Goal: Transaction & Acquisition: Purchase product/service

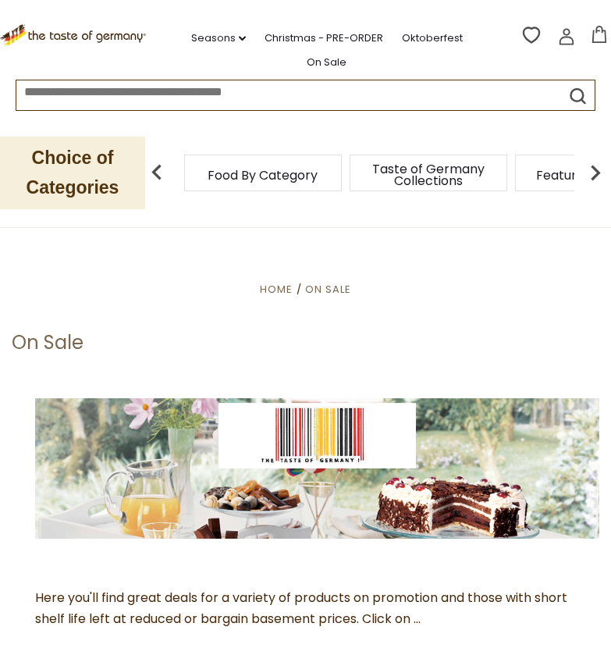
click at [599, 39] on icon at bounding box center [599, 34] width 17 height 17
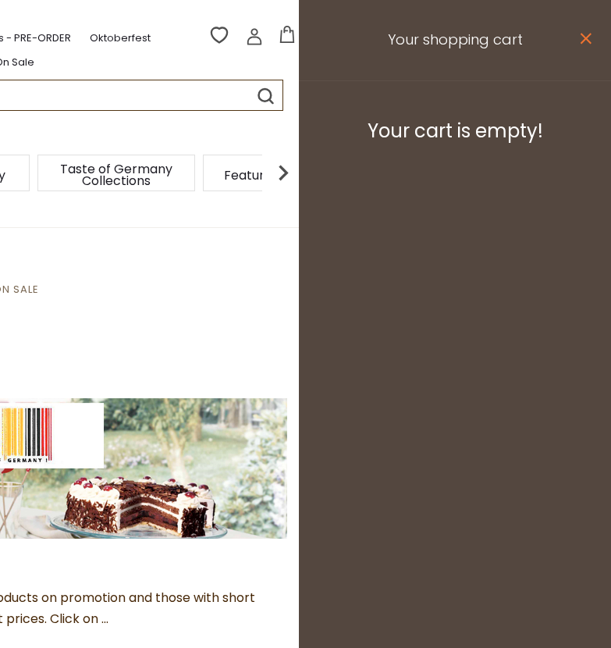
click at [584, 38] on icon "close" at bounding box center [586, 39] width 12 height 12
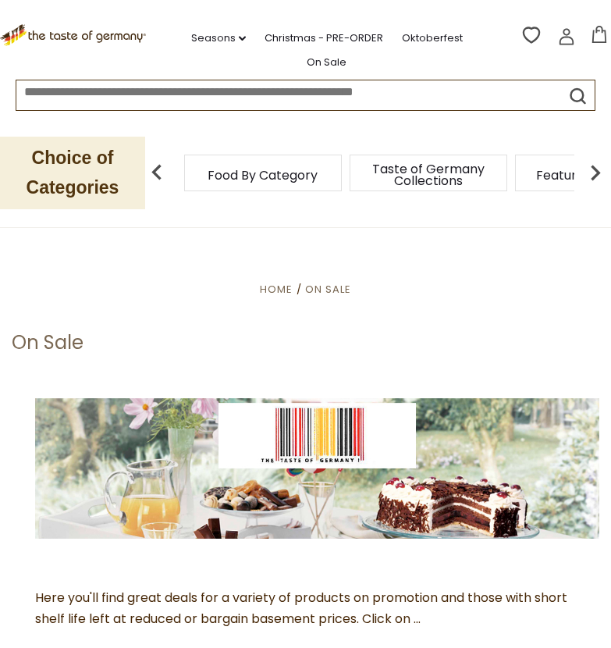
click at [566, 36] on icon at bounding box center [566, 40] width 14 height 9
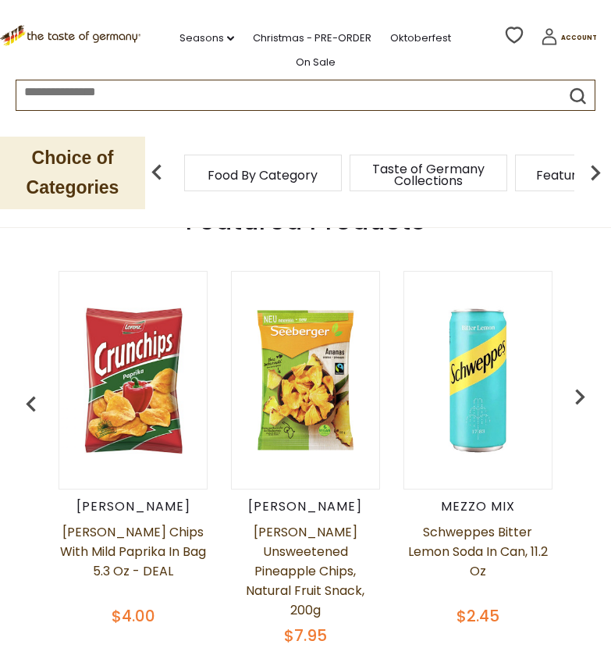
scroll to position [542, 0]
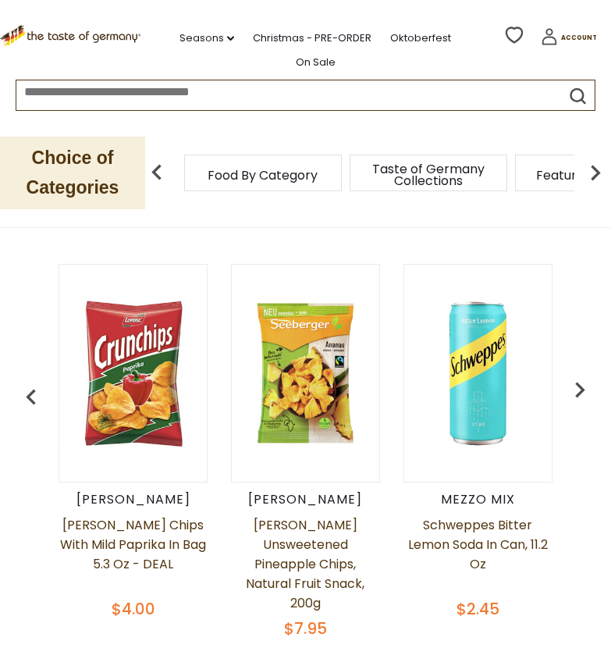
click at [578, 378] on img "button" at bounding box center [579, 389] width 31 height 31
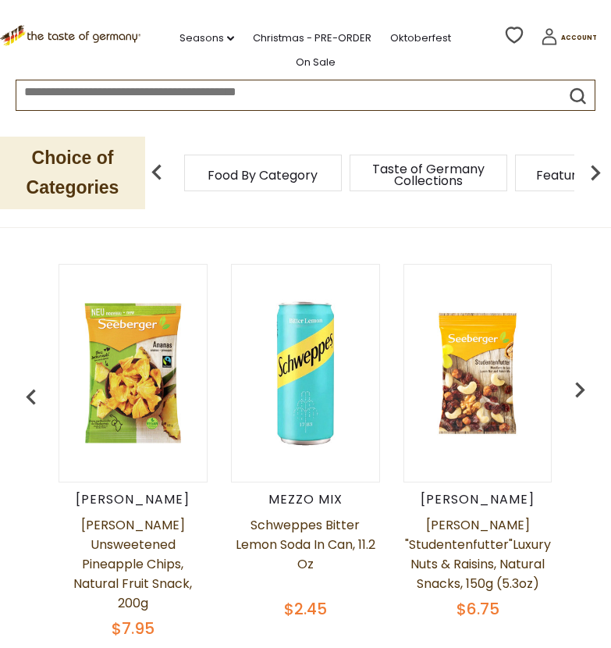
click at [577, 374] on img "button" at bounding box center [579, 389] width 31 height 31
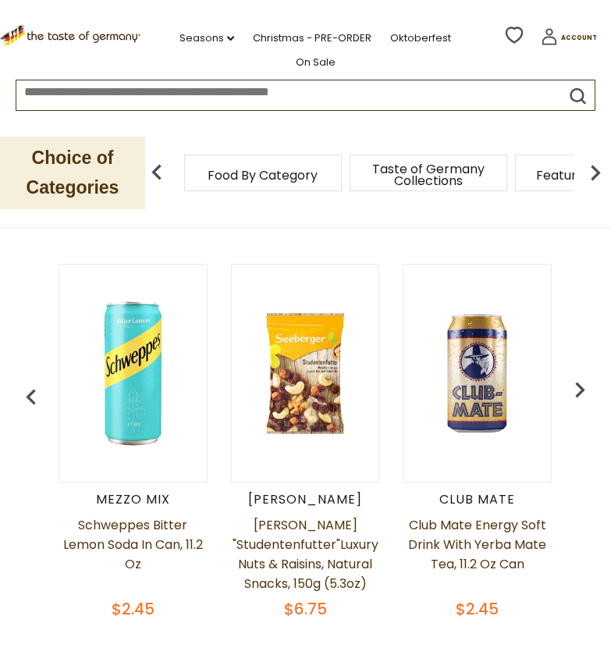
click at [574, 374] on img "button" at bounding box center [579, 389] width 31 height 31
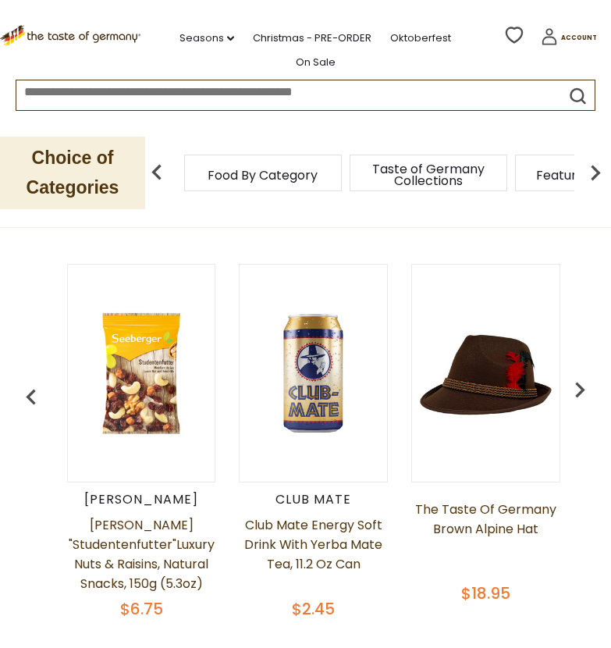
scroll to position [0, 517]
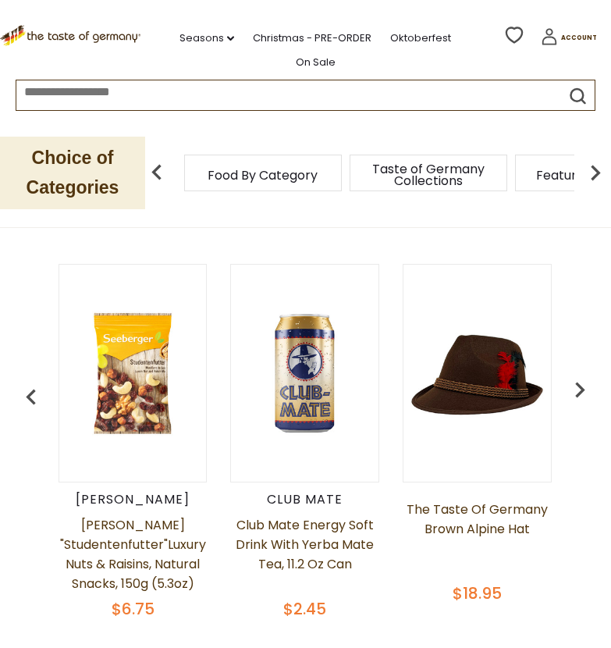
click at [573, 374] on img "button" at bounding box center [579, 389] width 31 height 31
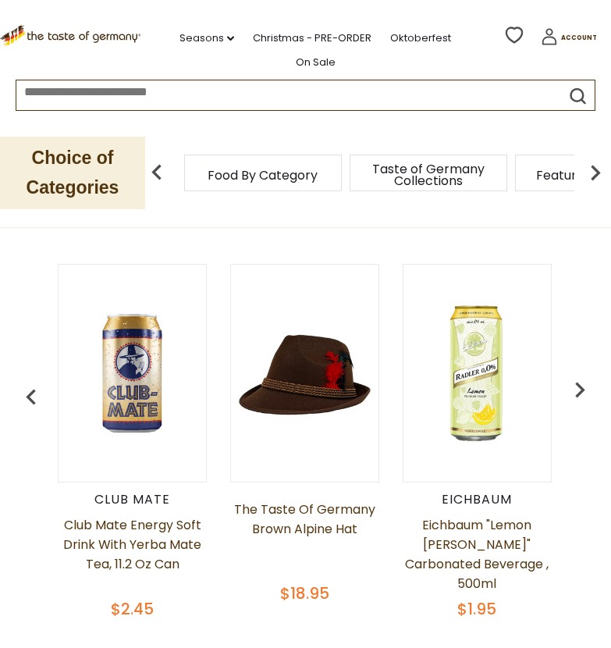
click at [573, 374] on img "button" at bounding box center [579, 389] width 31 height 31
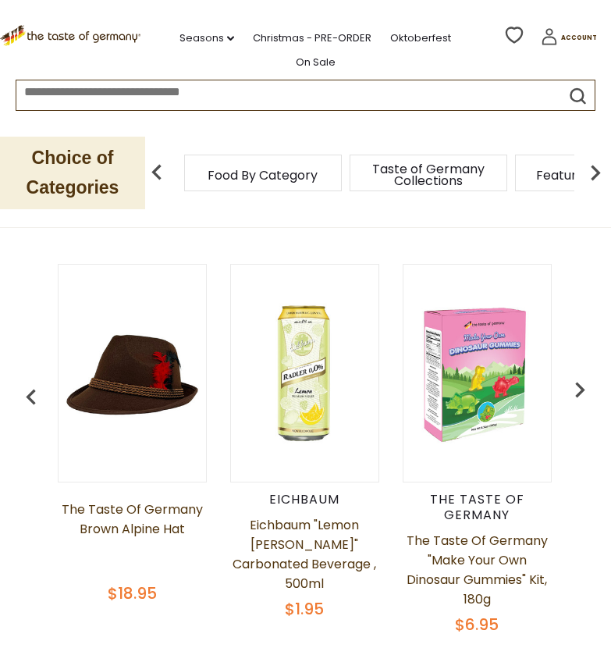
click at [570, 375] on img "button" at bounding box center [579, 389] width 31 height 31
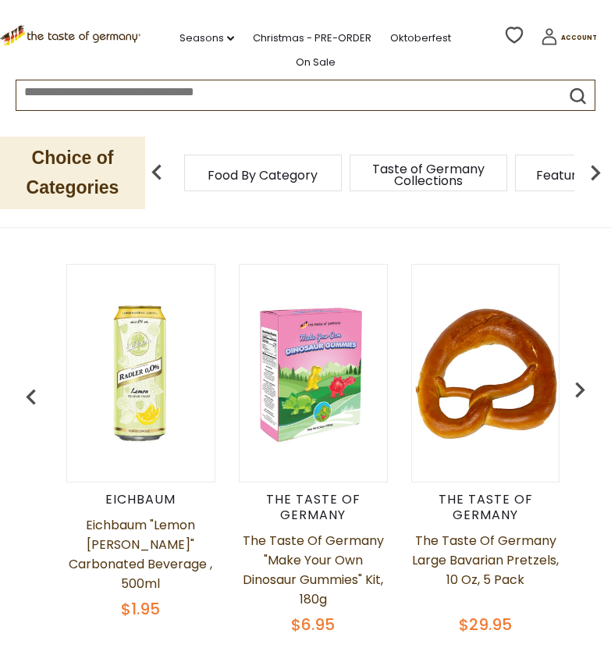
click at [570, 375] on img "button" at bounding box center [579, 389] width 31 height 31
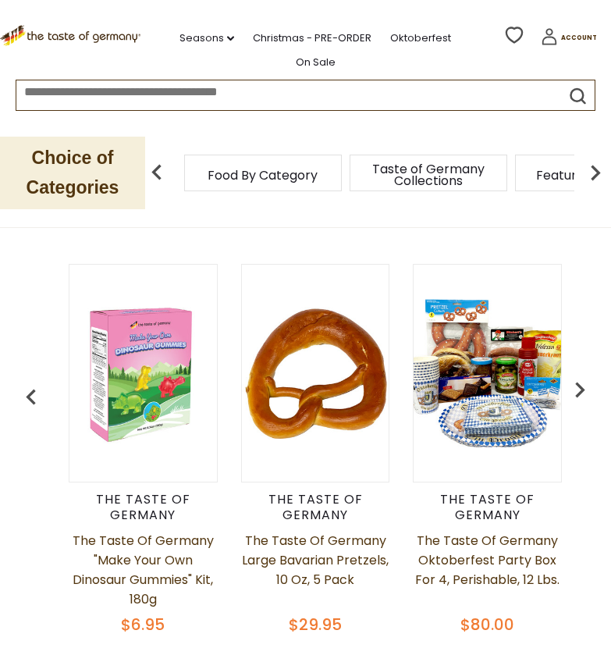
scroll to position [0, 1205]
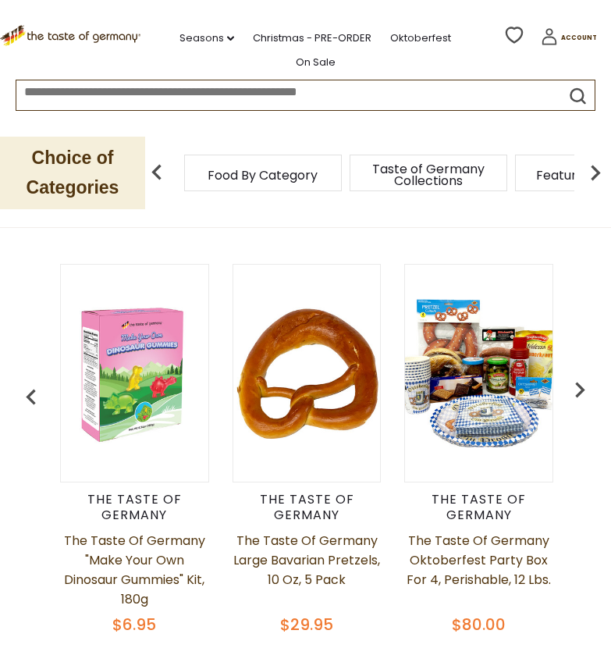
click at [570, 375] on img "button" at bounding box center [579, 389] width 31 height 31
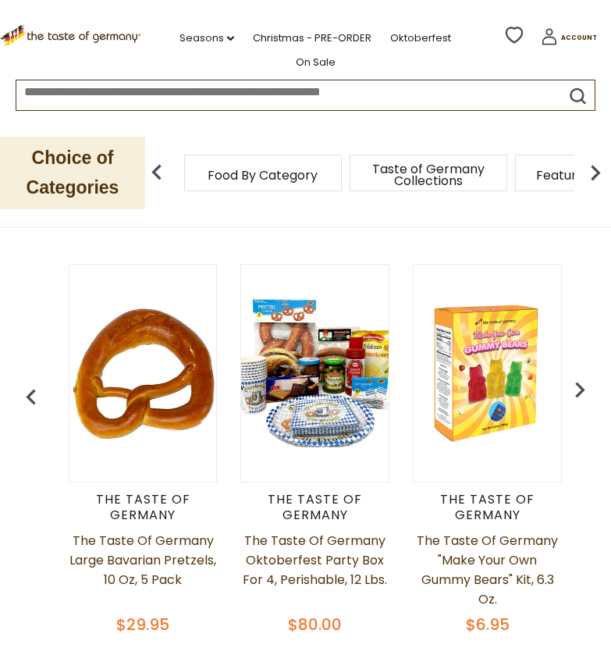
scroll to position [0, 1377]
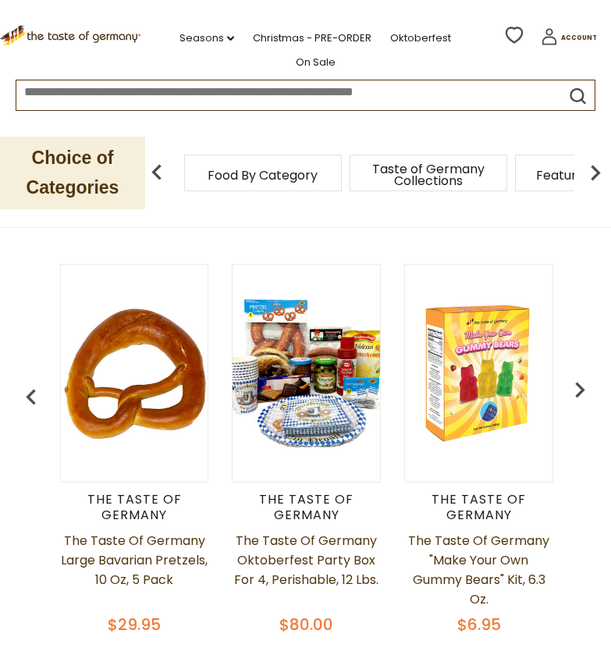
click at [165, 366] on img at bounding box center [134, 373] width 147 height 147
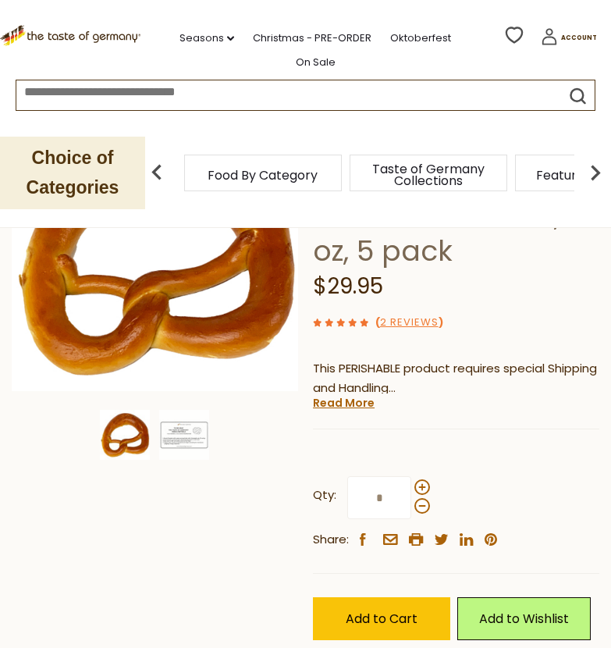
scroll to position [200, 0]
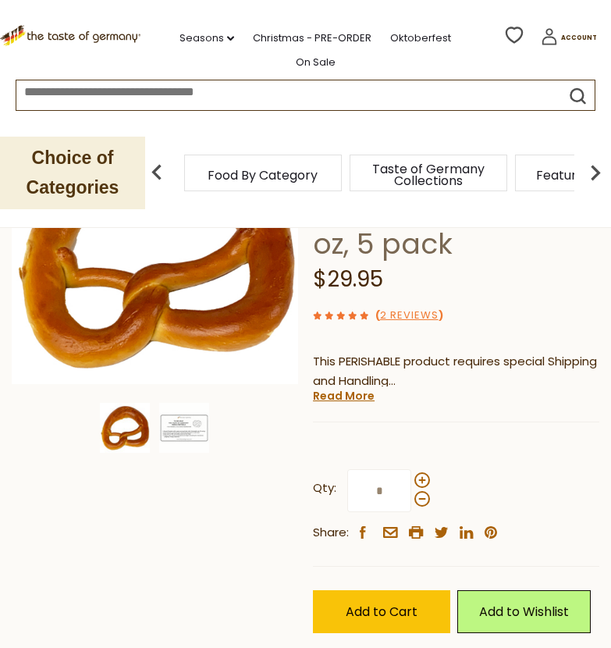
click at [343, 409] on div "Current stock: 0" at bounding box center [456, 411] width 286 height 10
click at [339, 403] on link "Read More" at bounding box center [344, 396] width 62 height 16
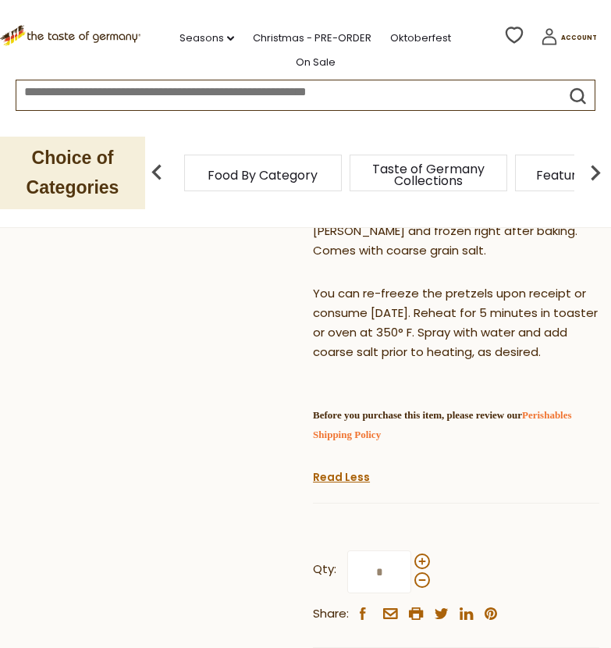
scroll to position [0, 0]
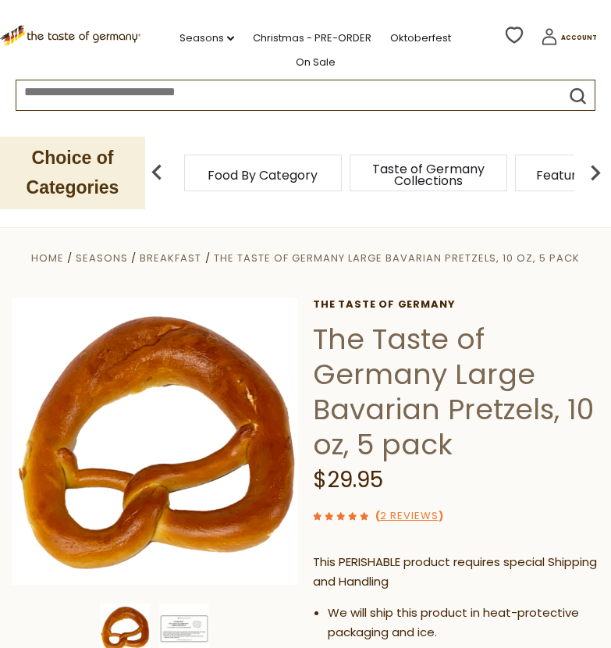
click at [588, 176] on img at bounding box center [595, 172] width 31 height 31
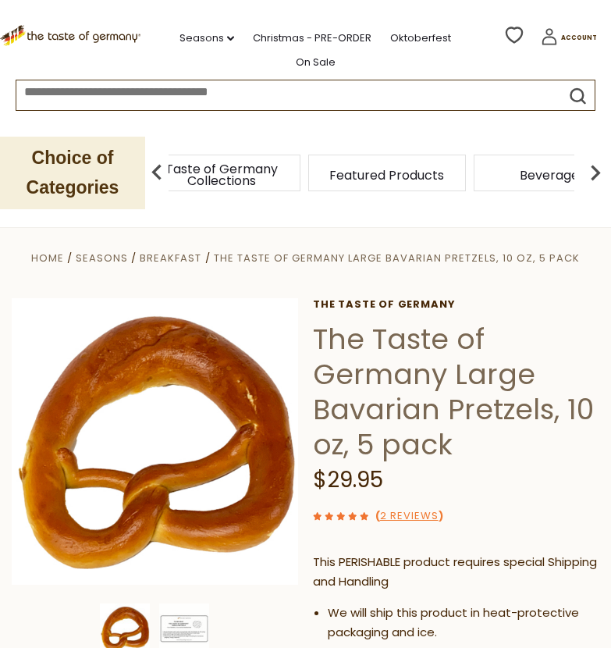
click at [588, 176] on img at bounding box center [595, 172] width 31 height 31
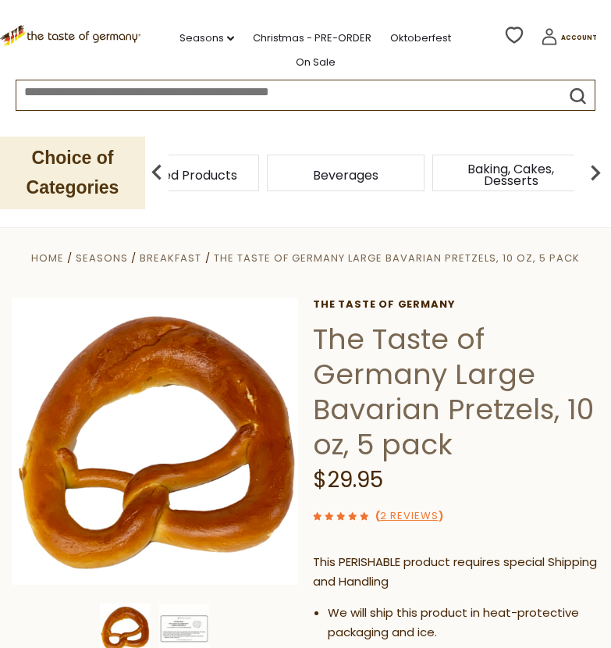
click at [366, 175] on span "Beverages" at bounding box center [346, 175] width 66 height 12
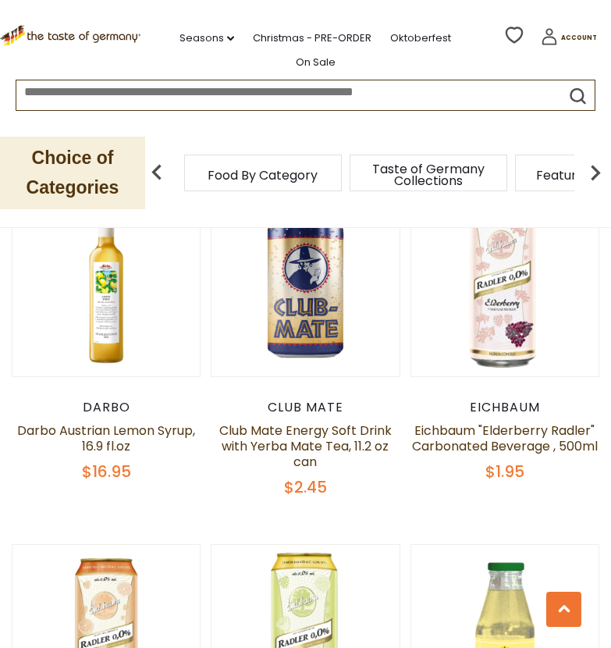
scroll to position [636, 0]
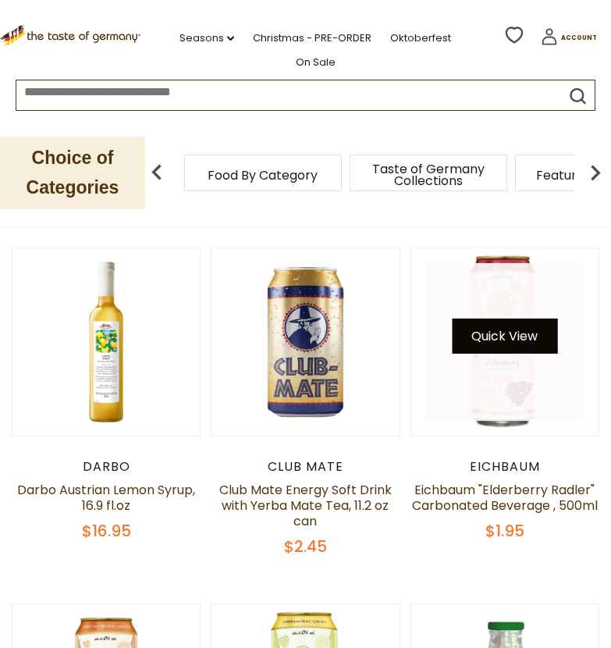
click at [500, 322] on button "Quick View" at bounding box center [504, 335] width 105 height 35
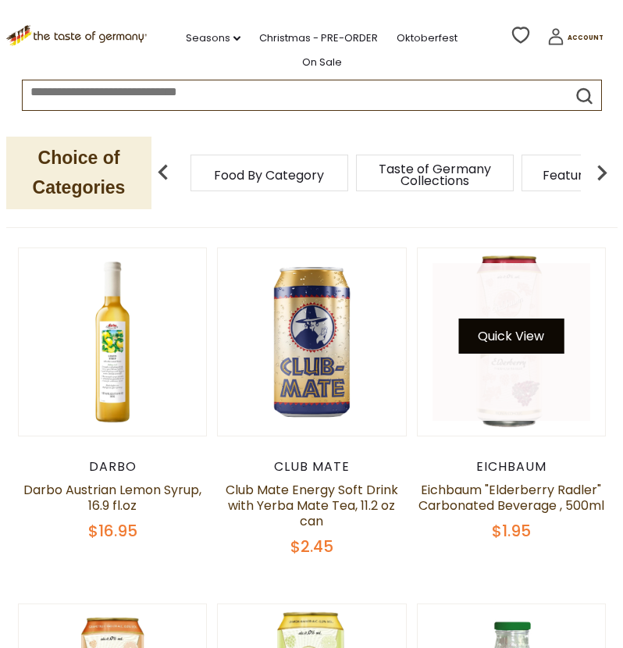
scroll to position [639, 0]
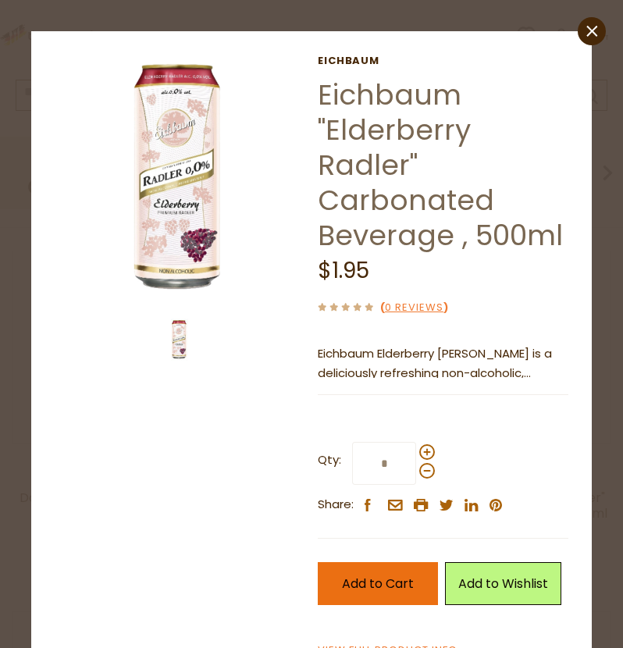
click at [385, 584] on span "Add to Cart" at bounding box center [378, 583] width 72 height 18
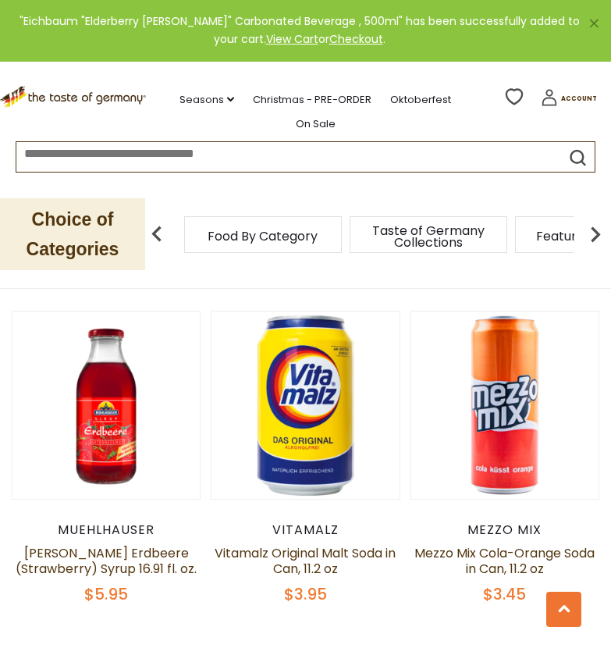
scroll to position [1286, 0]
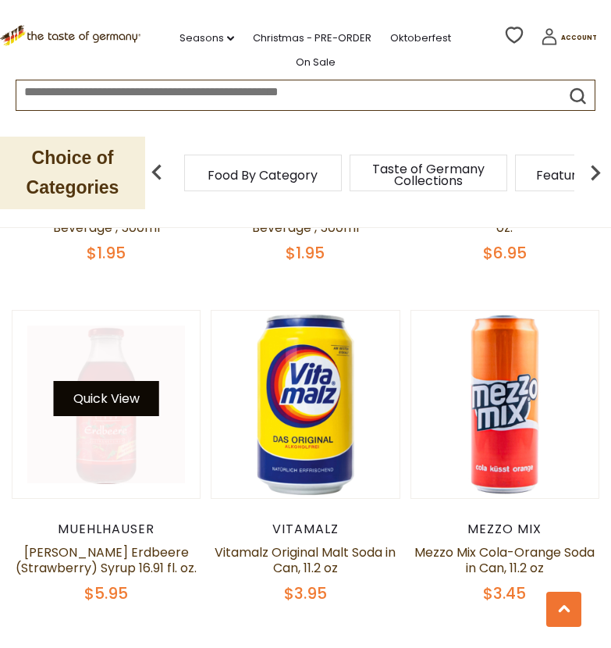
click at [114, 385] on button "Quick View" at bounding box center [106, 398] width 105 height 35
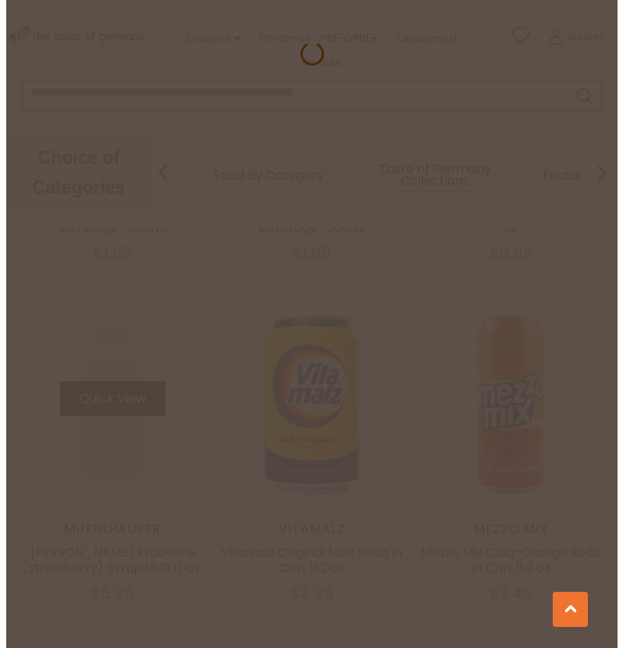
scroll to position [1297, 0]
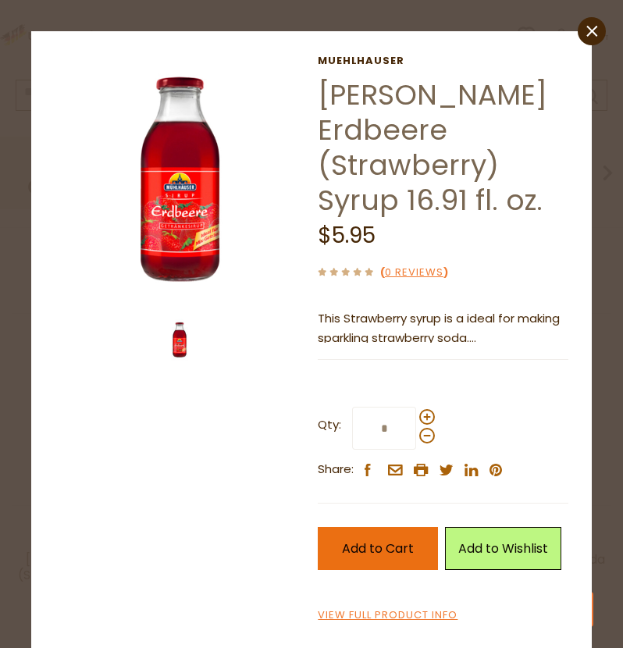
click at [395, 538] on button "Add to Cart" at bounding box center [378, 548] width 120 height 43
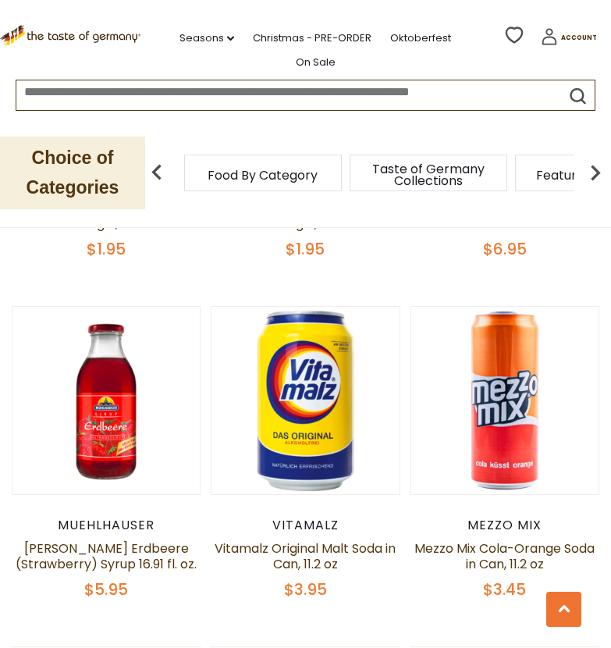
scroll to position [1325, 0]
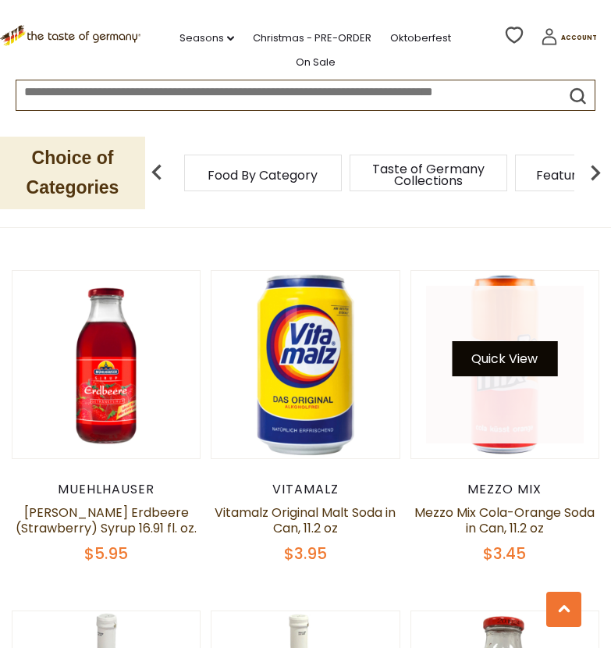
click at [515, 341] on button "Quick View" at bounding box center [504, 358] width 105 height 35
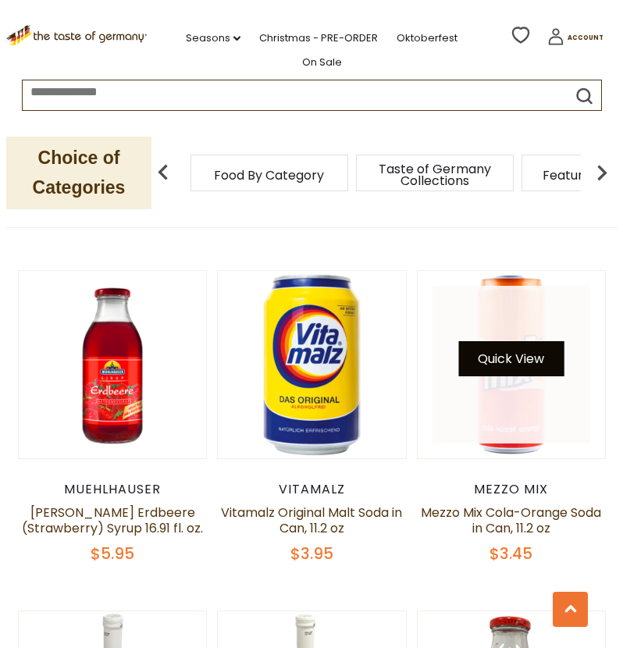
scroll to position [1336, 0]
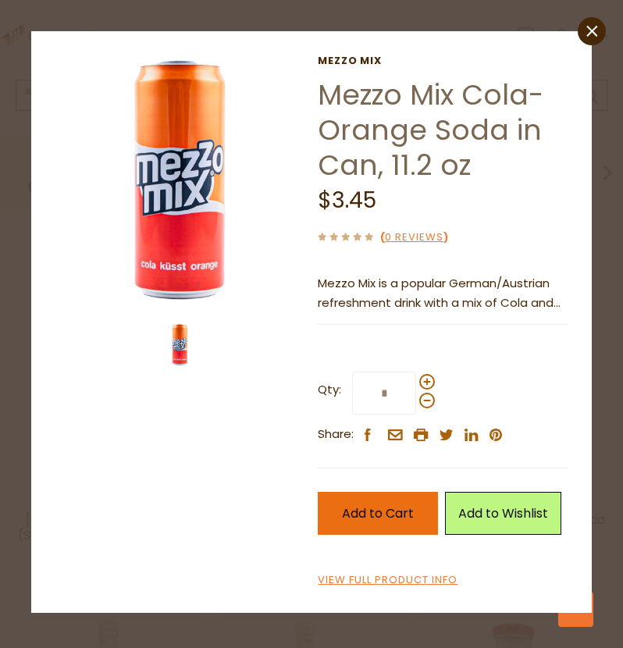
click at [381, 501] on button "Add to Cart" at bounding box center [378, 512] width 120 height 43
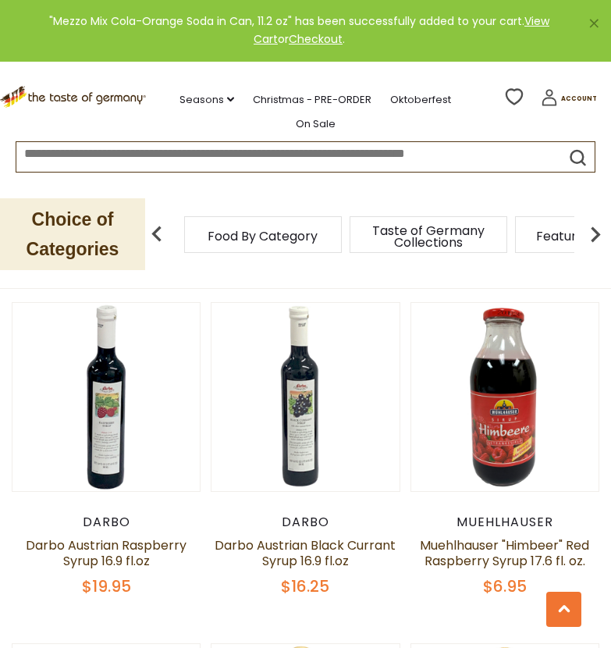
scroll to position [1633, 0]
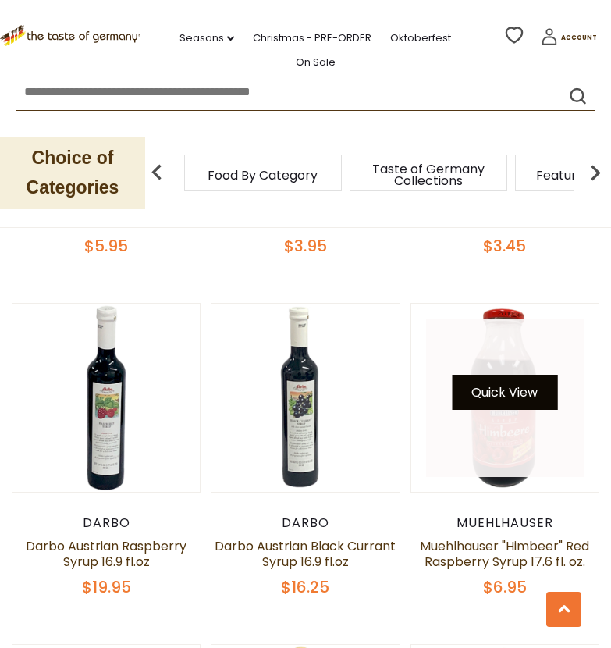
click at [516, 381] on button "Quick View" at bounding box center [504, 391] width 105 height 35
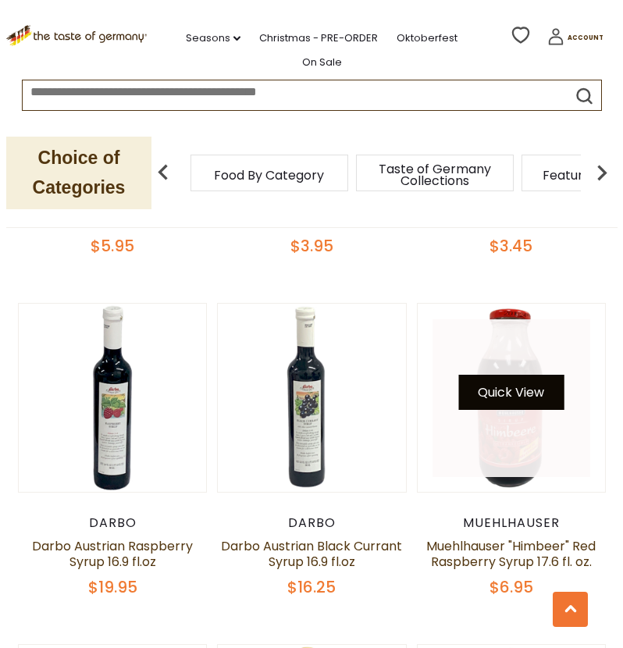
scroll to position [1647, 0]
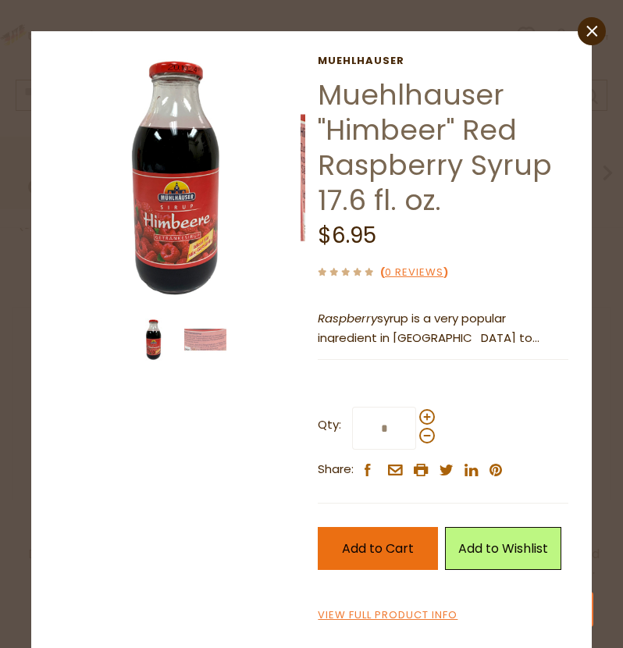
click at [333, 548] on button "Add to Cart" at bounding box center [378, 548] width 120 height 43
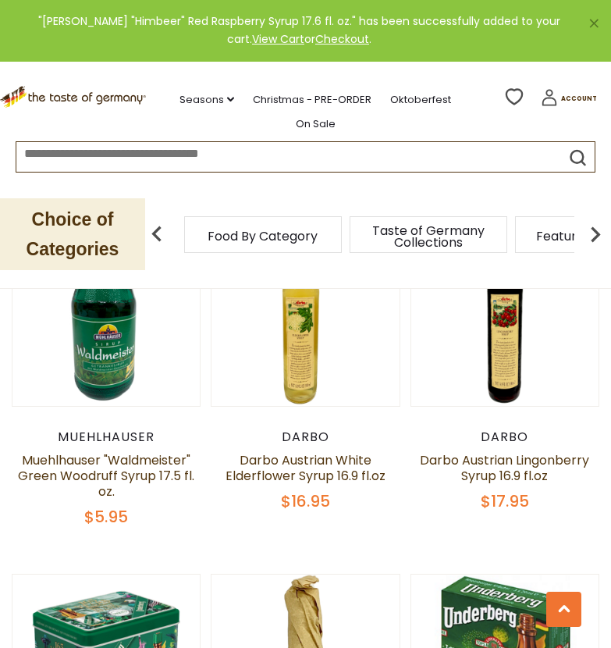
scroll to position [2054, 0]
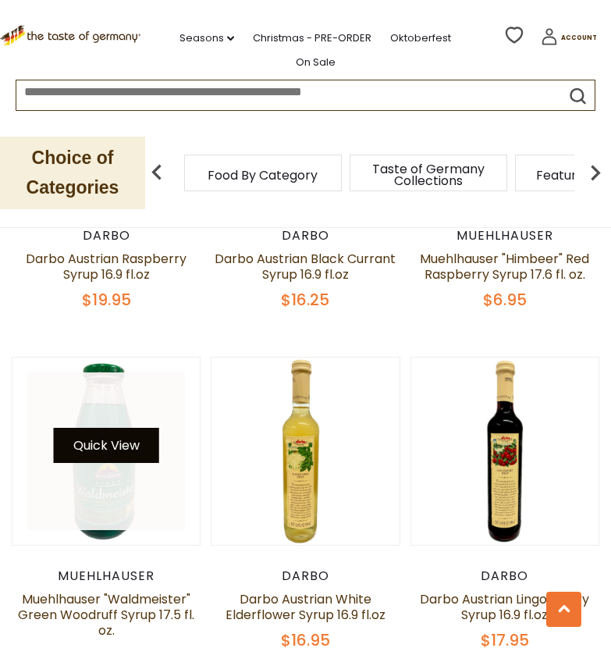
click at [128, 428] on button "Quick View" at bounding box center [106, 445] width 105 height 35
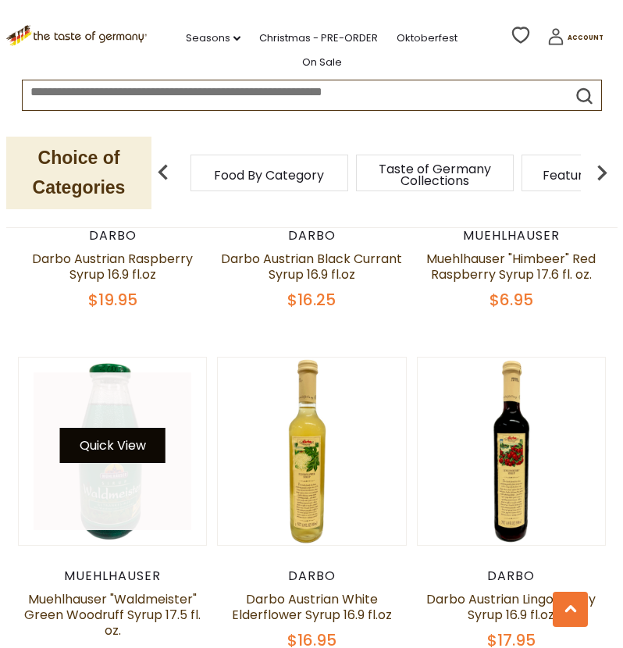
scroll to position [1938, 0]
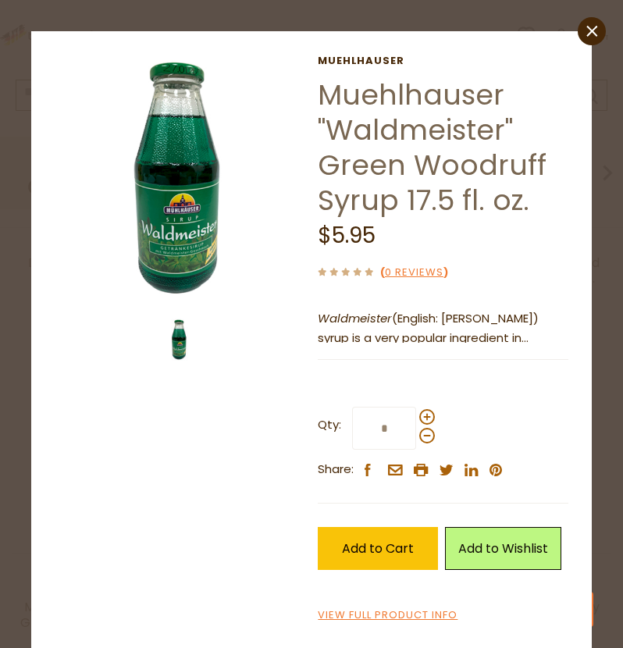
click at [415, 408] on label "Qty: *" at bounding box center [376, 427] width 117 height 43
click at [415, 408] on input "*" at bounding box center [384, 427] width 64 height 43
click at [419, 417] on span at bounding box center [427, 417] width 16 height 16
click at [416, 417] on input "*" at bounding box center [384, 427] width 64 height 43
type input "*"
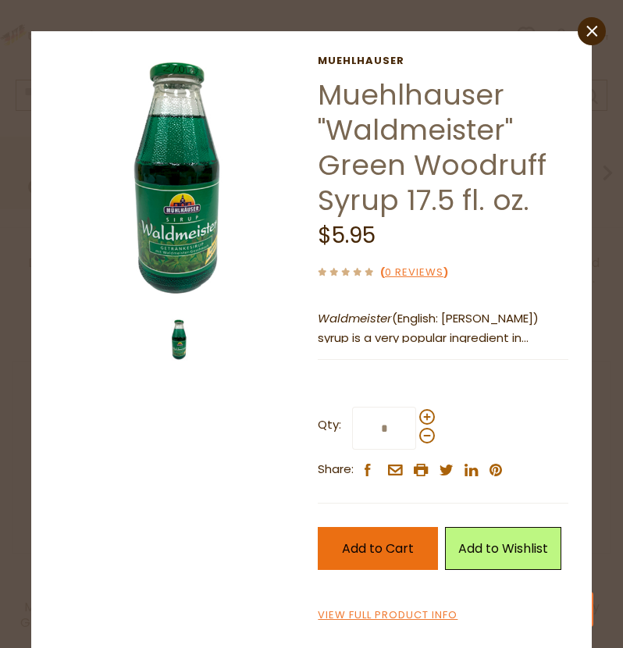
click at [367, 553] on span "Add to Cart" at bounding box center [378, 548] width 72 height 18
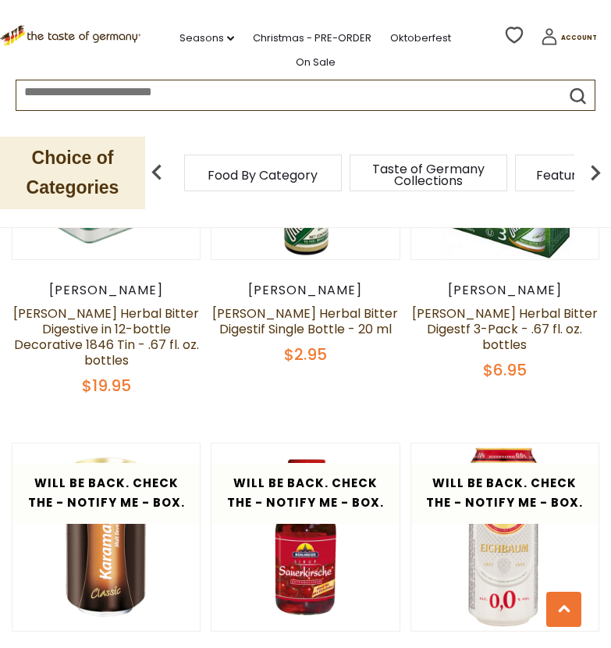
scroll to position [2745, 0]
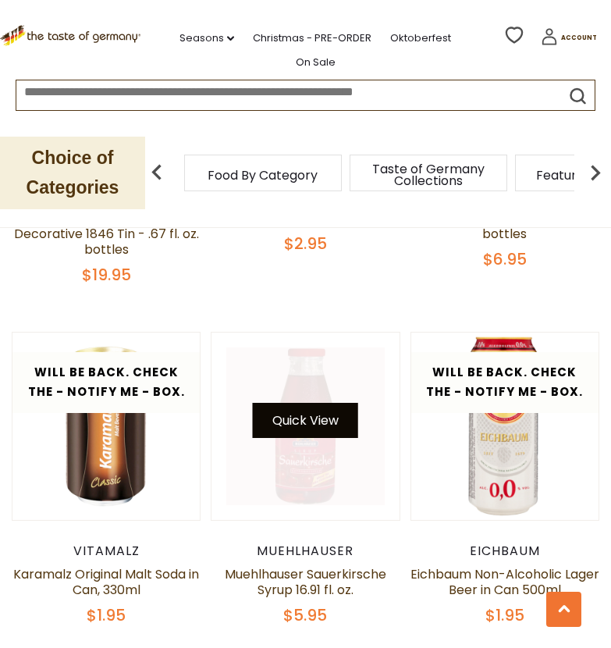
click at [342, 408] on button "Quick View" at bounding box center [305, 420] width 105 height 35
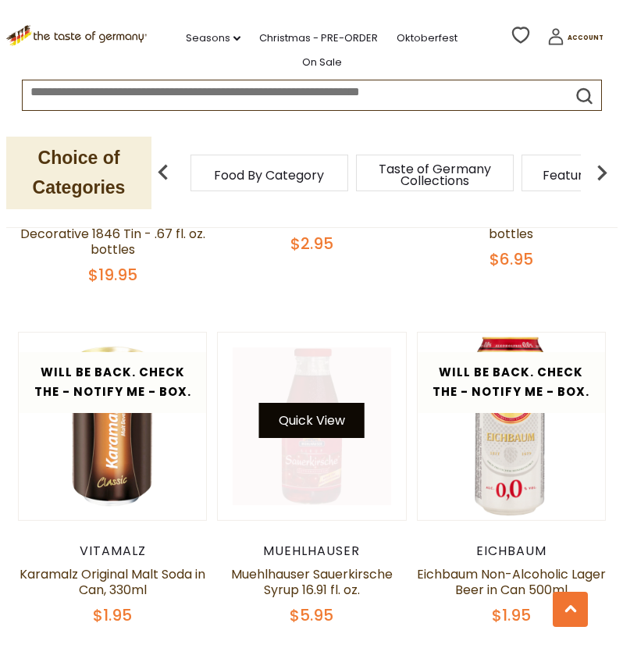
scroll to position [2699, 0]
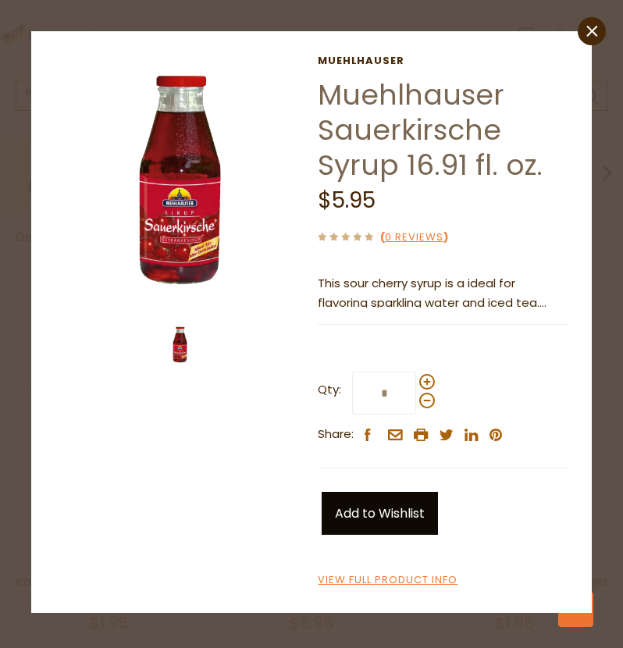
click at [372, 511] on link "Add to Wishlist" at bounding box center [379, 512] width 116 height 43
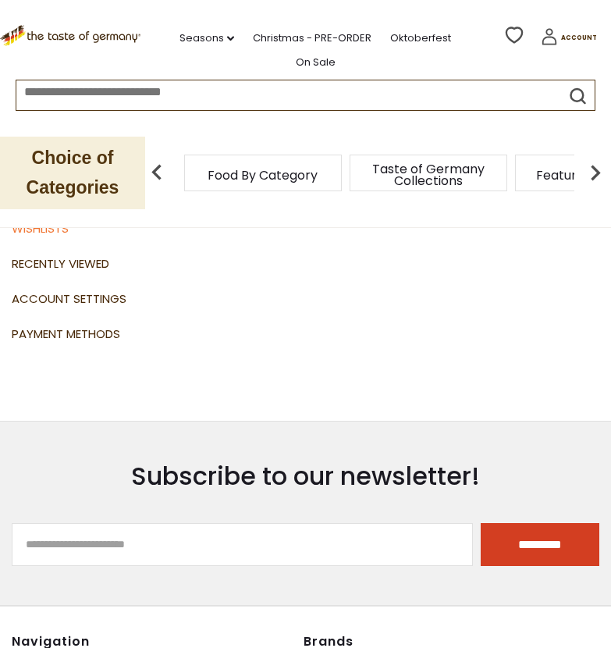
scroll to position [173, 0]
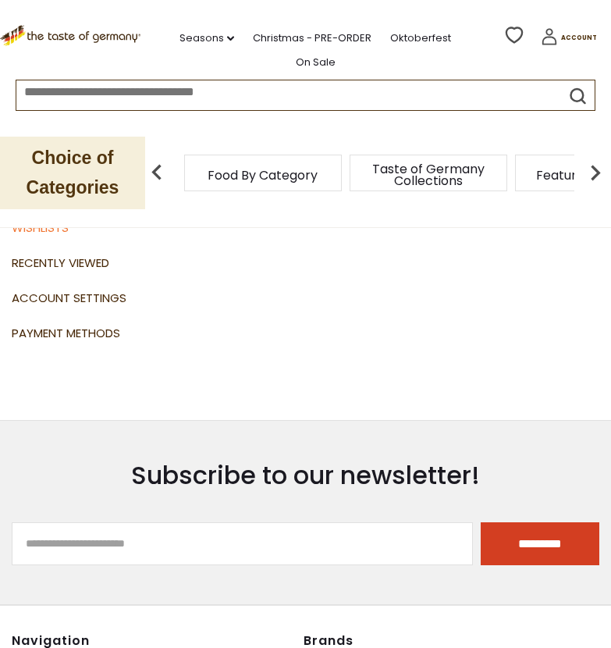
click at [253, 184] on div "Food By Category" at bounding box center [263, 172] width 158 height 37
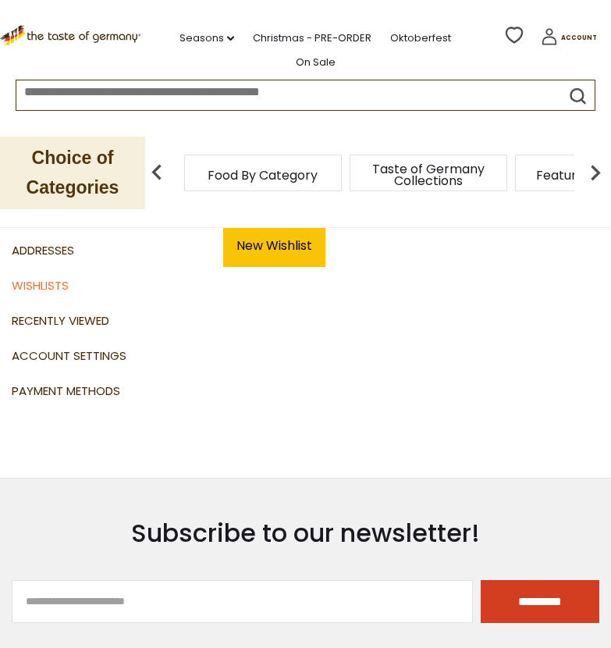
scroll to position [0, 0]
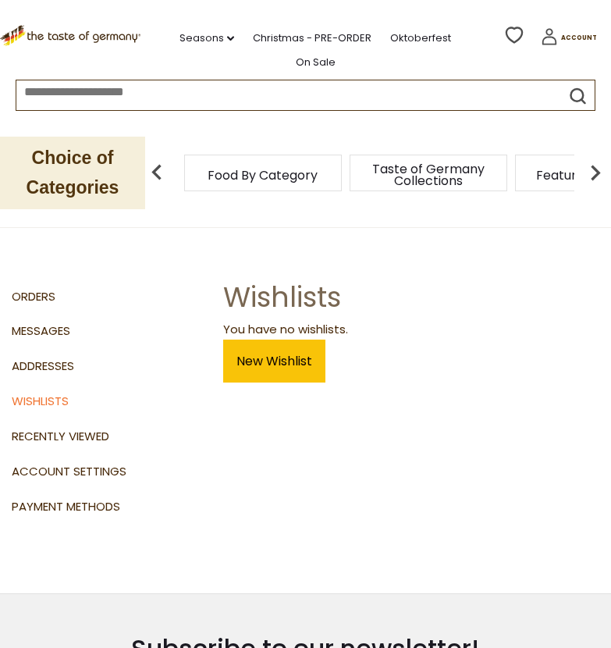
click at [260, 180] on span "Food By Category" at bounding box center [263, 175] width 110 height 12
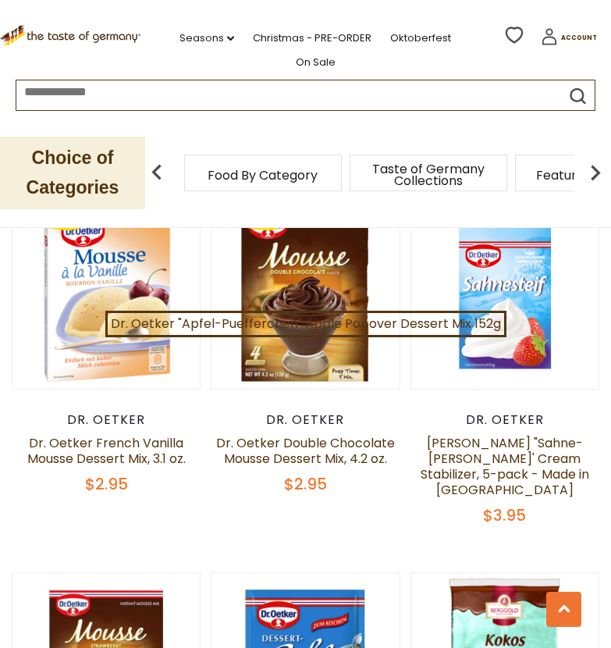
scroll to position [1613, 0]
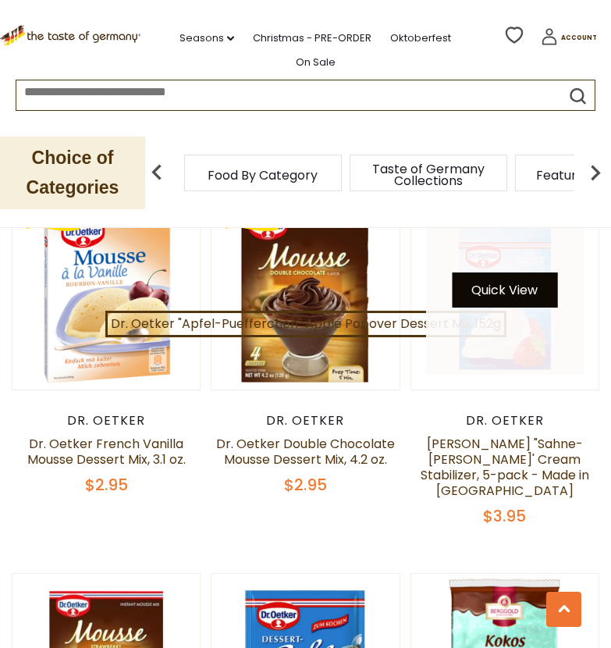
click at [517, 298] on button "Quick View" at bounding box center [504, 289] width 105 height 35
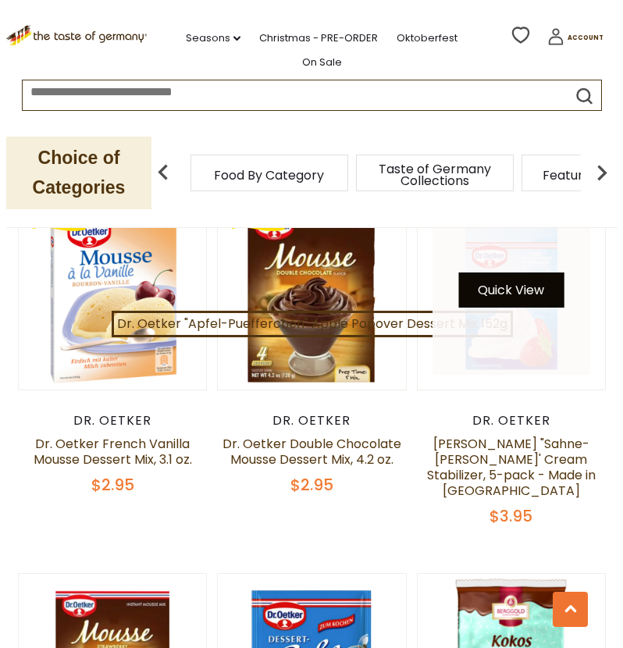
scroll to position [1609, 0]
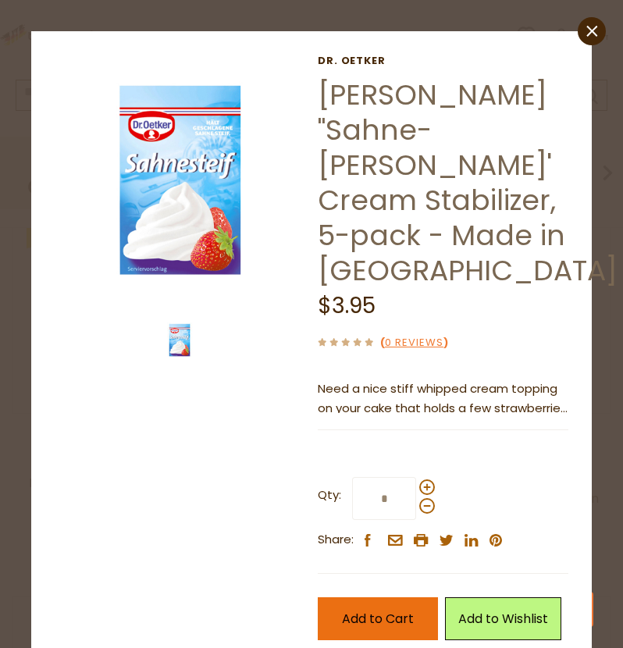
click at [357, 609] on span "Add to Cart" at bounding box center [378, 618] width 72 height 18
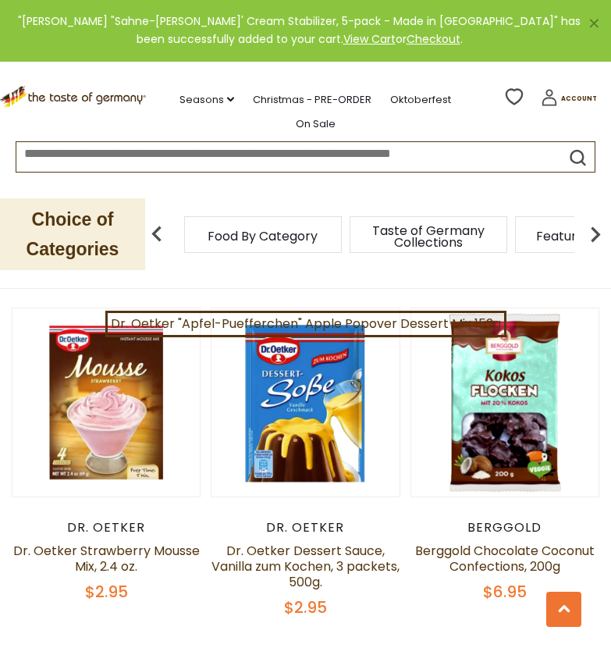
scroll to position [1879, 0]
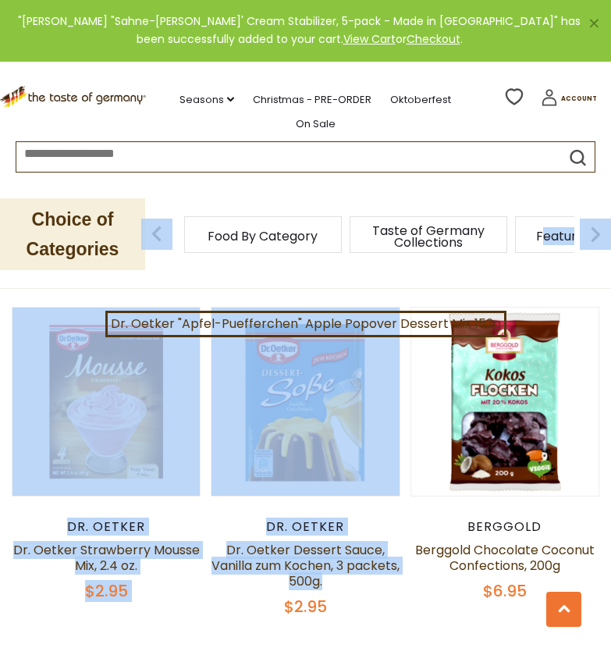
drag, startPoint x: 357, startPoint y: 581, endPoint x: 541, endPoint y: 286, distance: 348.3
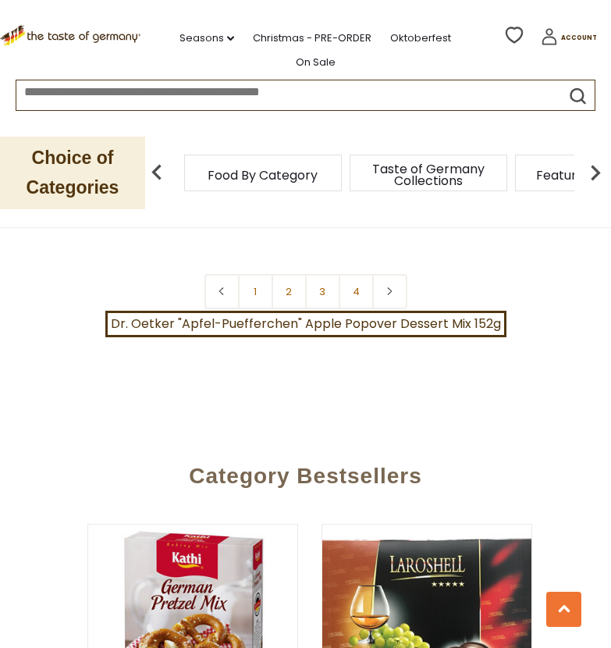
scroll to position [4431, 0]
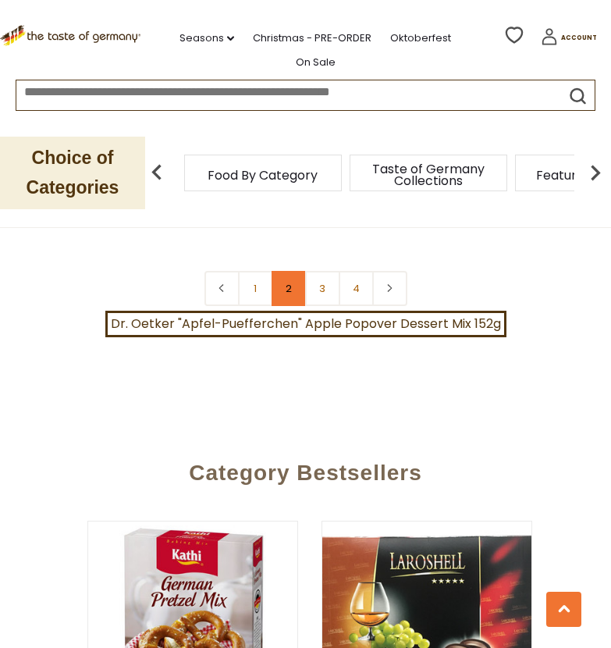
click at [292, 303] on link "2" at bounding box center [288, 288] width 35 height 35
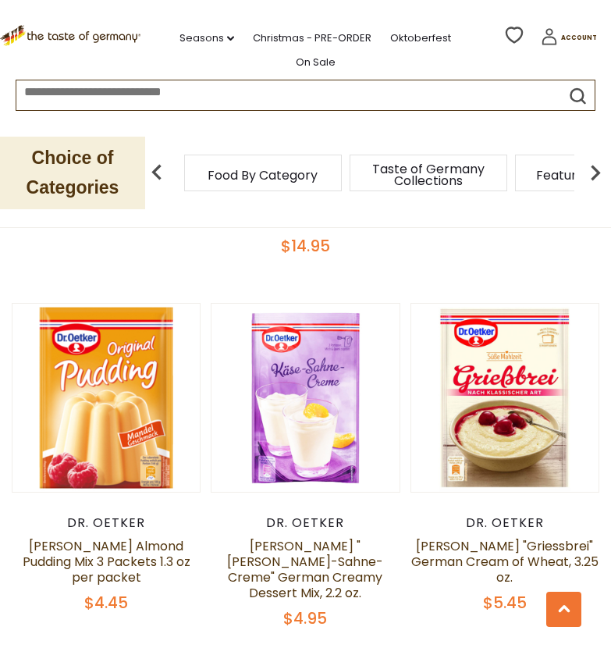
scroll to position [1237, 0]
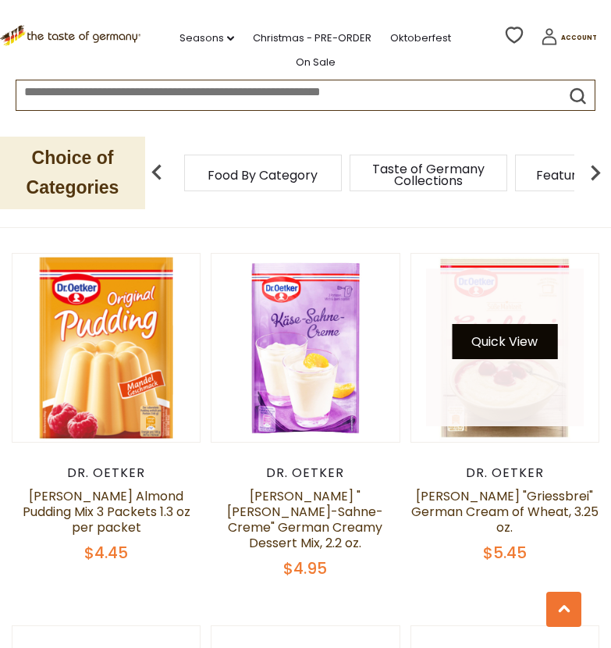
click at [513, 324] on button "Quick View" at bounding box center [504, 341] width 105 height 35
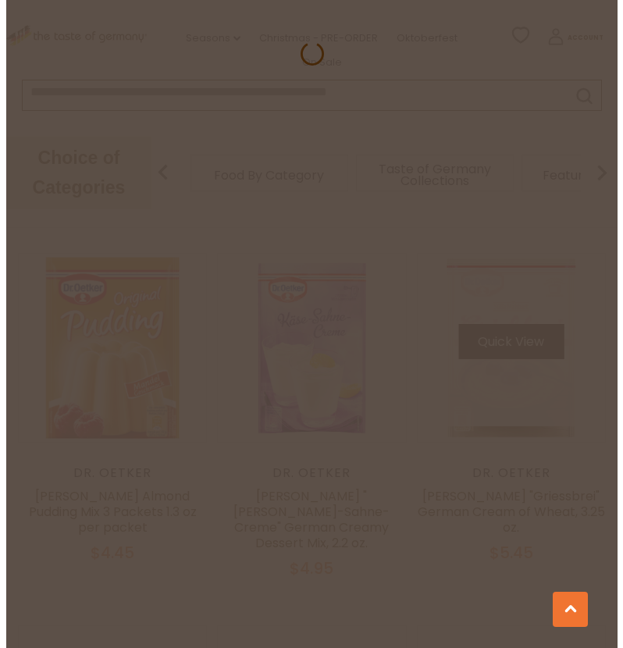
scroll to position [1244, 0]
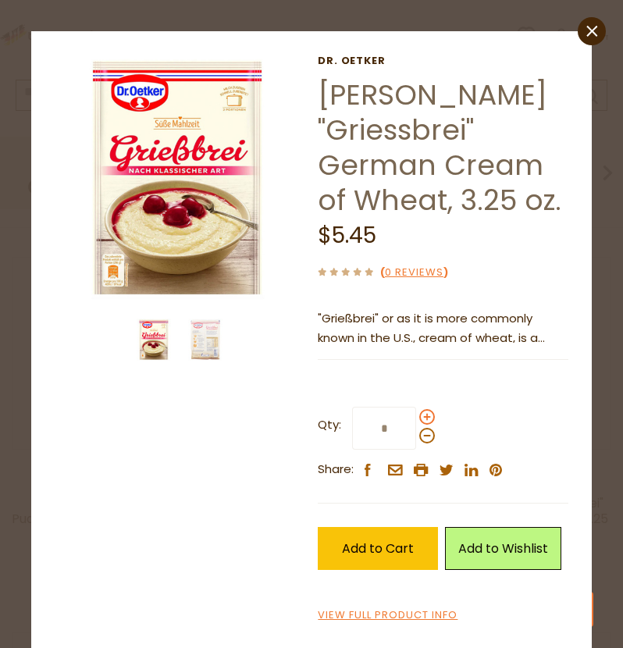
click at [421, 417] on span at bounding box center [427, 417] width 16 height 16
click at [416, 417] on input "*" at bounding box center [384, 427] width 64 height 43
click at [421, 417] on span at bounding box center [427, 417] width 16 height 16
click at [416, 417] on input "*" at bounding box center [384, 427] width 64 height 43
click at [421, 417] on span at bounding box center [427, 417] width 16 height 16
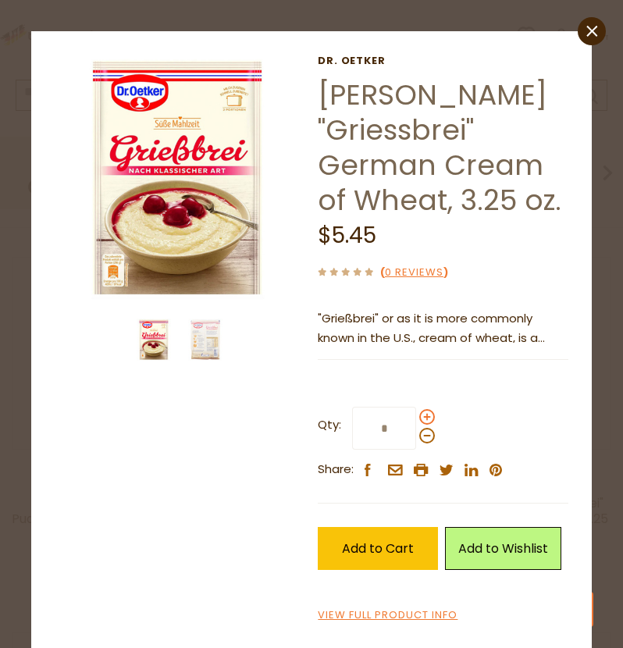
click at [416, 417] on input "*" at bounding box center [384, 427] width 64 height 43
click at [421, 417] on span at bounding box center [427, 417] width 16 height 16
click at [416, 417] on input "*" at bounding box center [384, 427] width 64 height 43
type input "*"
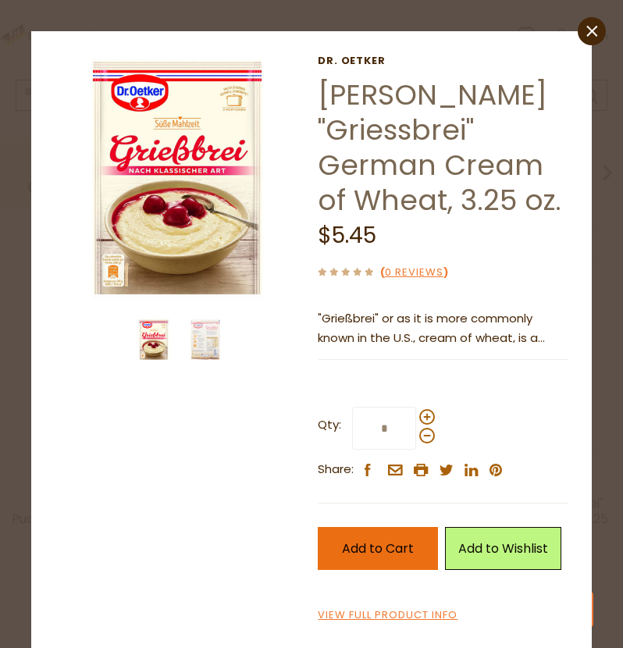
click at [378, 559] on button "Add to Cart" at bounding box center [378, 548] width 120 height 43
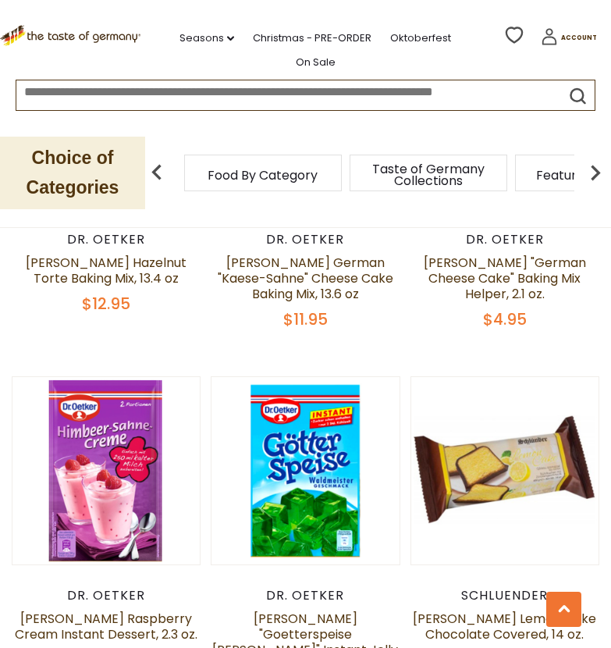
scroll to position [3329, 0]
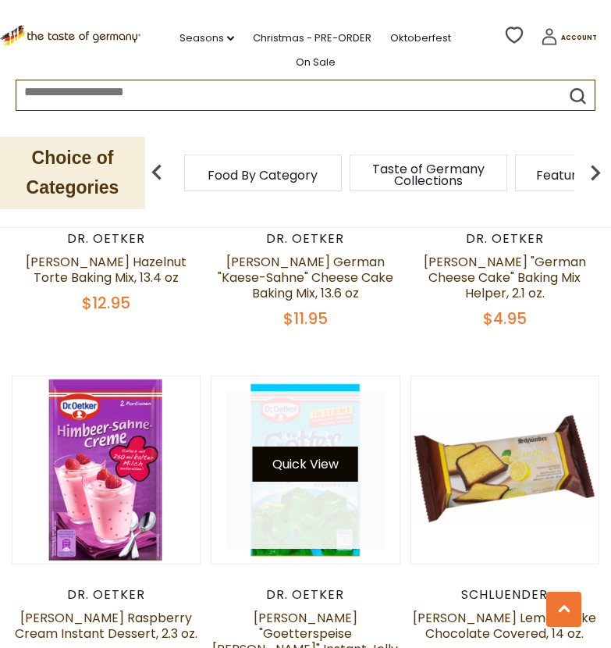
click at [303, 446] on button "Quick View" at bounding box center [305, 463] width 105 height 35
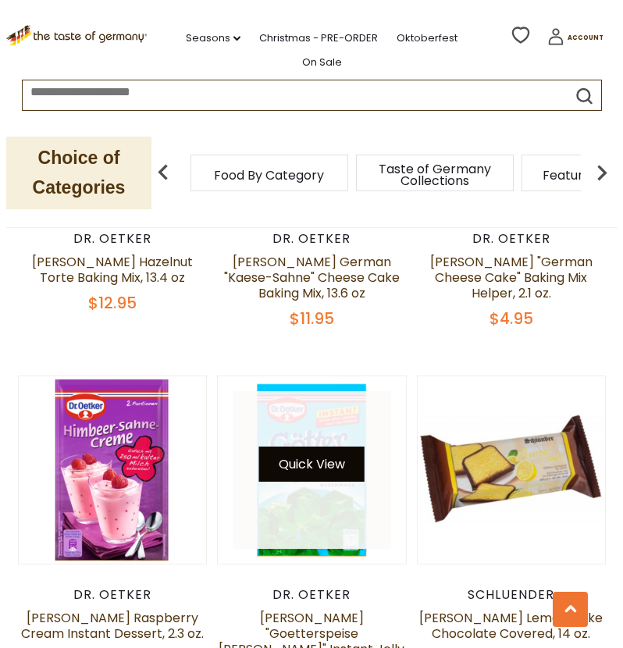
scroll to position [3359, 0]
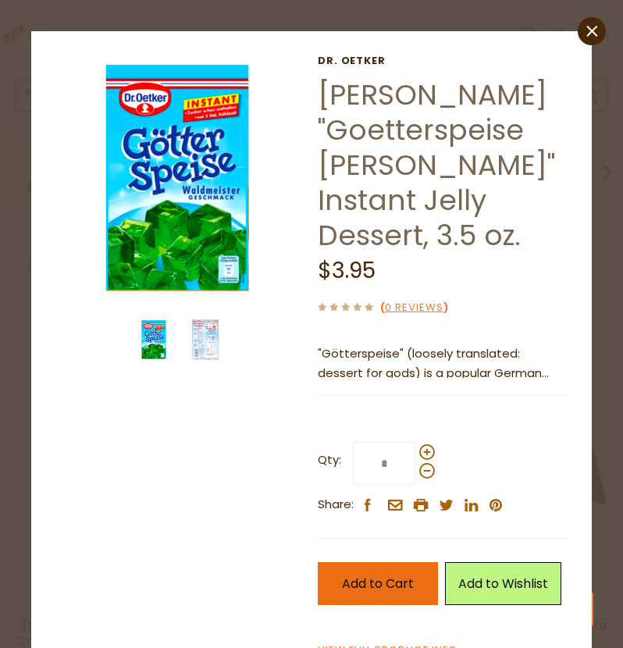
click at [367, 585] on span "Add to Cart" at bounding box center [378, 583] width 72 height 18
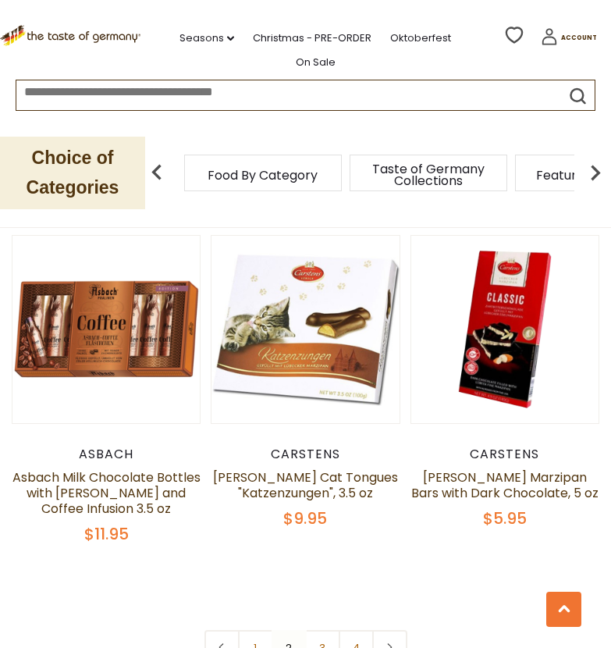
scroll to position [4215, 0]
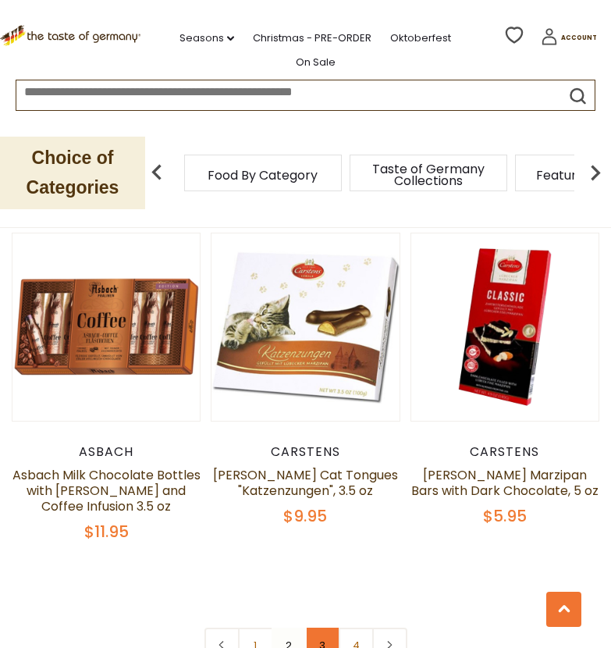
click at [318, 627] on link "3" at bounding box center [322, 644] width 35 height 35
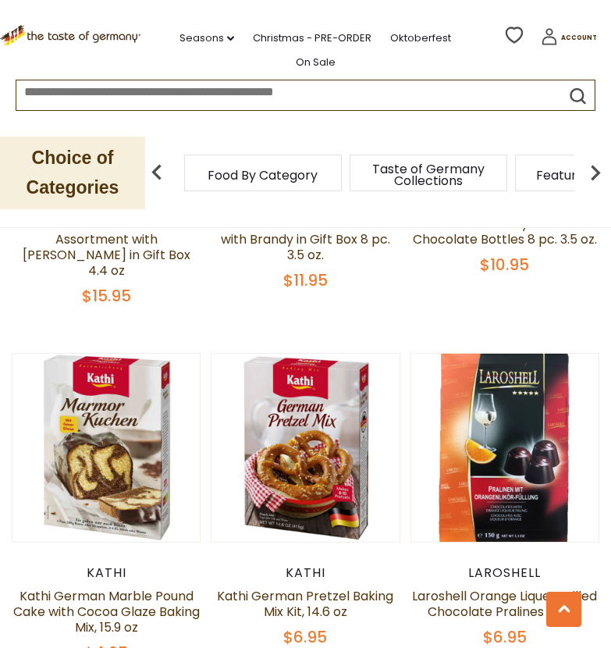
scroll to position [3665, 0]
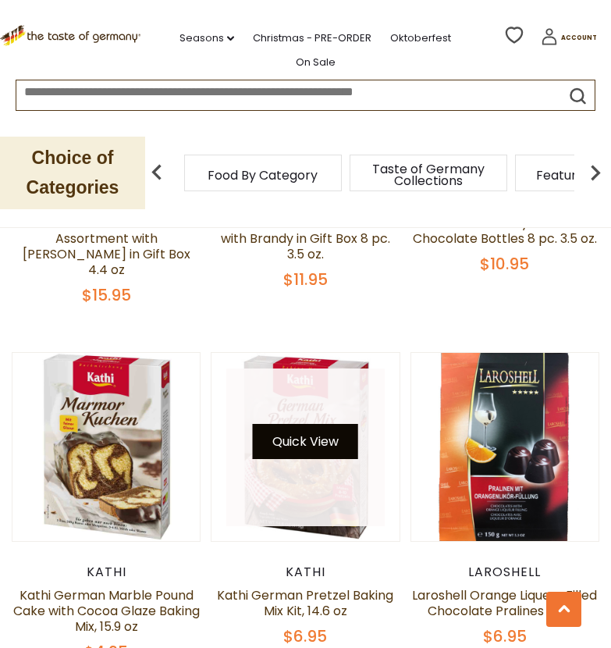
click at [286, 424] on button "Quick View" at bounding box center [305, 441] width 105 height 35
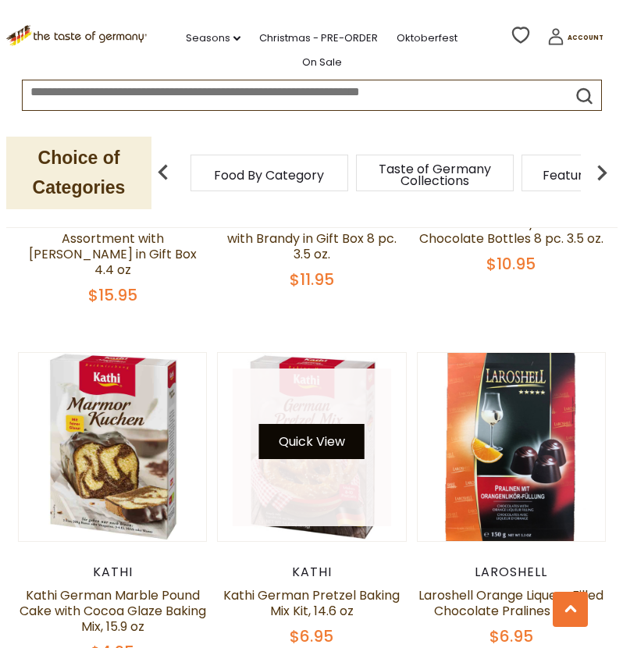
scroll to position [3699, 0]
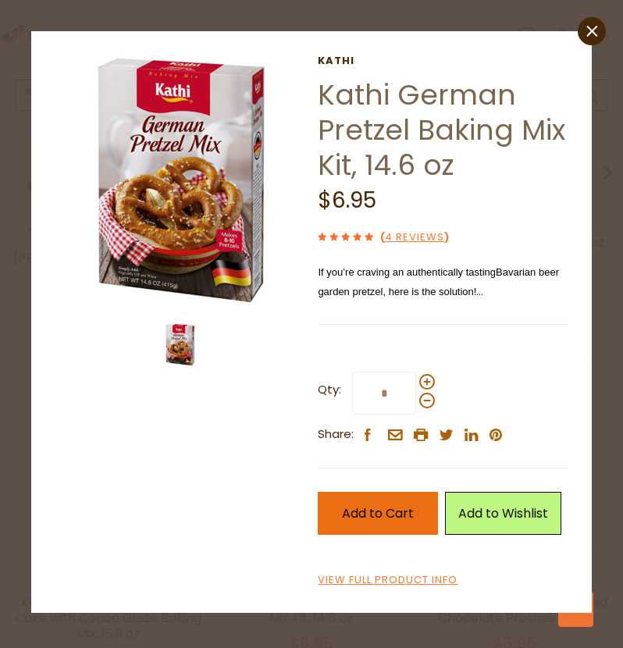
click at [367, 520] on span "Add to Cart" at bounding box center [378, 513] width 72 height 18
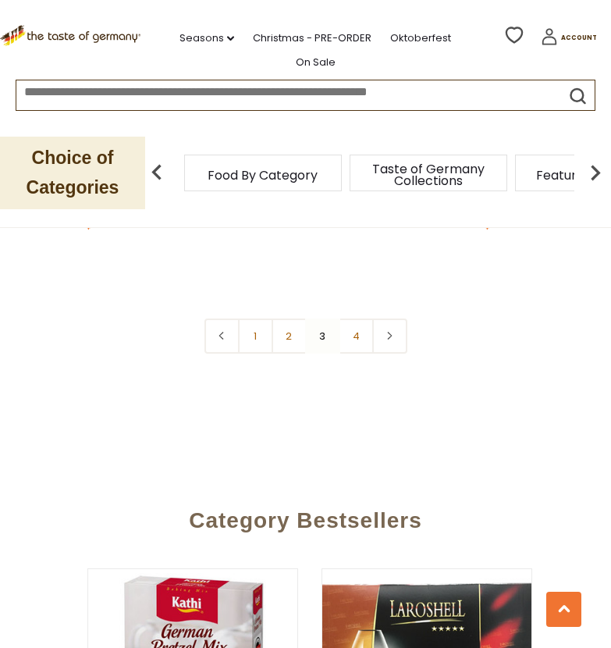
scroll to position [4451, 0]
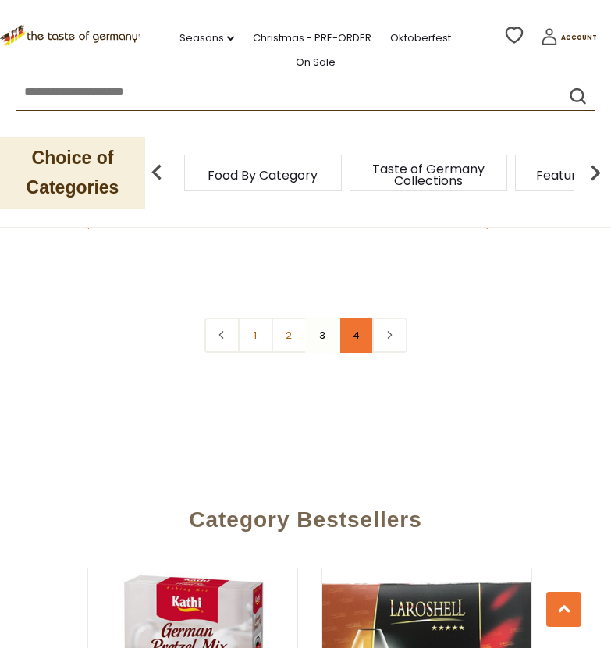
click at [356, 318] on link "4" at bounding box center [356, 335] width 35 height 35
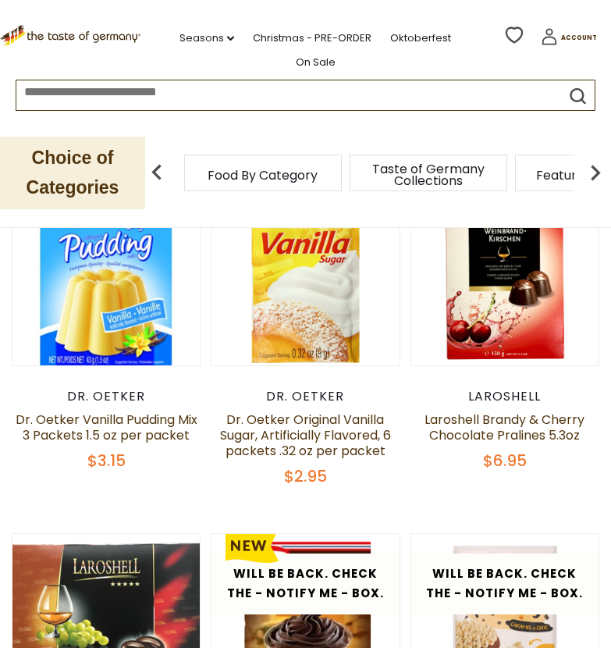
scroll to position [0, 0]
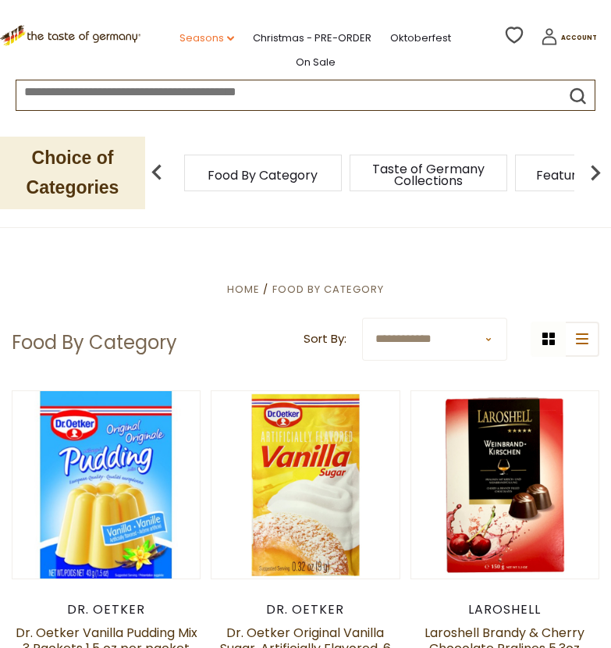
click at [221, 32] on link "Seasons dropdown_arrow" at bounding box center [206, 38] width 55 height 17
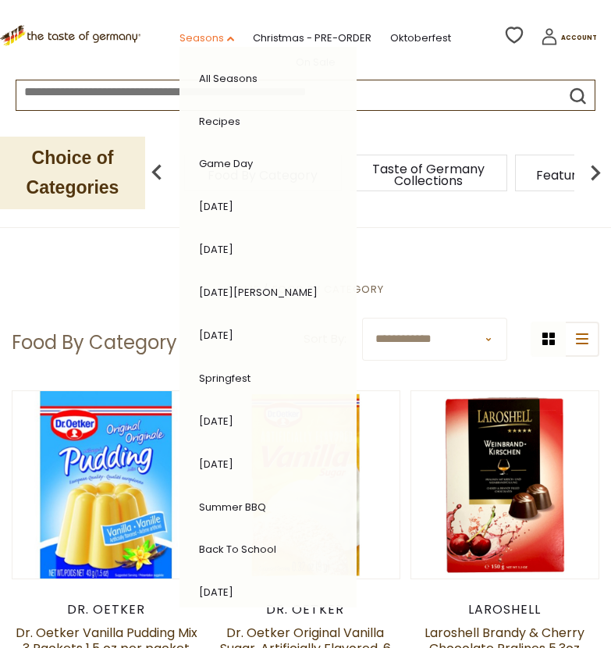
click at [221, 32] on link "Seasons dropdown_arrow" at bounding box center [206, 38] width 55 height 17
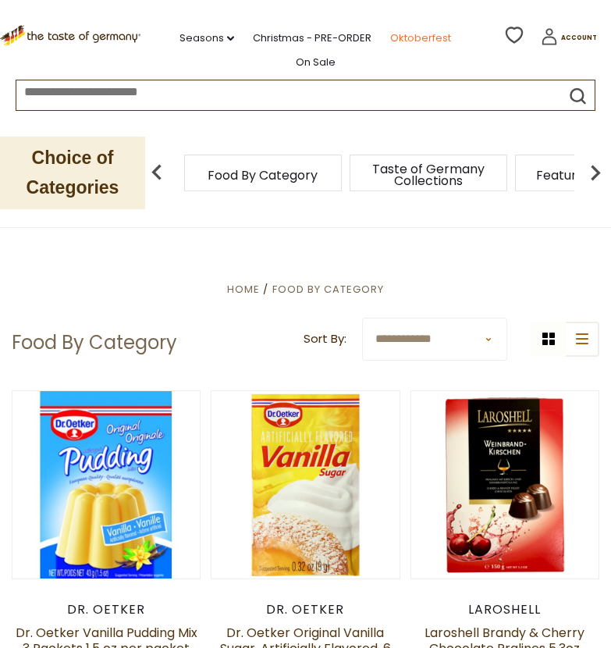
click at [430, 35] on link "Oktoberfest" at bounding box center [420, 38] width 61 height 17
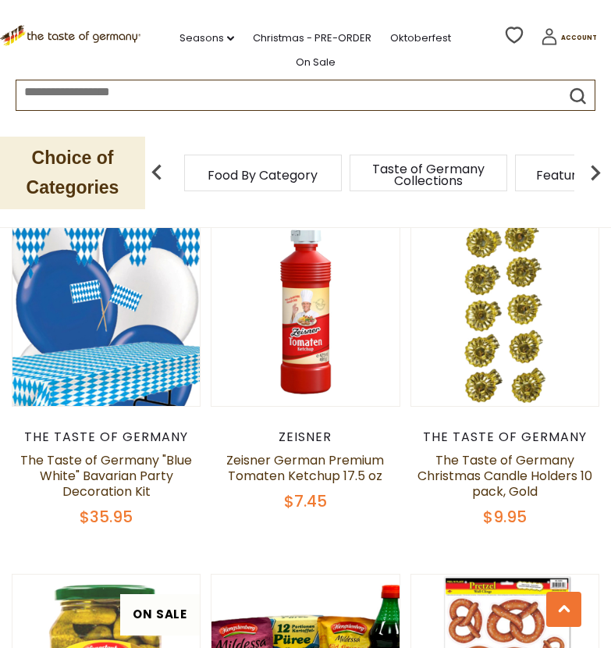
scroll to position [3238, 0]
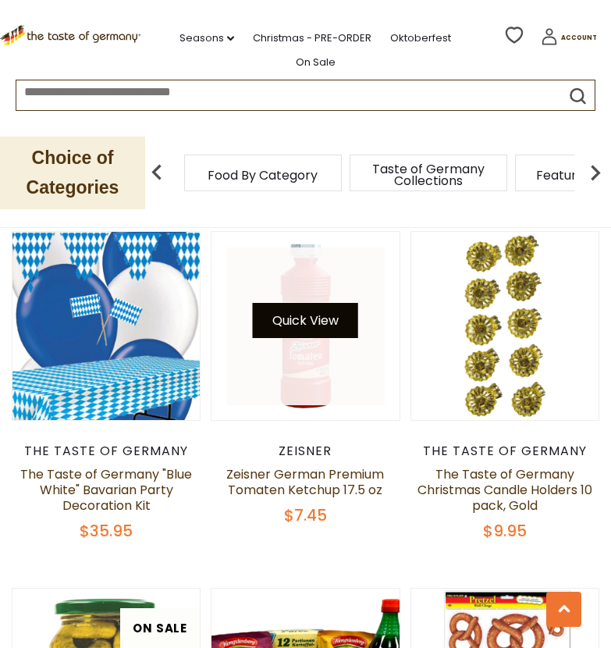
click at [300, 323] on button "Quick View" at bounding box center [305, 320] width 105 height 35
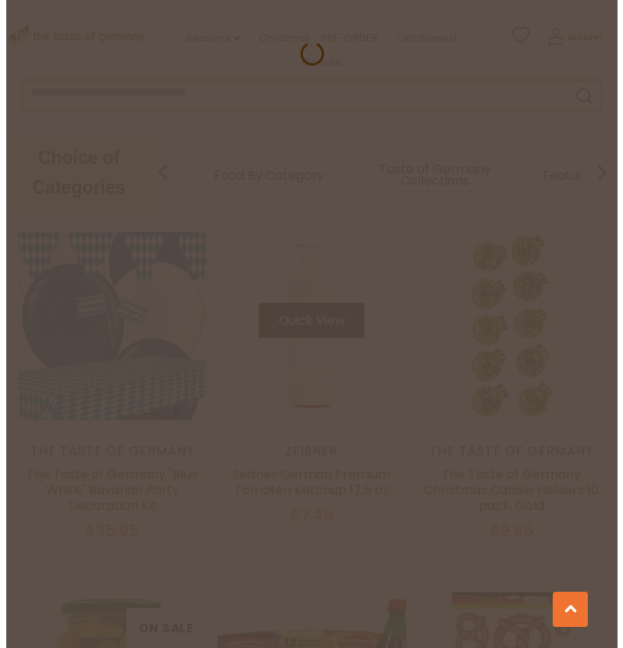
scroll to position [3267, 0]
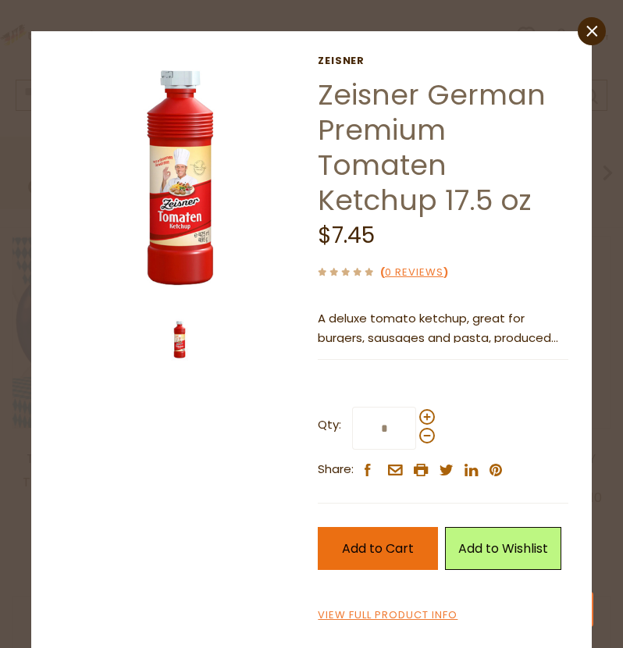
click at [399, 549] on span "Add to Cart" at bounding box center [378, 548] width 72 height 18
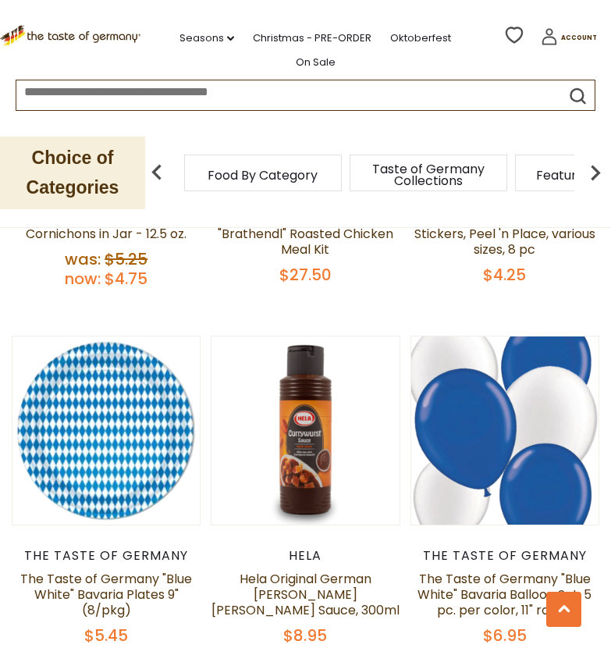
scroll to position [3851, 0]
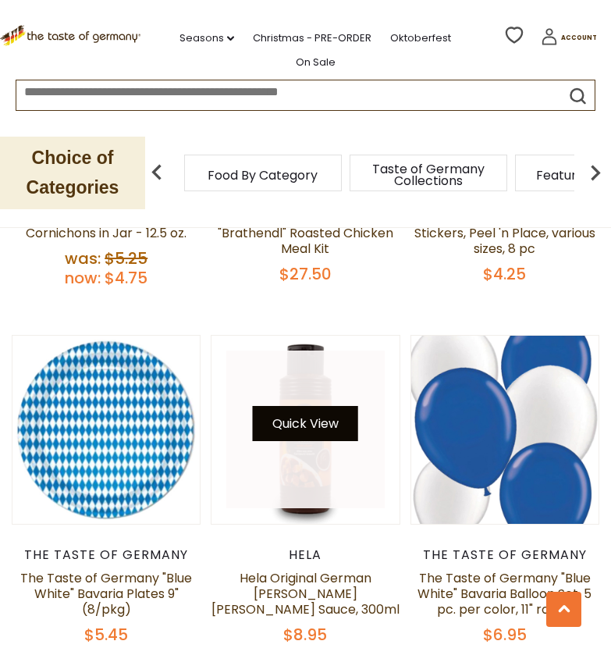
click at [298, 423] on button "Quick View" at bounding box center [305, 423] width 105 height 35
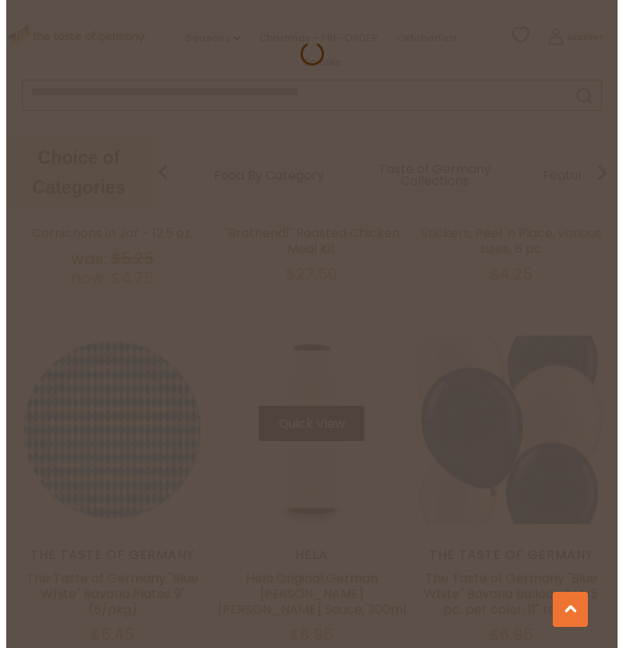
scroll to position [3888, 0]
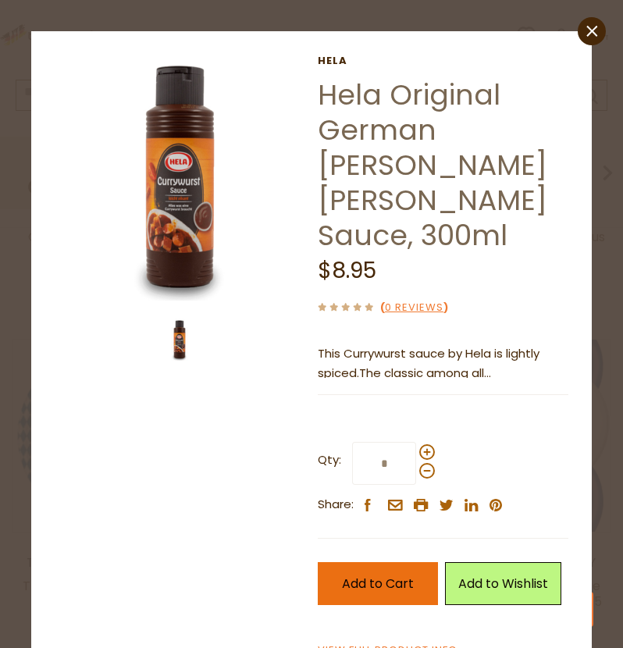
click at [342, 574] on span "Add to Cart" at bounding box center [378, 583] width 72 height 18
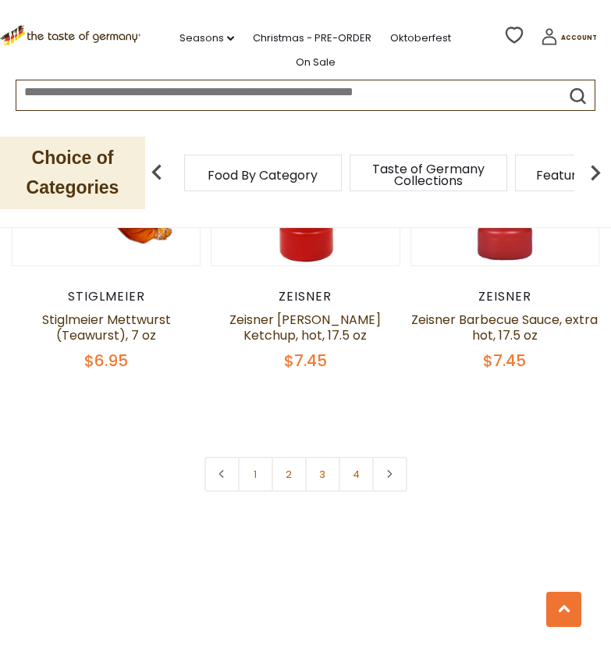
scroll to position [4466, 0]
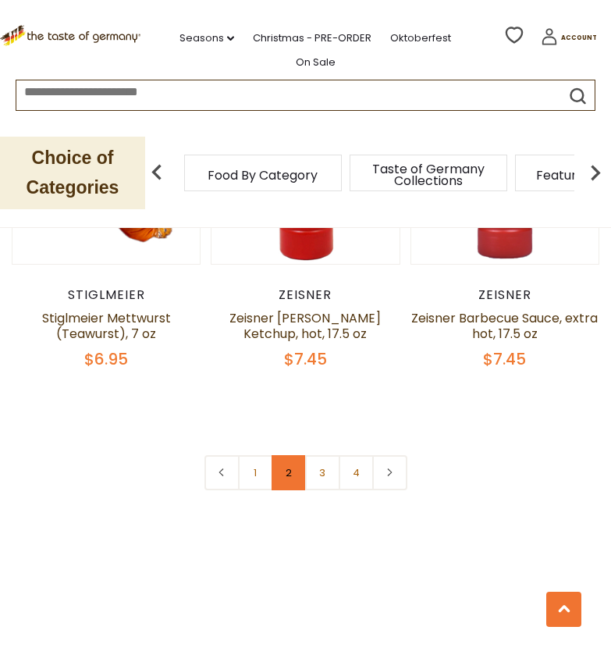
click at [283, 479] on link "2" at bounding box center [288, 472] width 35 height 35
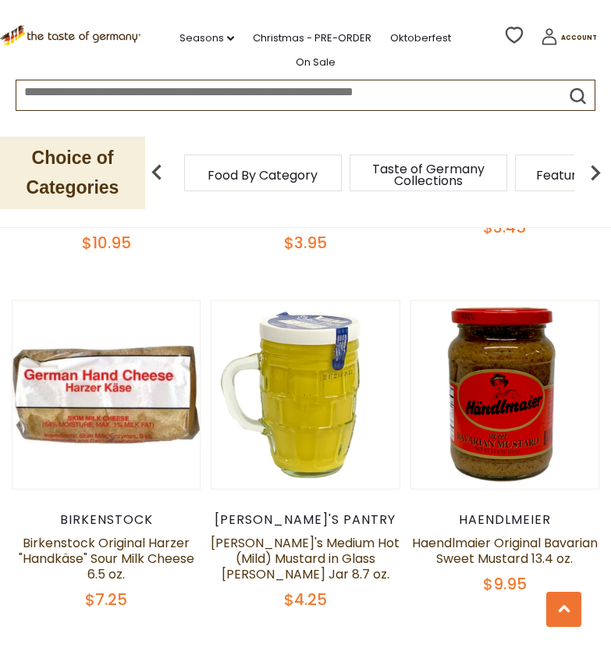
scroll to position [987, 0]
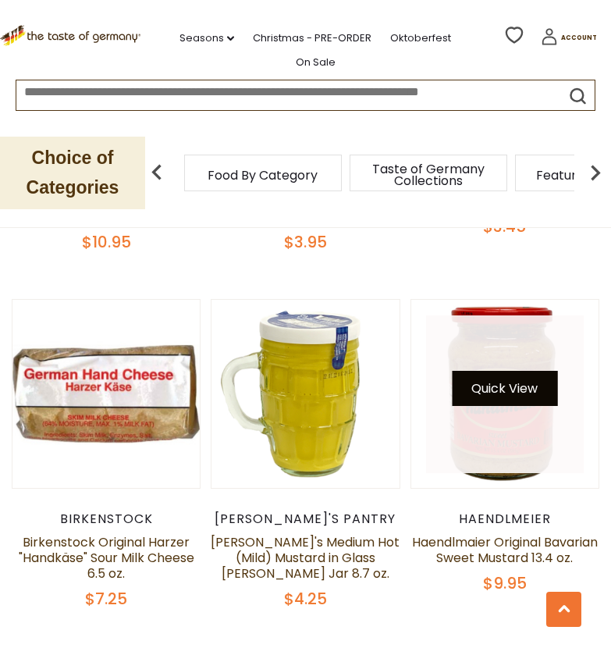
click at [508, 371] on button "Quick View" at bounding box center [504, 388] width 105 height 35
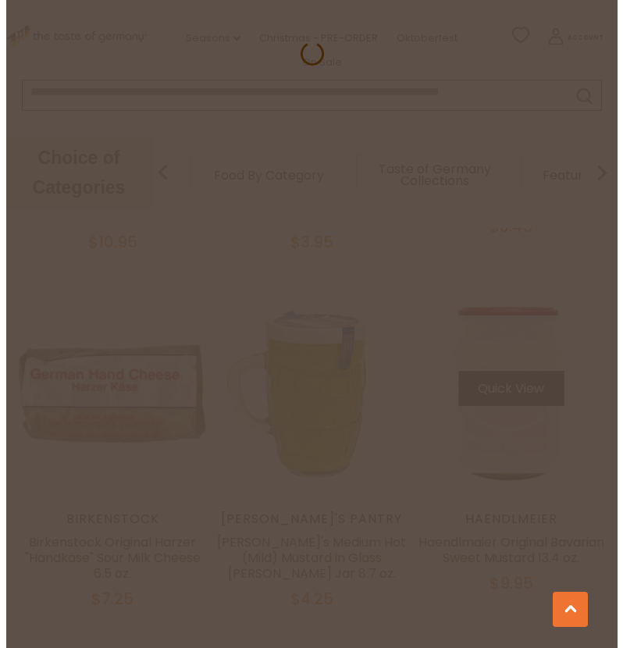
scroll to position [993, 0]
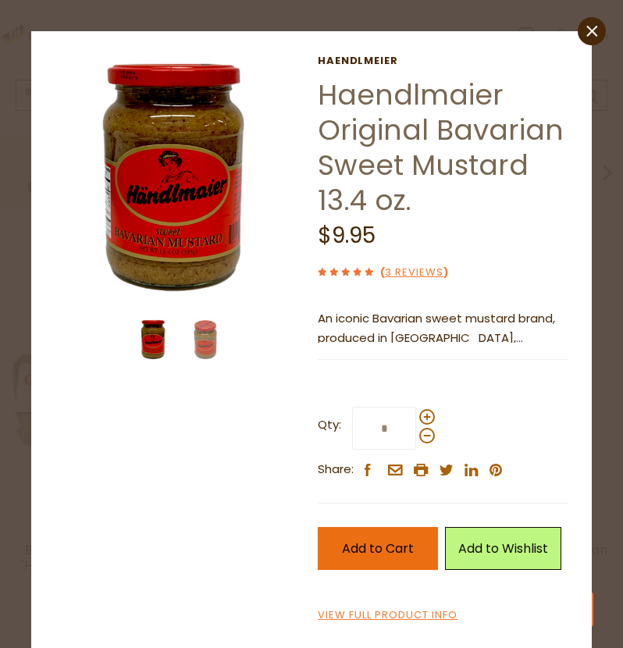
click at [364, 538] on button "Add to Cart" at bounding box center [378, 548] width 120 height 43
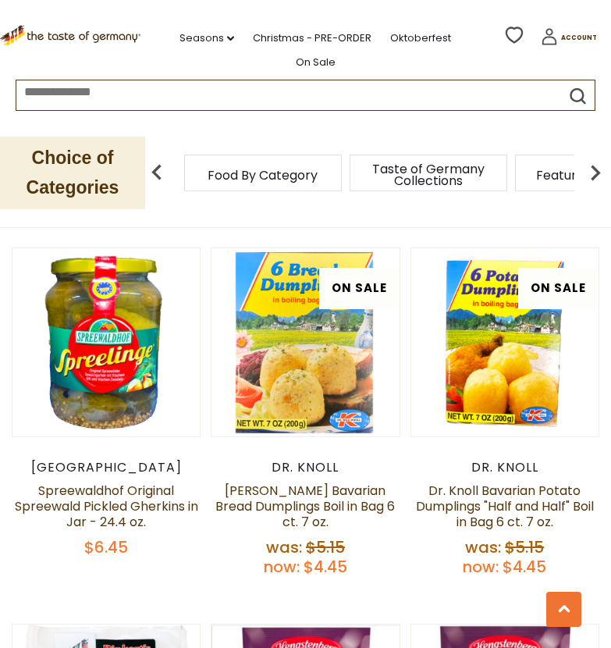
scroll to position [2462, 0]
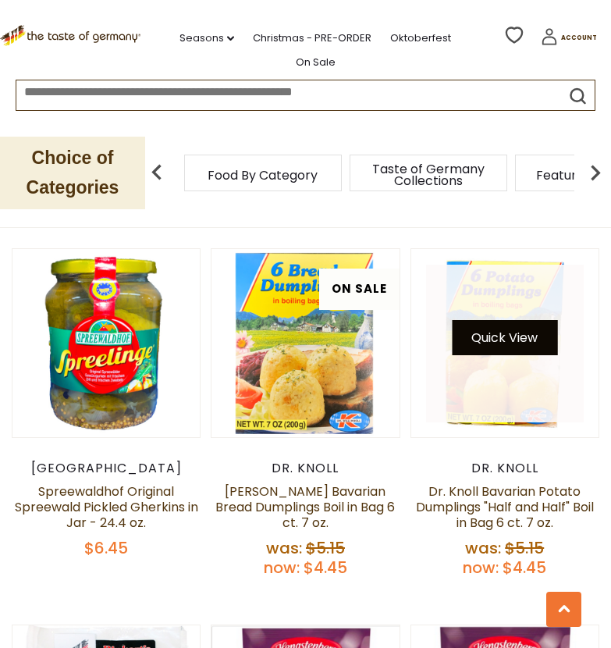
click at [511, 320] on button "Quick View" at bounding box center [504, 337] width 105 height 35
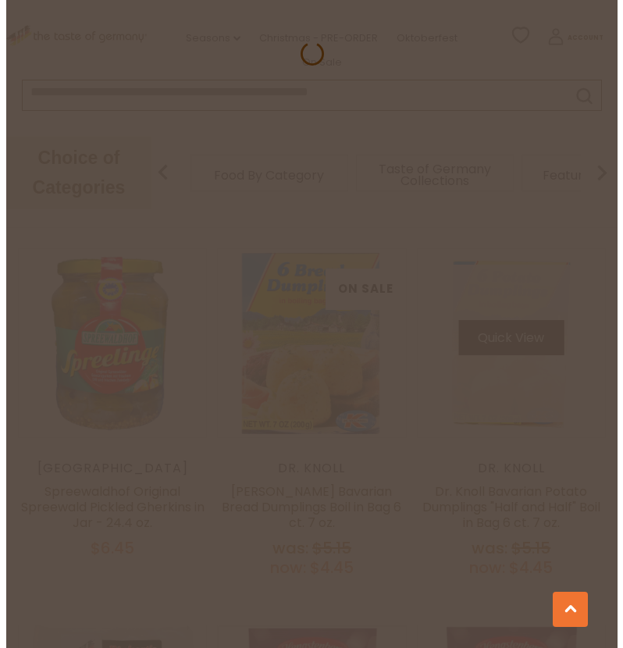
scroll to position [2483, 0]
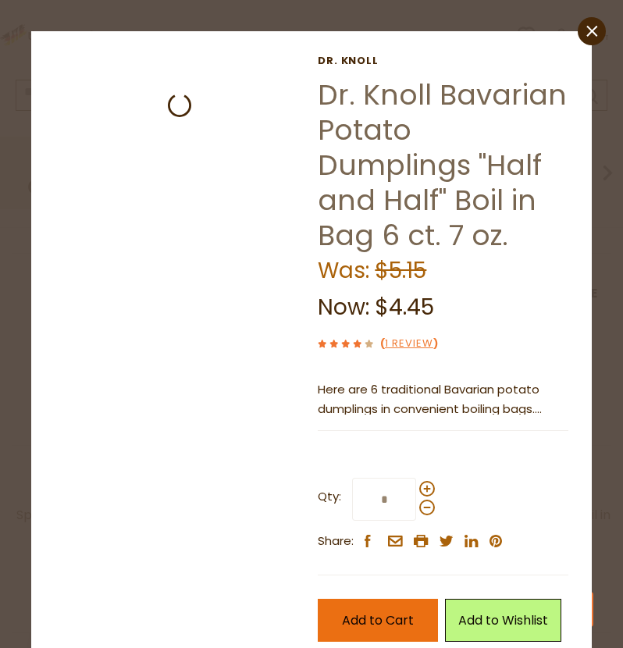
click at [392, 614] on span "Add to Cart" at bounding box center [378, 620] width 72 height 18
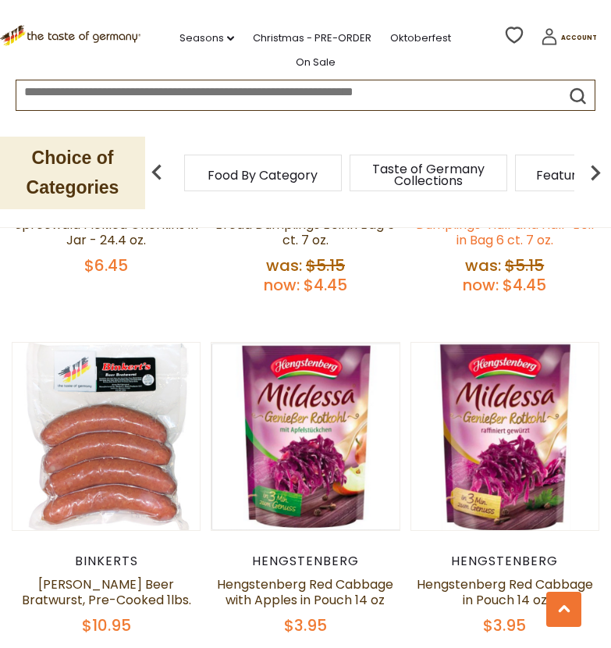
scroll to position [2745, 0]
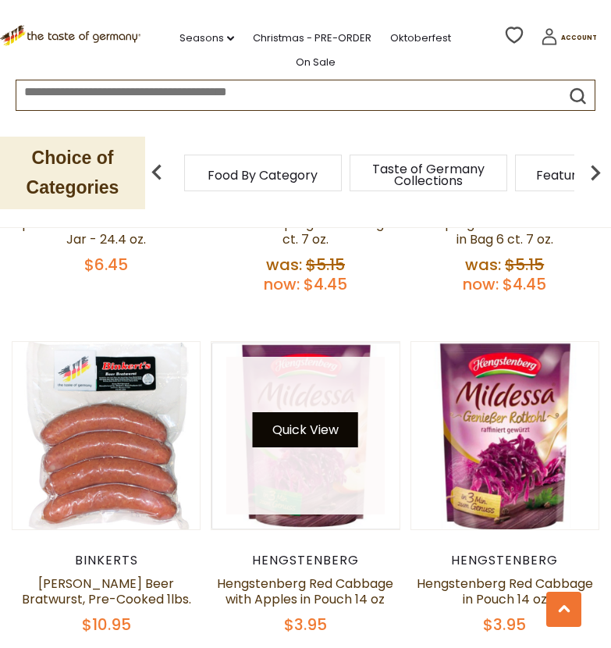
click at [286, 412] on button "Quick View" at bounding box center [305, 429] width 105 height 35
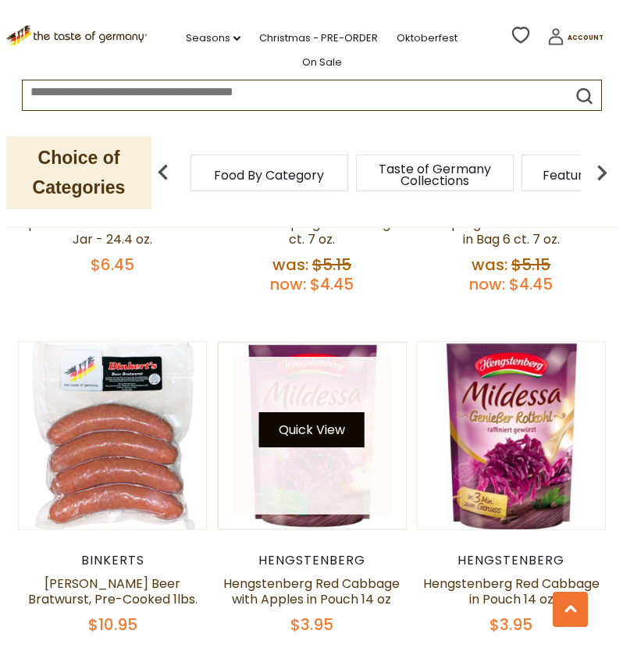
scroll to position [2770, 0]
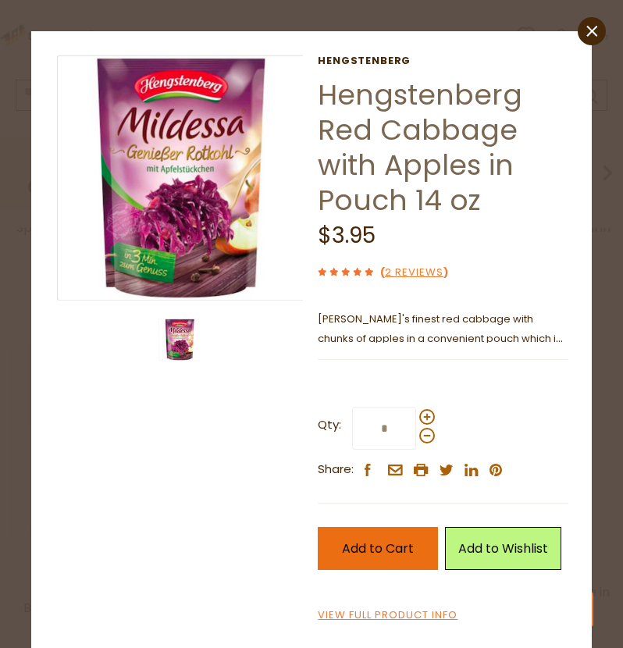
click at [386, 557] on button "Add to Cart" at bounding box center [378, 548] width 120 height 43
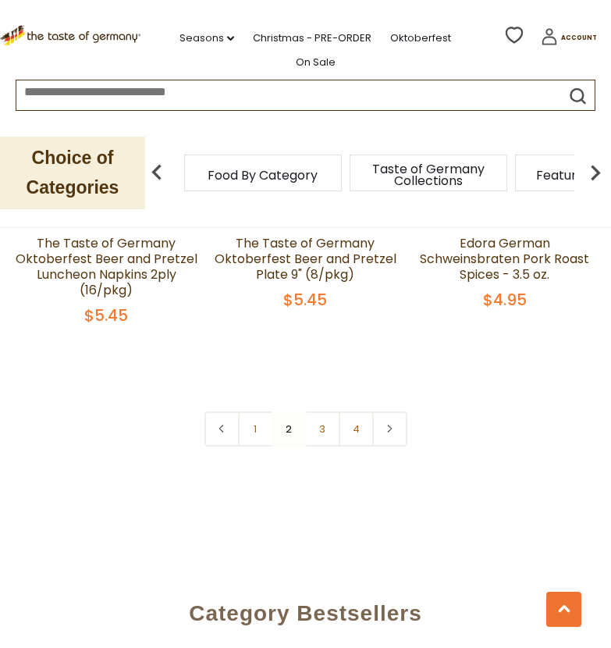
scroll to position [4528, 0]
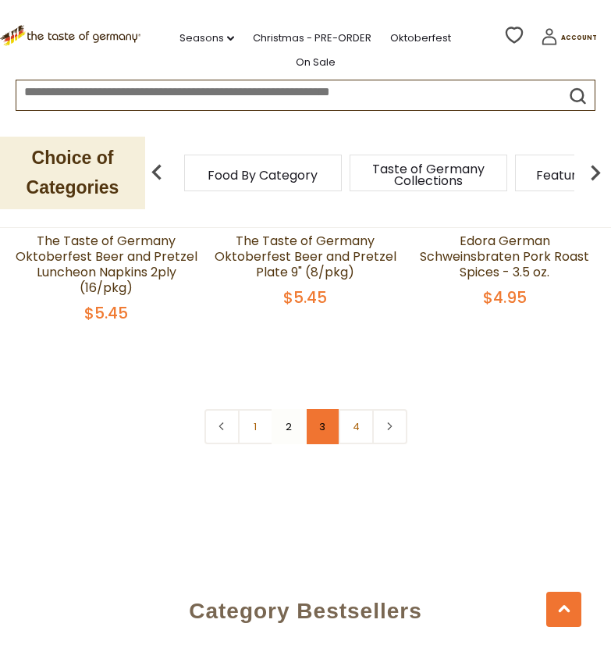
click at [316, 409] on link "3" at bounding box center [322, 426] width 35 height 35
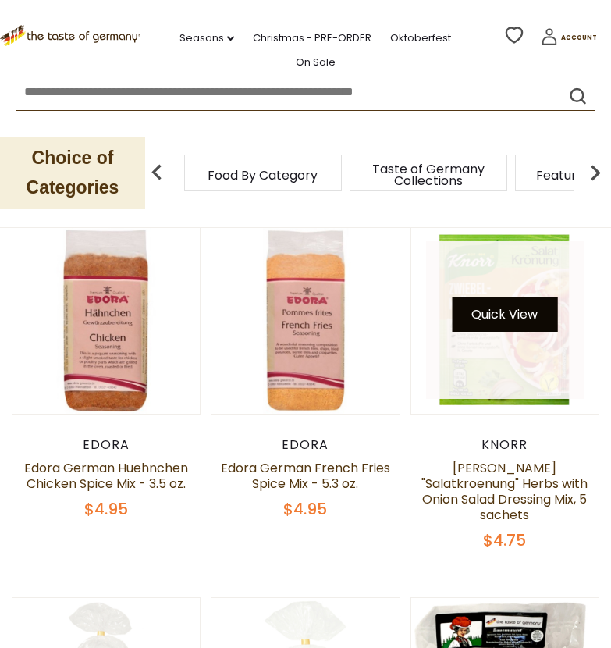
scroll to position [317, 0]
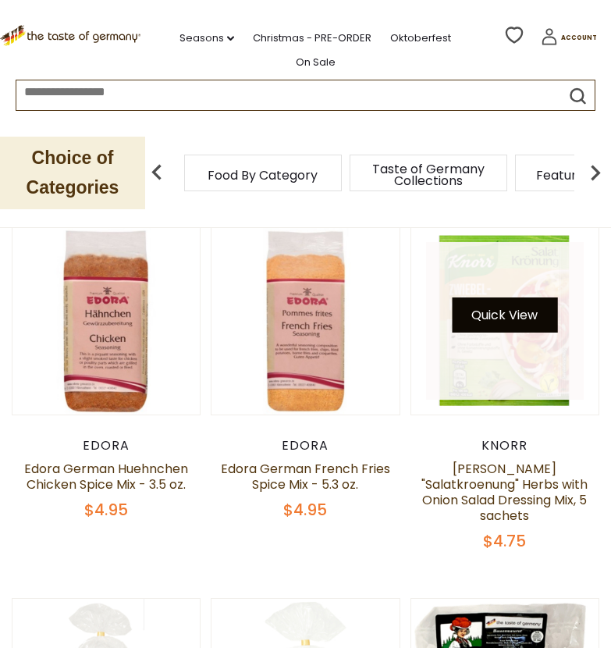
click at [491, 321] on button "Quick View" at bounding box center [504, 314] width 105 height 35
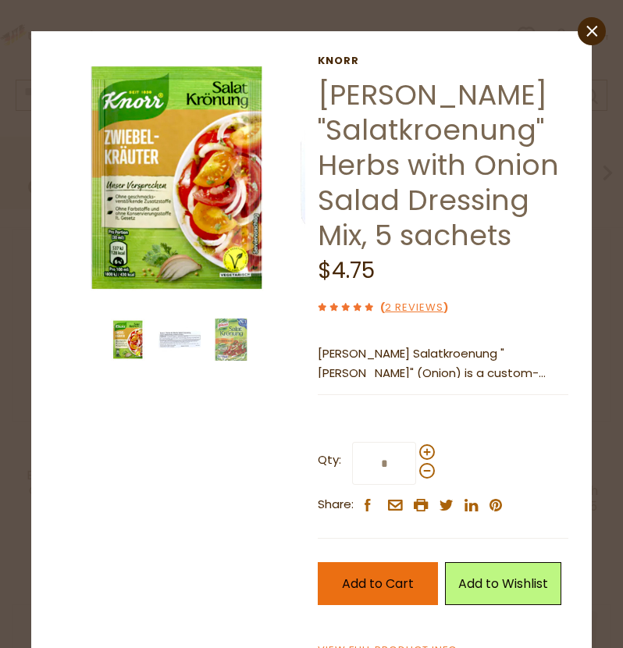
click at [364, 583] on span "Add to Cart" at bounding box center [378, 583] width 72 height 18
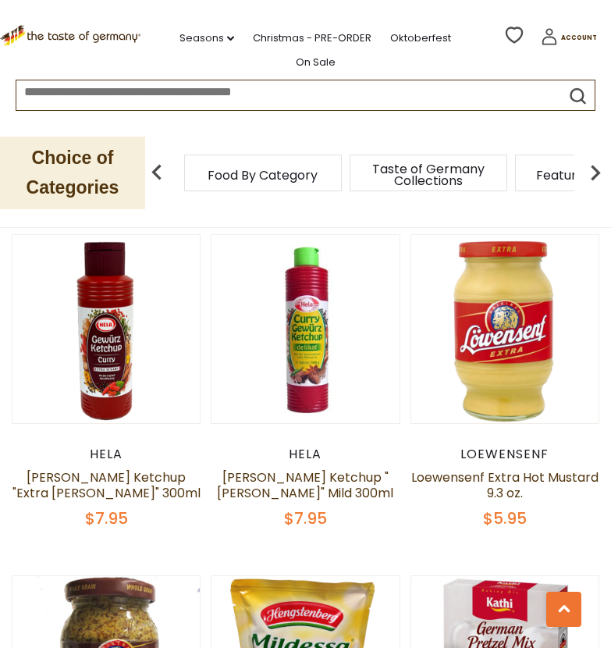
scroll to position [1732, 0]
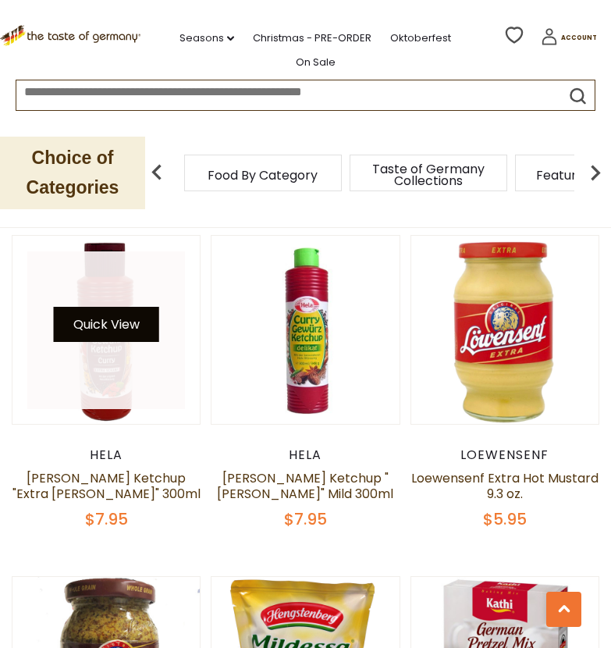
click at [98, 307] on button "Quick View" at bounding box center [106, 324] width 105 height 35
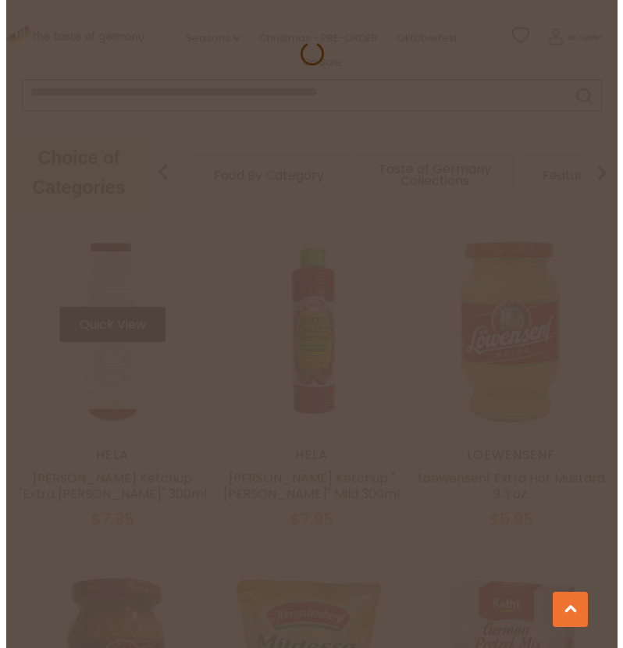
scroll to position [1746, 0]
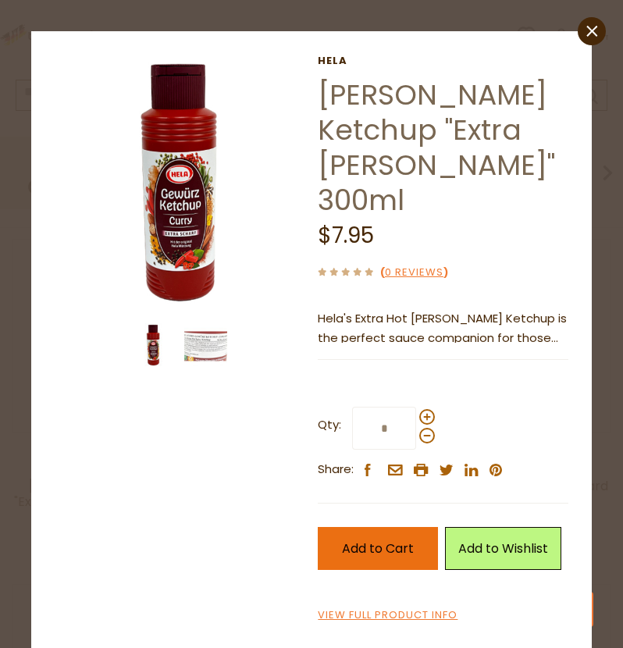
click at [348, 539] on span "Add to Cart" at bounding box center [378, 548] width 72 height 18
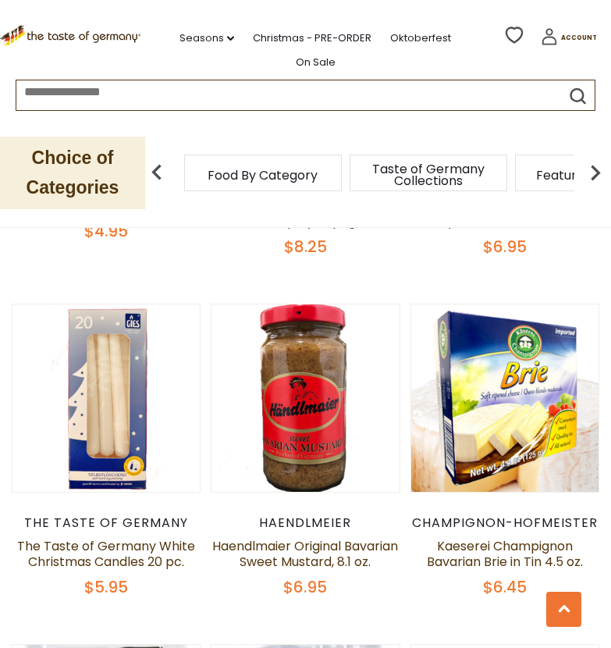
scroll to position [2702, 0]
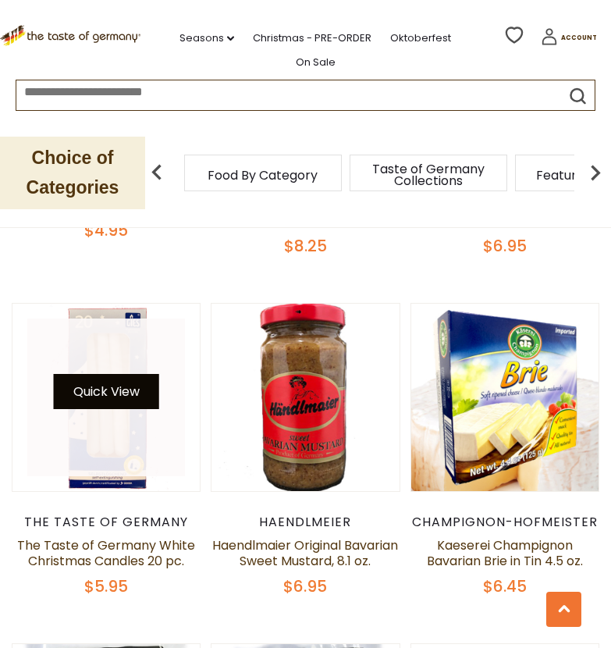
click at [114, 374] on button "Quick View" at bounding box center [106, 391] width 105 height 35
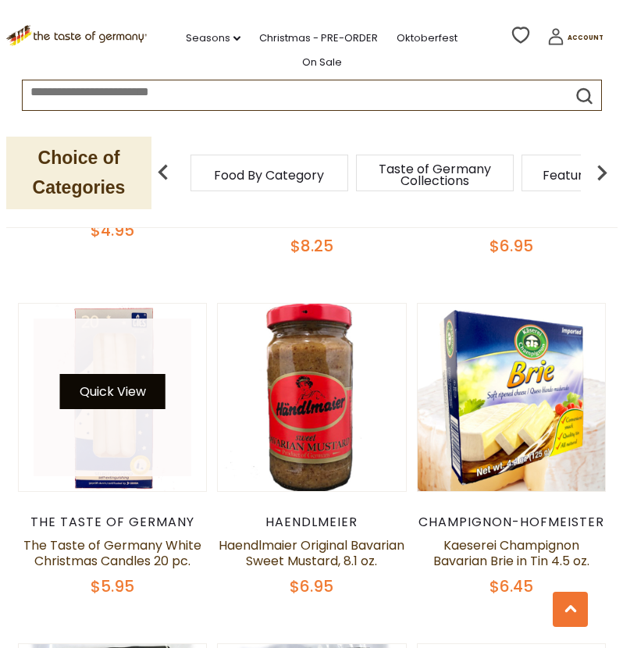
scroll to position [2727, 0]
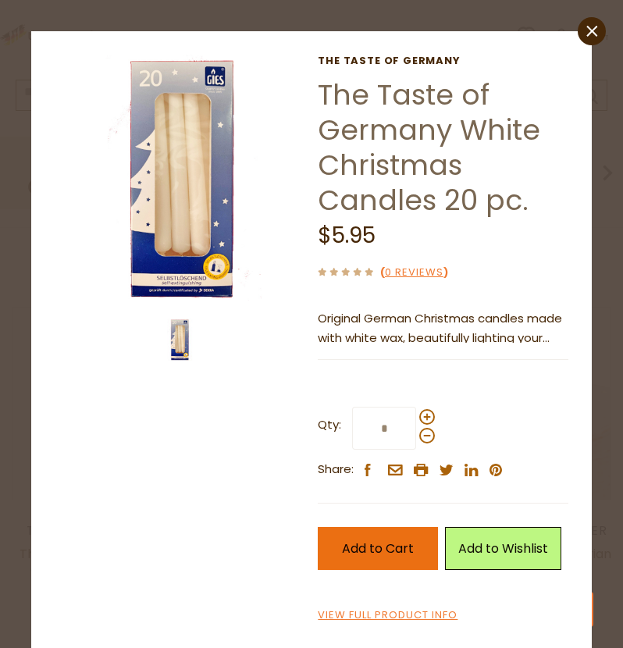
click at [374, 557] on span "Add to Cart" at bounding box center [378, 548] width 72 height 18
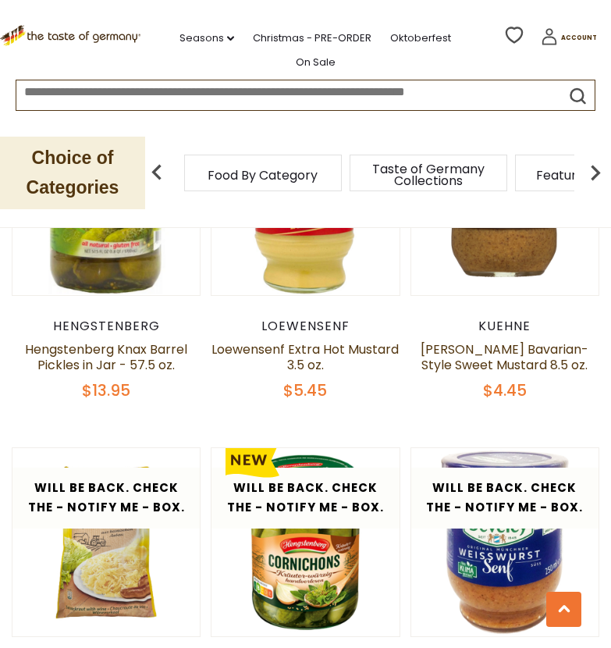
scroll to position [4415, 0]
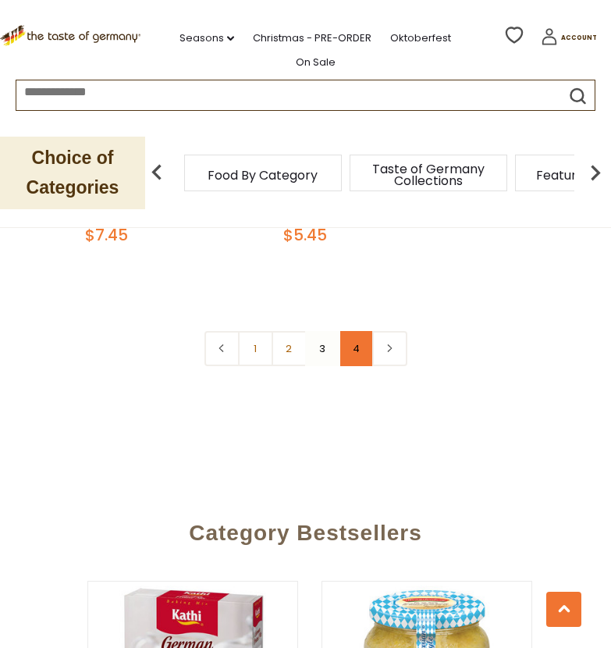
click at [353, 349] on link "4" at bounding box center [356, 348] width 35 height 35
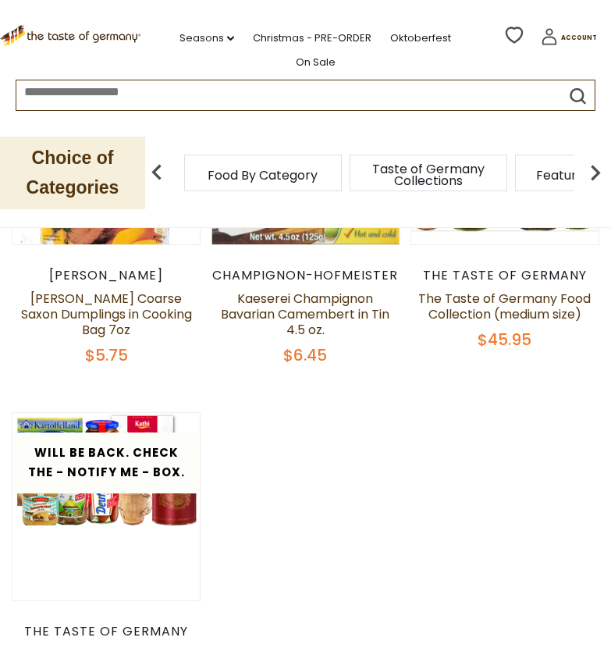
scroll to position [470, 0]
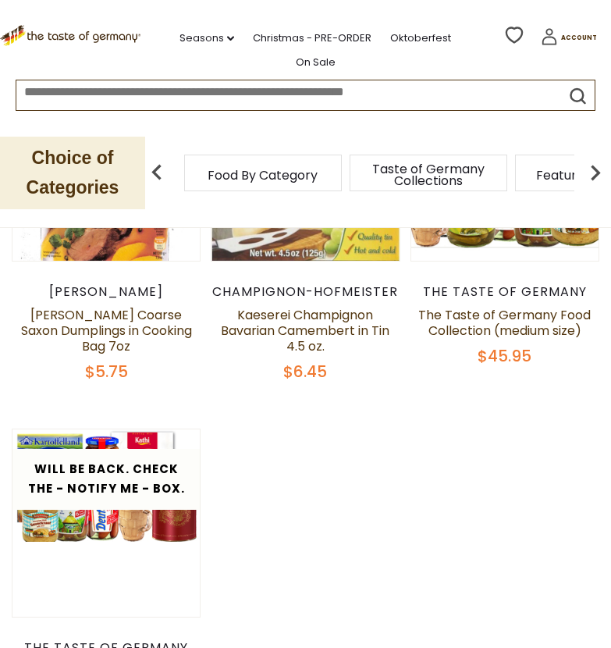
click at [85, 172] on p "Choice of Categories" at bounding box center [72, 173] width 145 height 73
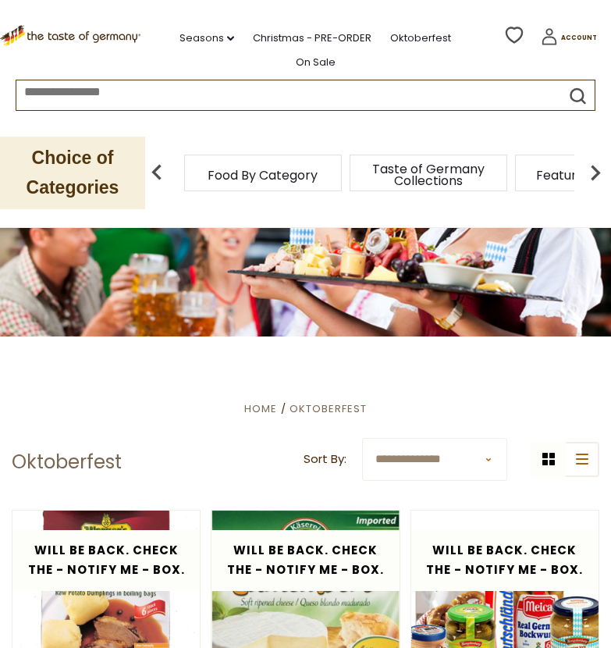
scroll to position [0, 0]
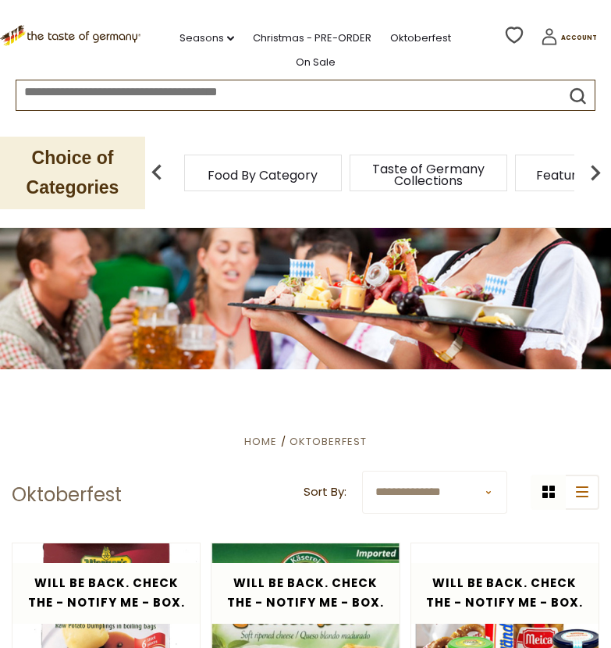
click at [599, 176] on img at bounding box center [595, 172] width 31 height 31
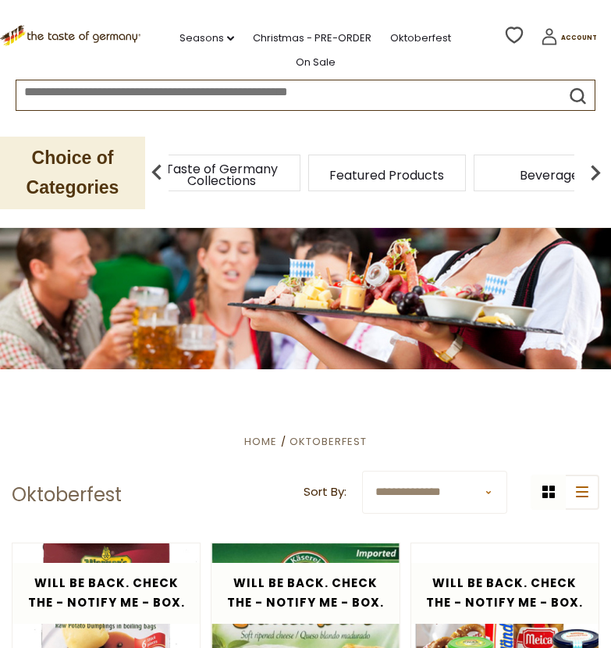
click at [599, 176] on img at bounding box center [595, 172] width 31 height 31
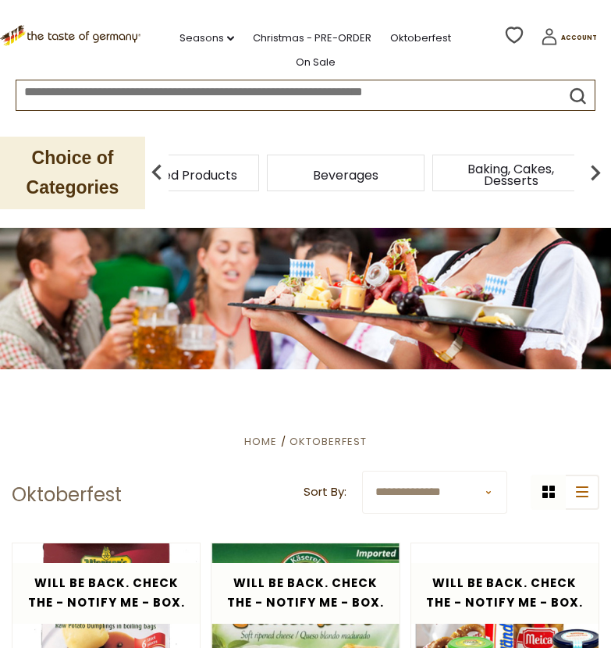
click at [599, 176] on img at bounding box center [595, 172] width 31 height 31
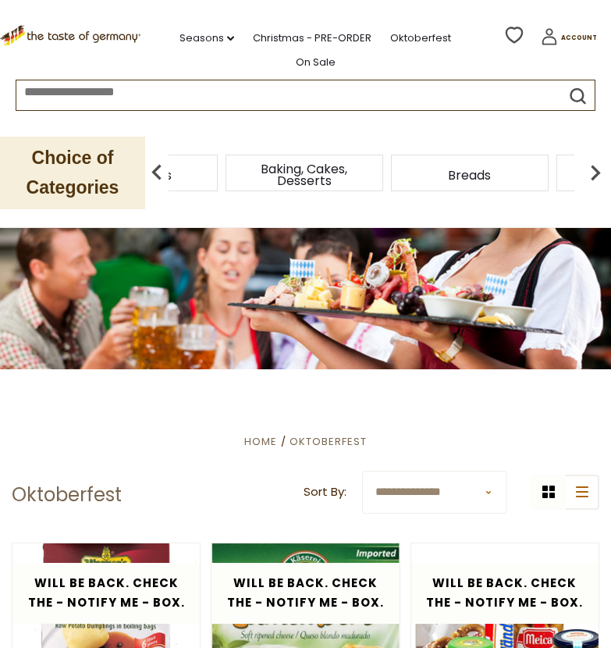
click at [599, 176] on img at bounding box center [595, 172] width 31 height 31
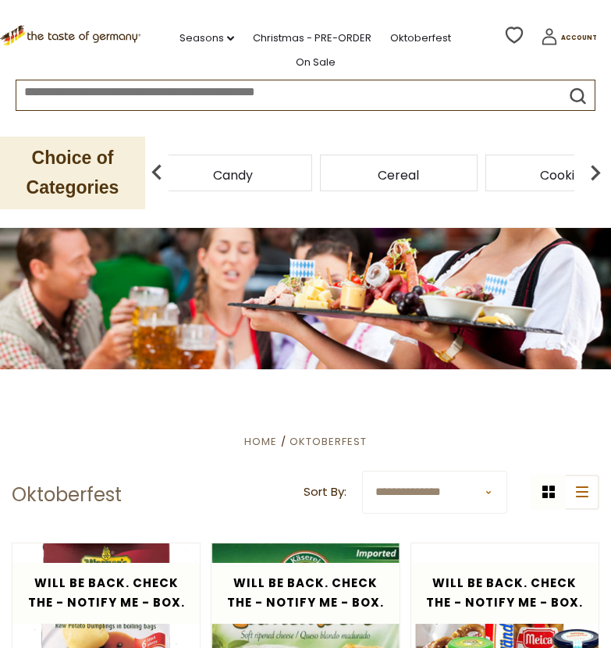
click at [421, 177] on div "Cereal" at bounding box center [399, 172] width 158 height 37
click at [390, 176] on span "Cereal" at bounding box center [398, 175] width 41 height 12
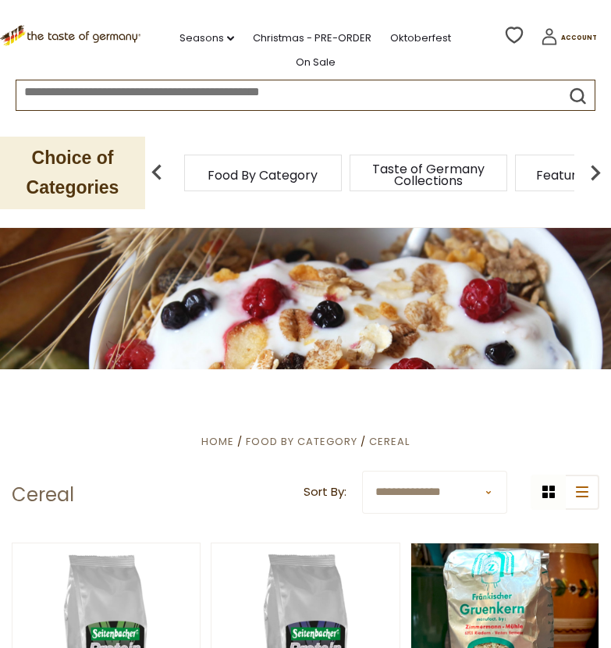
click at [598, 165] on img at bounding box center [595, 172] width 31 height 31
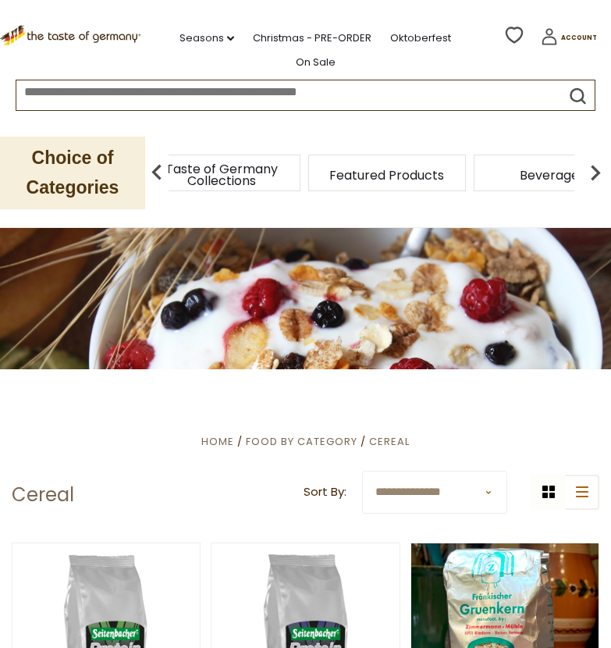
click at [598, 165] on img at bounding box center [595, 172] width 31 height 31
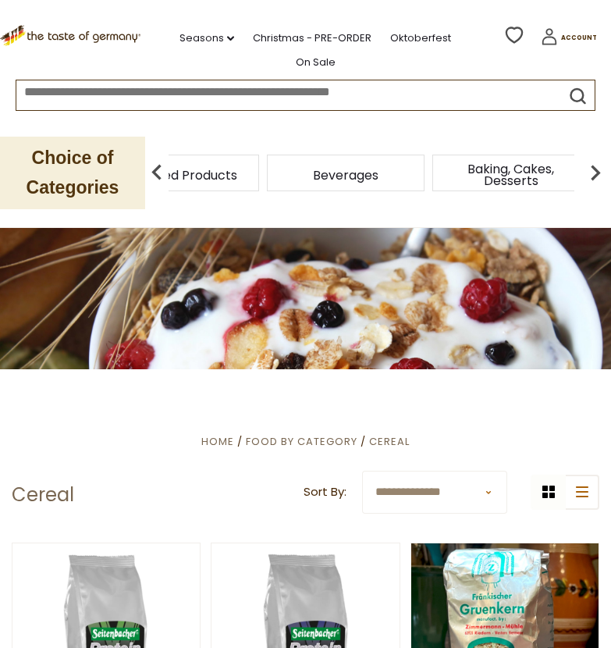
click at [598, 165] on img at bounding box center [595, 172] width 31 height 31
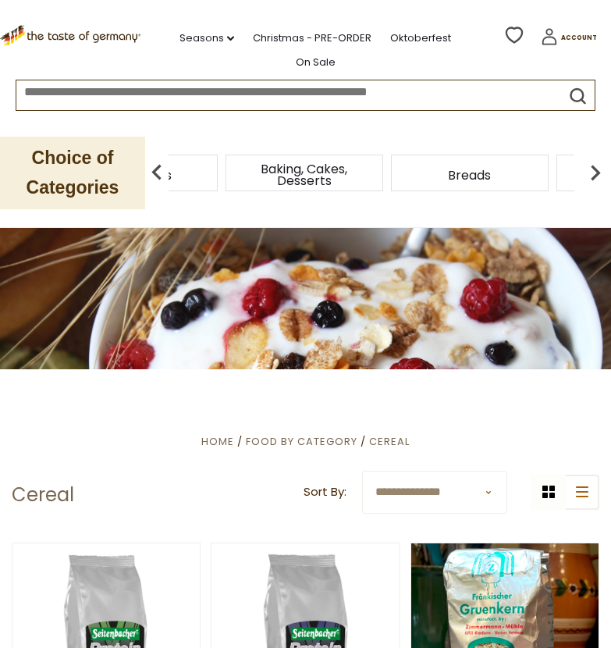
click at [598, 165] on img at bounding box center [595, 172] width 31 height 31
click at [254, 175] on span "Breads" at bounding box center [262, 175] width 43 height 12
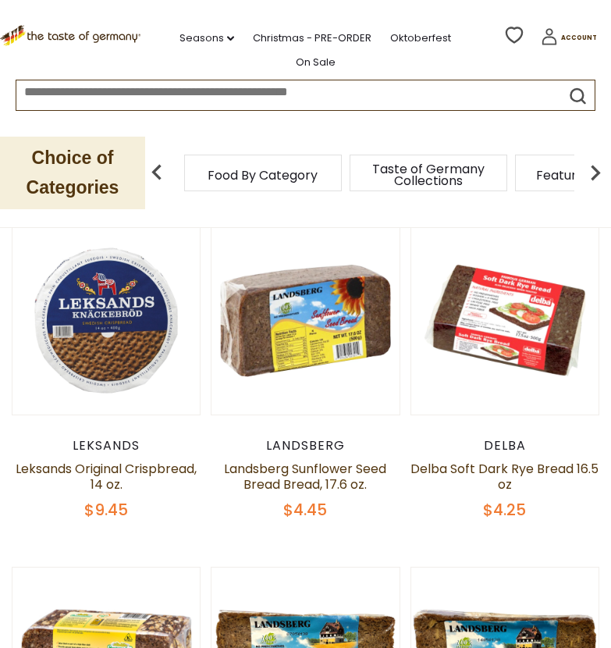
scroll to position [316, 0]
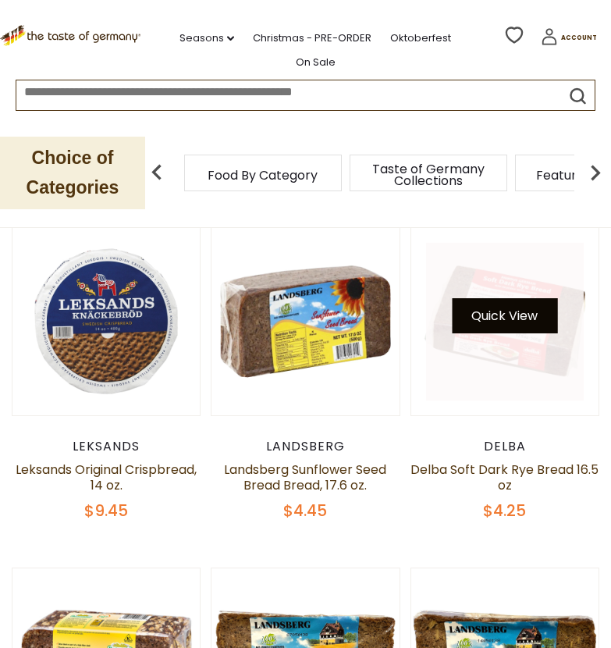
click at [494, 316] on button "Quick View" at bounding box center [504, 315] width 105 height 35
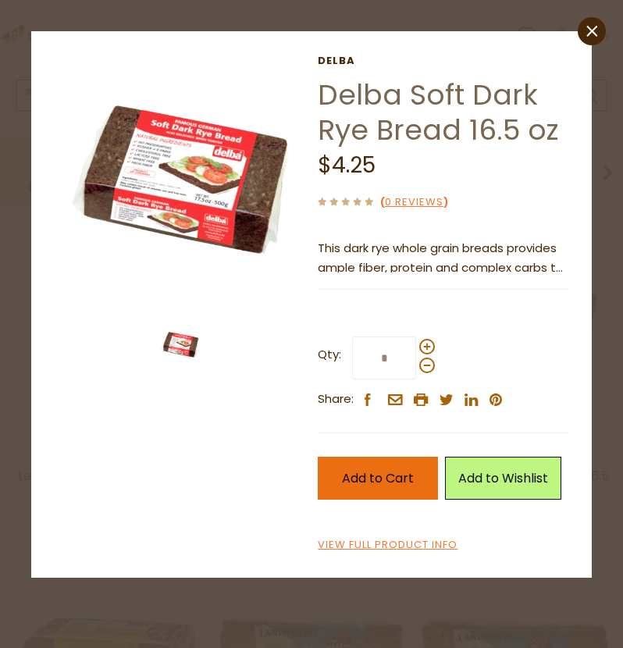
click at [378, 477] on span "Add to Cart" at bounding box center [378, 478] width 72 height 18
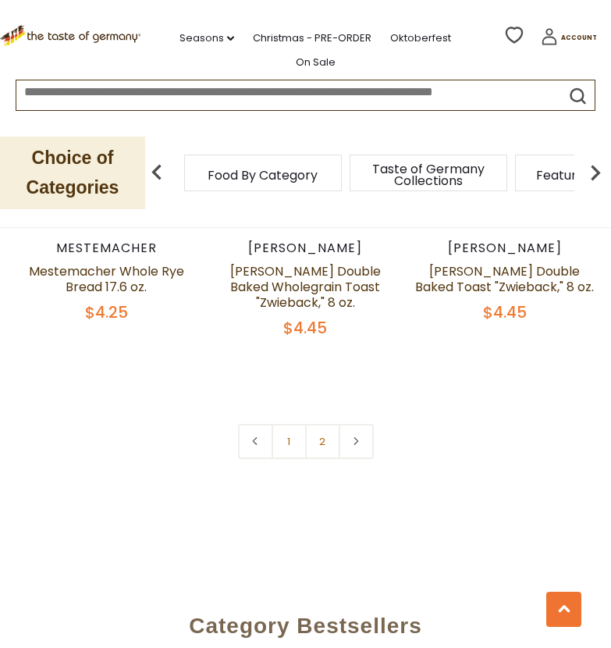
scroll to position [4337, 0]
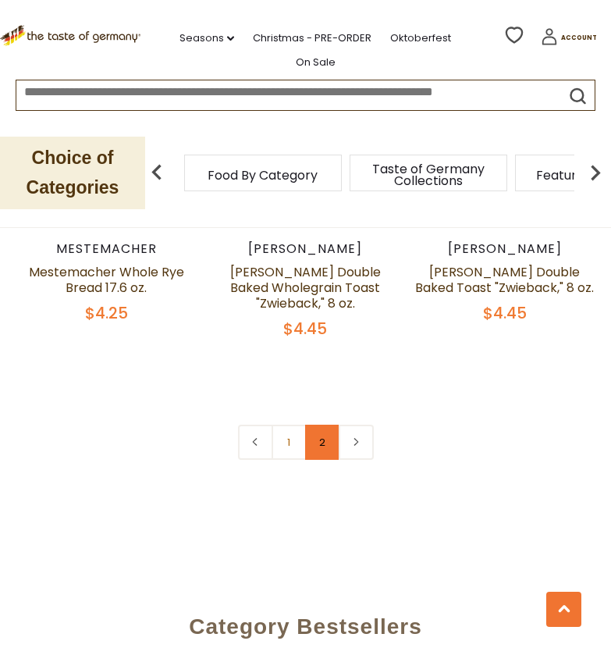
click at [319, 434] on link "2" at bounding box center [322, 441] width 35 height 35
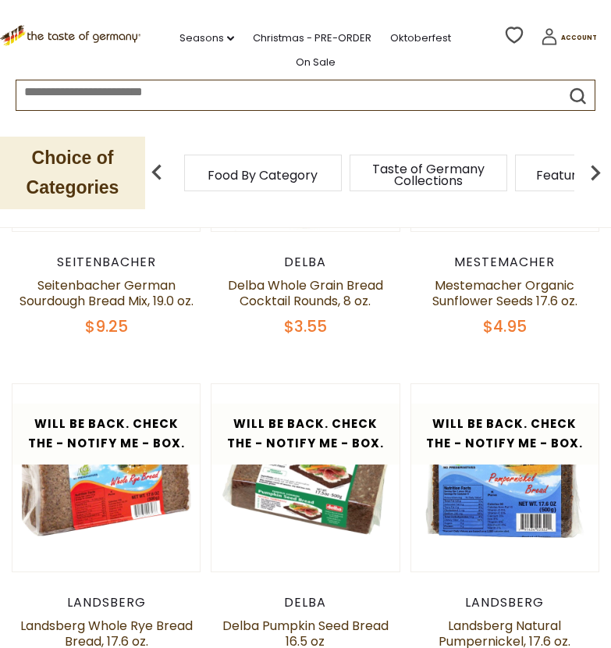
scroll to position [0, 0]
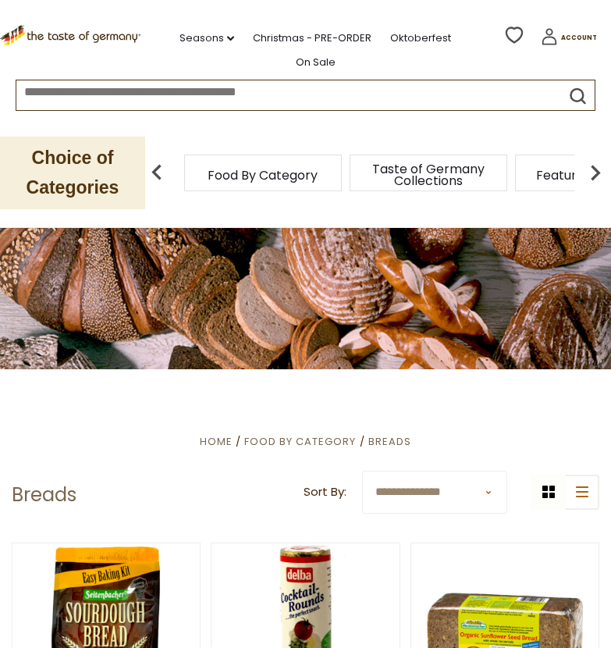
click at [593, 174] on img at bounding box center [595, 172] width 31 height 31
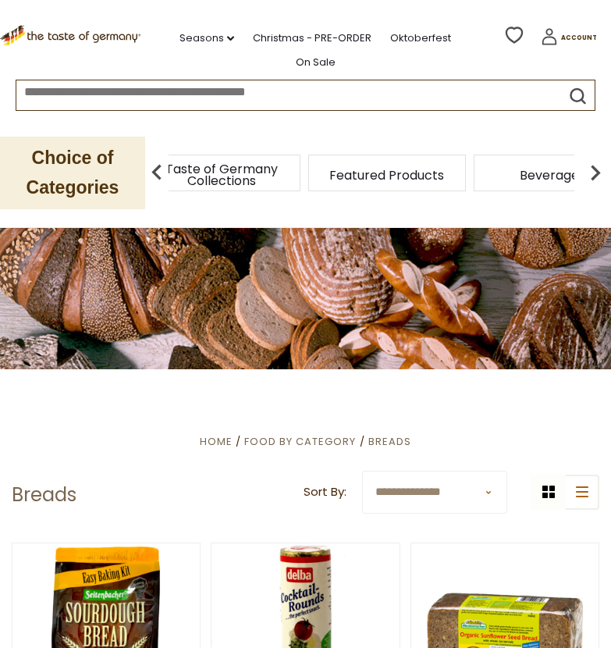
click at [593, 174] on img at bounding box center [595, 172] width 31 height 31
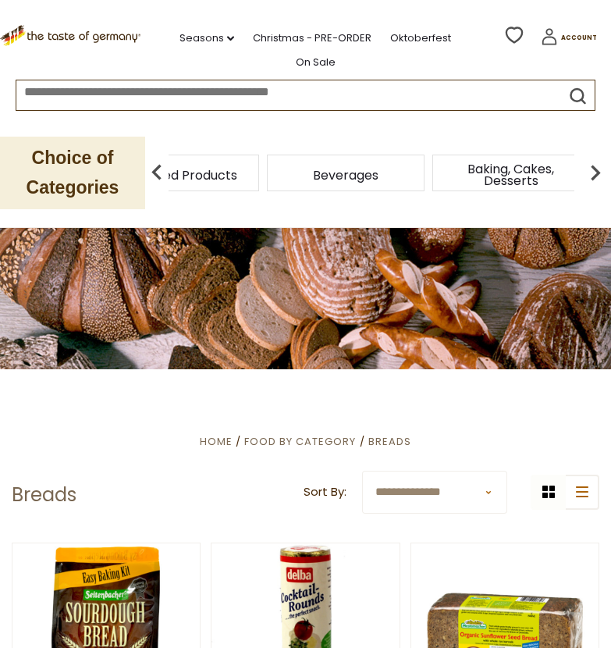
click at [593, 174] on img at bounding box center [595, 172] width 31 height 31
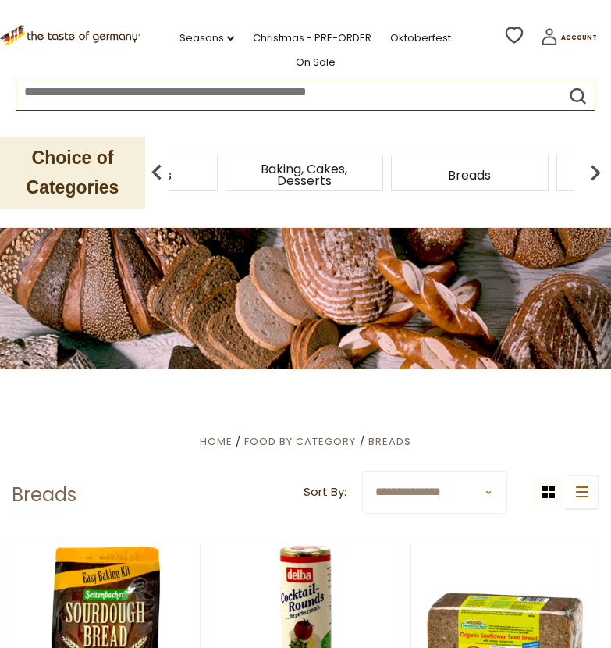
click at [593, 174] on img at bounding box center [595, 172] width 31 height 31
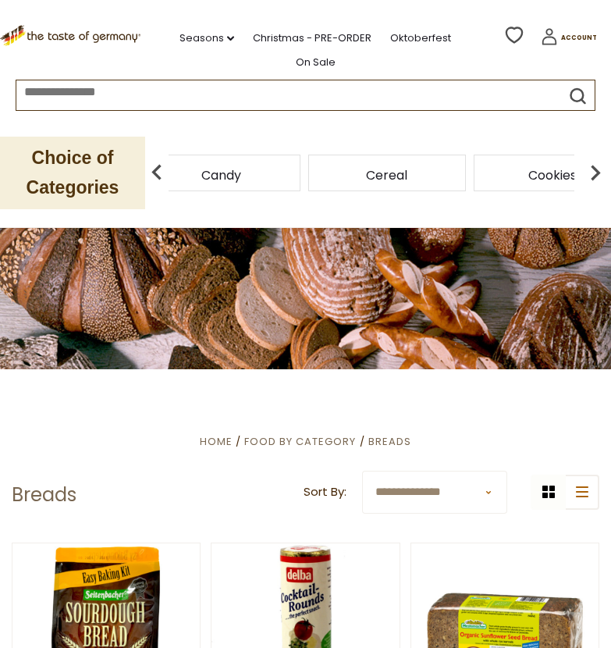
click at [238, 176] on span "Candy" at bounding box center [221, 175] width 40 height 12
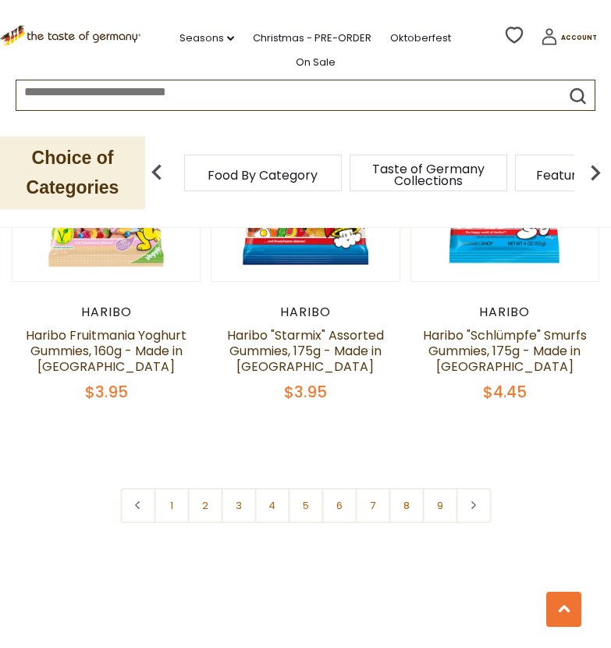
scroll to position [4464, 0]
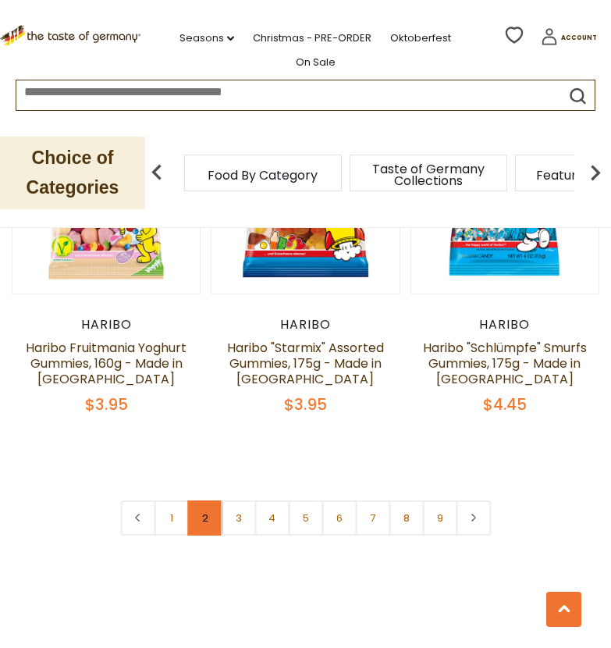
click at [202, 500] on link "2" at bounding box center [204, 517] width 35 height 35
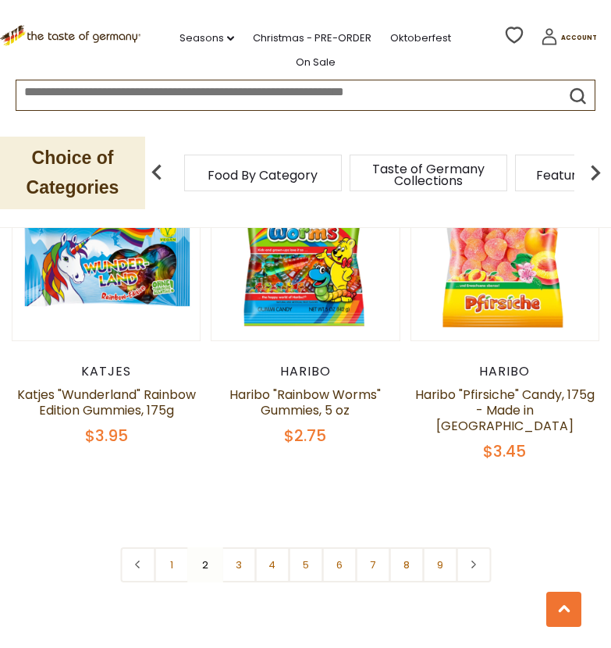
scroll to position [4340, 0]
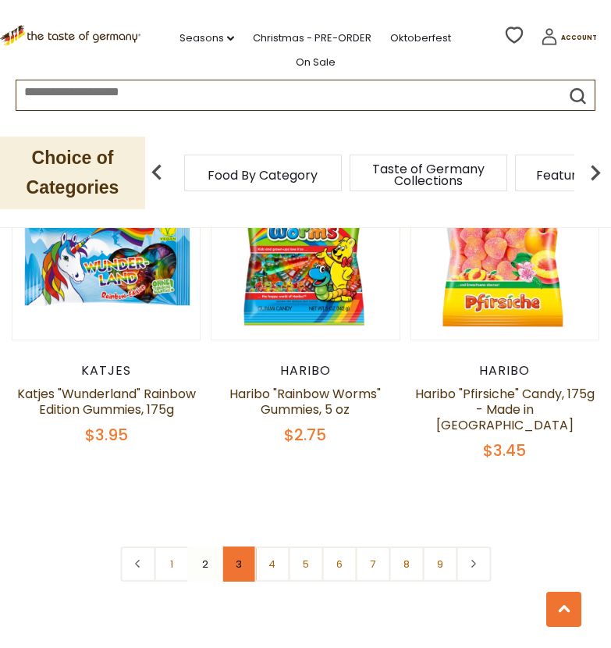
click at [235, 552] on link "3" at bounding box center [238, 563] width 35 height 35
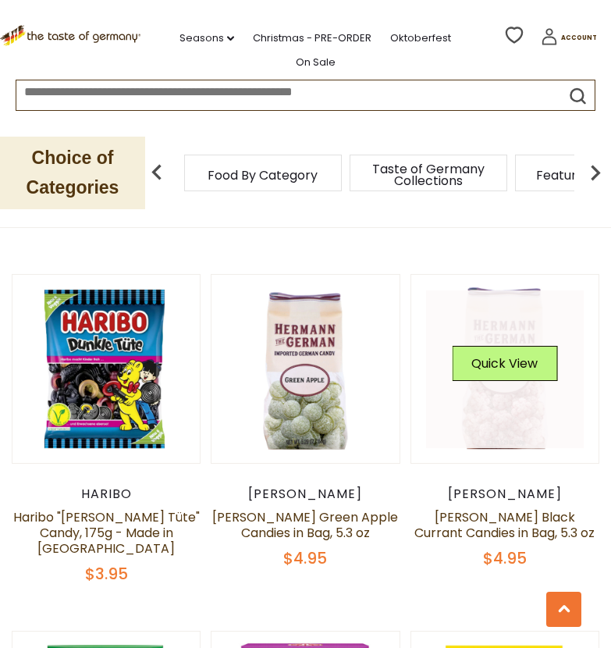
scroll to position [983, 0]
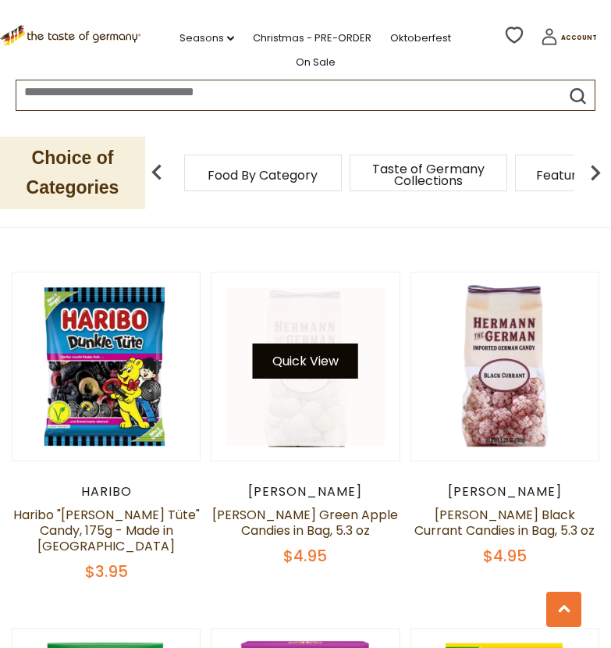
click at [290, 369] on button "Quick View" at bounding box center [305, 360] width 105 height 35
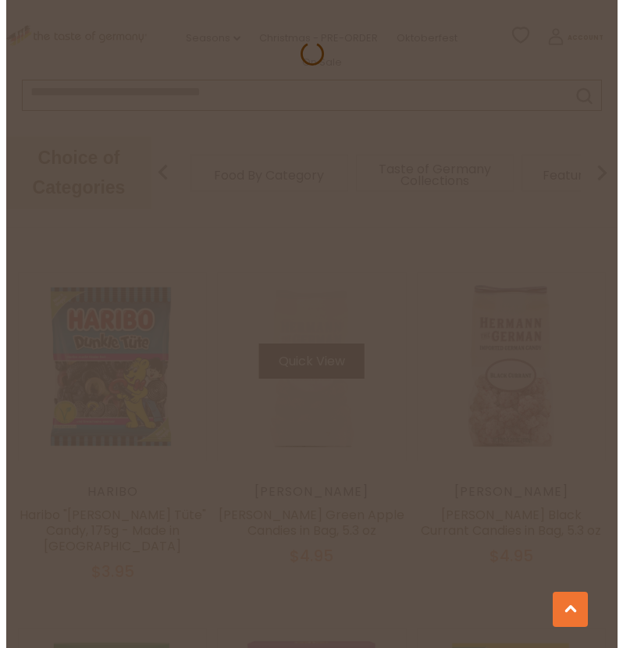
scroll to position [974, 0]
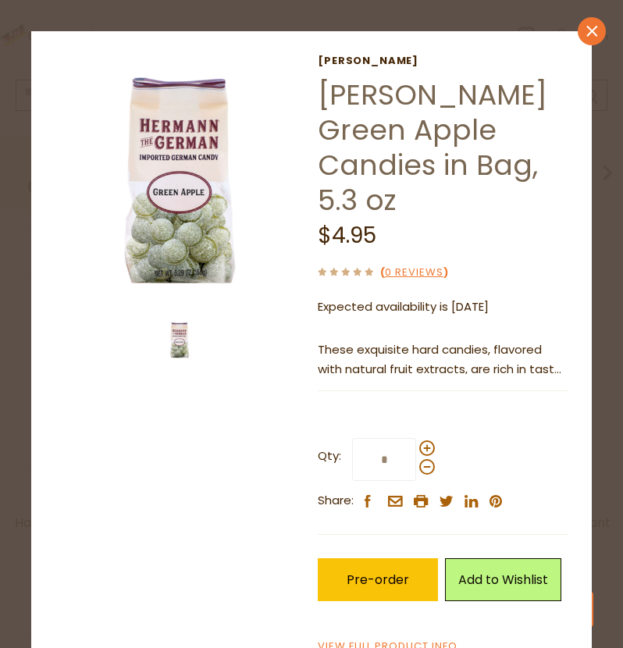
click at [586, 27] on icon at bounding box center [591, 31] width 11 height 11
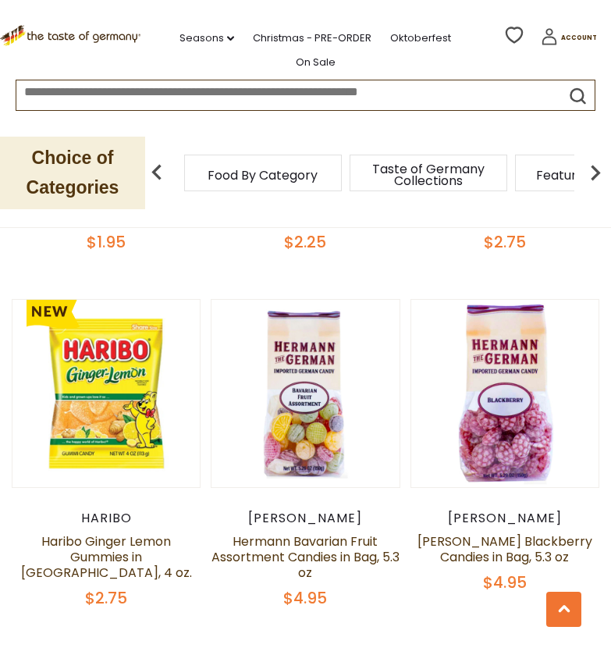
scroll to position [3497, 0]
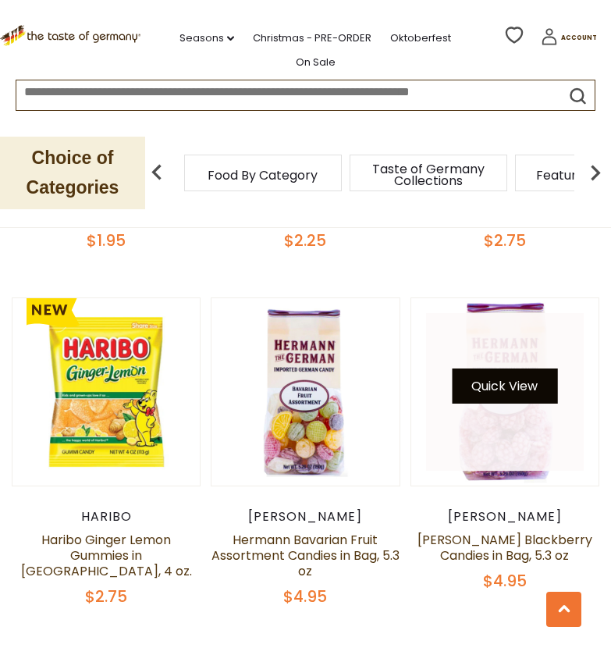
click at [488, 368] on button "Quick View" at bounding box center [504, 385] width 105 height 35
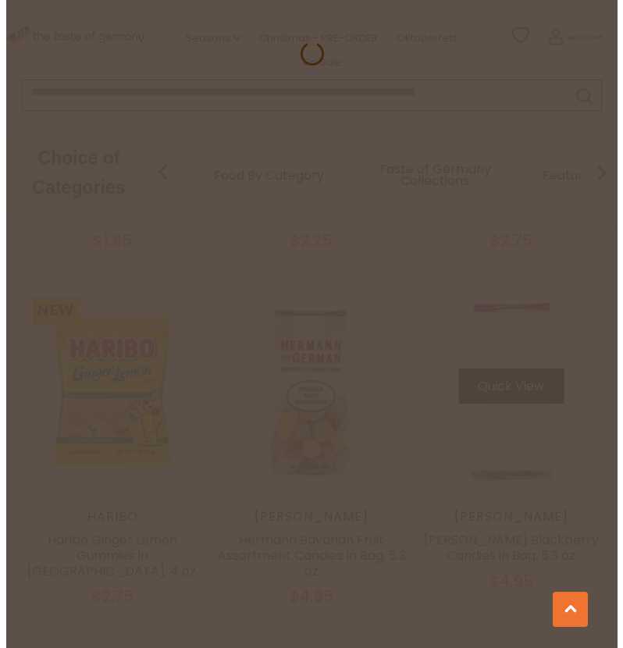
scroll to position [3499, 0]
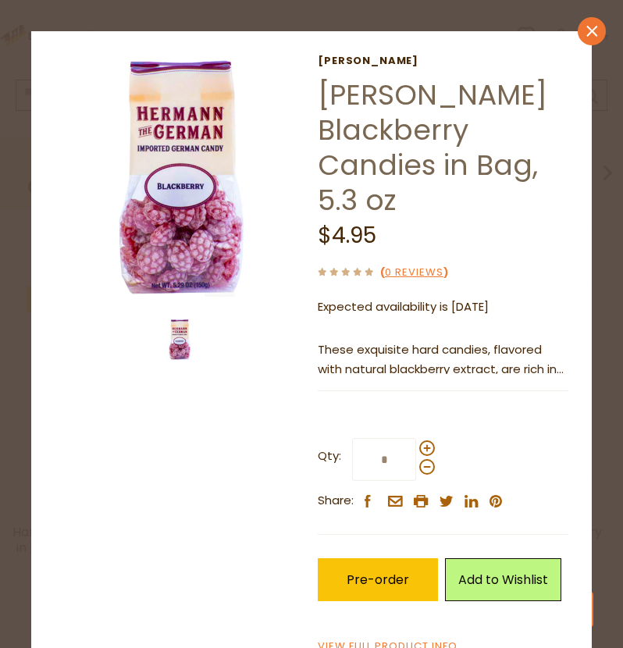
click at [586, 27] on icon "close" at bounding box center [592, 31] width 12 height 12
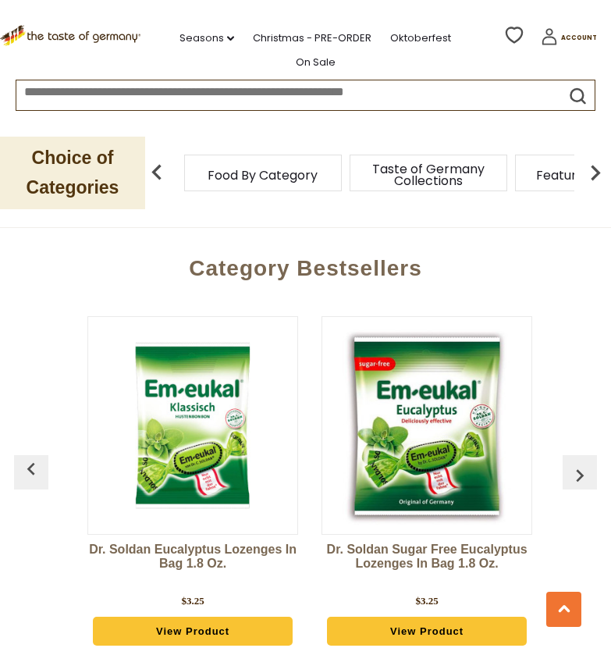
scroll to position [4540, 0]
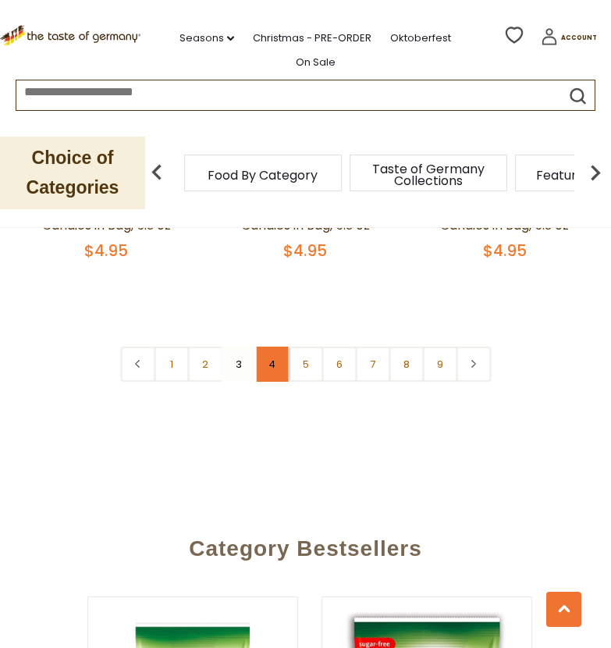
click at [265, 346] on link "4" at bounding box center [271, 363] width 35 height 35
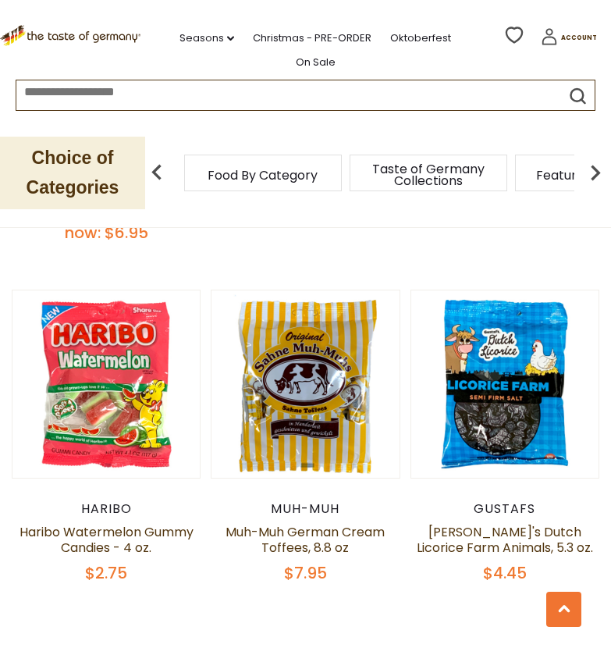
scroll to position [4289, 0]
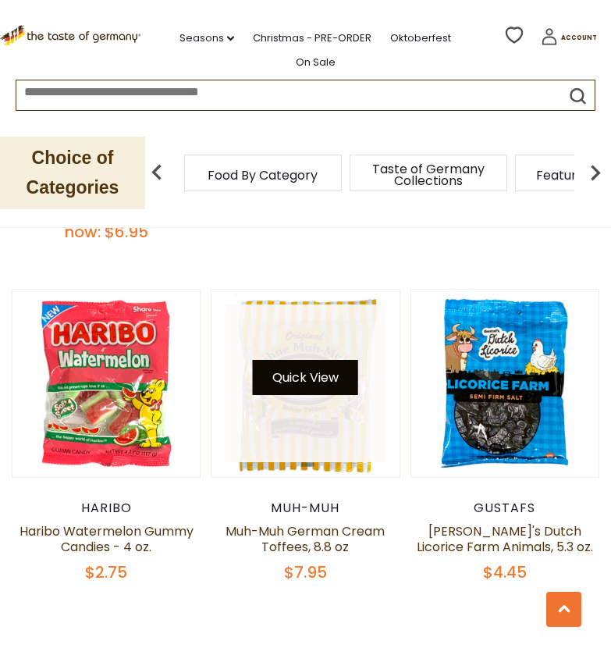
click at [309, 360] on button "Quick View" at bounding box center [305, 377] width 105 height 35
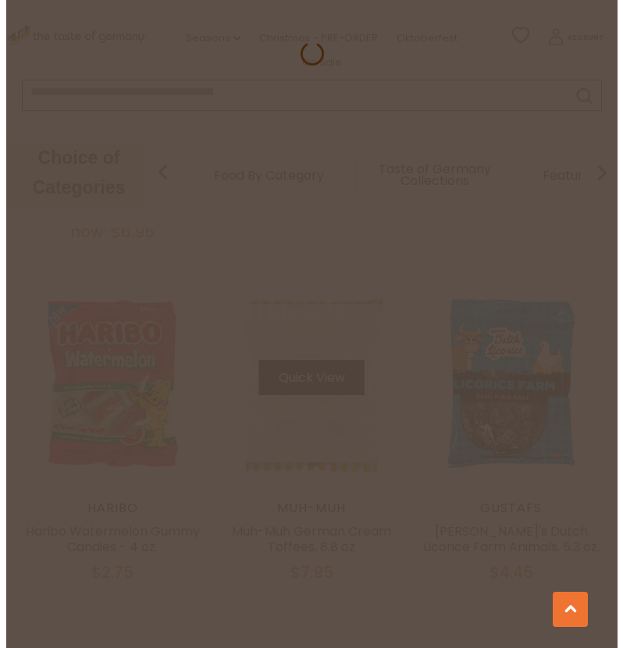
scroll to position [4313, 0]
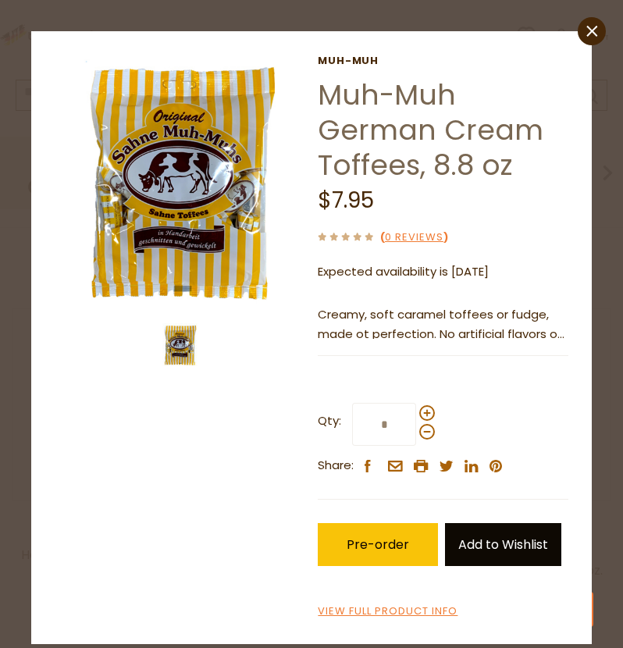
click at [485, 548] on link "Add to Wishlist" at bounding box center [503, 544] width 116 height 43
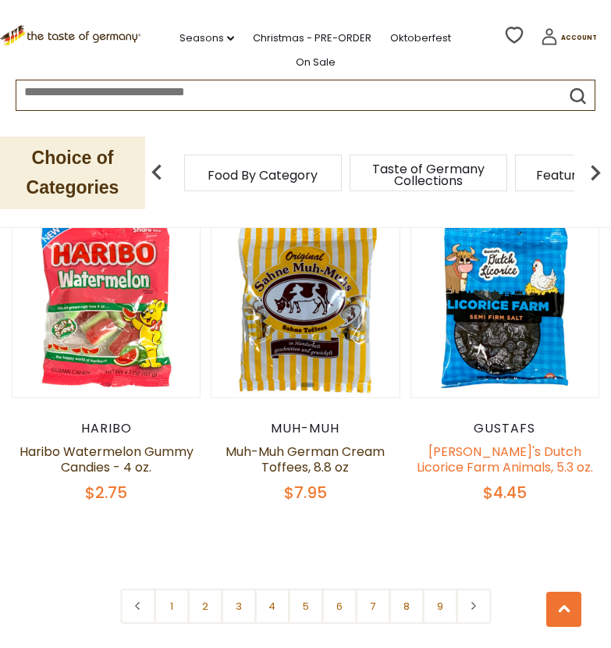
scroll to position [4369, 0]
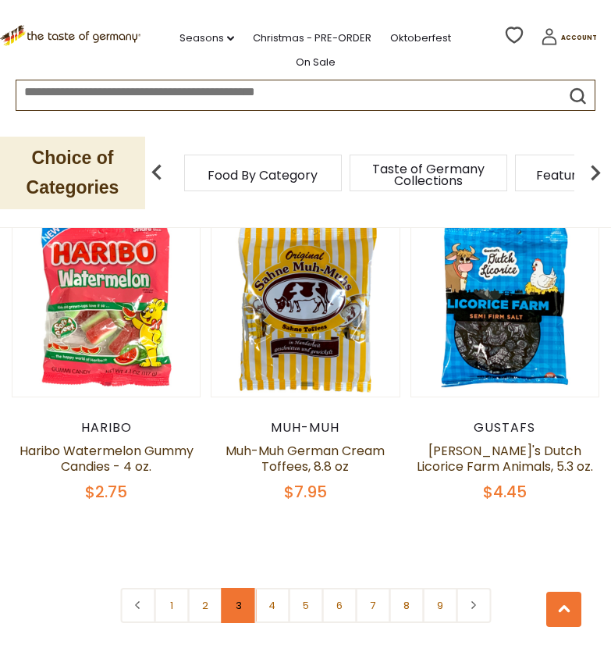
click at [242, 587] on link "3" at bounding box center [238, 604] width 35 height 35
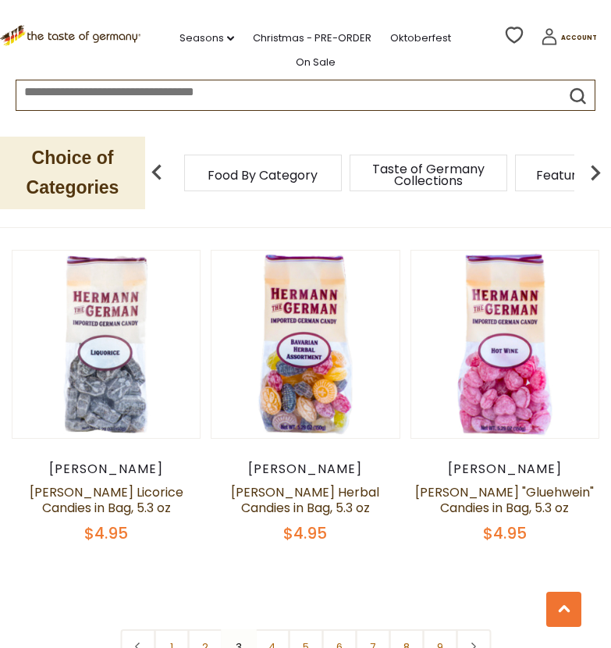
scroll to position [4355, 0]
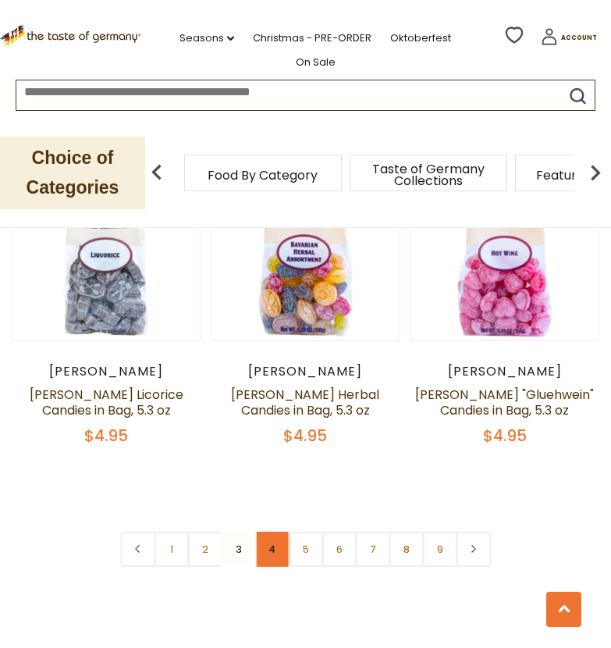
click at [271, 531] on link "4" at bounding box center [271, 548] width 35 height 35
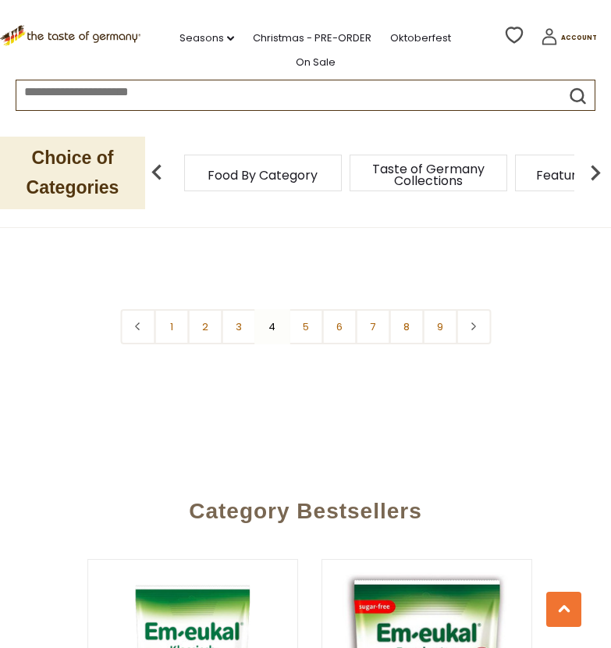
scroll to position [4489, 0]
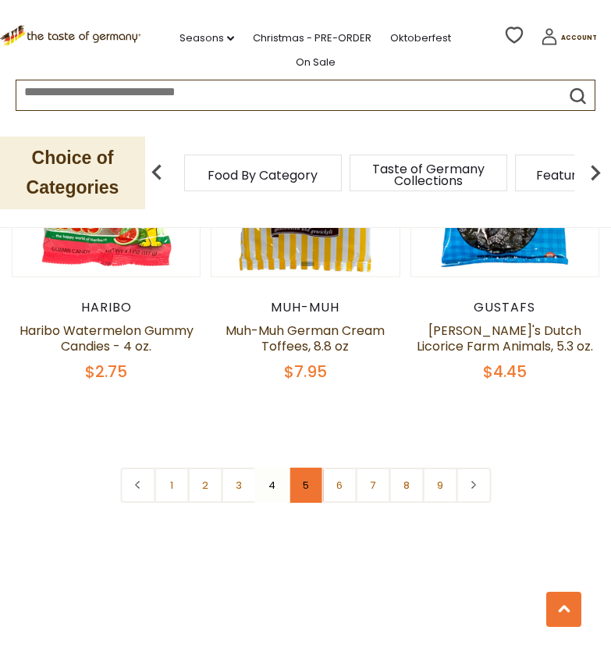
click at [308, 467] on link "5" at bounding box center [305, 484] width 35 height 35
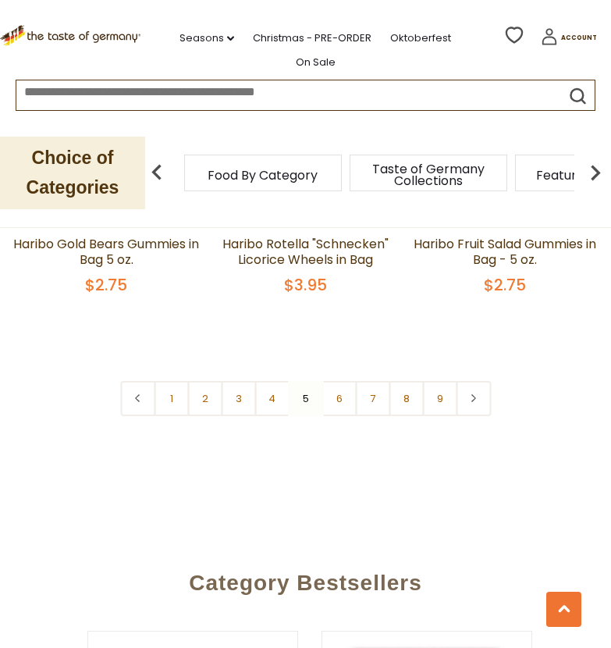
scroll to position [4463, 0]
click at [340, 380] on link "6" at bounding box center [338, 397] width 35 height 35
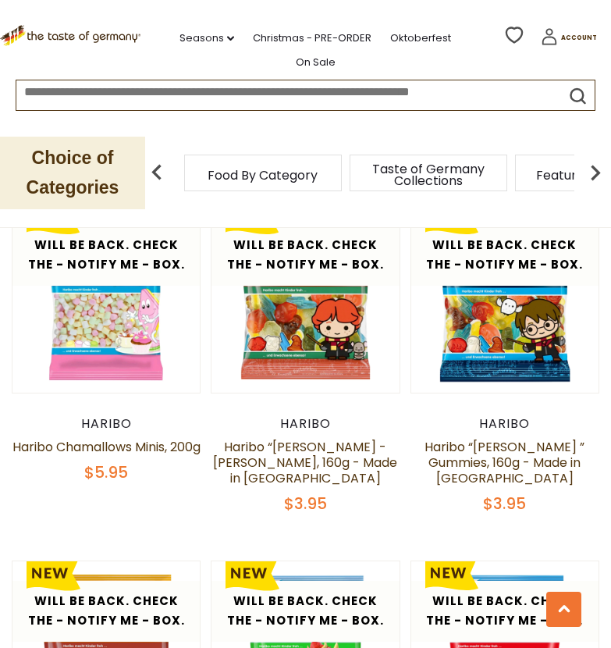
scroll to position [2908, 0]
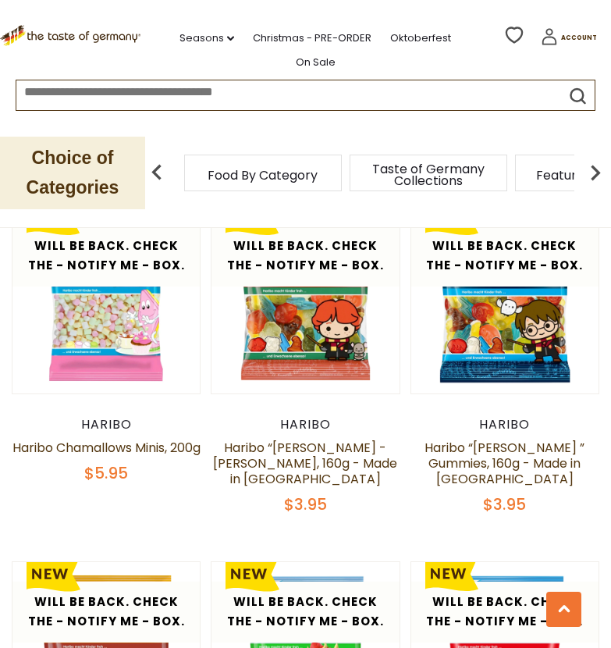
click at [591, 170] on img at bounding box center [595, 172] width 31 height 31
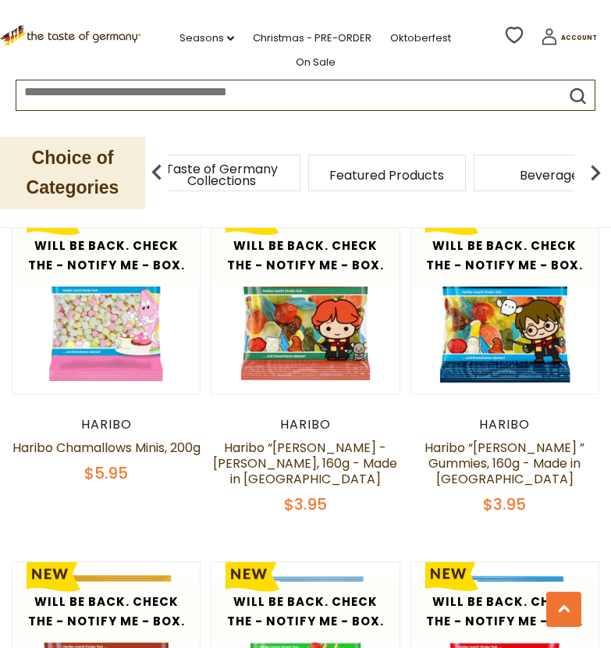
click at [591, 170] on img at bounding box center [595, 172] width 31 height 31
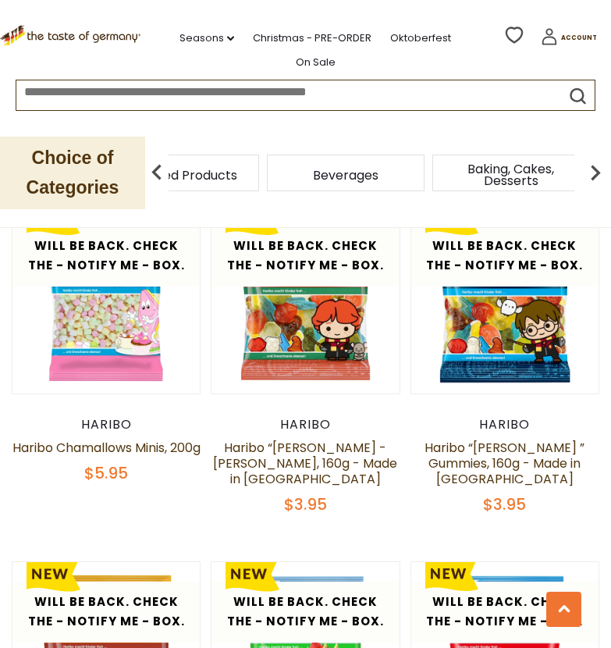
click at [591, 170] on img at bounding box center [595, 172] width 31 height 31
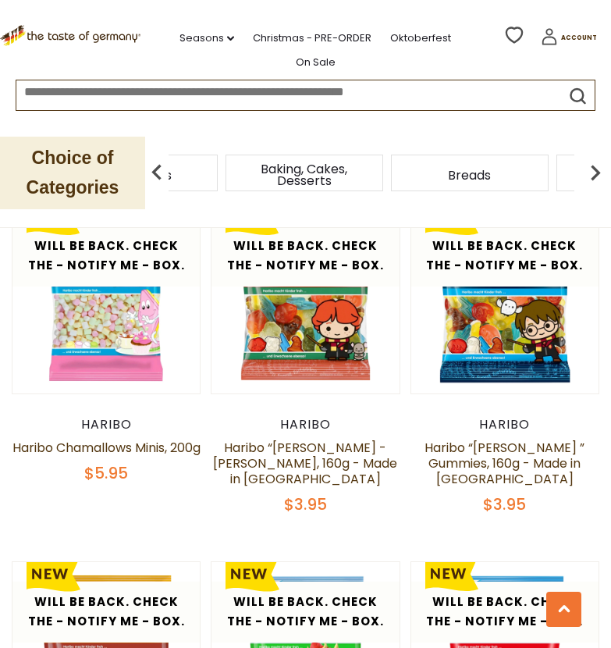
click at [591, 170] on img at bounding box center [595, 172] width 31 height 31
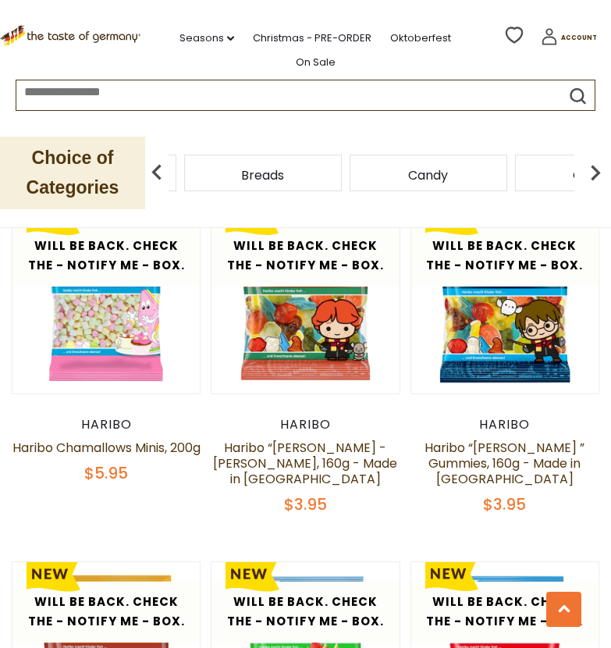
click at [591, 170] on img at bounding box center [595, 172] width 31 height 31
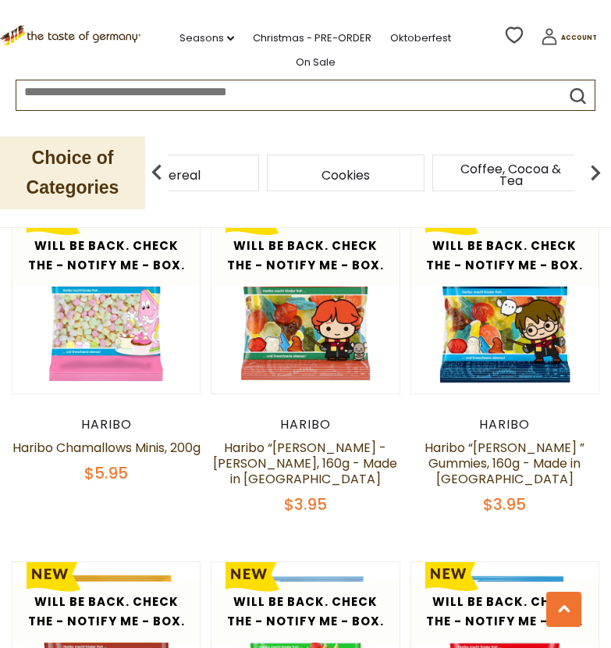
click at [356, 175] on span "Cookies" at bounding box center [345, 175] width 48 height 12
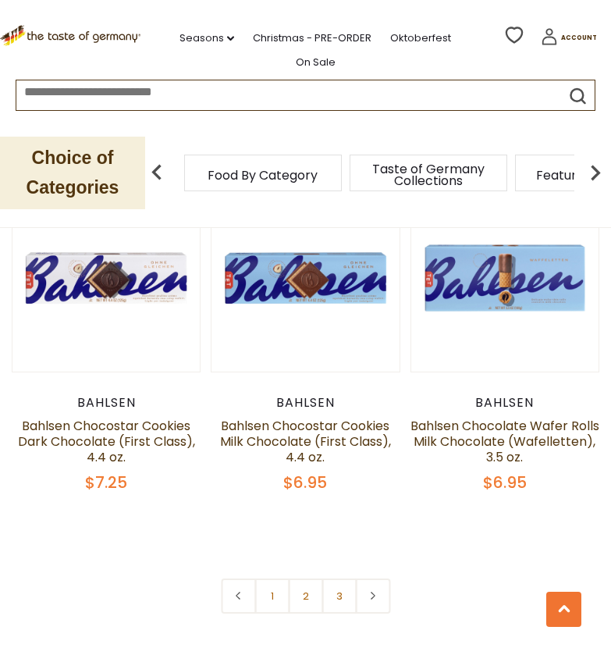
scroll to position [4245, 0]
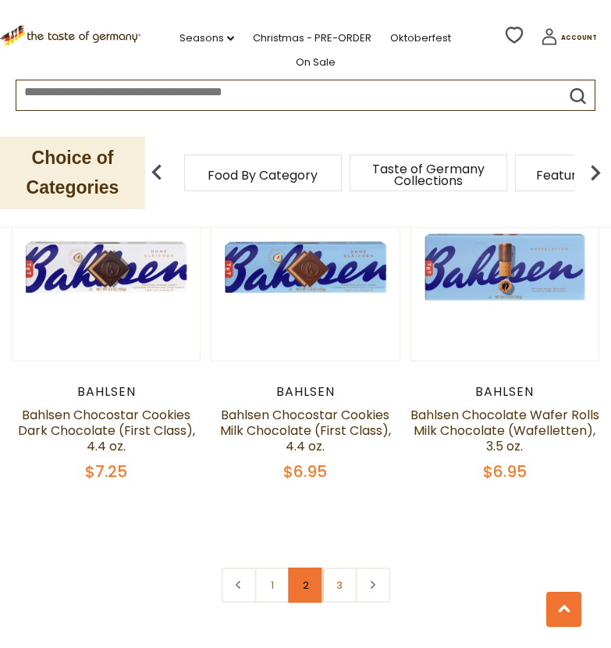
click at [310, 583] on link "2" at bounding box center [305, 584] width 35 height 35
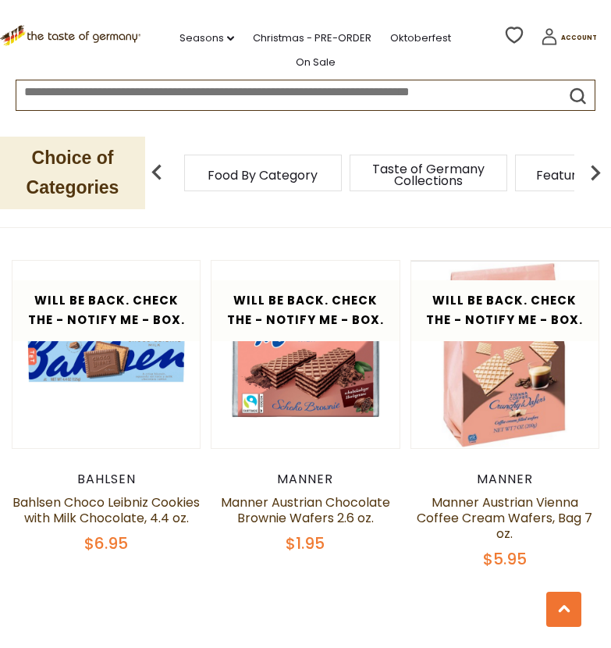
scroll to position [4217, 0]
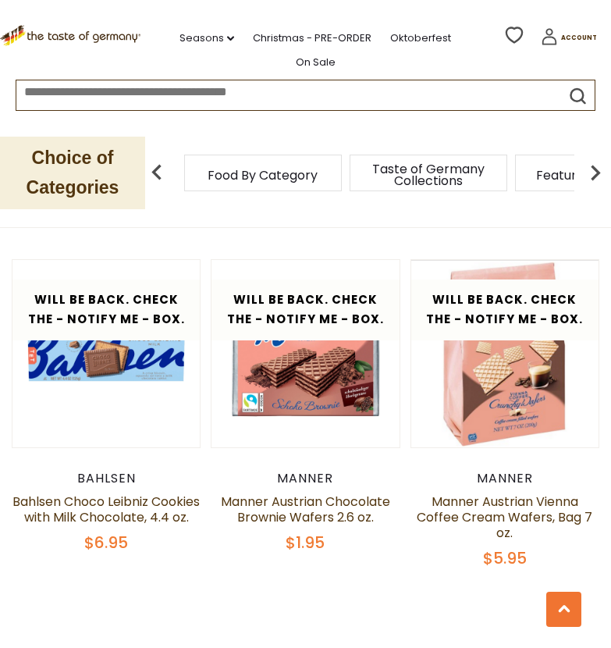
drag, startPoint x: 363, startPoint y: 523, endPoint x: 239, endPoint y: 132, distance: 410.1
click at [239, 132] on div "Choice of Categories Food By Category Taste of Germany Collections Featured Pro…" at bounding box center [305, 173] width 611 height 108
click at [594, 172] on img at bounding box center [595, 172] width 31 height 31
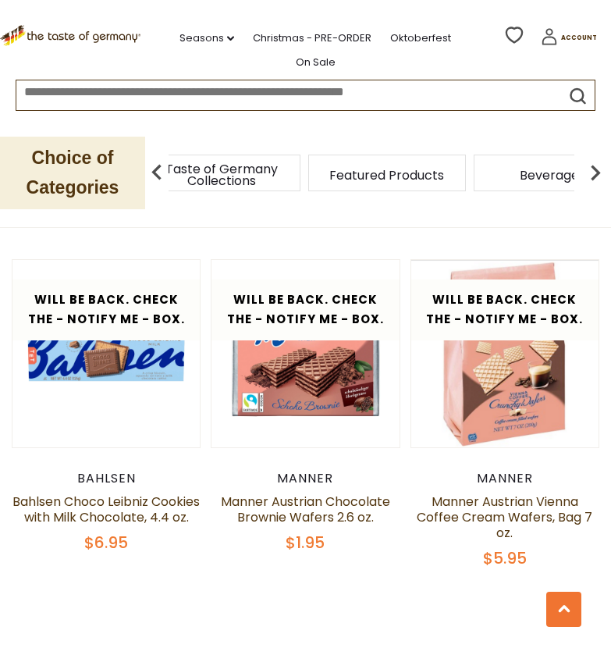
click at [594, 172] on img at bounding box center [595, 172] width 31 height 31
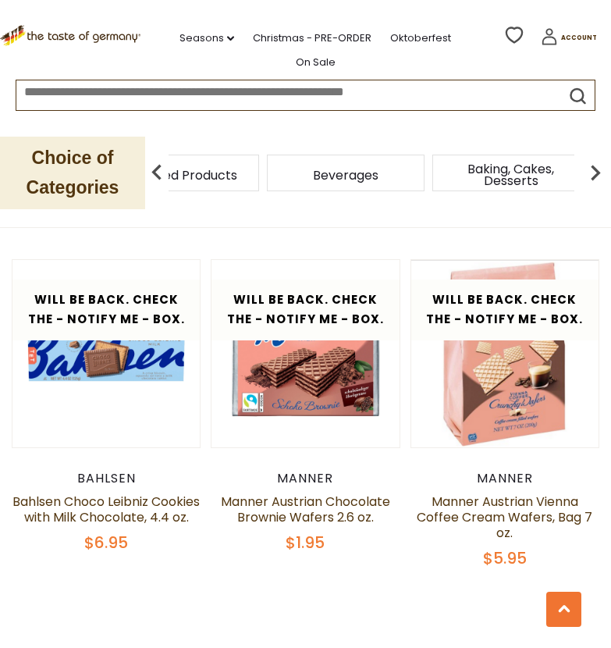
click at [594, 172] on img at bounding box center [595, 172] width 31 height 31
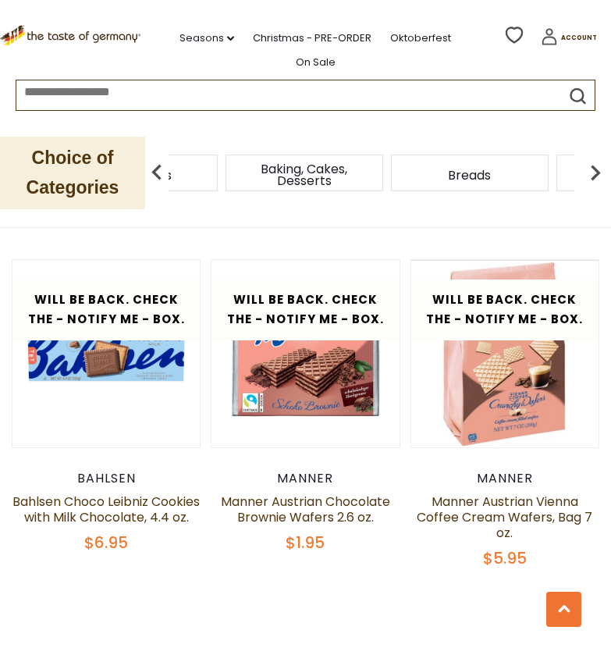
click at [594, 172] on img at bounding box center [595, 172] width 31 height 31
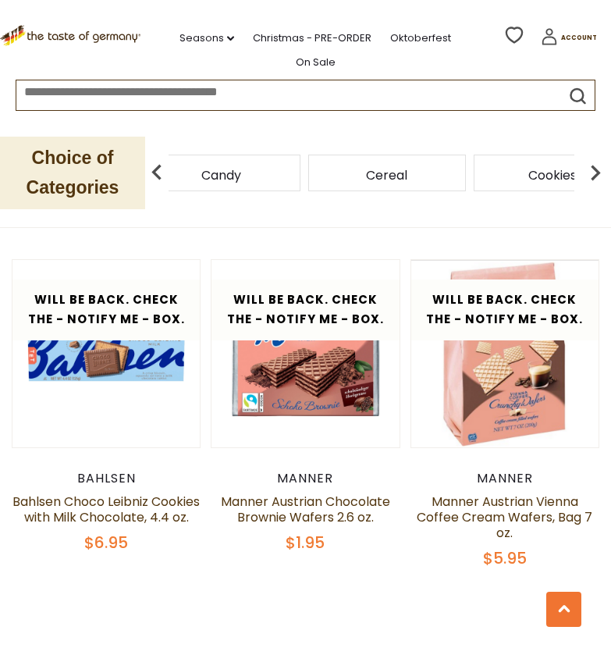
click at [594, 172] on img at bounding box center [595, 172] width 31 height 31
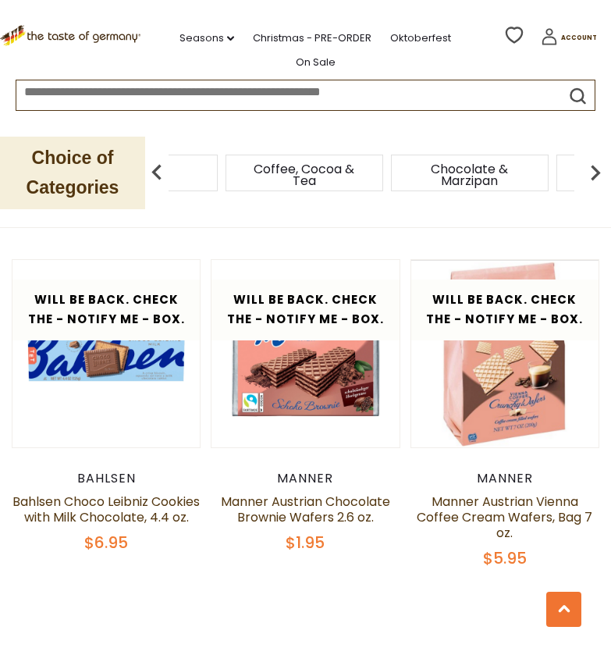
click at [594, 172] on img at bounding box center [595, 172] width 31 height 31
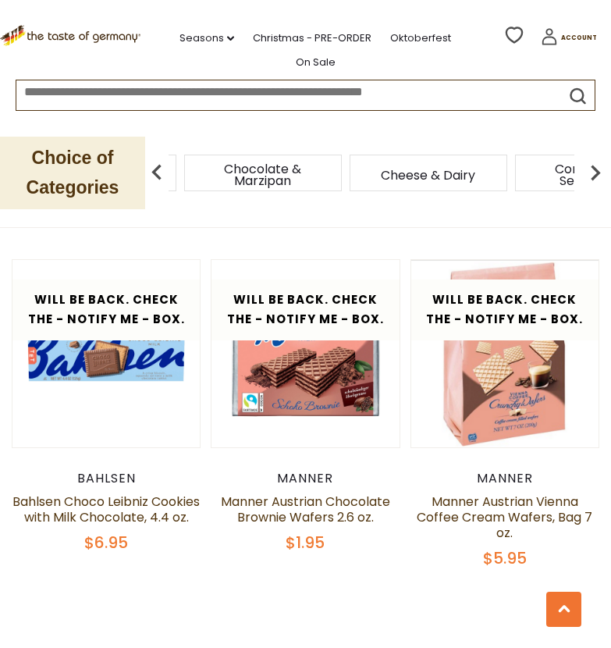
click at [594, 172] on img at bounding box center [595, 172] width 31 height 31
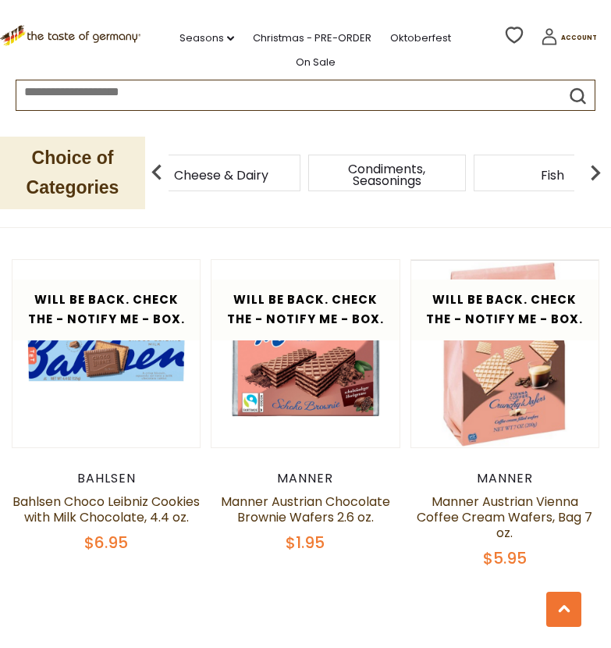
click at [594, 172] on img at bounding box center [595, 172] width 31 height 31
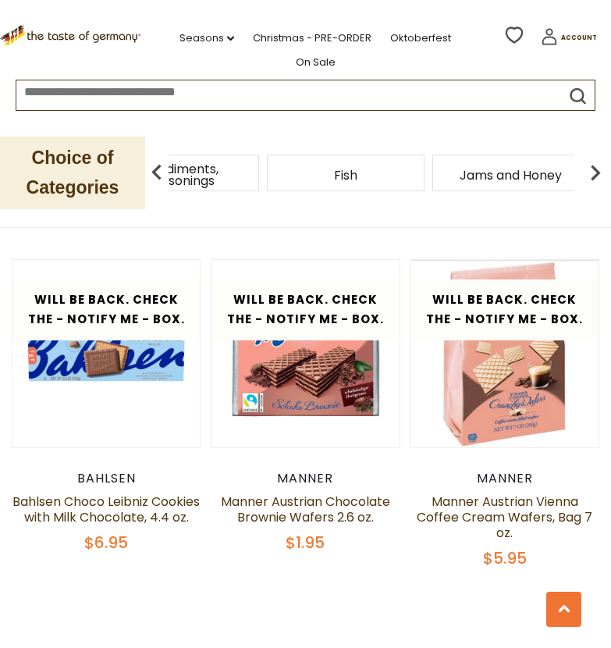
click at [594, 172] on img at bounding box center [595, 172] width 31 height 31
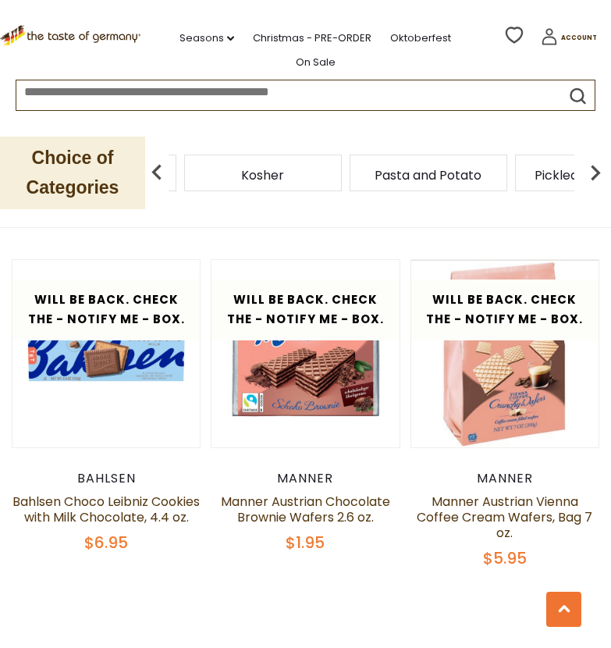
click at [594, 172] on img at bounding box center [595, 172] width 31 height 31
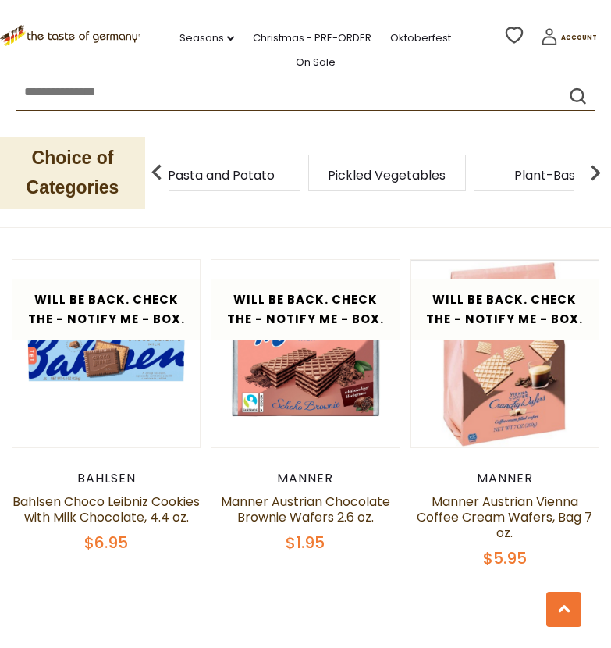
click at [154, 172] on img at bounding box center [156, 172] width 31 height 31
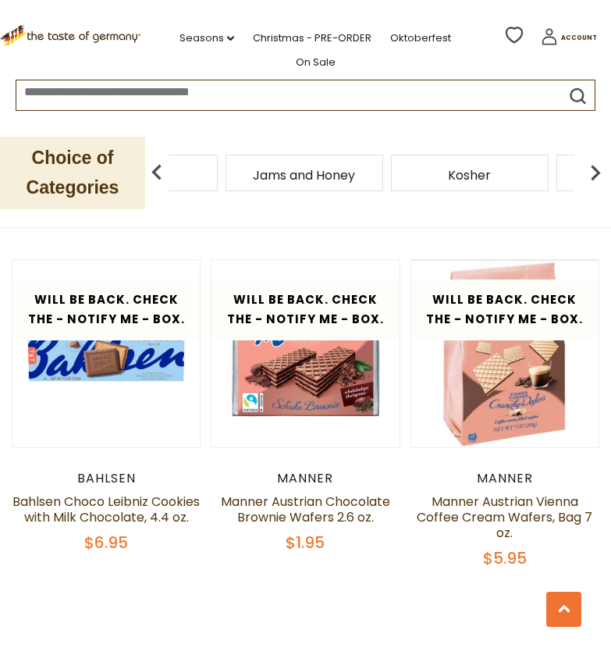
click at [154, 172] on img at bounding box center [156, 172] width 31 height 31
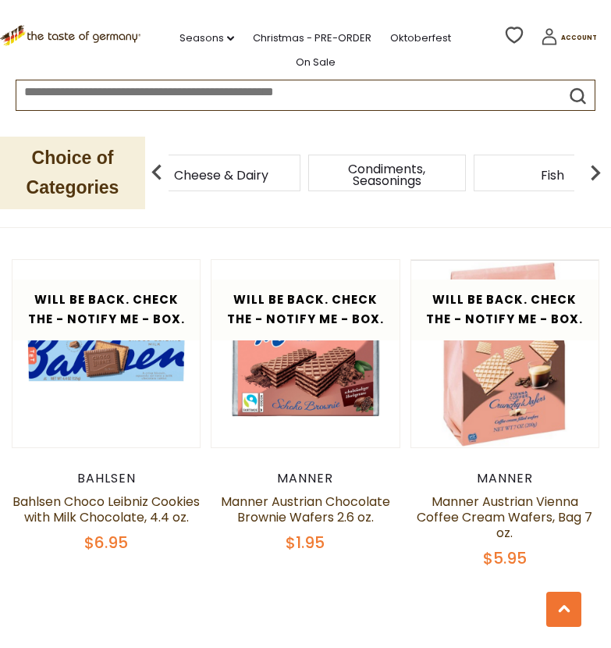
click at [154, 172] on img at bounding box center [156, 172] width 31 height 31
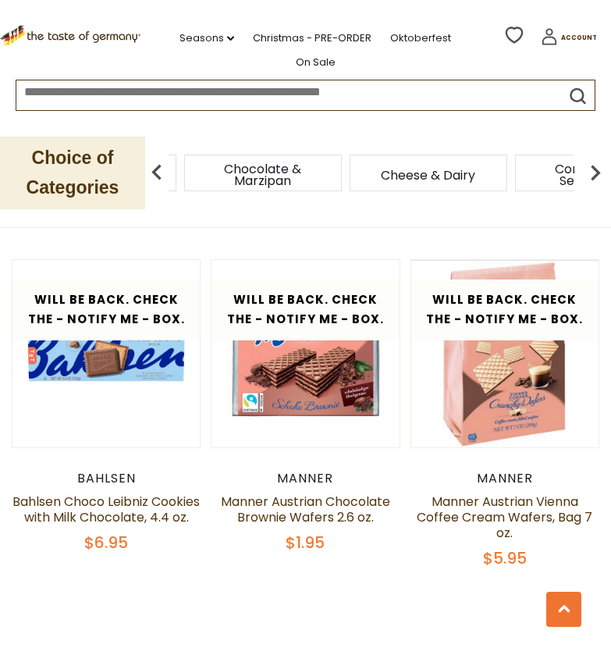
click at [154, 172] on img at bounding box center [156, 172] width 31 height 31
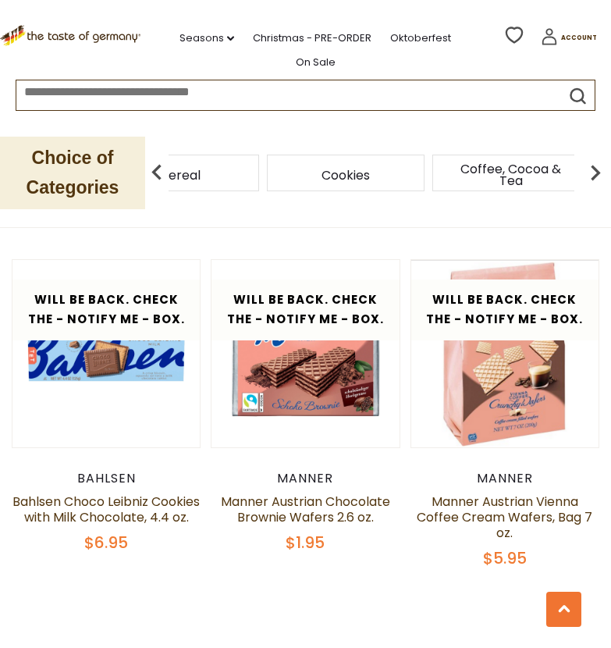
click at [499, 169] on span "Coffee, Cocoa & Tea" at bounding box center [511, 174] width 125 height 23
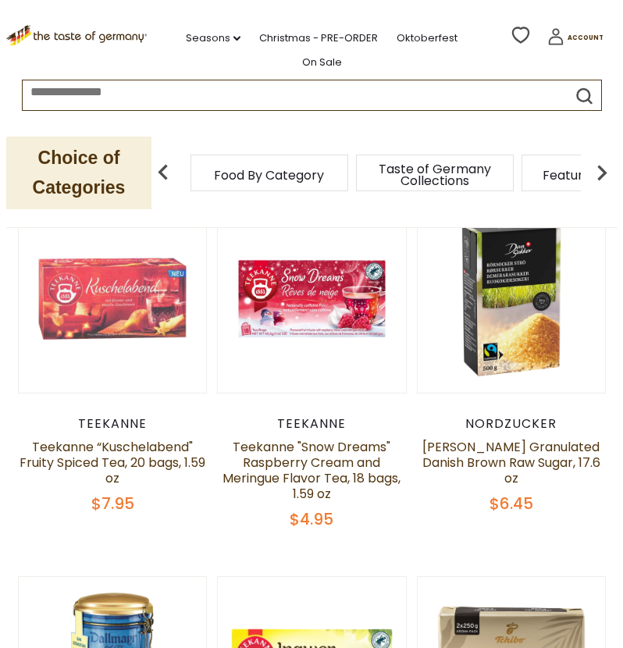
scroll to position [324, 0]
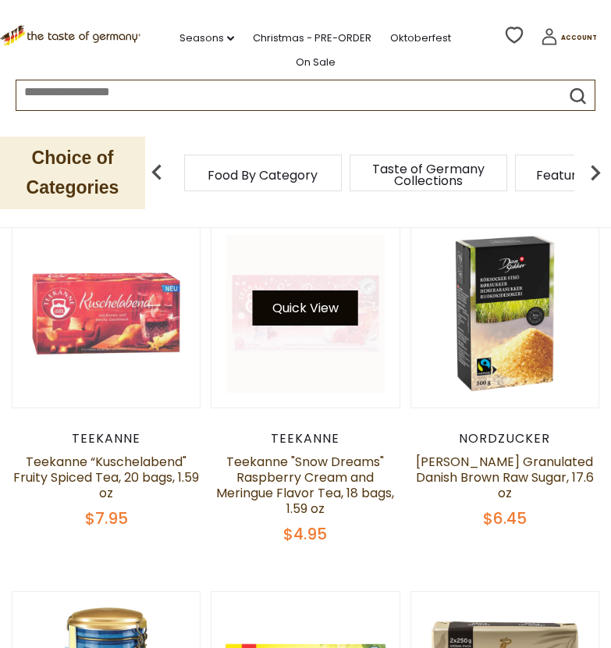
click at [307, 303] on button "Quick View" at bounding box center [305, 307] width 105 height 35
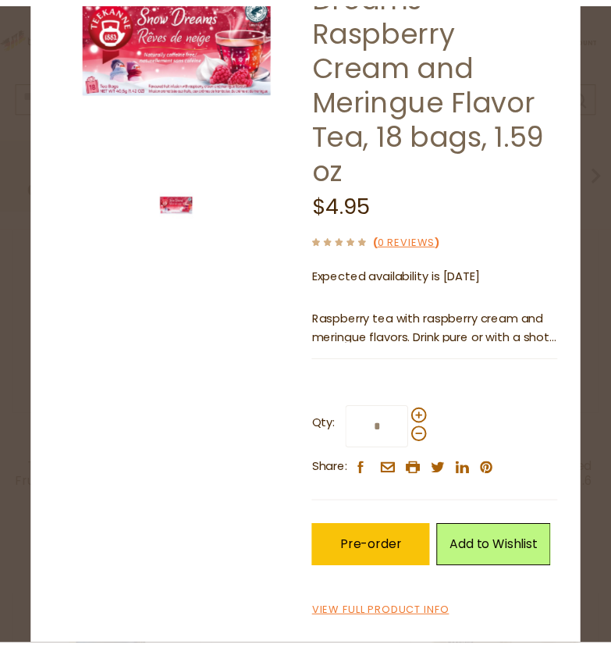
scroll to position [0, 0]
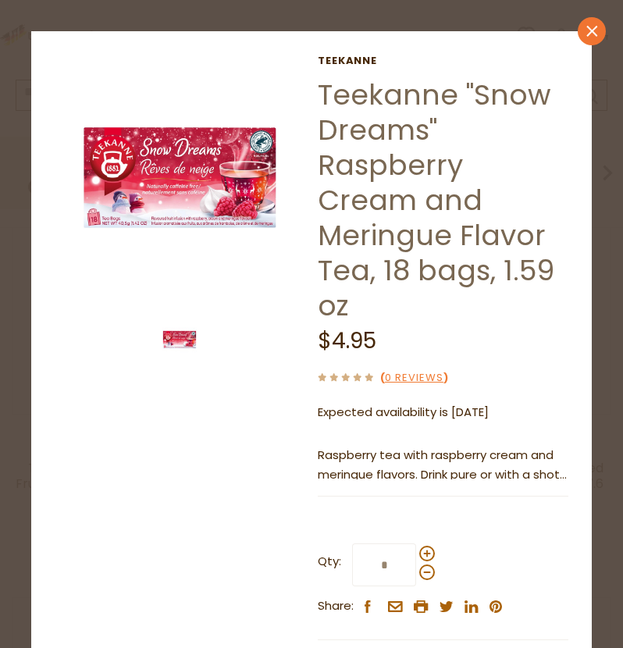
click at [577, 29] on link "close" at bounding box center [591, 31] width 28 height 28
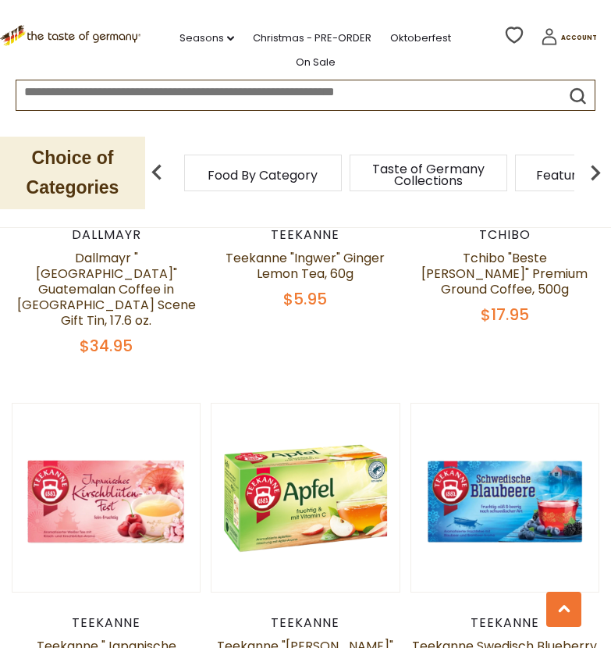
scroll to position [903, 0]
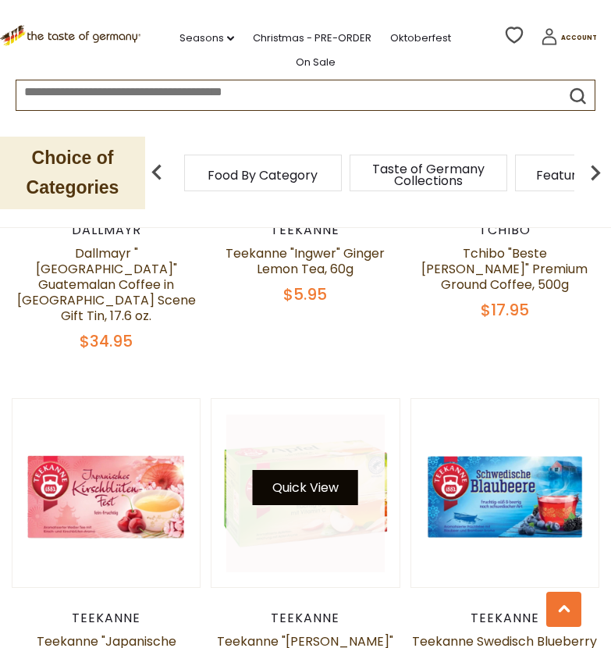
click at [288, 470] on button "Quick View" at bounding box center [305, 487] width 105 height 35
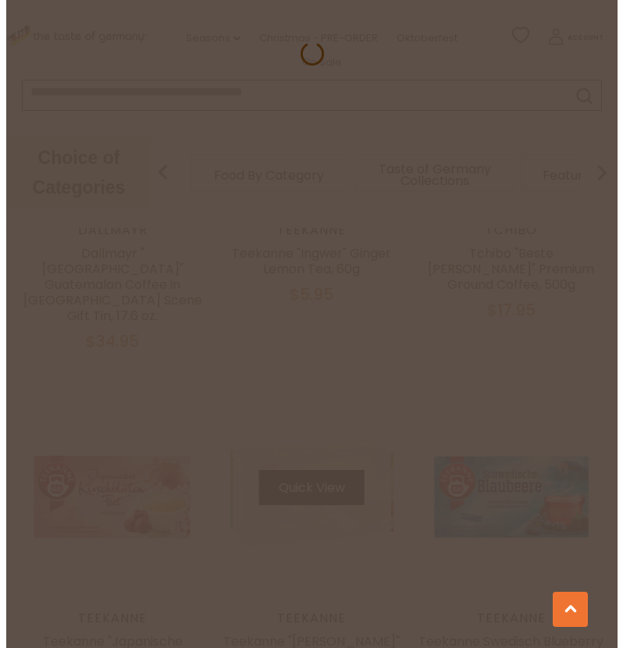
scroll to position [910, 0]
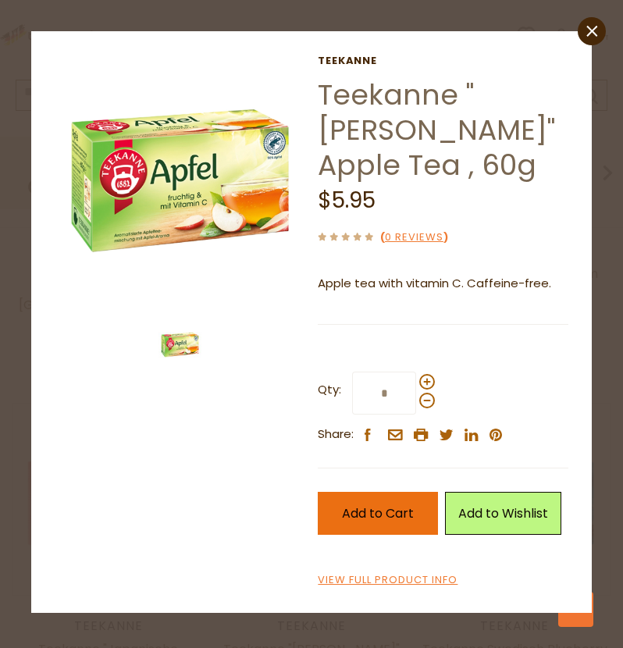
click at [361, 504] on span "Add to Cart" at bounding box center [378, 513] width 72 height 18
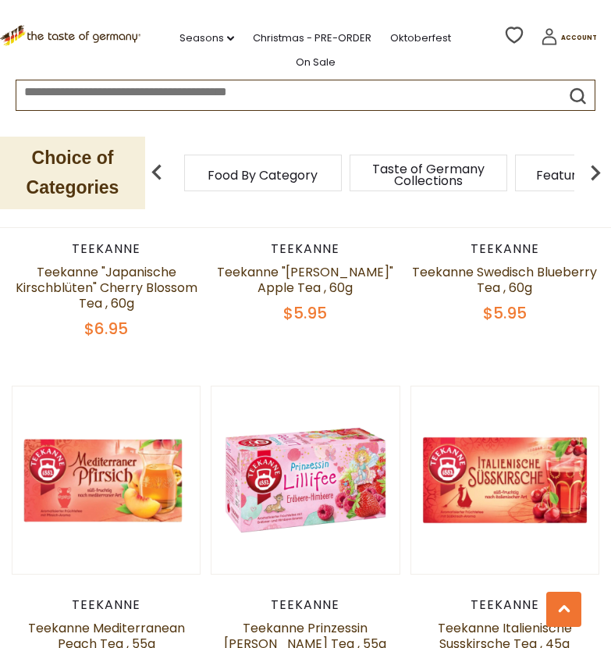
scroll to position [1272, 0]
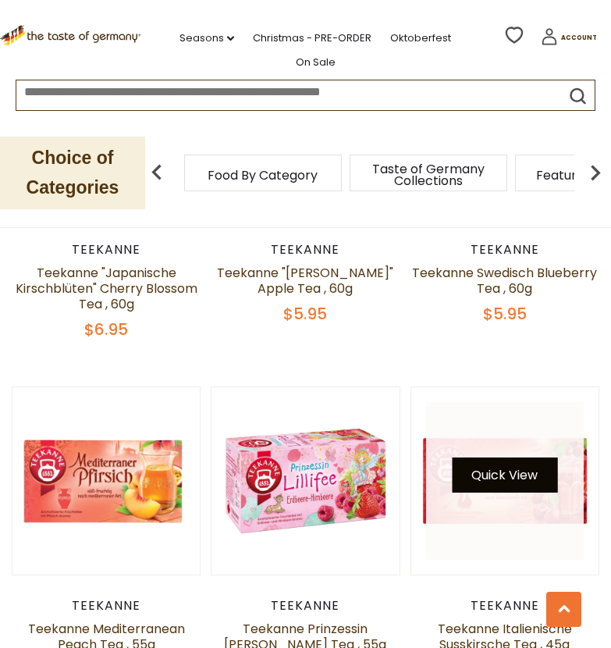
click at [531, 457] on button "Quick View" at bounding box center [504, 474] width 105 height 35
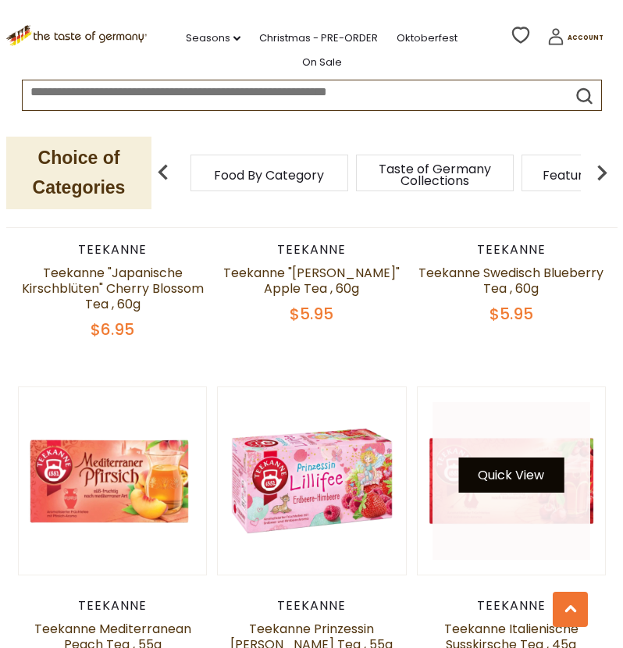
scroll to position [1282, 0]
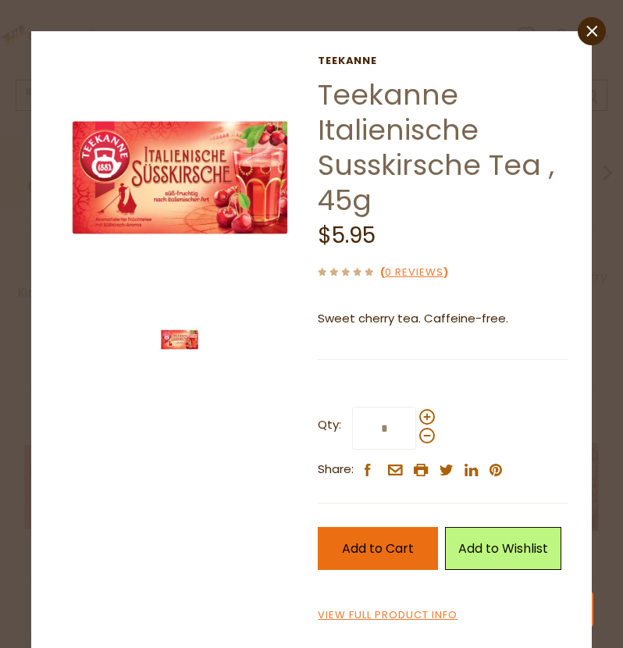
click at [358, 541] on span "Add to Cart" at bounding box center [378, 548] width 72 height 18
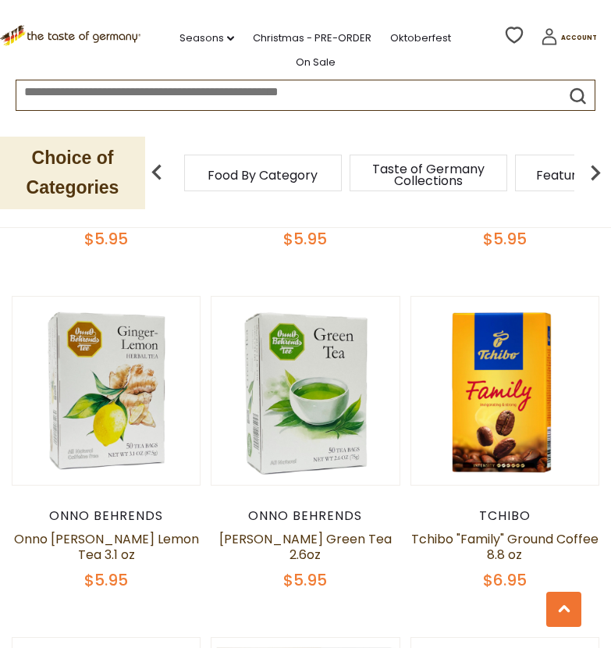
scroll to position [1685, 0]
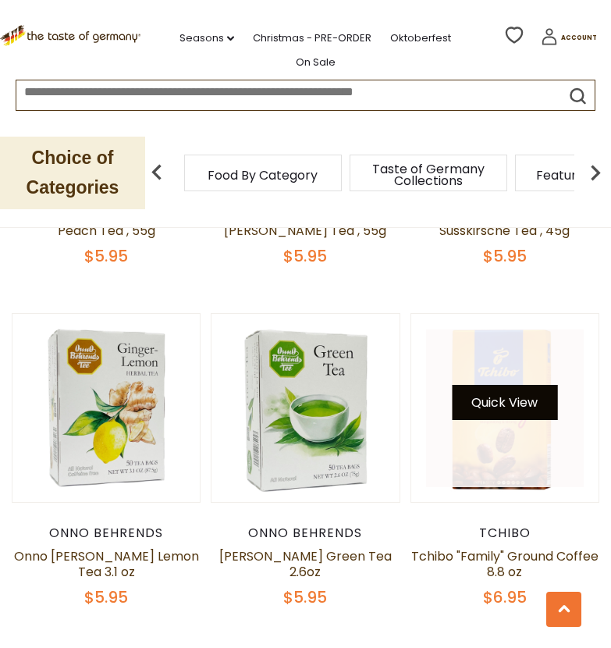
click at [501, 385] on button "Quick View" at bounding box center [504, 402] width 105 height 35
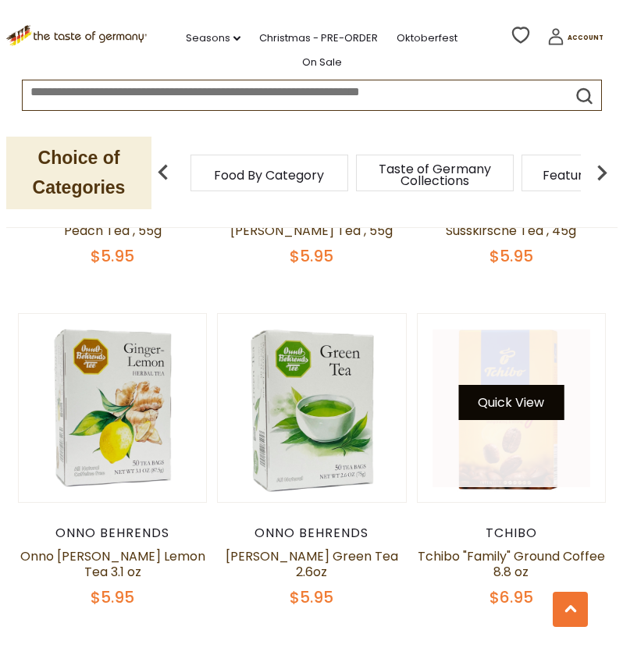
scroll to position [1699, 0]
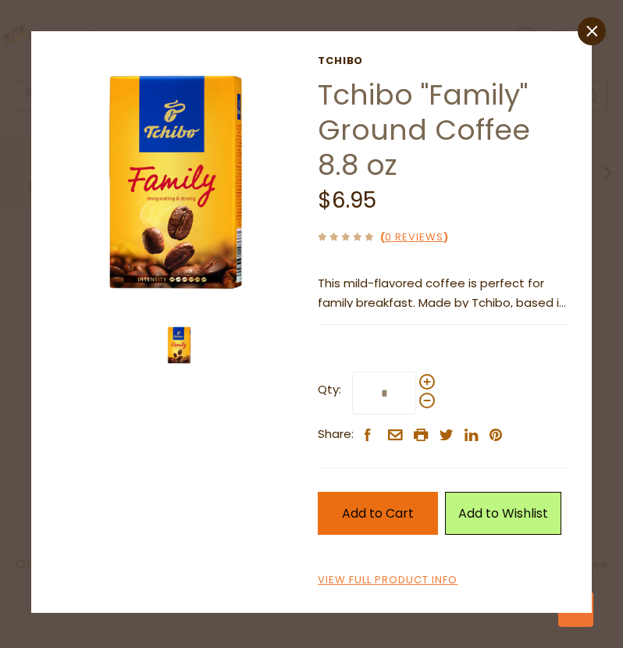
click at [375, 520] on span "Add to Cart" at bounding box center [378, 513] width 72 height 18
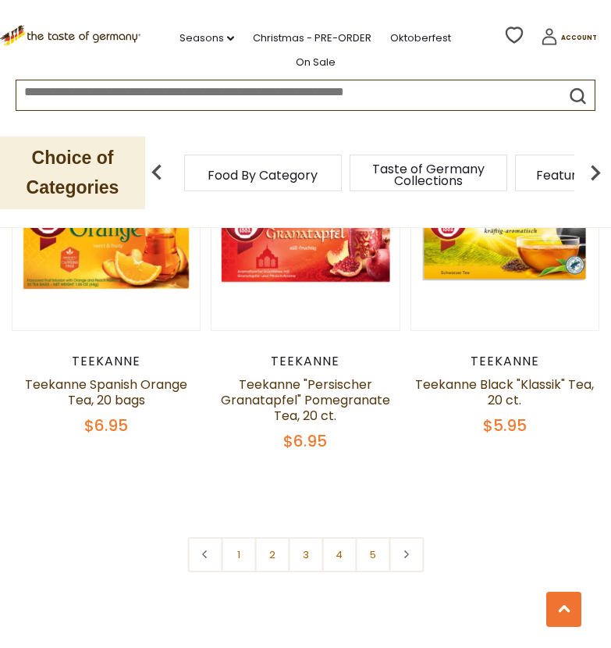
scroll to position [4303, 0]
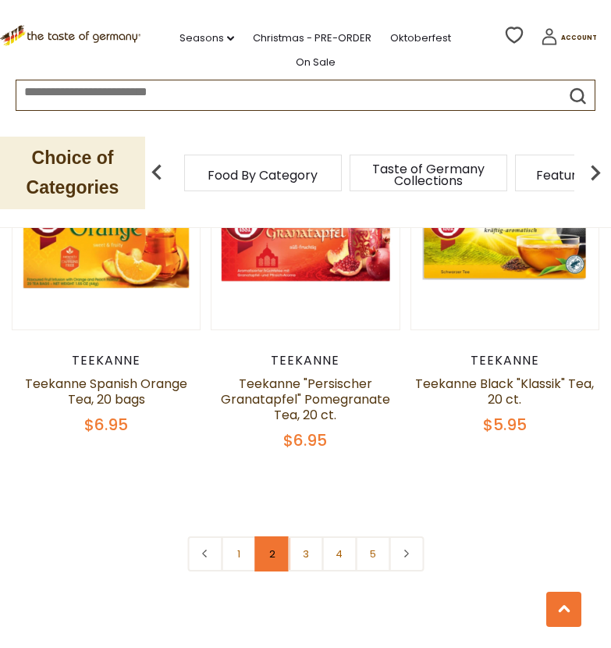
click at [268, 536] on link "2" at bounding box center [271, 553] width 35 height 35
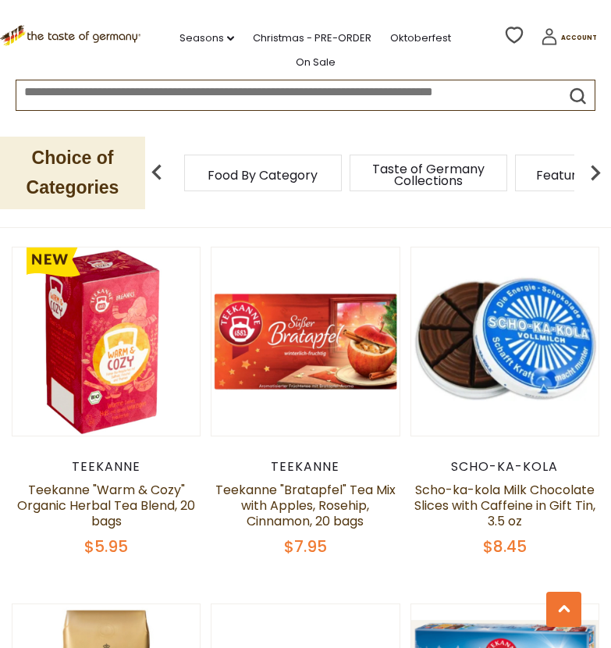
scroll to position [1704, 0]
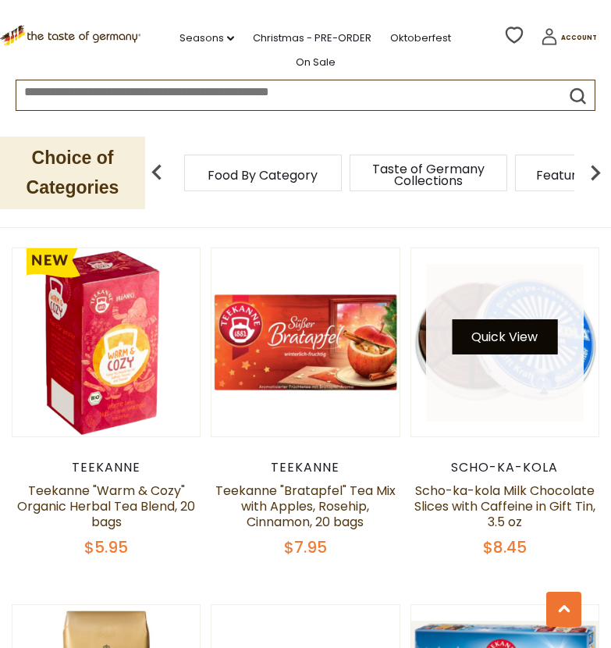
click at [511, 319] on button "Quick View" at bounding box center [504, 336] width 105 height 35
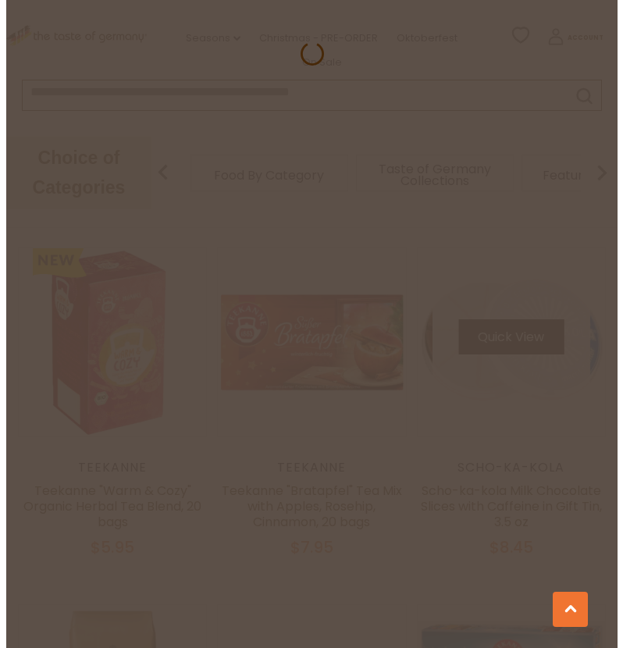
scroll to position [1718, 0]
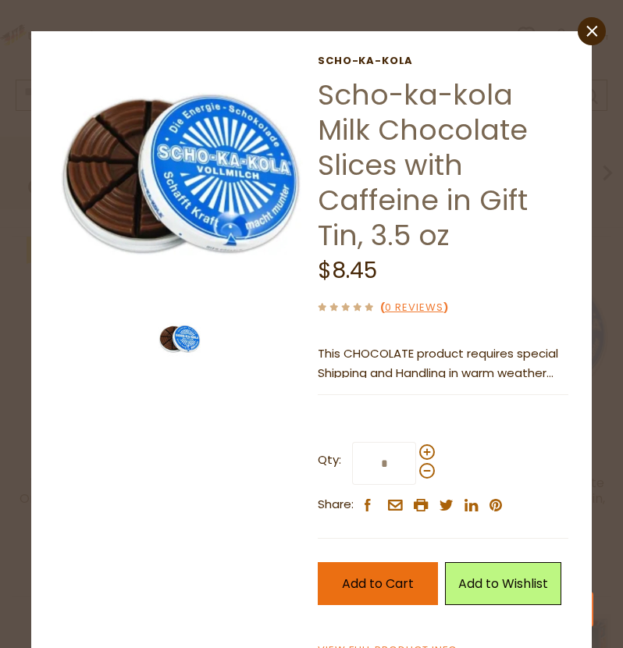
click at [350, 591] on span "Add to Cart" at bounding box center [378, 583] width 72 height 18
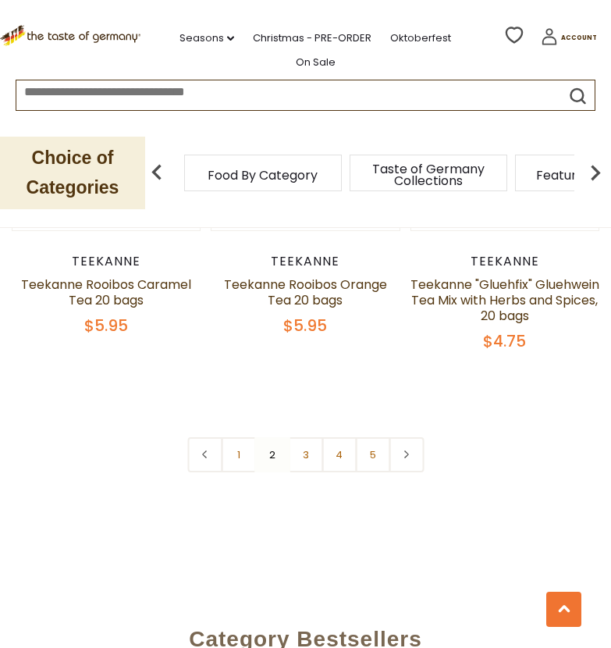
scroll to position [4388, 0]
click at [300, 436] on link "3" at bounding box center [305, 453] width 35 height 35
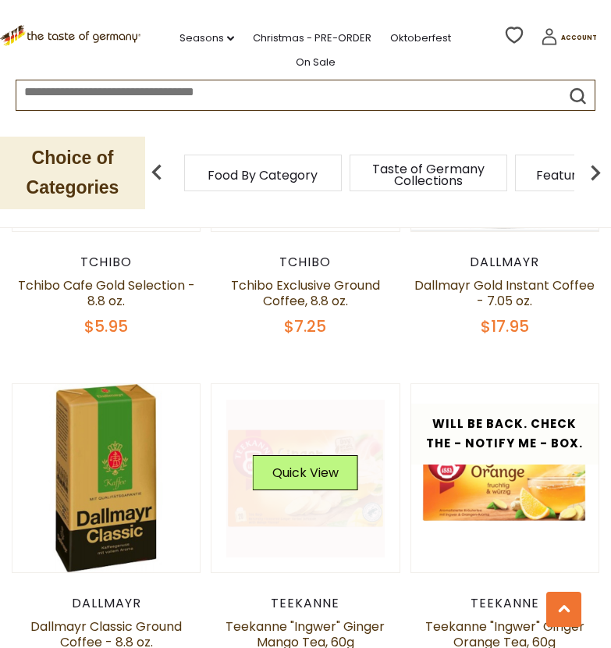
scroll to position [2837, 0]
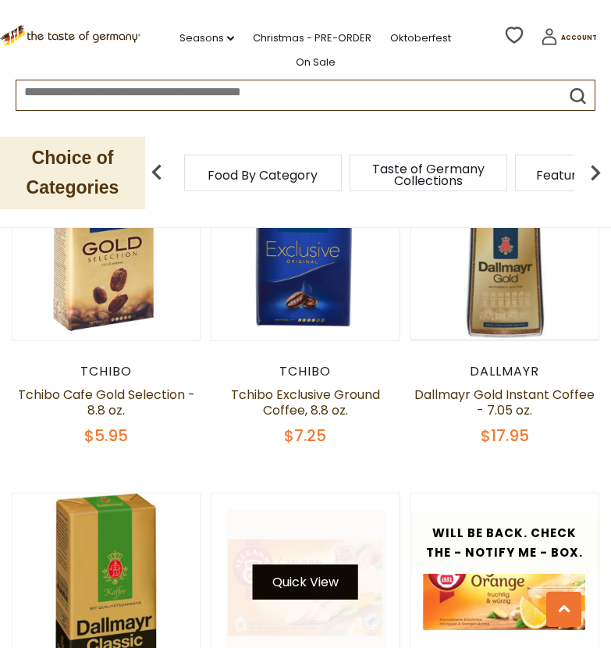
click at [280, 564] on button "Quick View" at bounding box center [305, 581] width 105 height 35
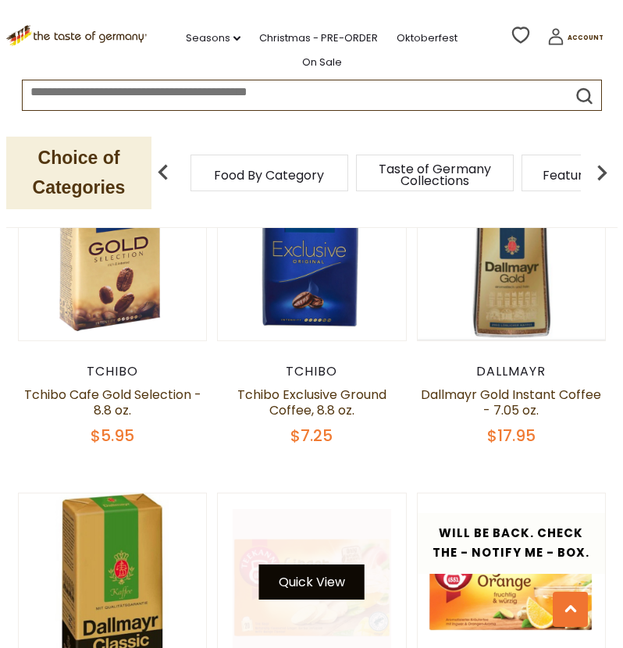
scroll to position [2866, 0]
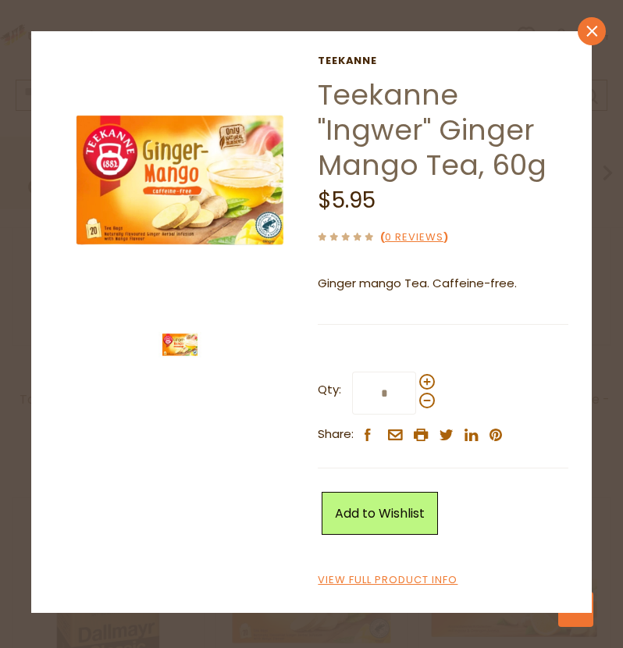
click at [594, 27] on icon "close" at bounding box center [592, 31] width 12 height 12
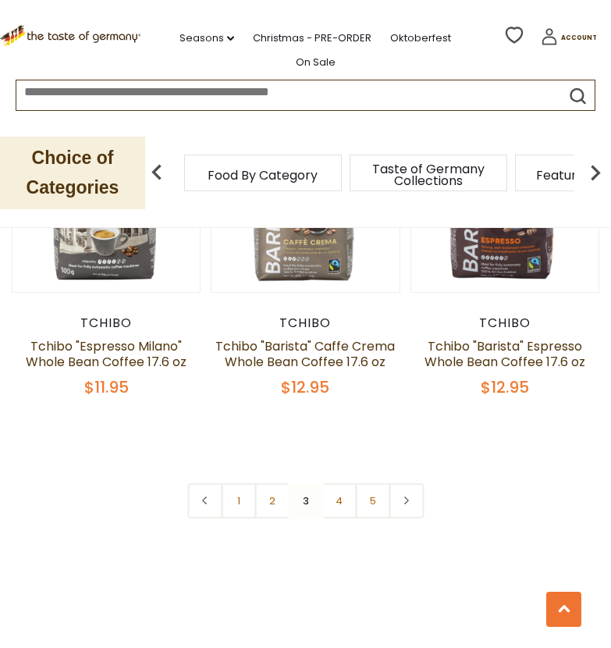
scroll to position [4261, 0]
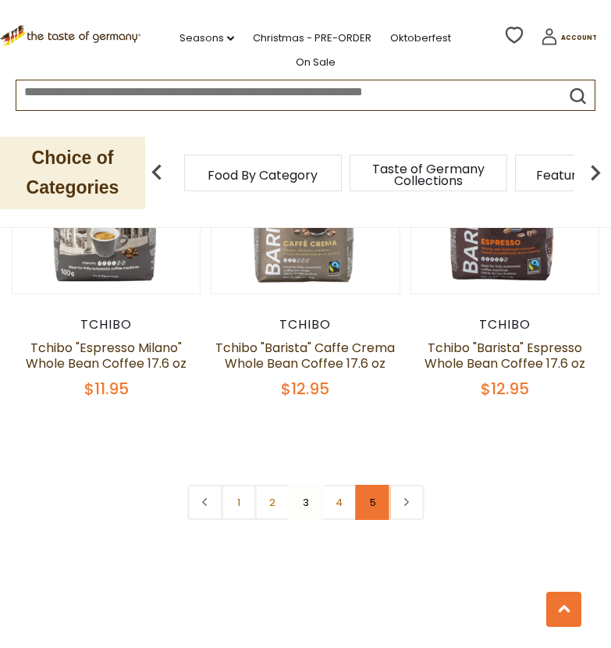
click at [367, 484] on link "5" at bounding box center [372, 501] width 35 height 35
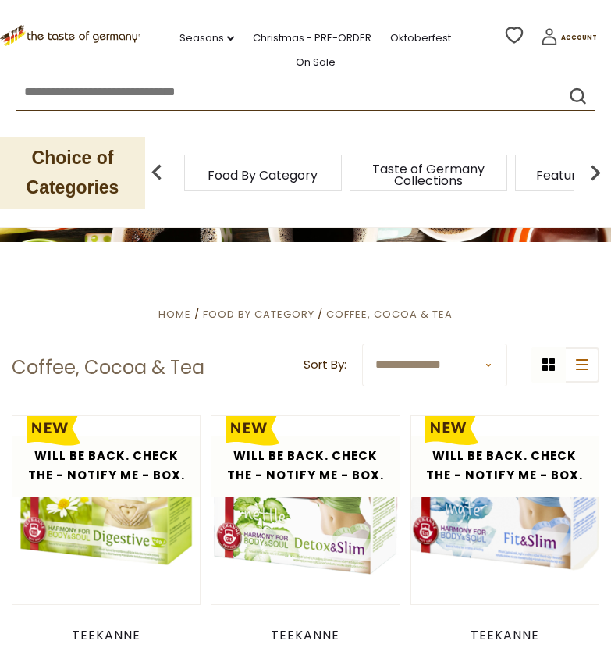
scroll to position [128, 0]
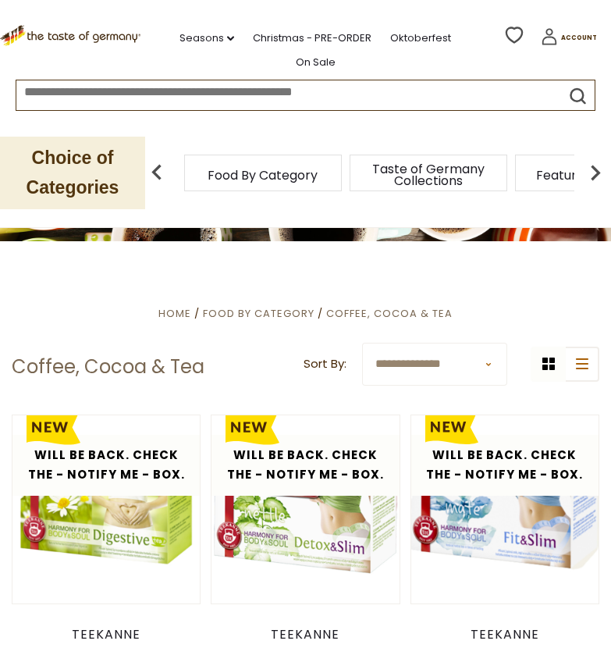
click at [594, 178] on img at bounding box center [595, 172] width 31 height 31
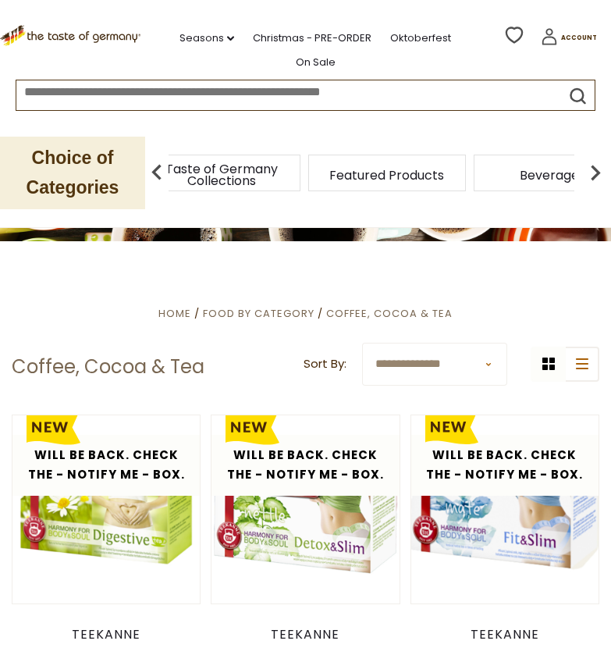
click at [594, 178] on img at bounding box center [595, 172] width 31 height 31
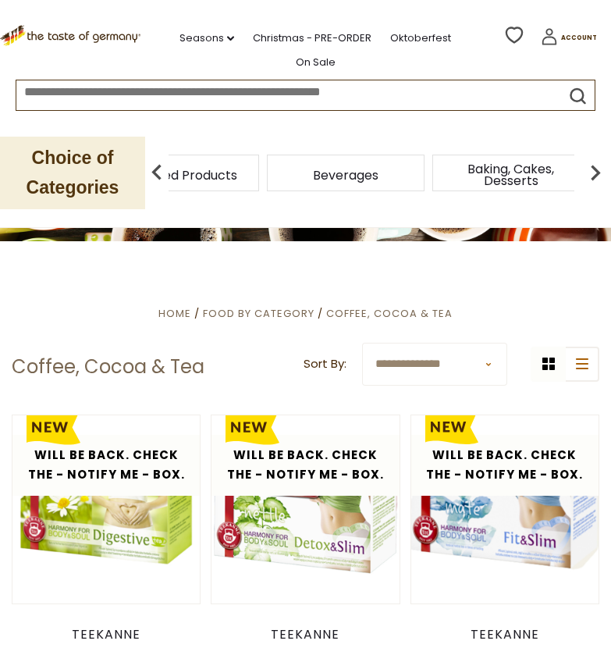
click at [594, 178] on img at bounding box center [595, 172] width 31 height 31
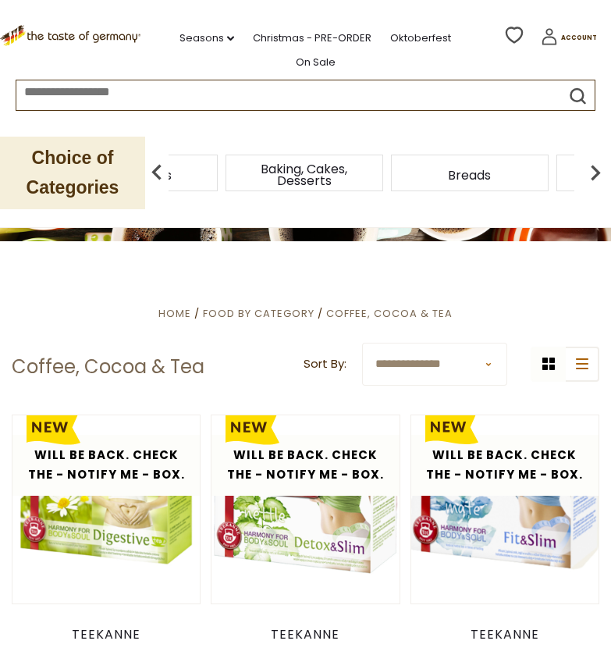
click at [594, 178] on img at bounding box center [595, 172] width 31 height 31
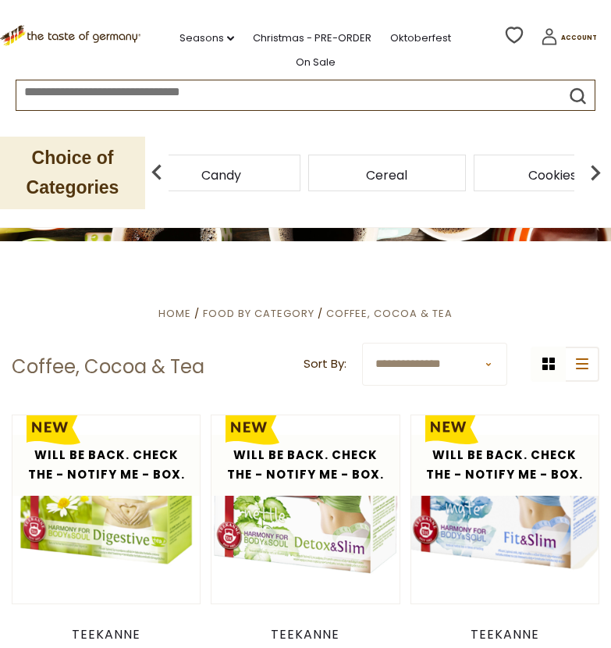
click at [594, 178] on img at bounding box center [595, 172] width 31 height 31
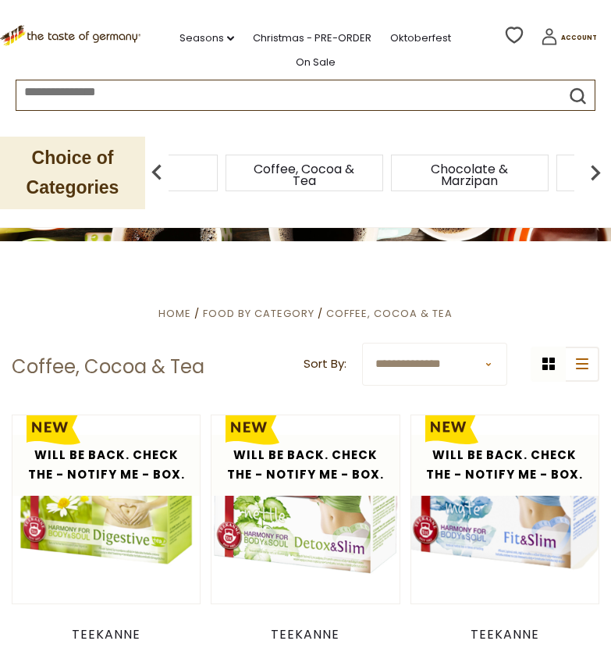
click at [594, 178] on img at bounding box center [595, 172] width 31 height 31
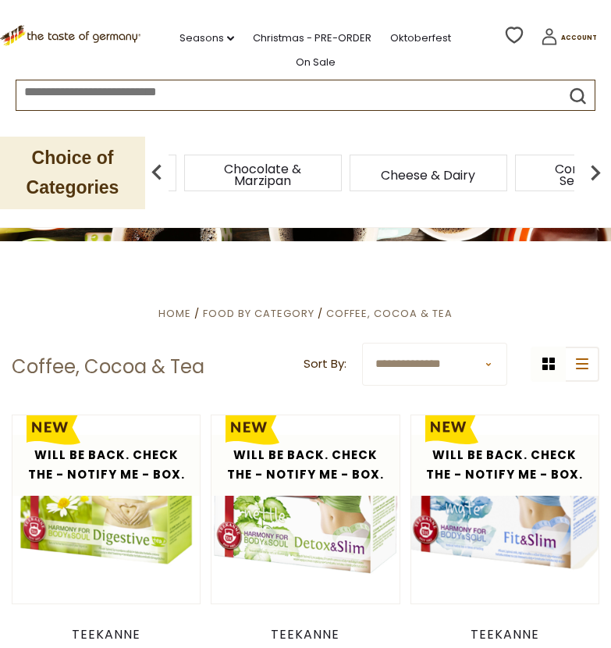
click at [263, 171] on span "Chocolate & Marzipan" at bounding box center [262, 174] width 125 height 23
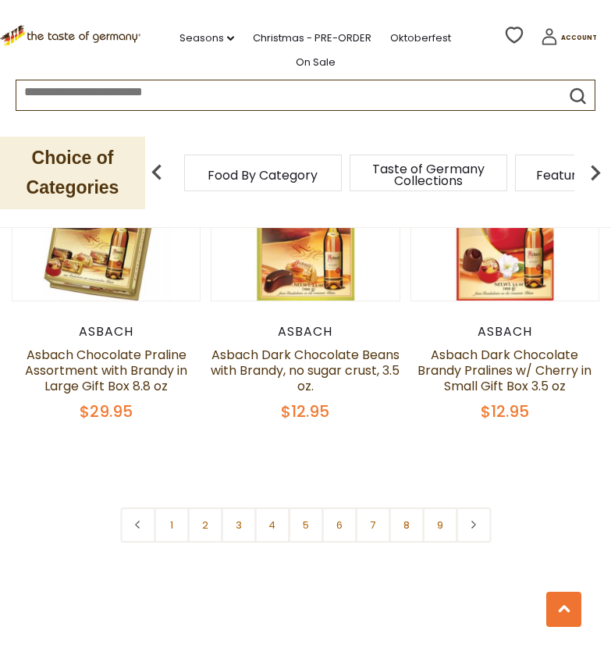
scroll to position [4409, 0]
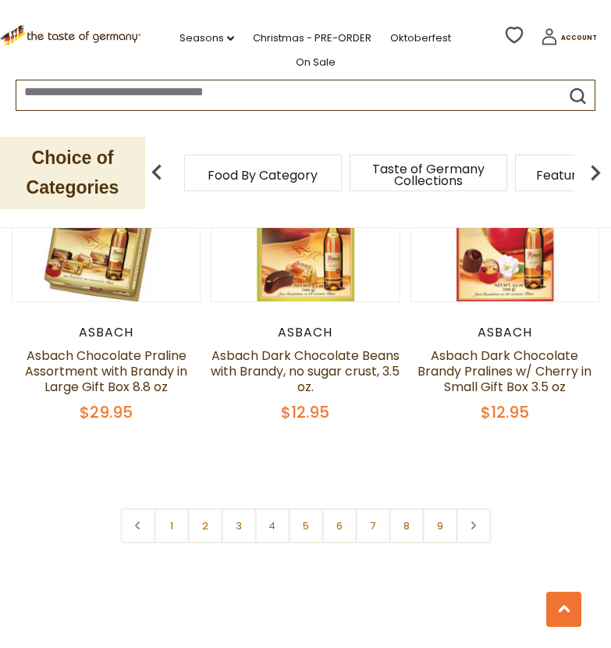
drag, startPoint x: 364, startPoint y: 523, endPoint x: 307, endPoint y: 546, distance: 62.3
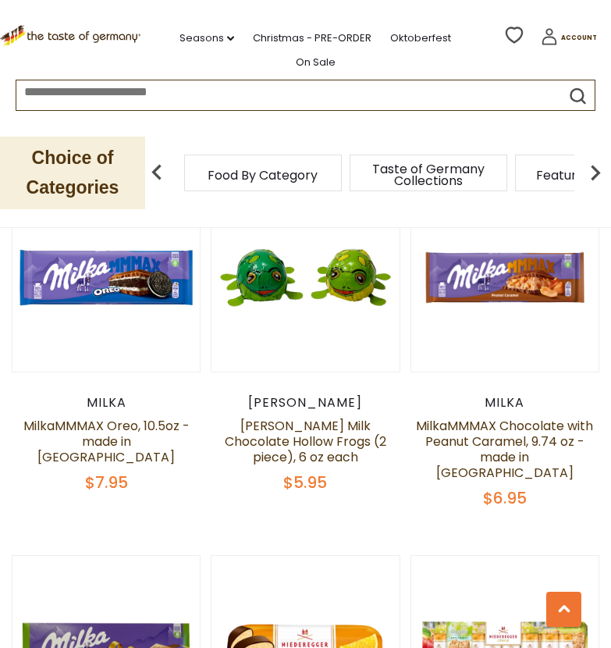
scroll to position [2531, 0]
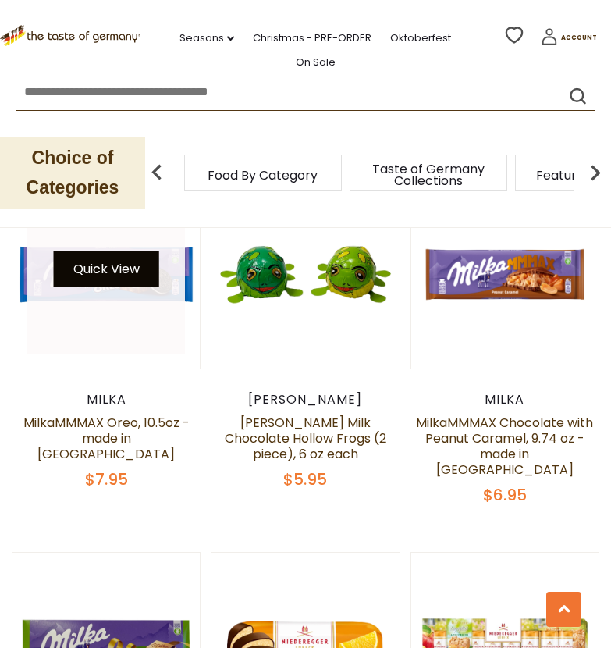
click at [103, 260] on button "Quick View" at bounding box center [106, 268] width 105 height 35
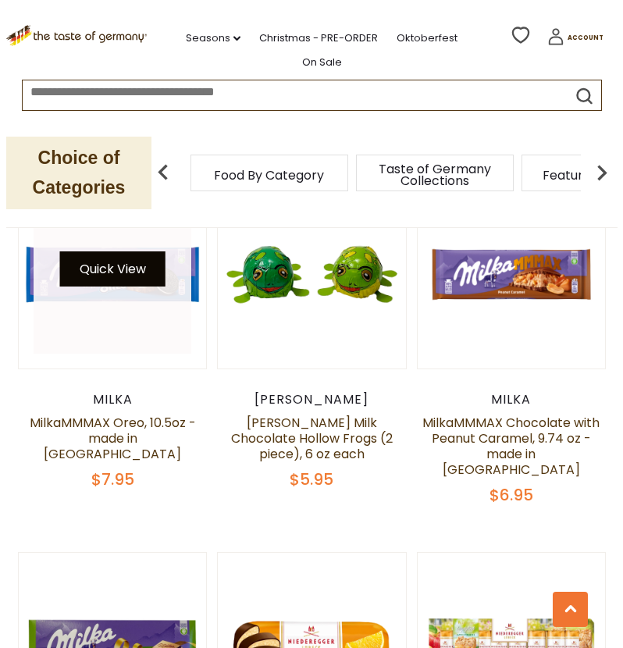
scroll to position [2525, 0]
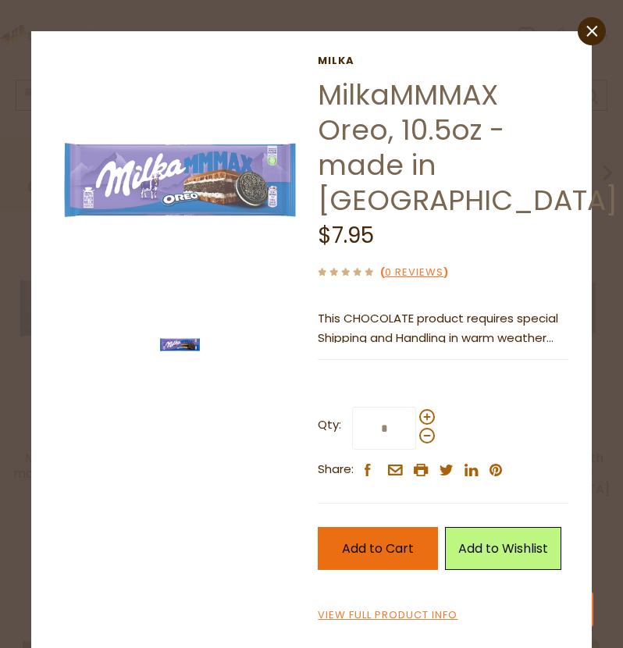
click at [365, 539] on span "Add to Cart" at bounding box center [378, 548] width 72 height 18
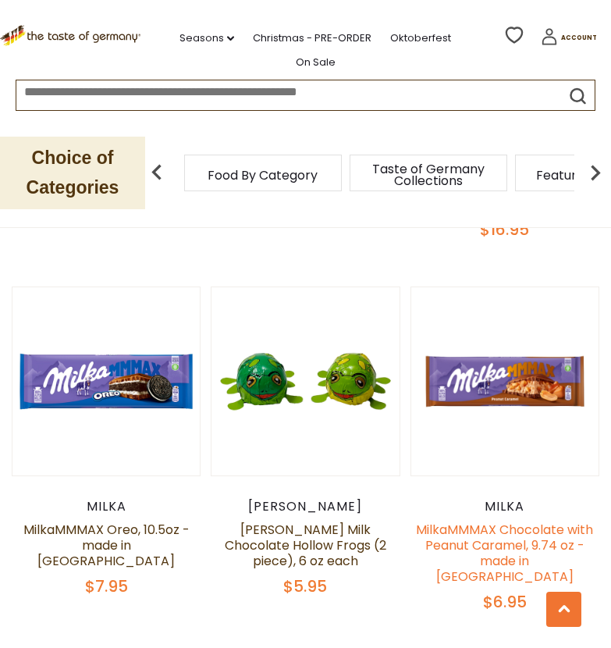
scroll to position [2394, 0]
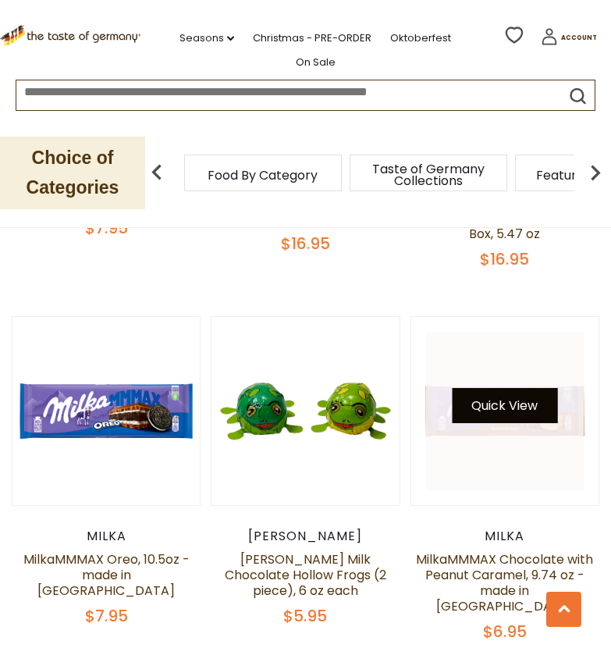
click at [477, 396] on button "Quick View" at bounding box center [504, 405] width 105 height 35
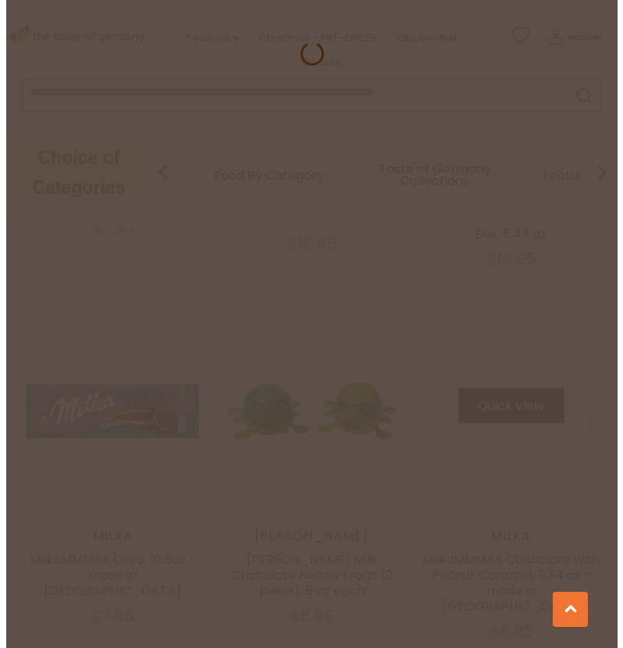
scroll to position [2384, 0]
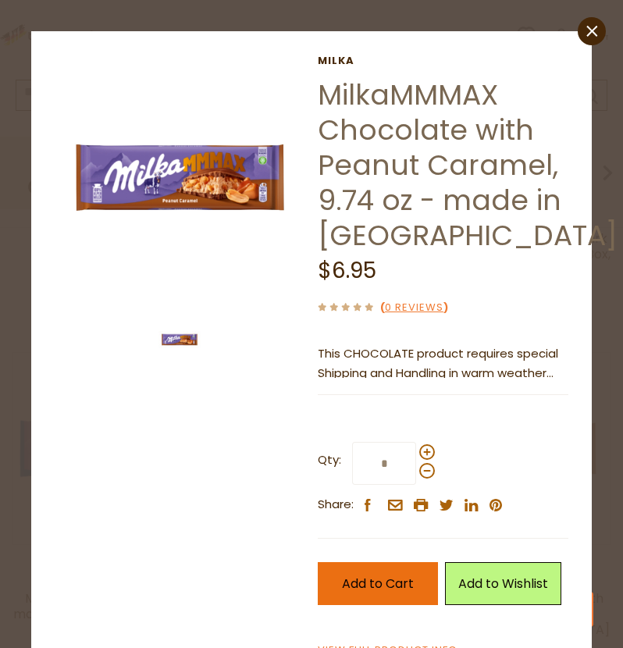
click at [389, 580] on span "Add to Cart" at bounding box center [378, 583] width 72 height 18
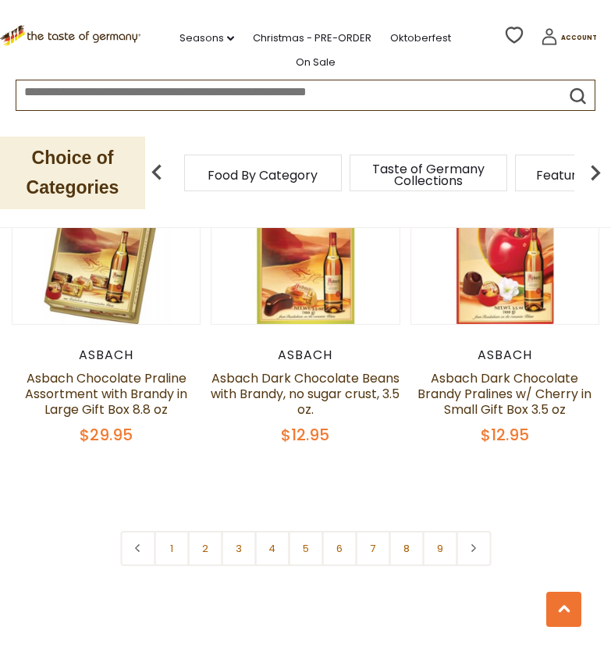
scroll to position [4491, 0]
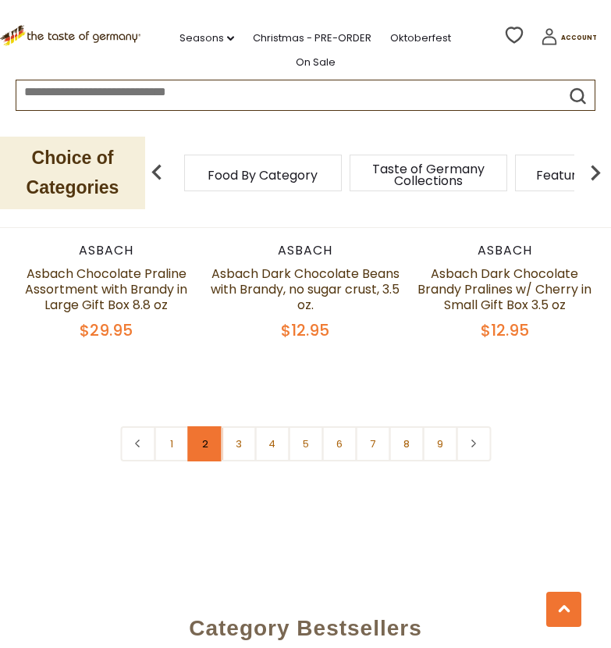
click at [199, 426] on link "2" at bounding box center [204, 443] width 35 height 35
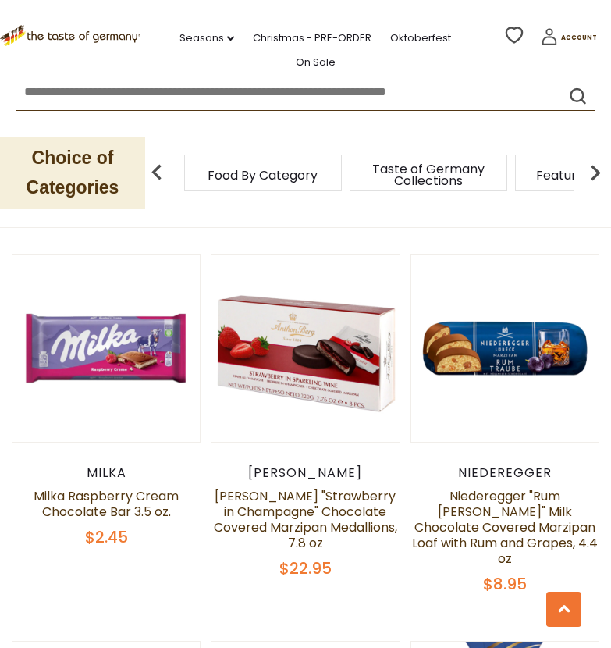
scroll to position [660, 0]
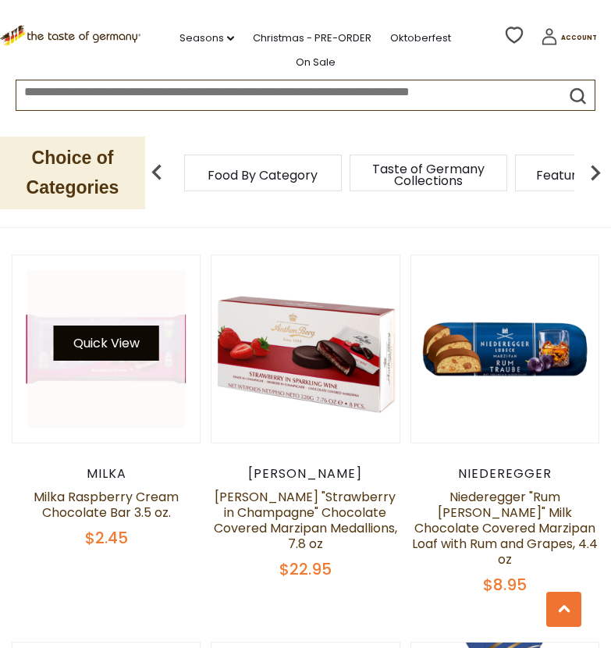
click at [126, 338] on button "Quick View" at bounding box center [106, 342] width 105 height 35
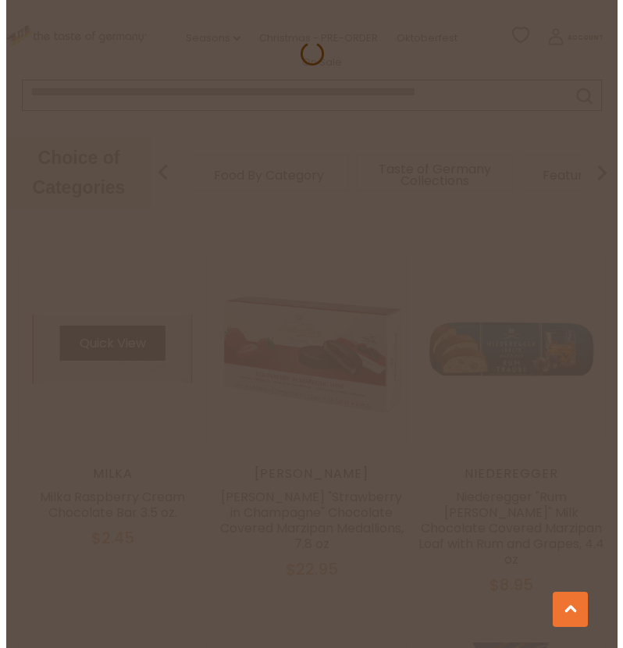
scroll to position [662, 0]
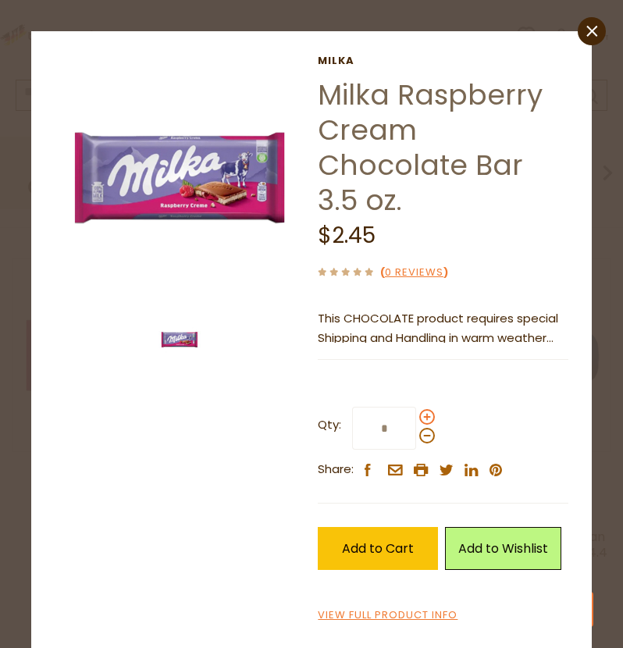
click at [419, 415] on span at bounding box center [427, 417] width 16 height 16
click at [416, 415] on input "*" at bounding box center [384, 427] width 64 height 43
click at [419, 415] on span at bounding box center [427, 417] width 16 height 16
click at [416, 415] on input "*" at bounding box center [384, 427] width 64 height 43
type input "*"
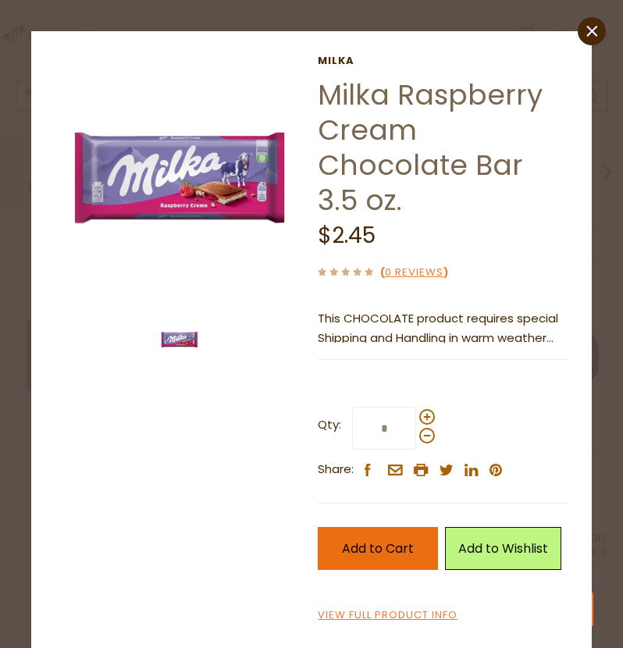
click at [363, 555] on span "Add to Cart" at bounding box center [378, 548] width 72 height 18
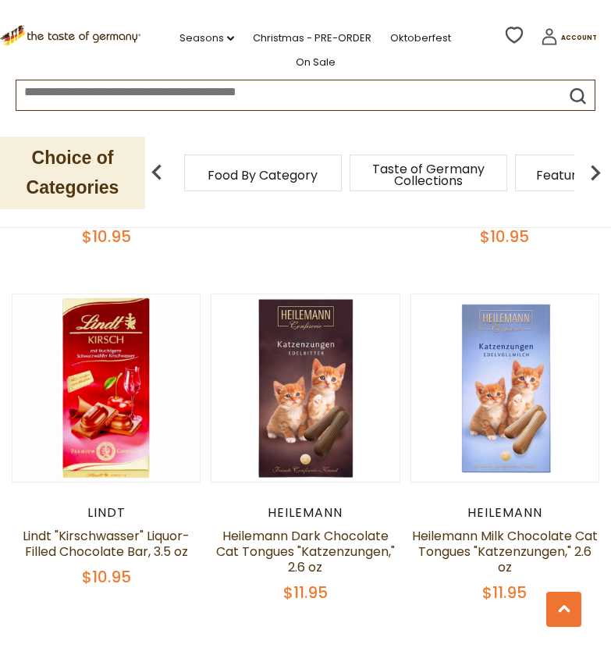
scroll to position [3532, 0]
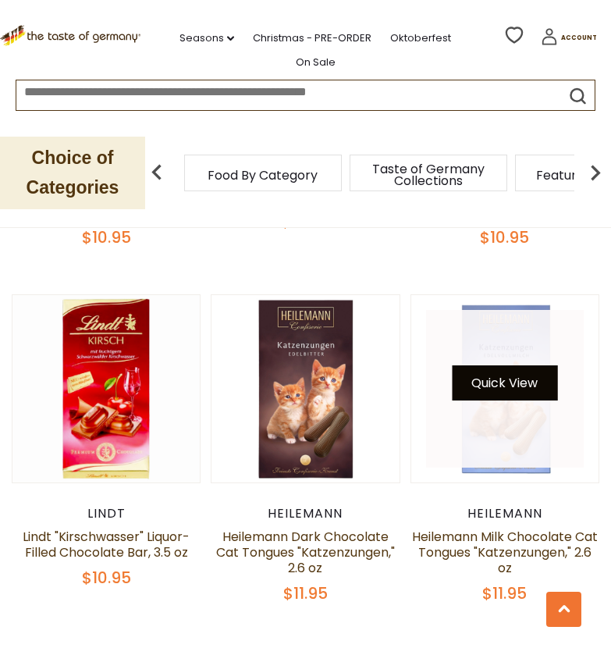
click at [503, 365] on button "Quick View" at bounding box center [504, 382] width 105 height 35
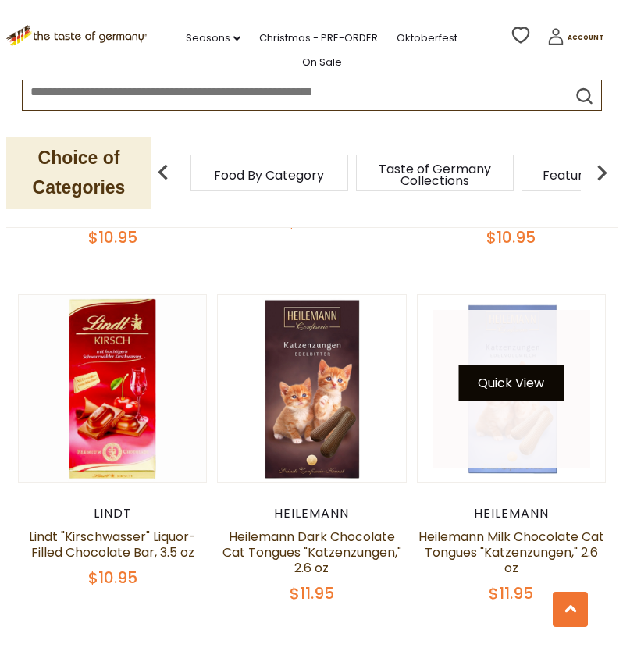
scroll to position [3549, 0]
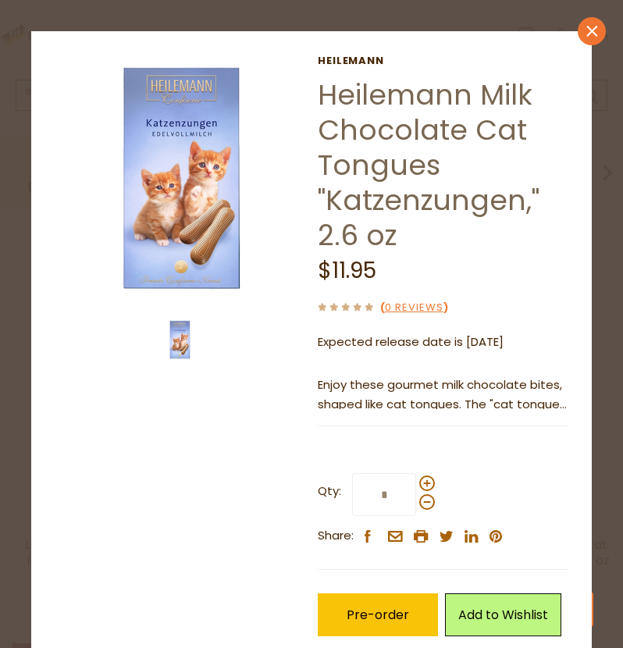
click at [577, 37] on link "close" at bounding box center [591, 31] width 28 height 28
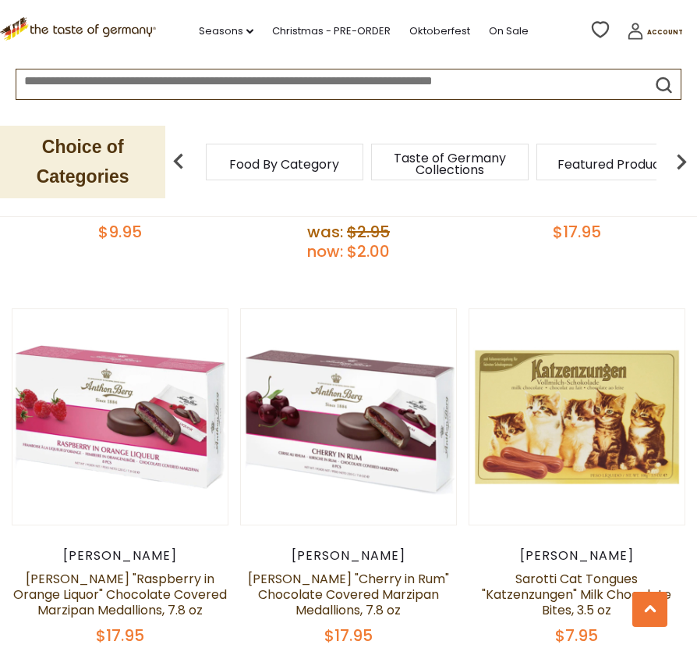
scroll to position [4498, 0]
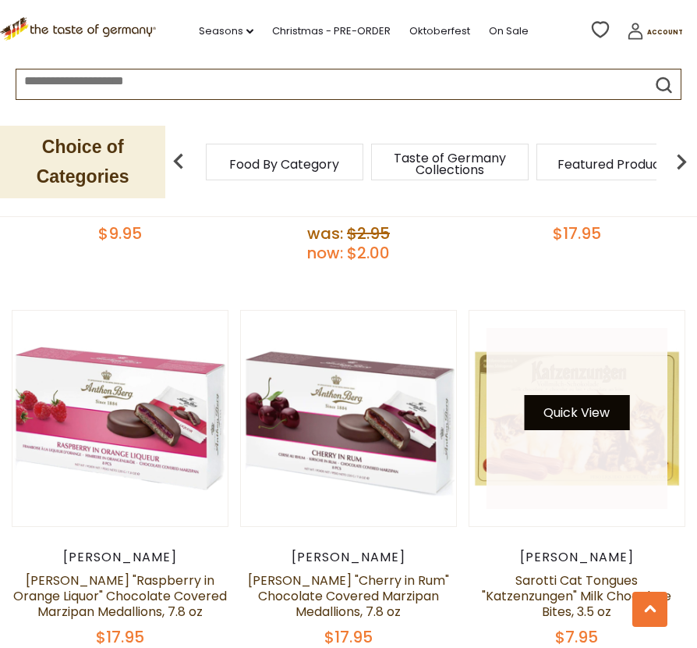
click at [568, 395] on button "Quick View" at bounding box center [576, 412] width 105 height 35
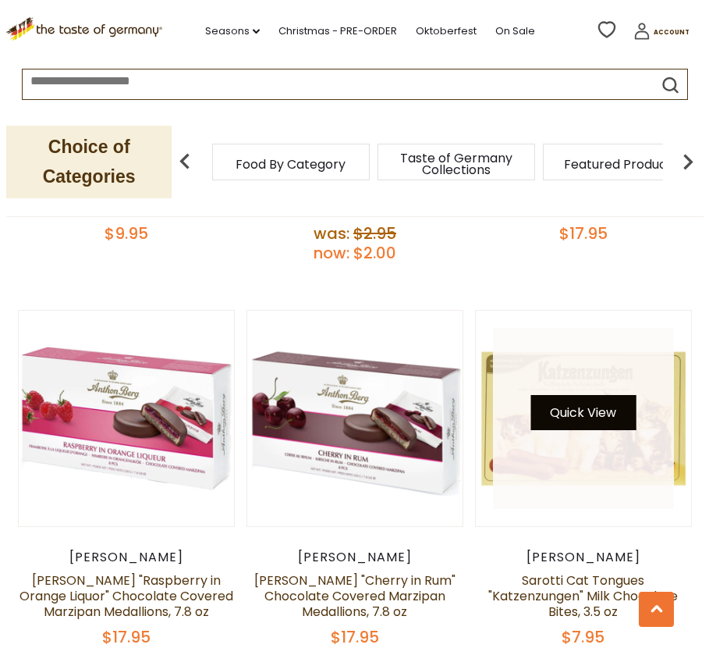
scroll to position [4539, 0]
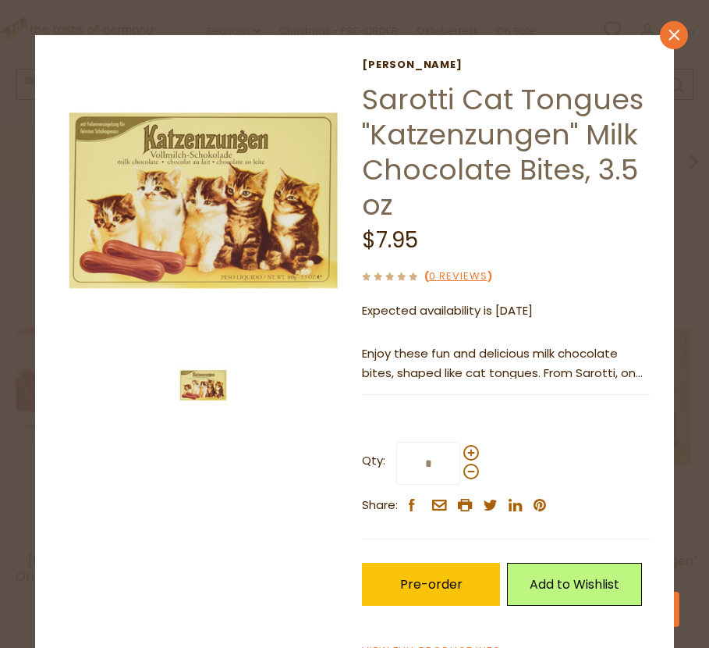
click at [610, 37] on icon at bounding box center [674, 35] width 11 height 11
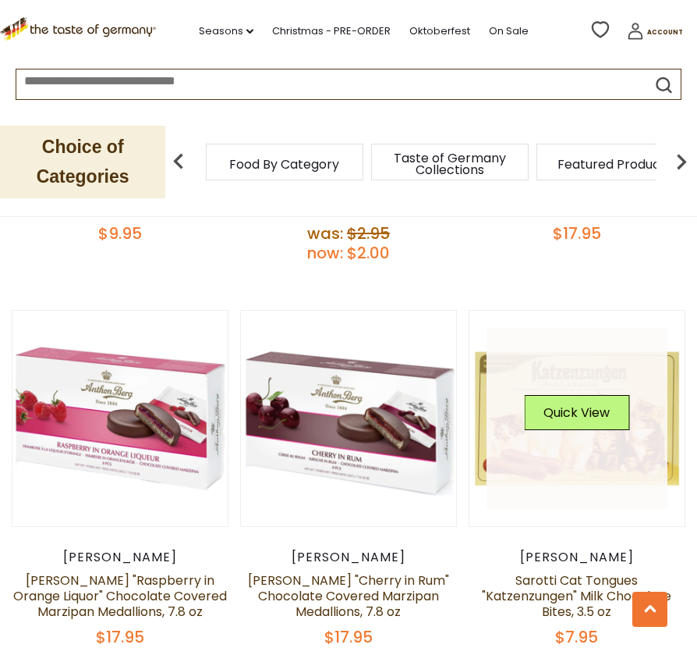
scroll to position [4875, 0]
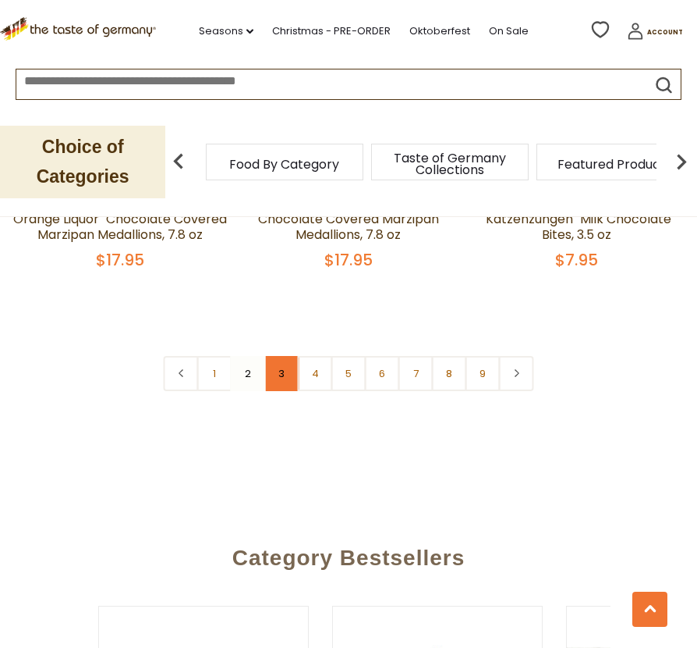
click at [280, 356] on link "3" at bounding box center [281, 373] width 35 height 35
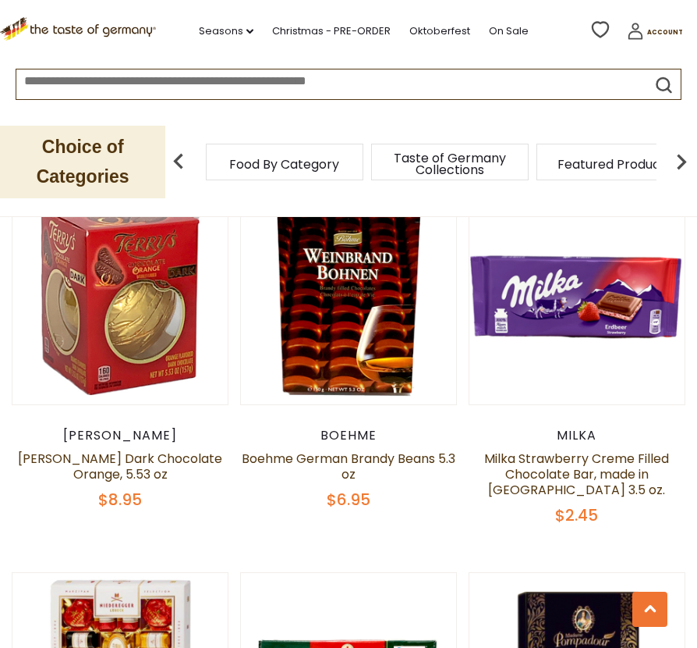
scroll to position [3863, 0]
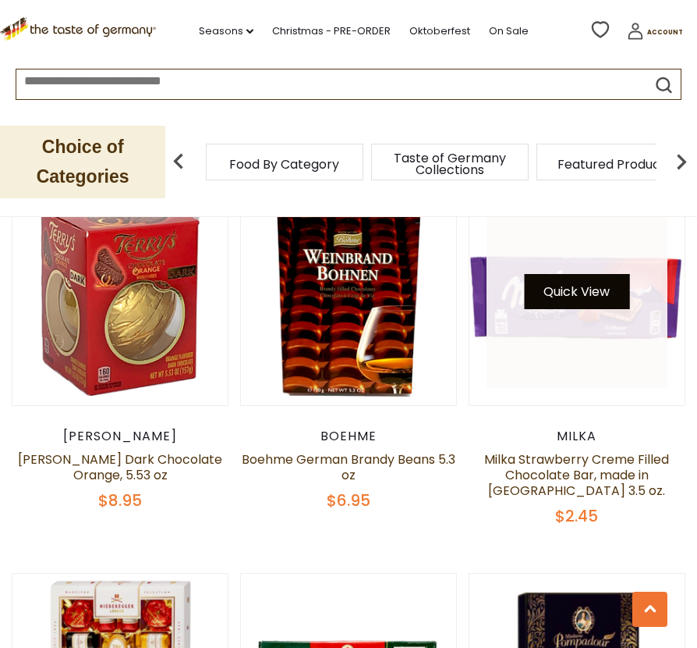
click at [563, 274] on button "Quick View" at bounding box center [576, 291] width 105 height 35
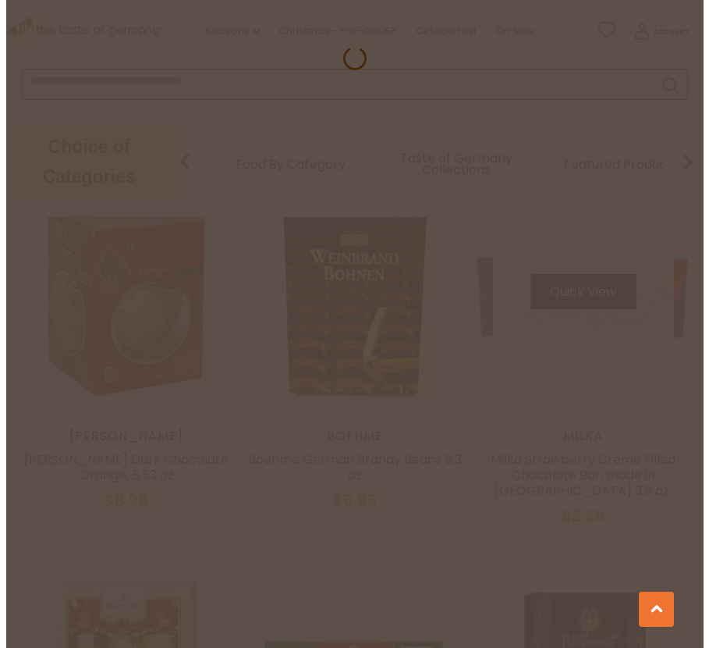
scroll to position [3880, 0]
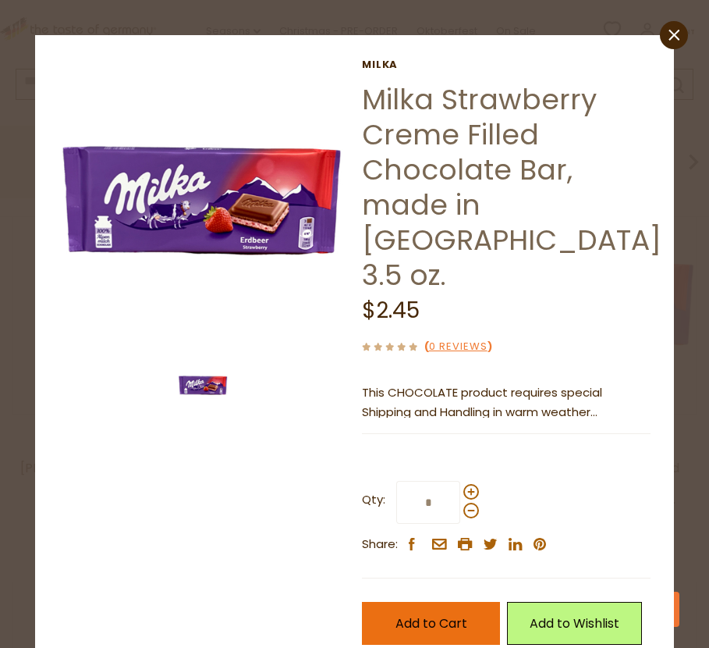
click at [431, 614] on span "Add to Cart" at bounding box center [432, 623] width 72 height 18
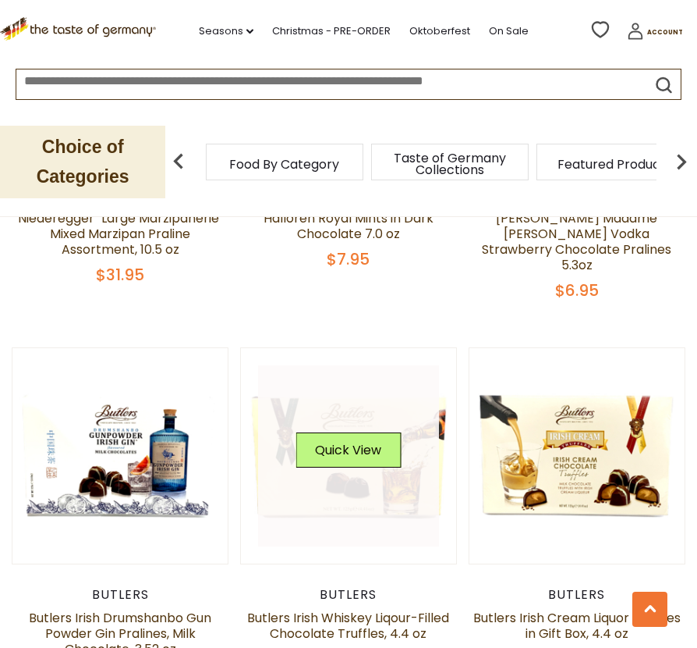
scroll to position [4837, 0]
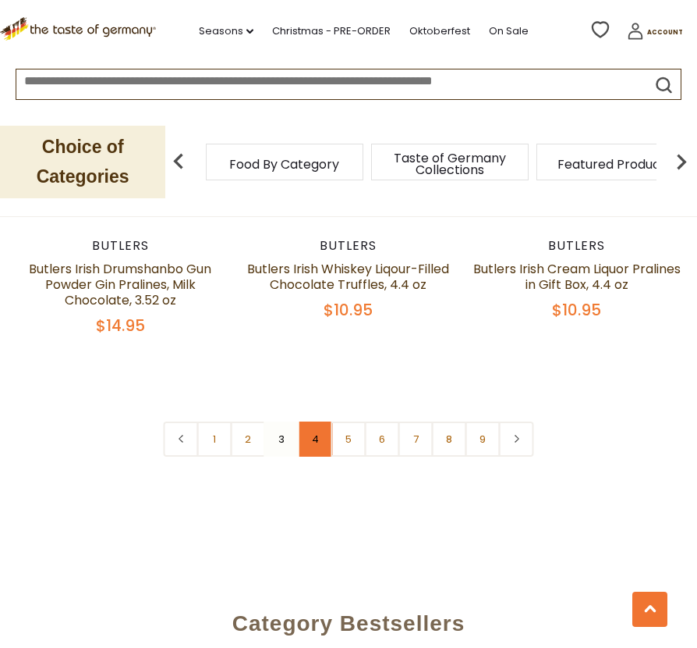
click at [308, 421] on link "4" at bounding box center [315, 438] width 35 height 35
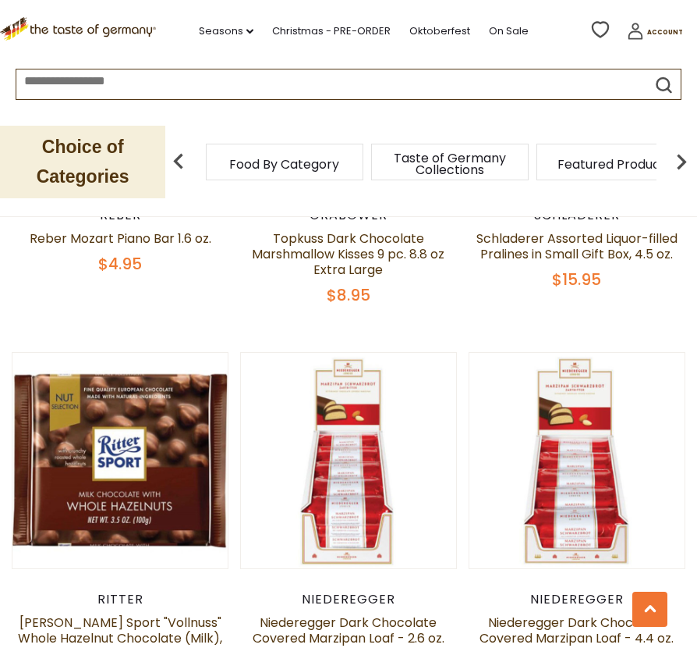
scroll to position [4409, 0]
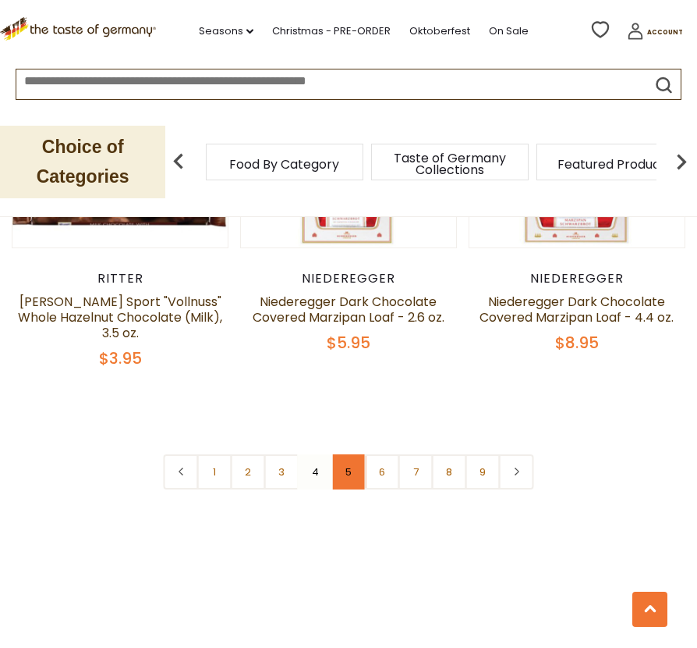
click at [350, 454] on link "5" at bounding box center [349, 471] width 35 height 35
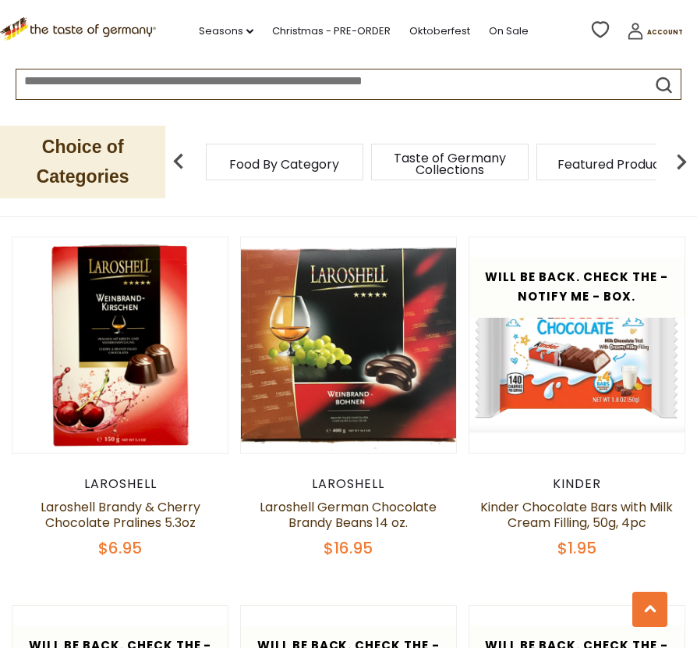
scroll to position [2968, 0]
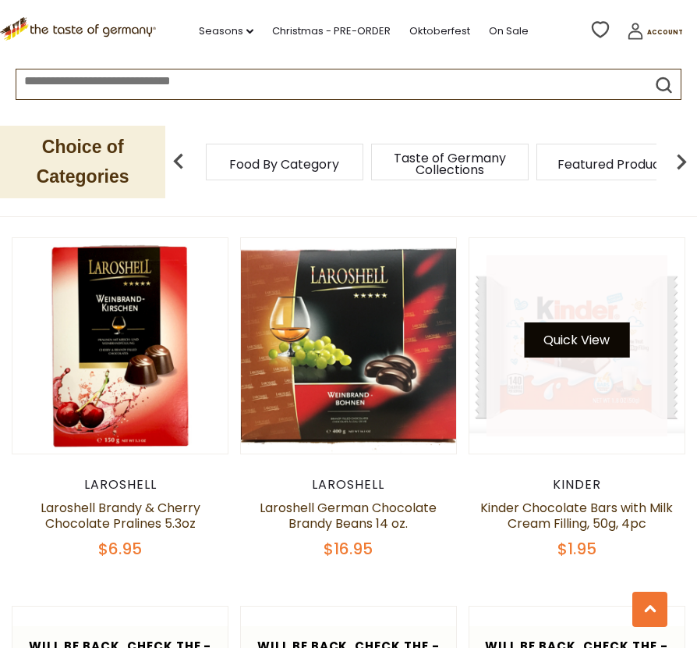
click at [548, 322] on button "Quick View" at bounding box center [576, 339] width 105 height 35
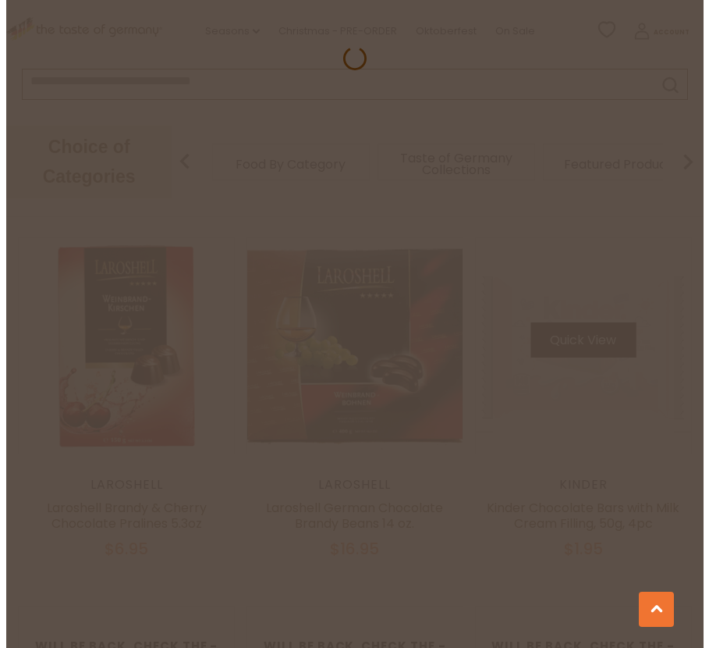
scroll to position [2994, 0]
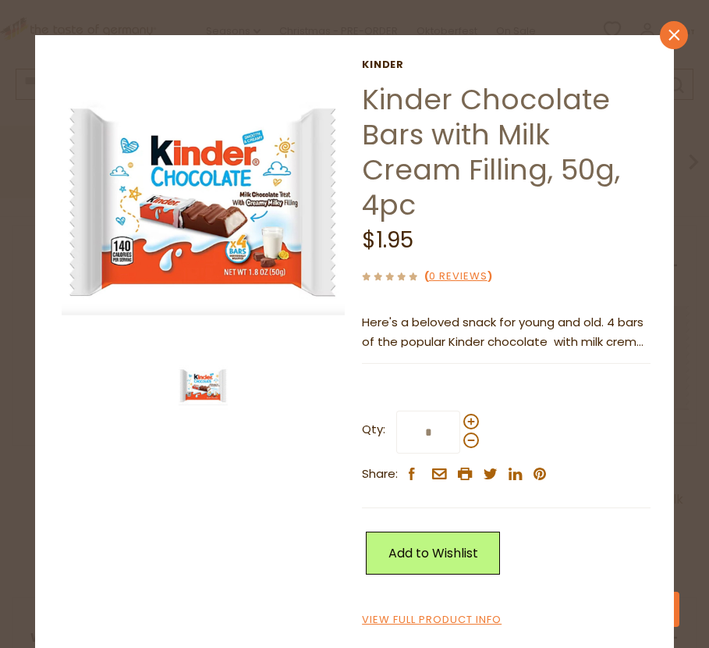
click at [610, 37] on icon "close" at bounding box center [674, 36] width 12 height 12
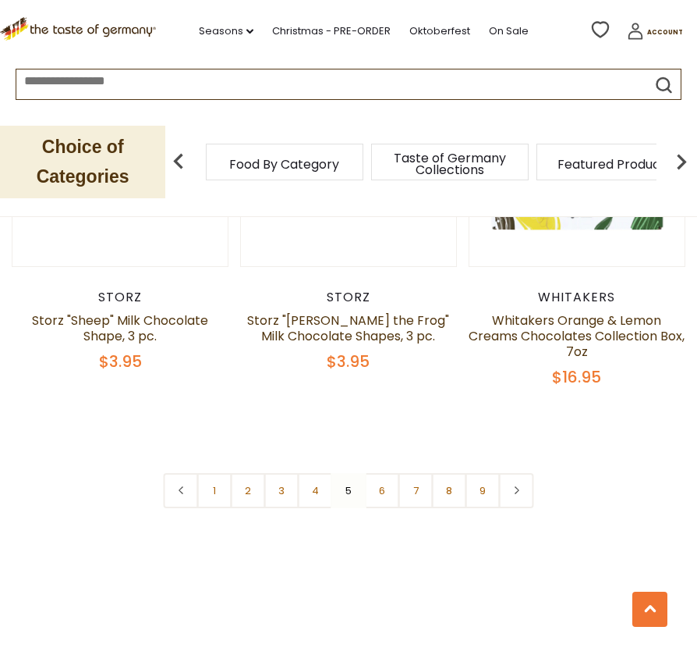
scroll to position [4677, 0]
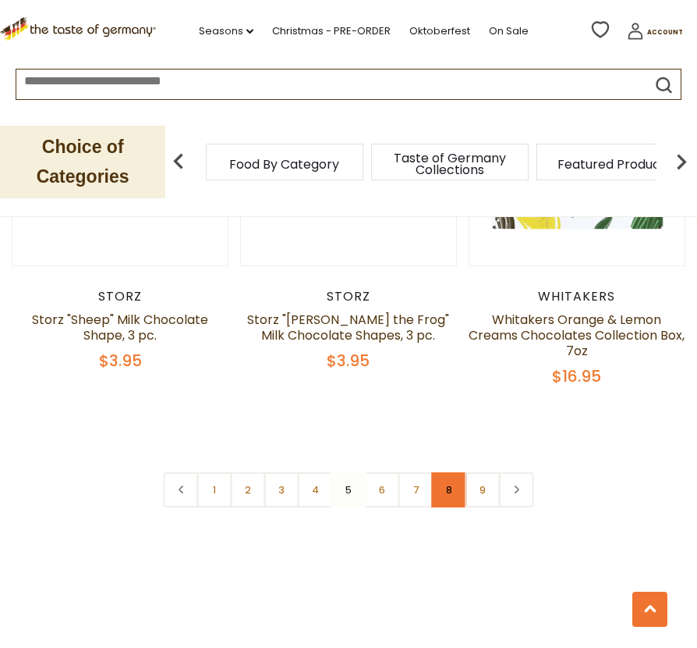
click at [443, 472] on link "8" at bounding box center [449, 489] width 35 height 35
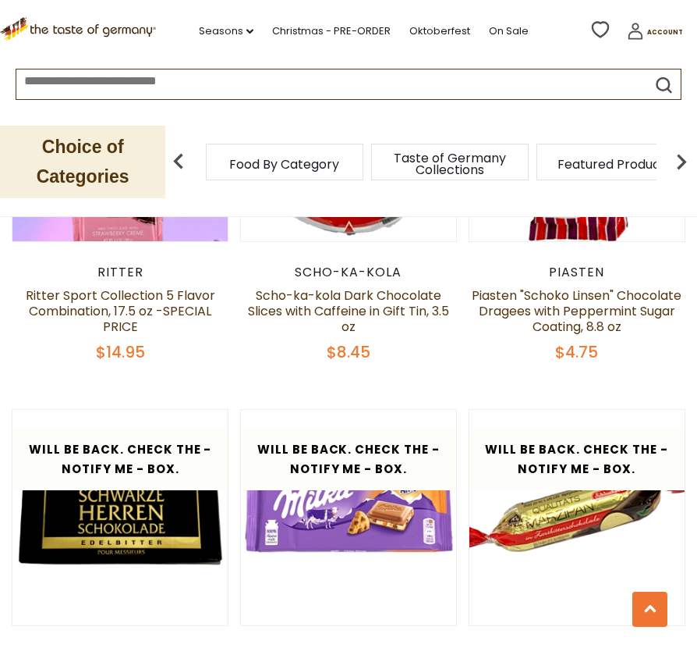
scroll to position [0, 0]
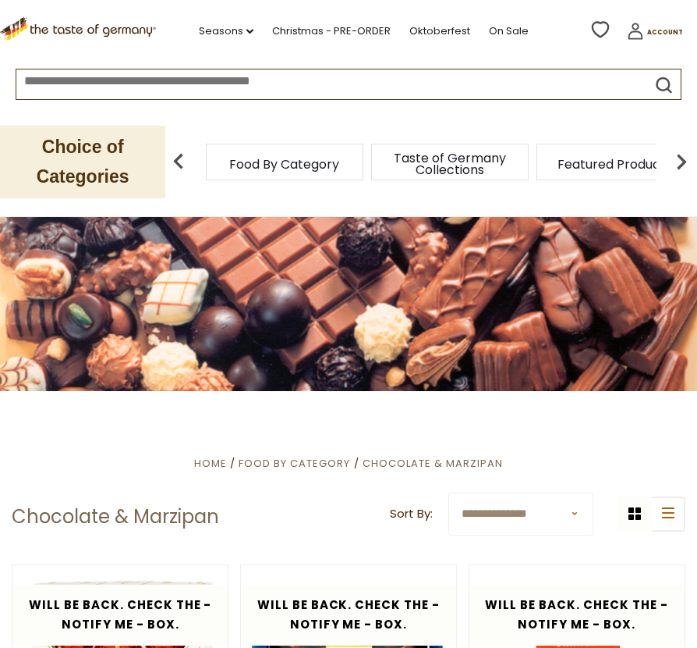
click at [610, 157] on img at bounding box center [681, 161] width 31 height 31
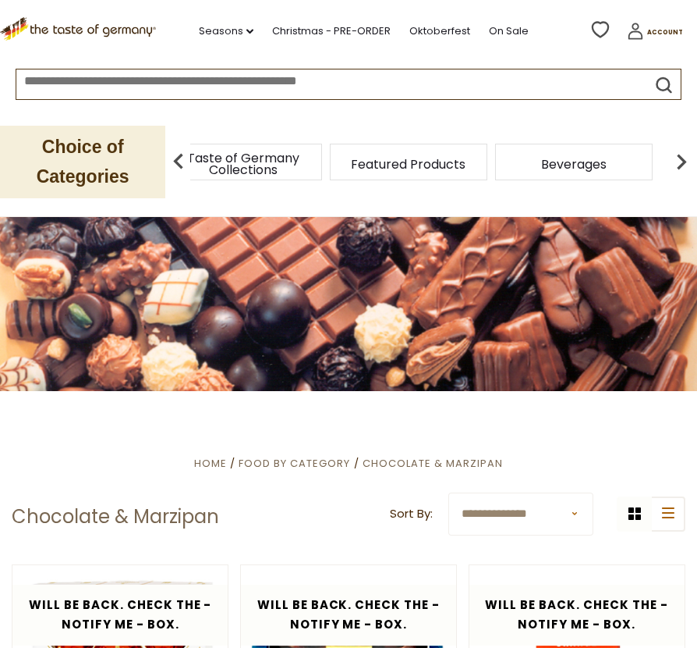
click at [610, 157] on img at bounding box center [681, 161] width 31 height 31
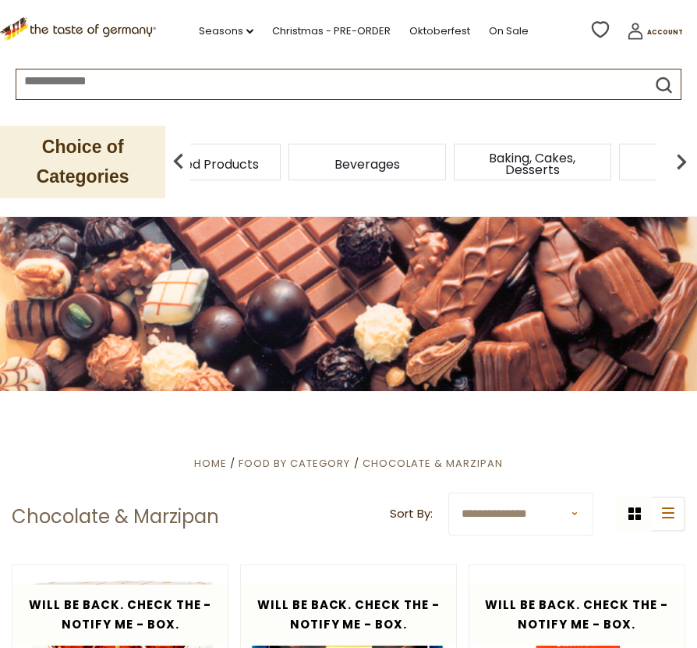
click at [610, 157] on img at bounding box center [681, 161] width 31 height 31
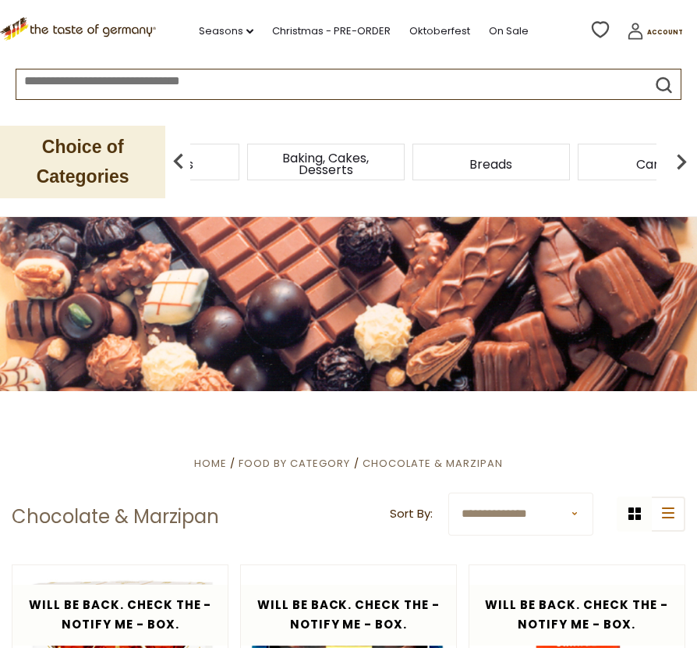
click at [610, 157] on img at bounding box center [681, 161] width 31 height 31
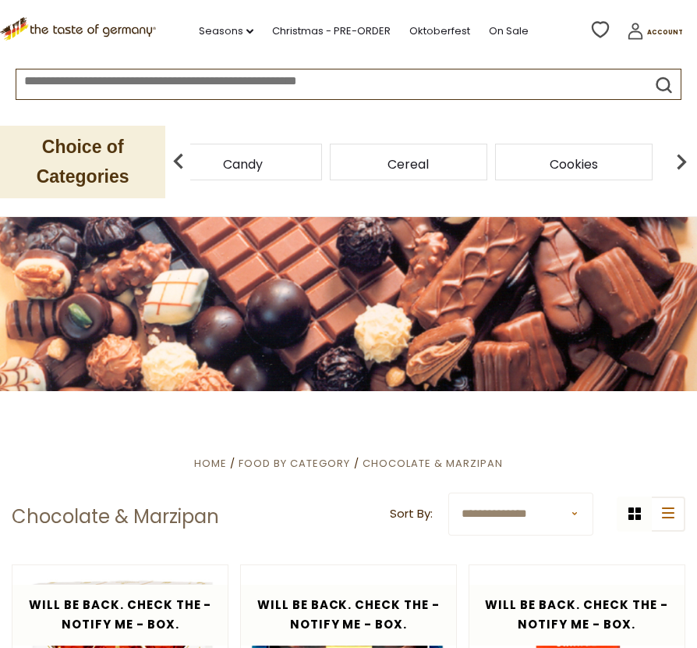
click at [610, 157] on img at bounding box center [681, 161] width 31 height 31
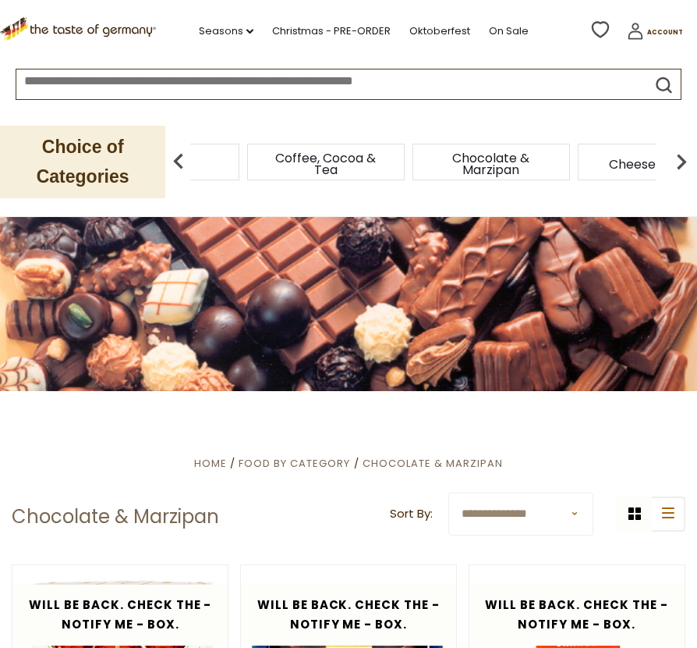
click at [610, 157] on img at bounding box center [681, 161] width 31 height 31
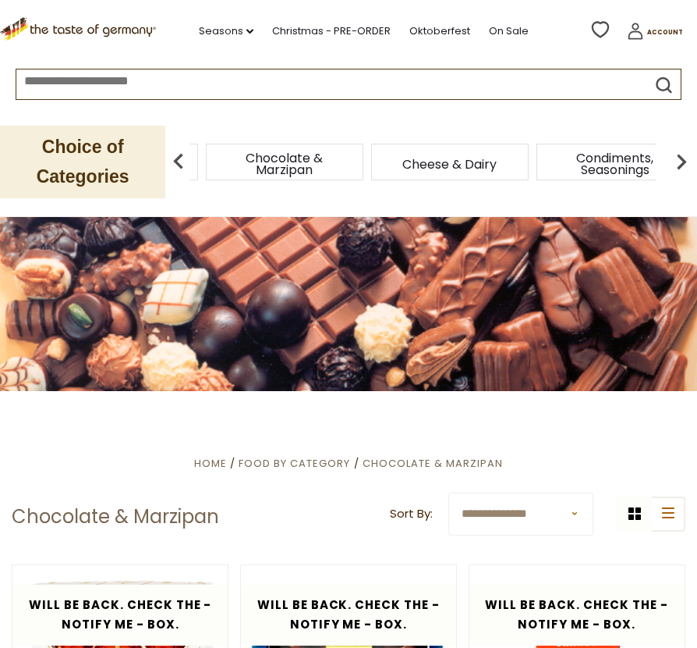
click at [610, 157] on img at bounding box center [681, 161] width 31 height 31
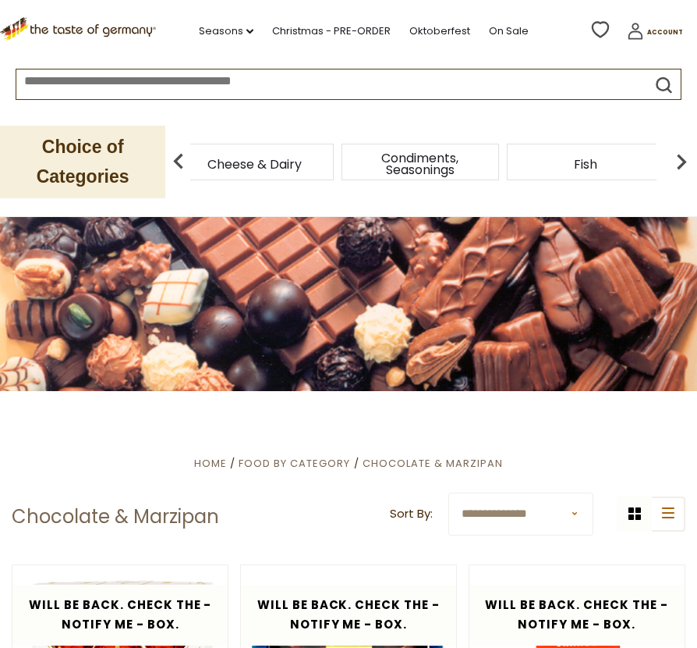
click at [397, 162] on span "Condiments, Seasonings" at bounding box center [420, 163] width 125 height 23
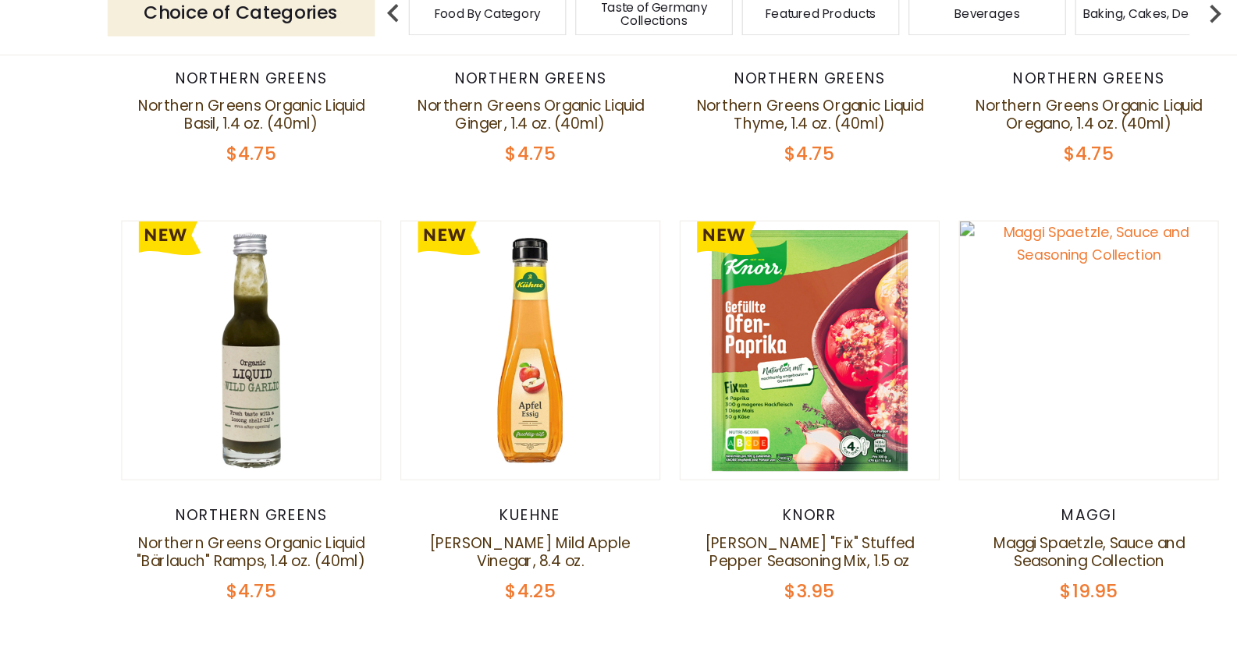
scroll to position [3437, 0]
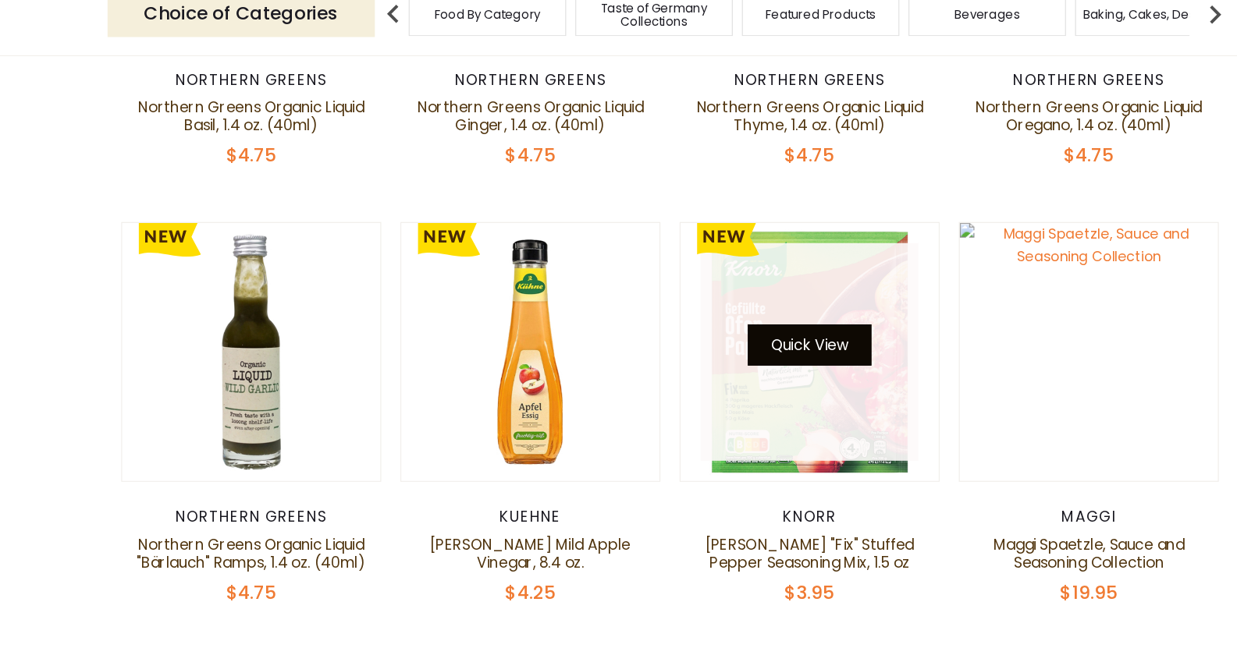
click at [697, 371] on button "Quick View" at bounding box center [737, 388] width 105 height 35
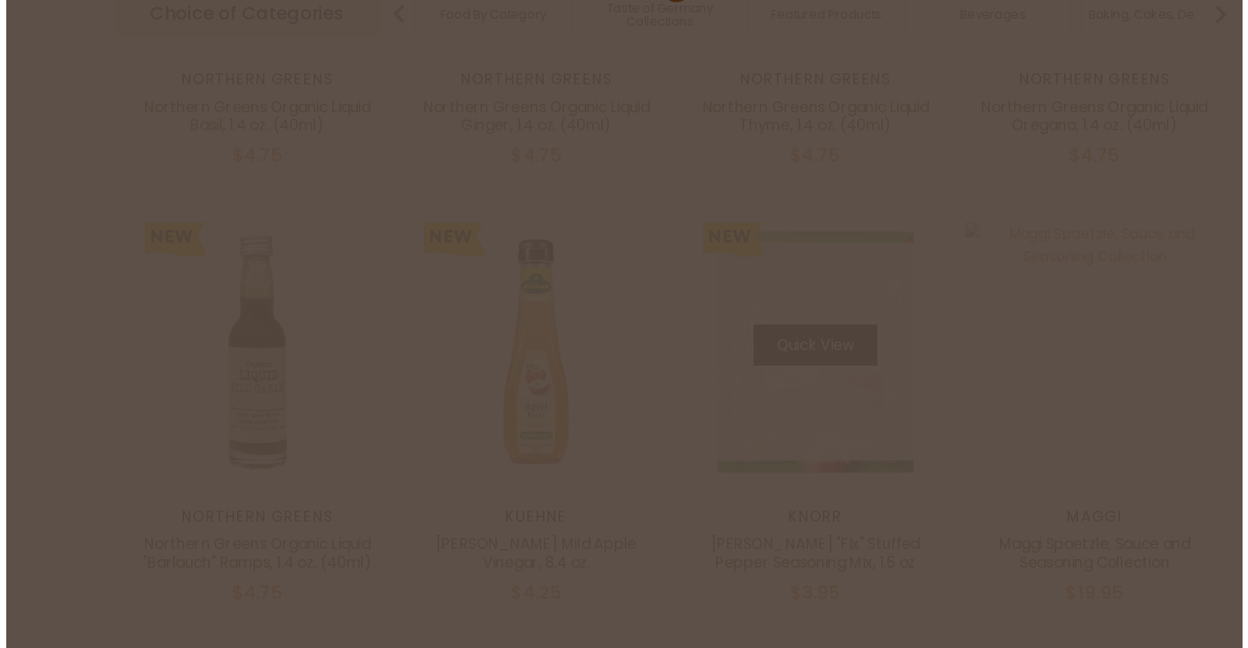
scroll to position [3440, 0]
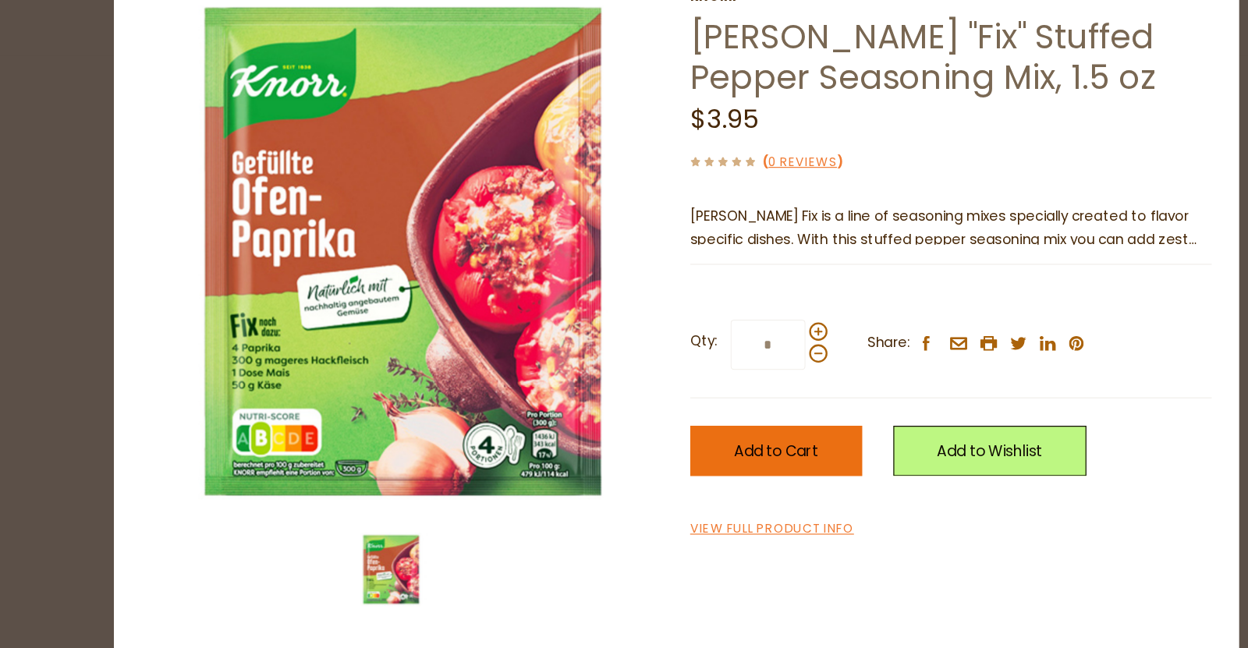
click at [675, 477] on span "Add to Cart" at bounding box center [709, 479] width 72 height 18
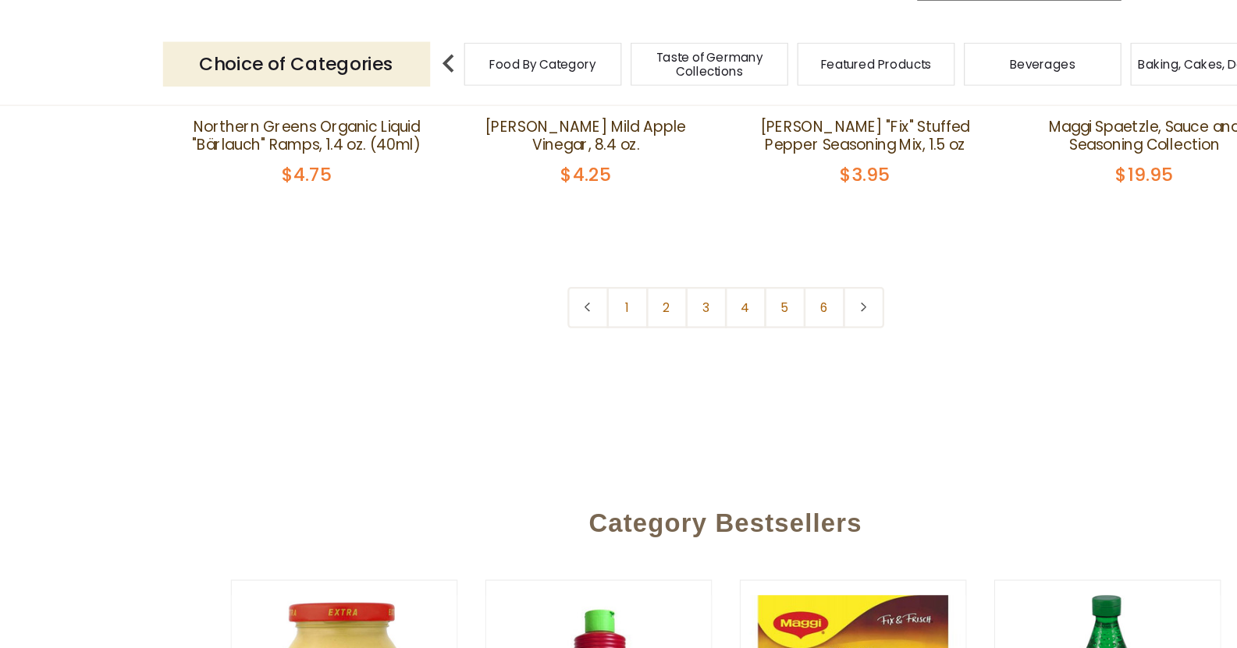
scroll to position [3799, 0]
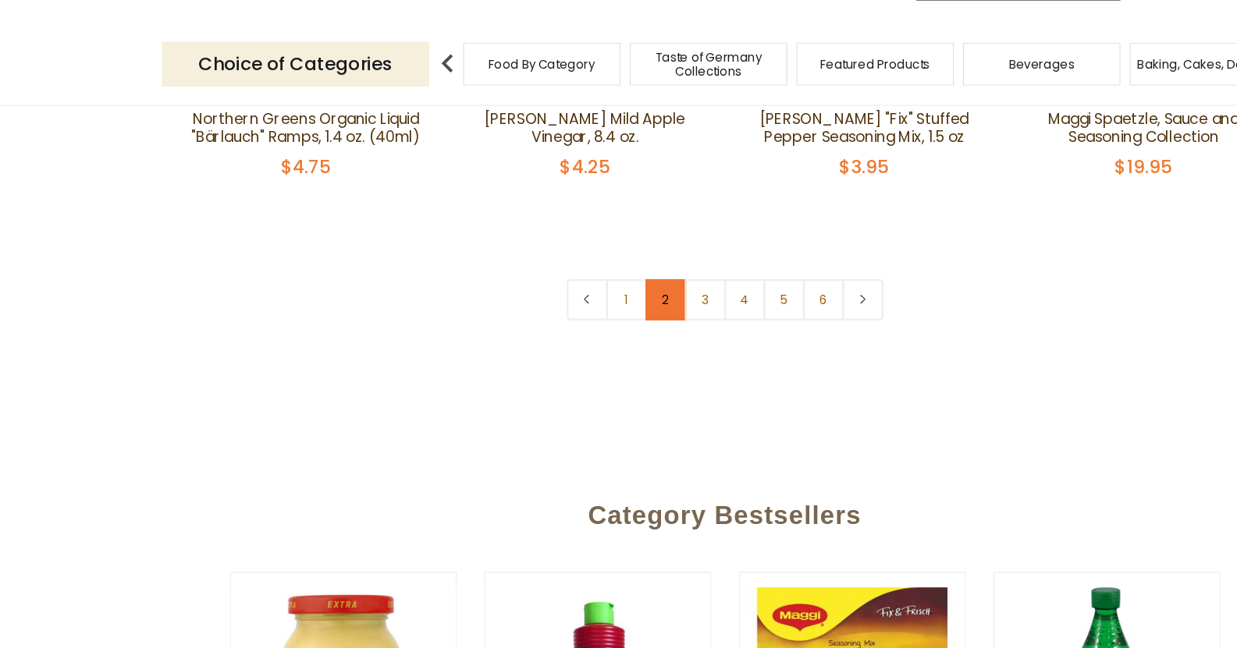
click at [560, 334] on link "2" at bounding box center [568, 351] width 35 height 35
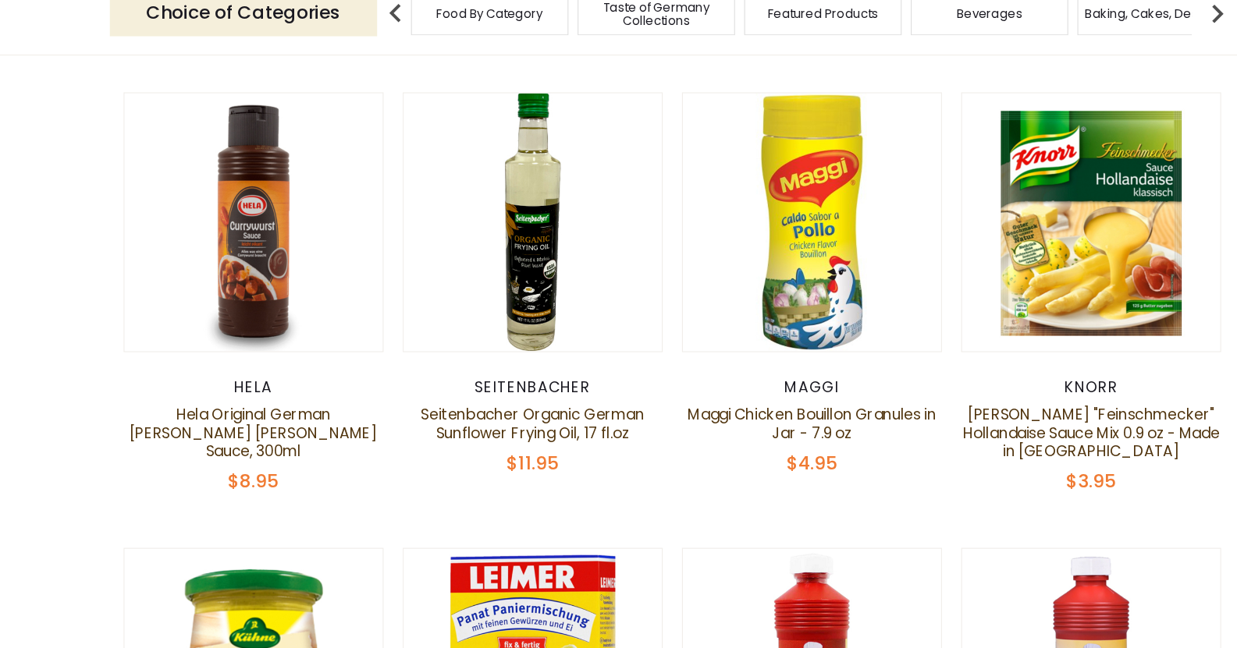
scroll to position [843, 0]
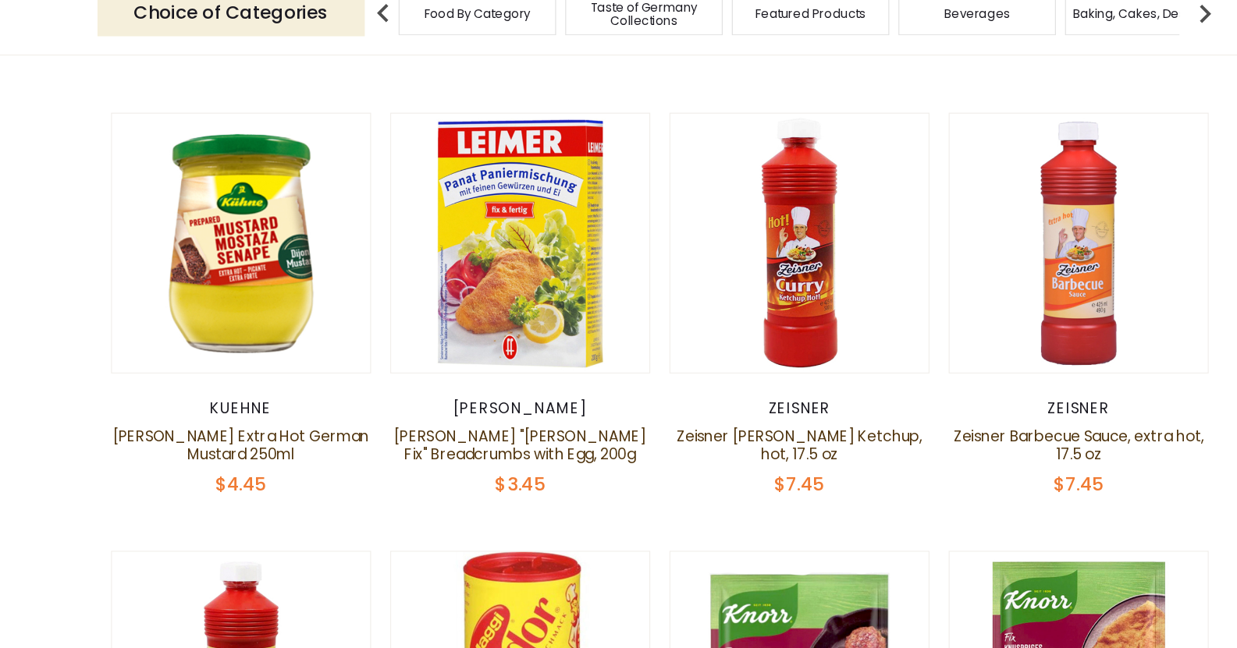
scroll to position [1217, 0]
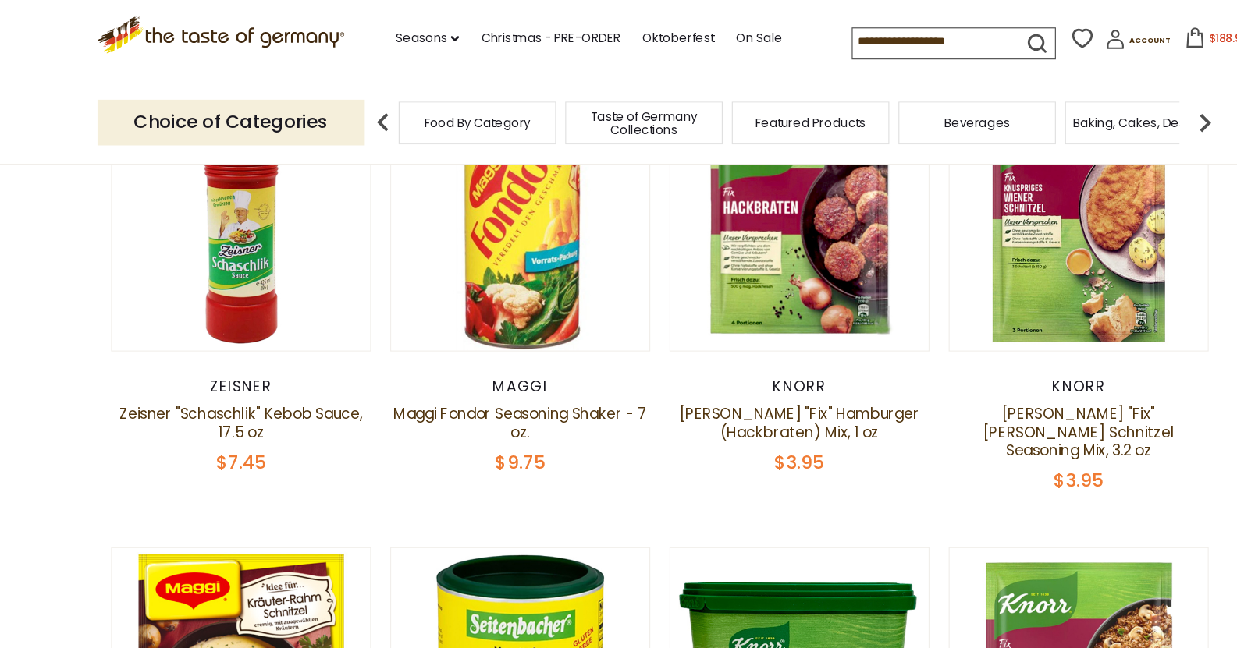
scroll to position [1671, 0]
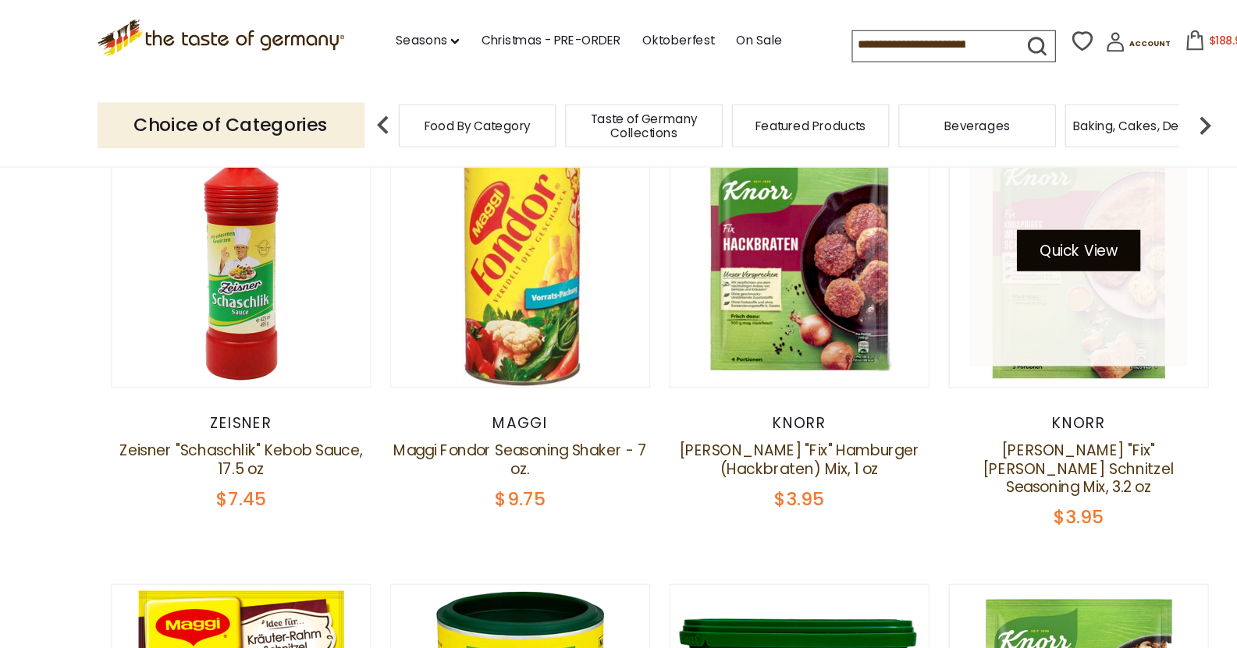
click at [697, 220] on button "Quick View" at bounding box center [975, 213] width 105 height 35
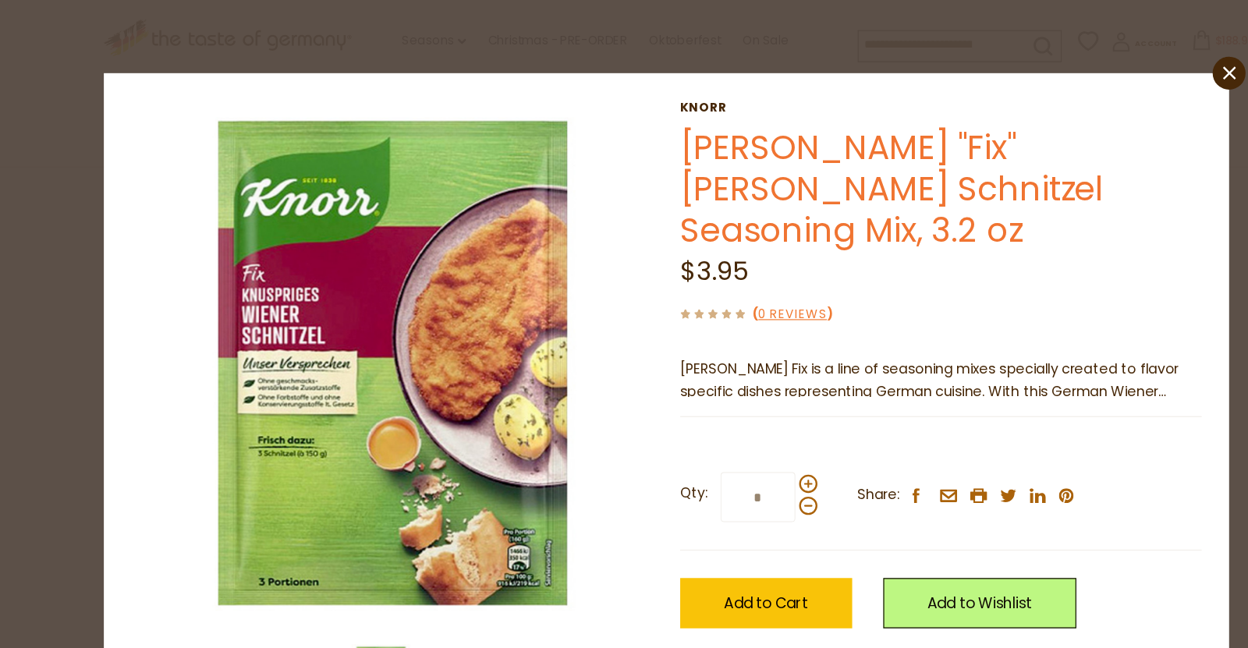
scroll to position [1673, 0]
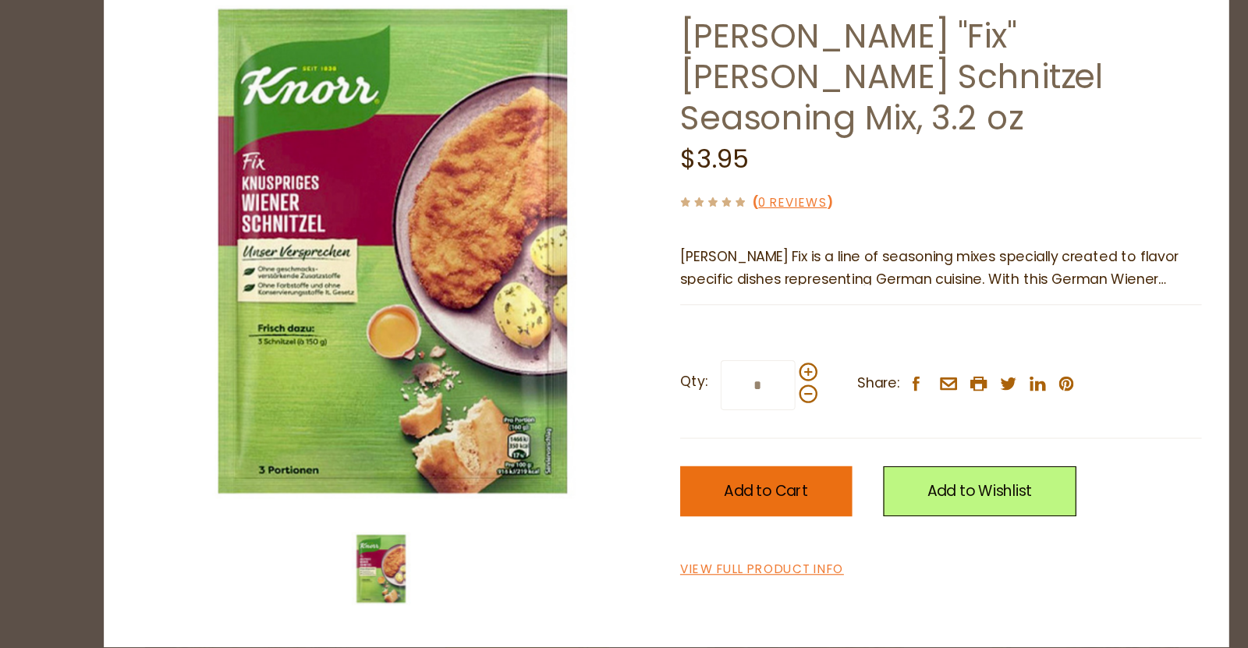
click at [697, 506] on span "Add to Cart" at bounding box center [709, 515] width 72 height 18
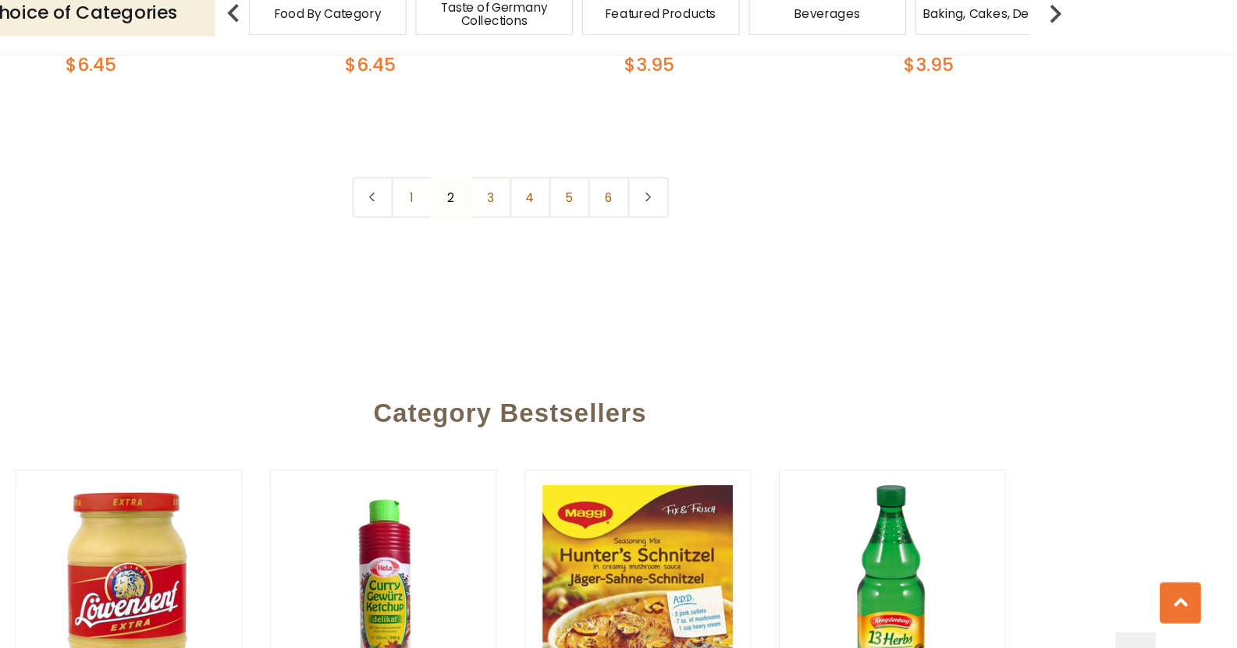
scroll to position [3891, 0]
click at [606, 247] on link "3" at bounding box center [601, 264] width 35 height 35
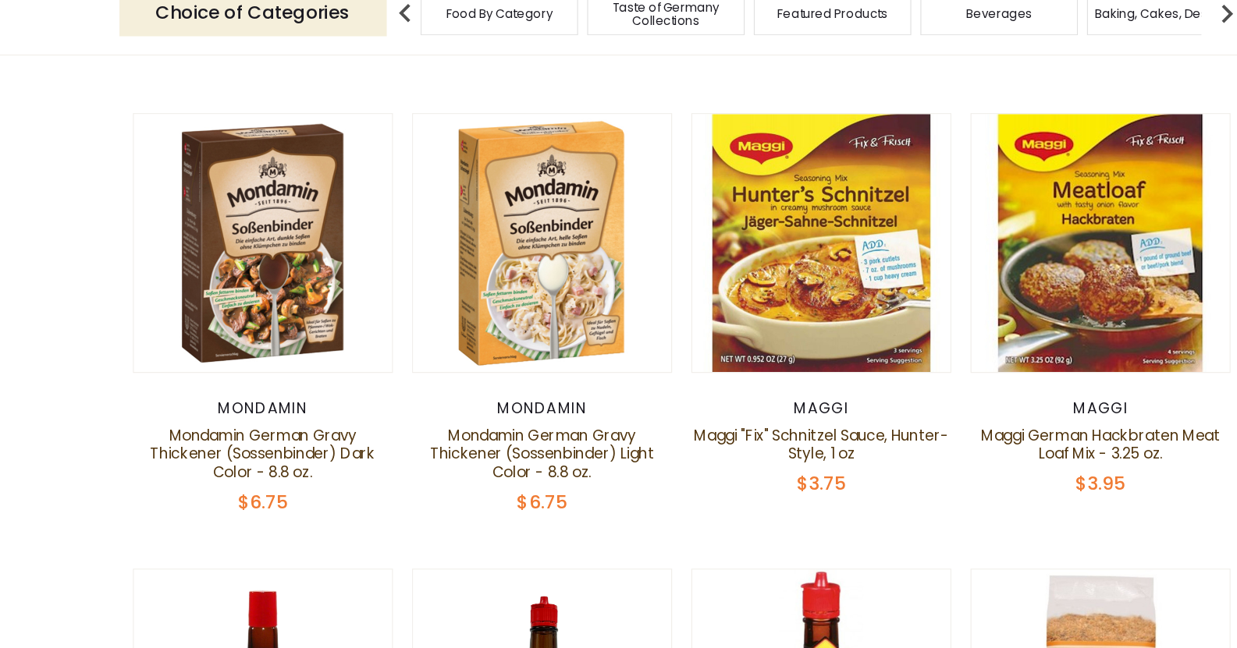
scroll to position [806, 0]
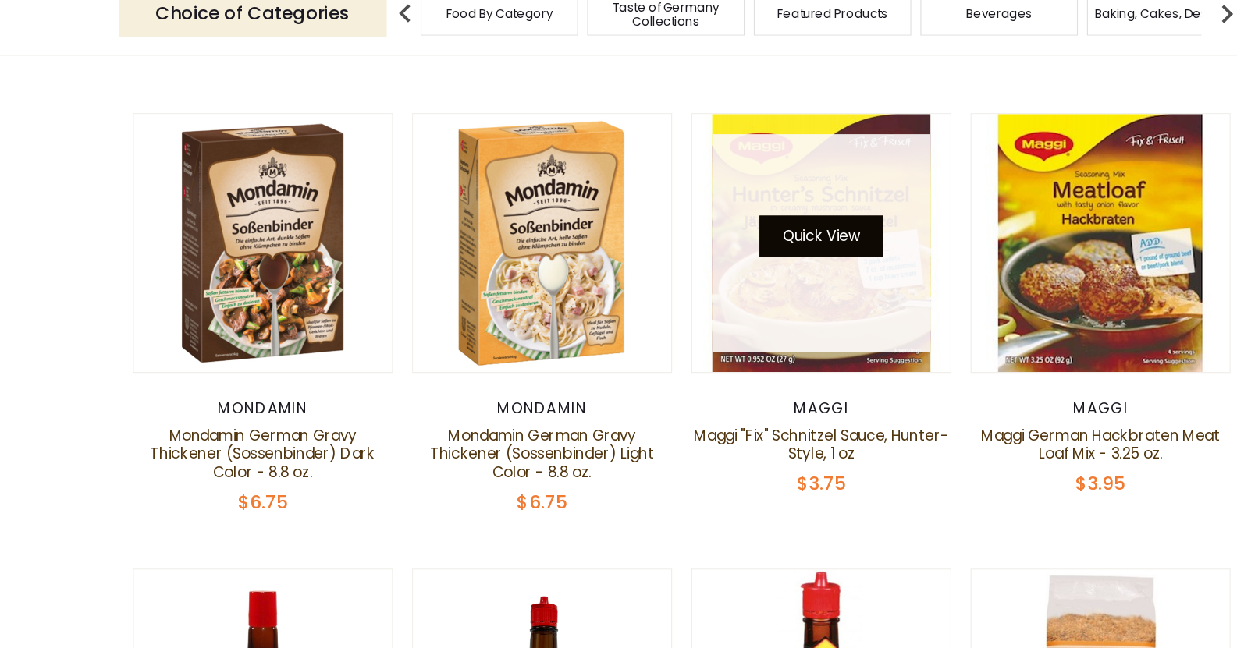
click at [697, 314] on button "Quick View" at bounding box center [737, 296] width 105 height 35
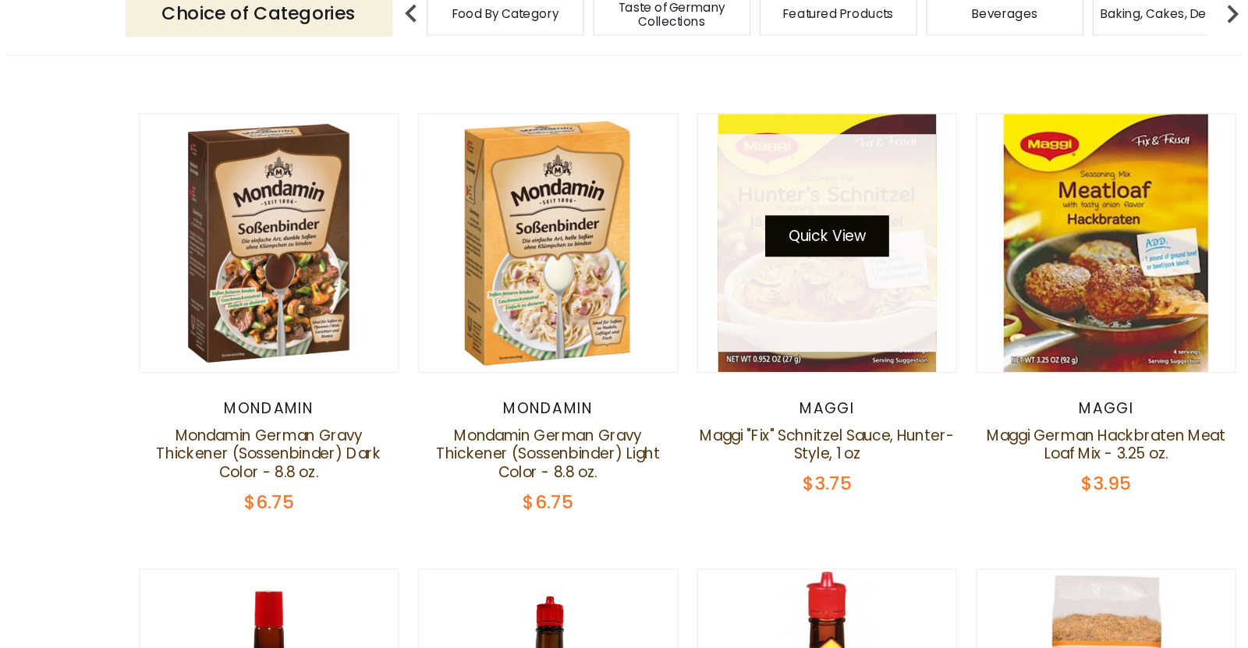
scroll to position [809, 0]
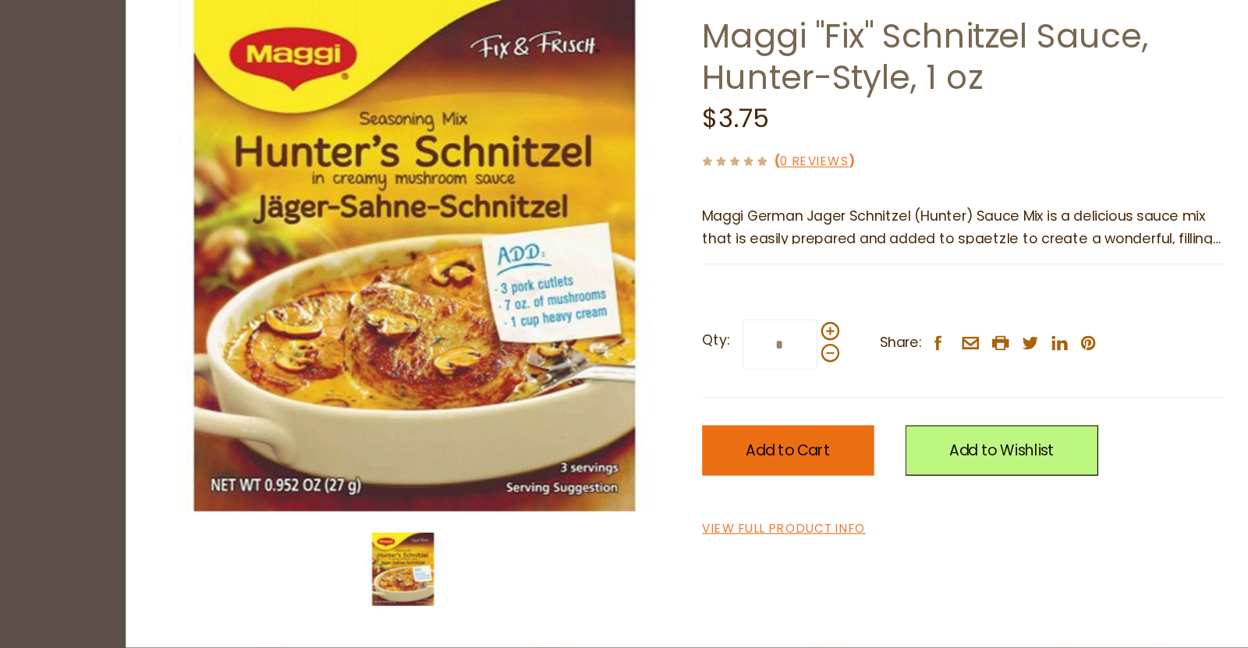
click at [694, 488] on button "Add to Cart" at bounding box center [709, 479] width 147 height 43
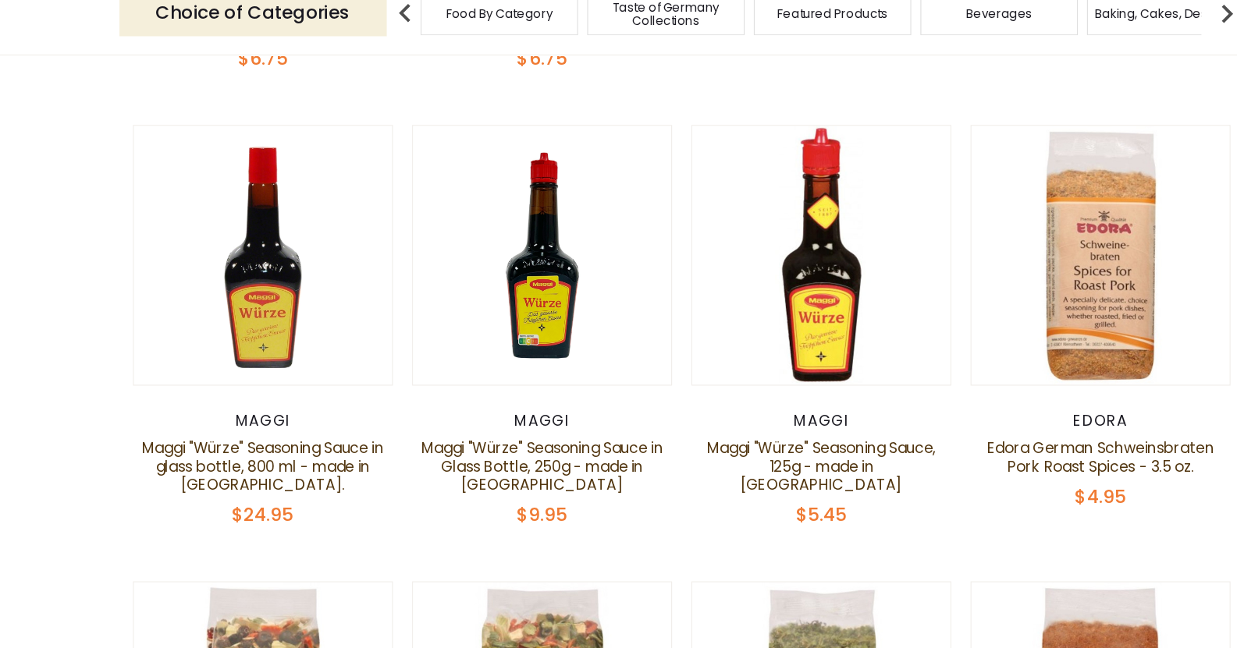
scroll to position [1183, 0]
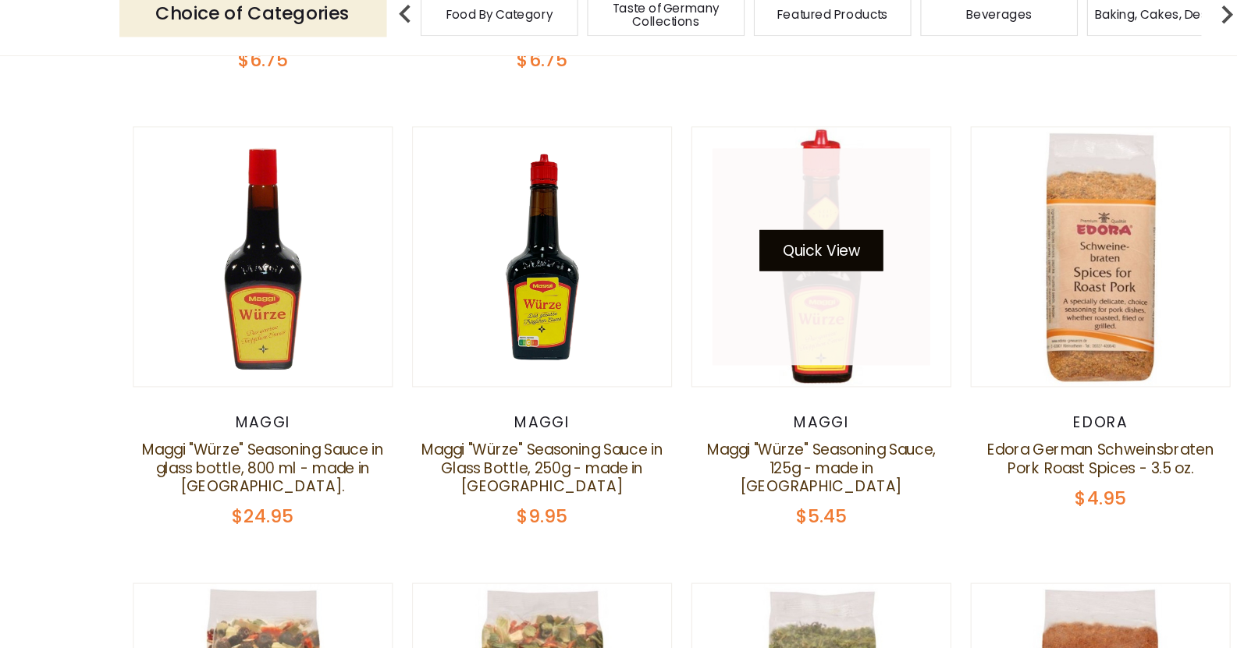
click at [697, 326] on button "Quick View" at bounding box center [737, 308] width 105 height 35
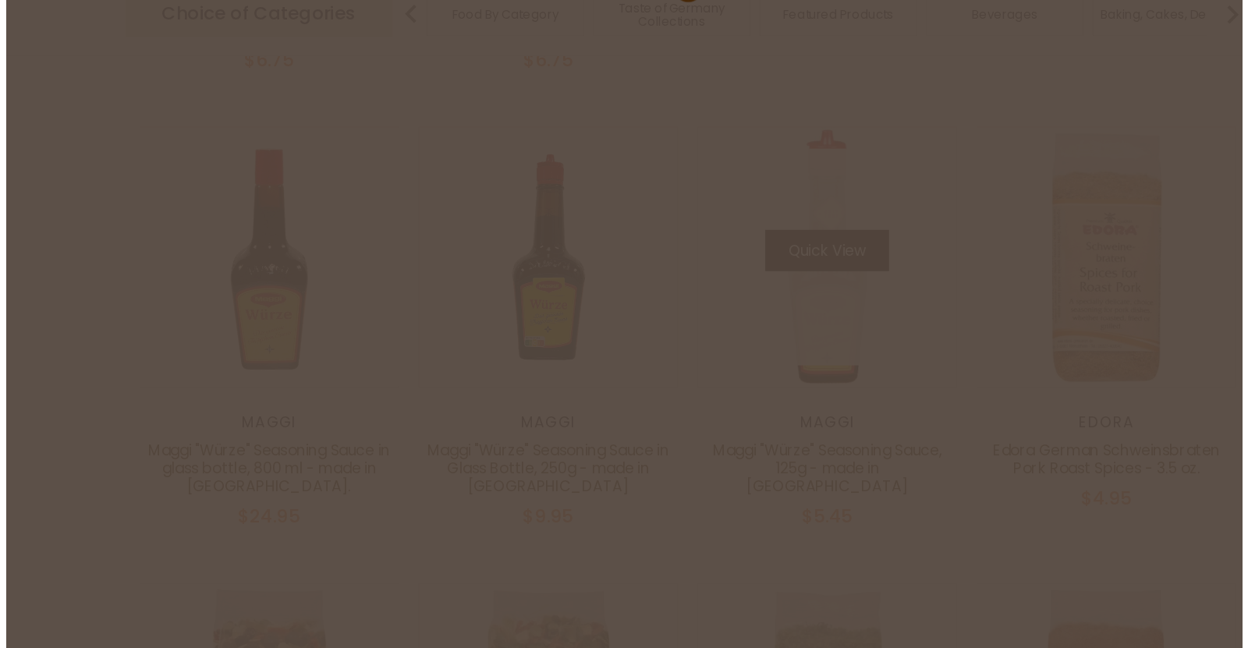
scroll to position [1187, 0]
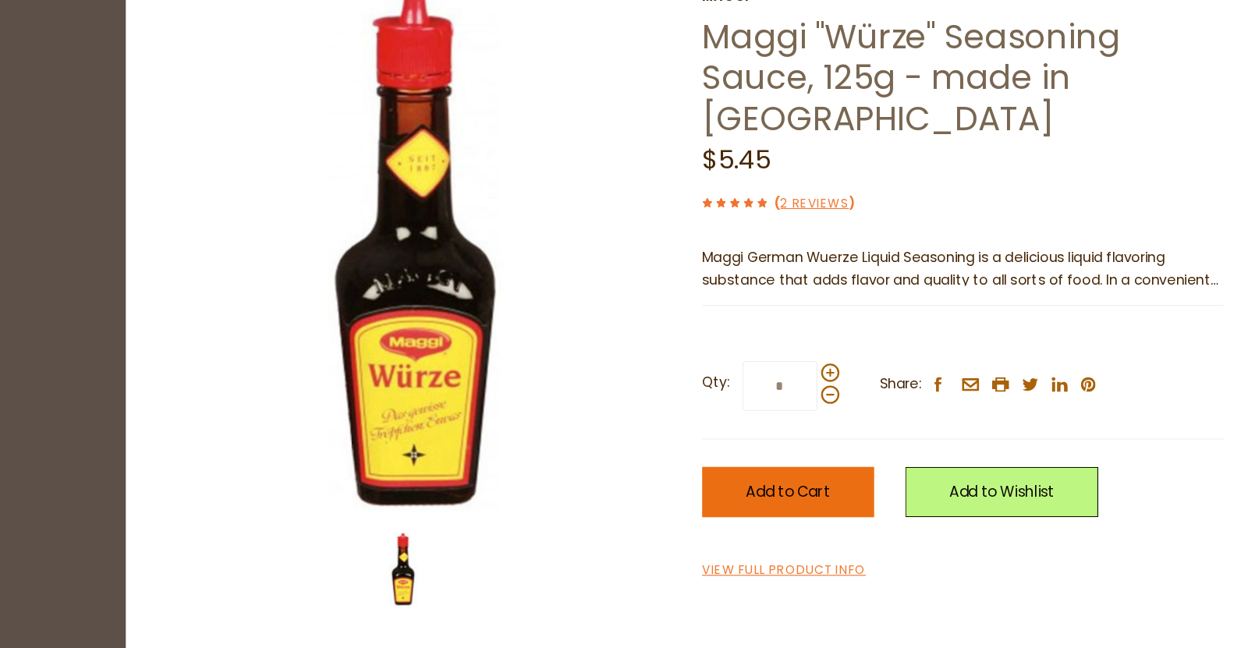
click at [670, 509] on button "Add to Cart" at bounding box center [709, 514] width 147 height 43
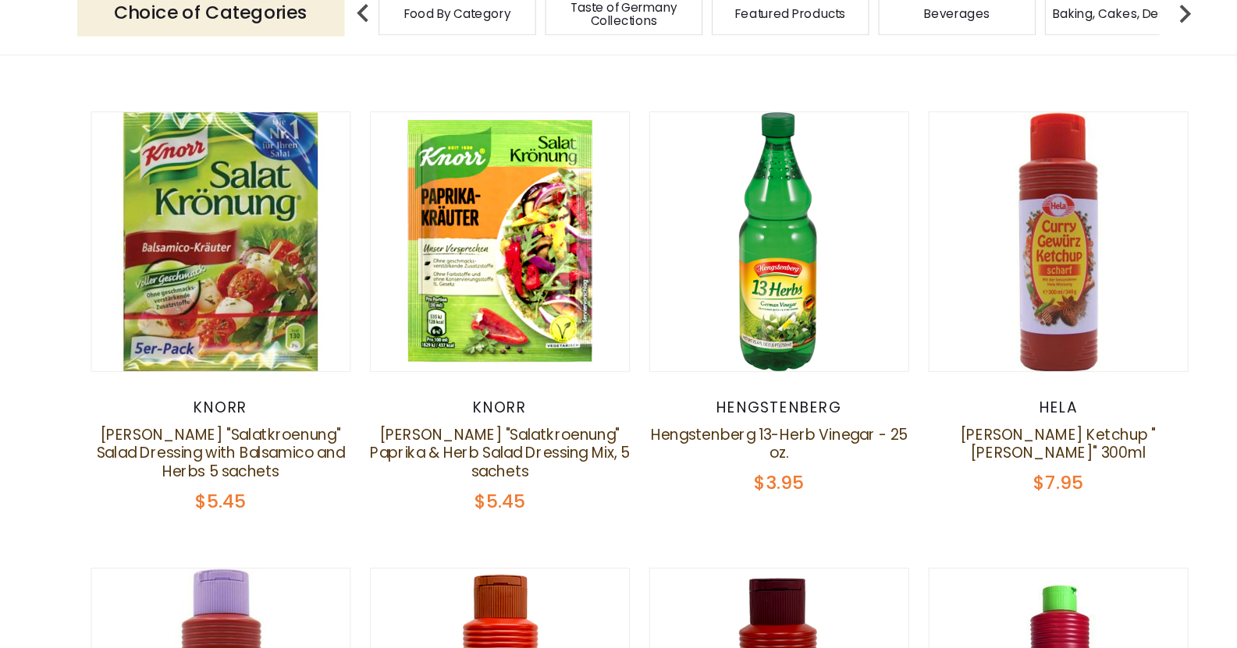
scroll to position [2759, 0]
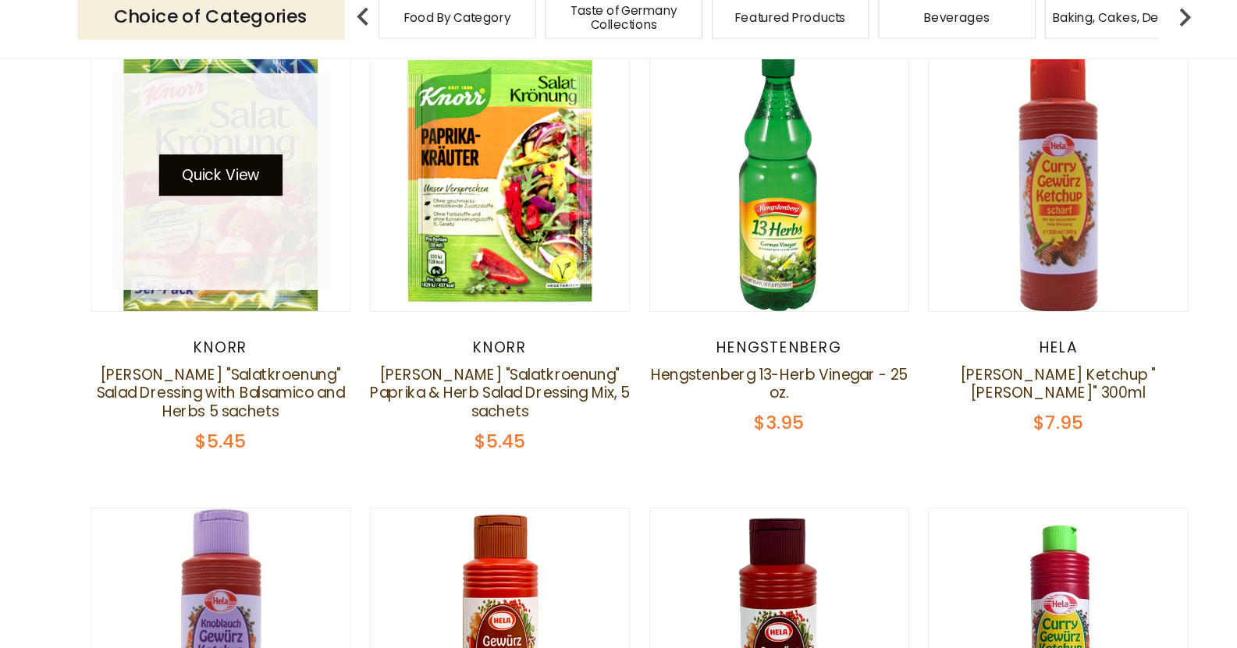
click at [282, 256] on button "Quick View" at bounding box center [260, 242] width 105 height 35
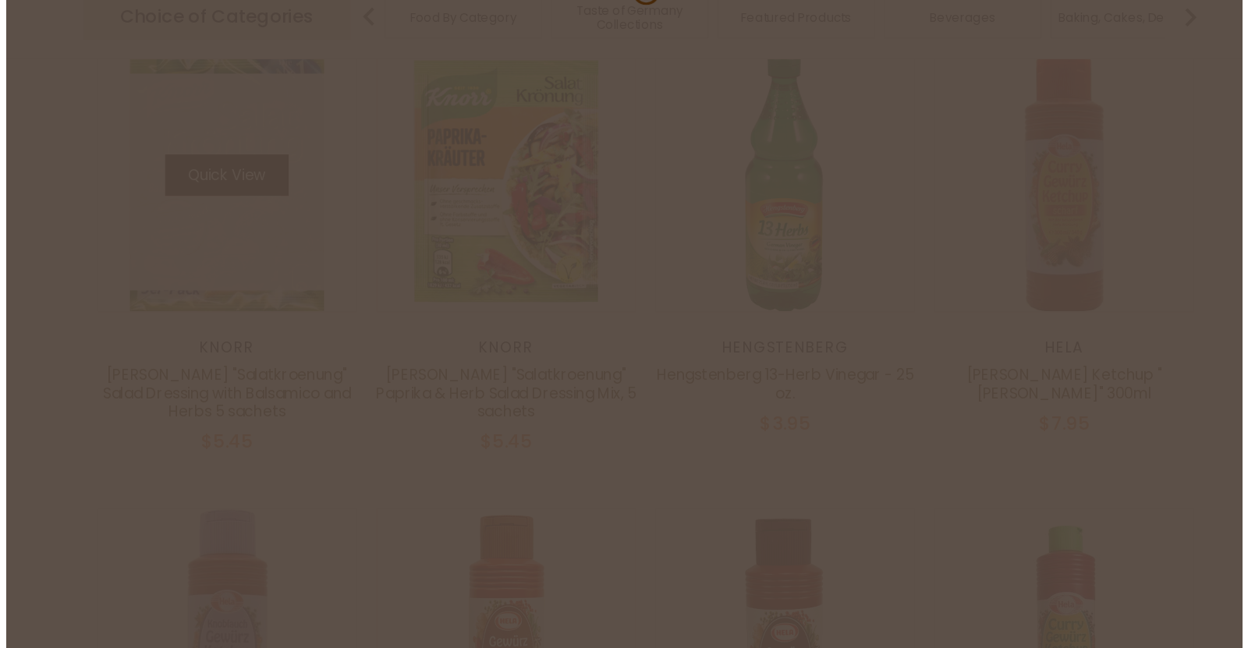
scroll to position [2763, 0]
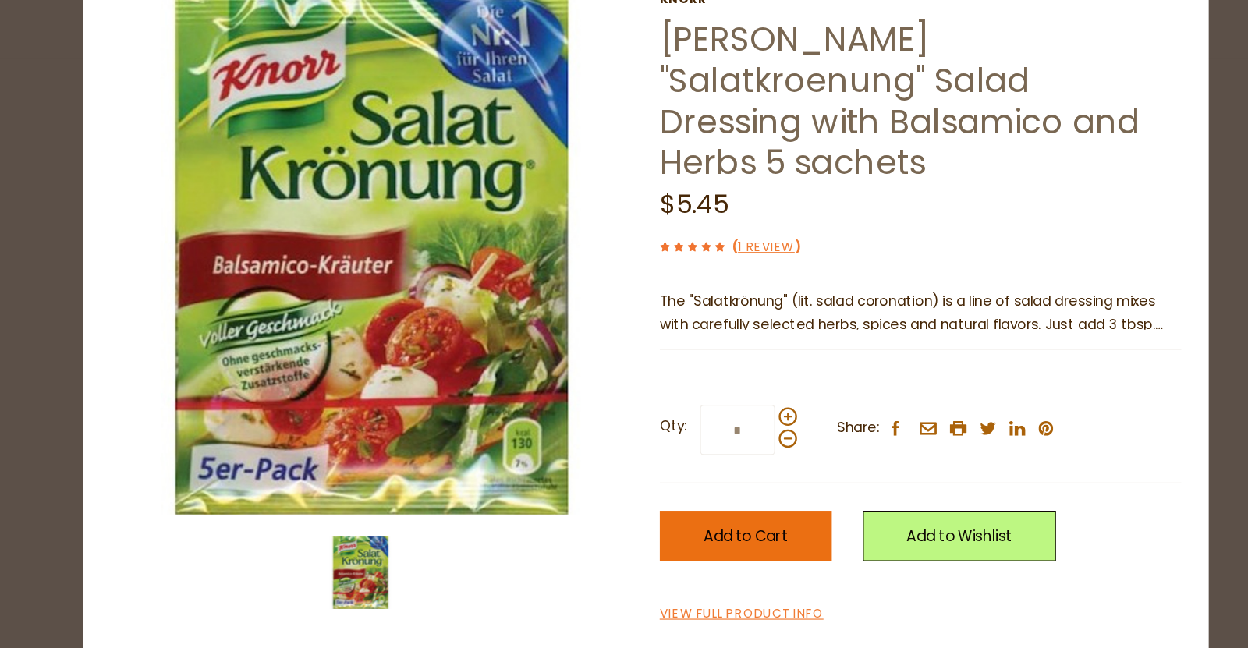
click at [697, 541] on span "Add to Cart" at bounding box center [709, 550] width 72 height 18
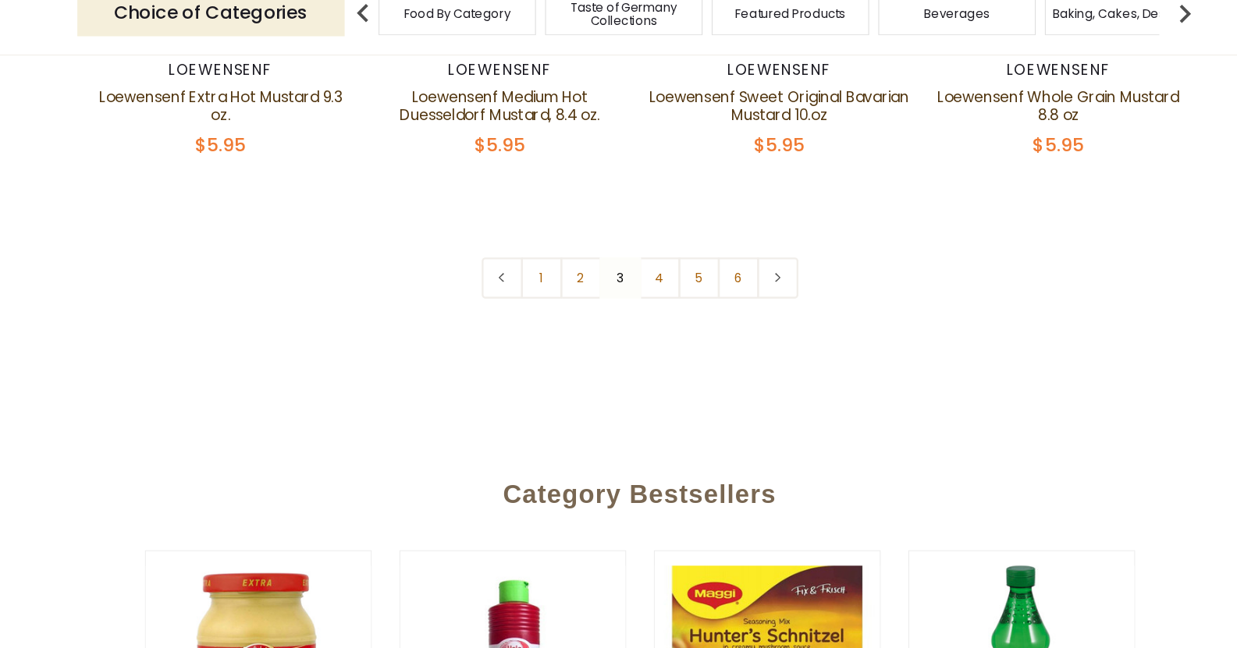
scroll to position [3757, 0]
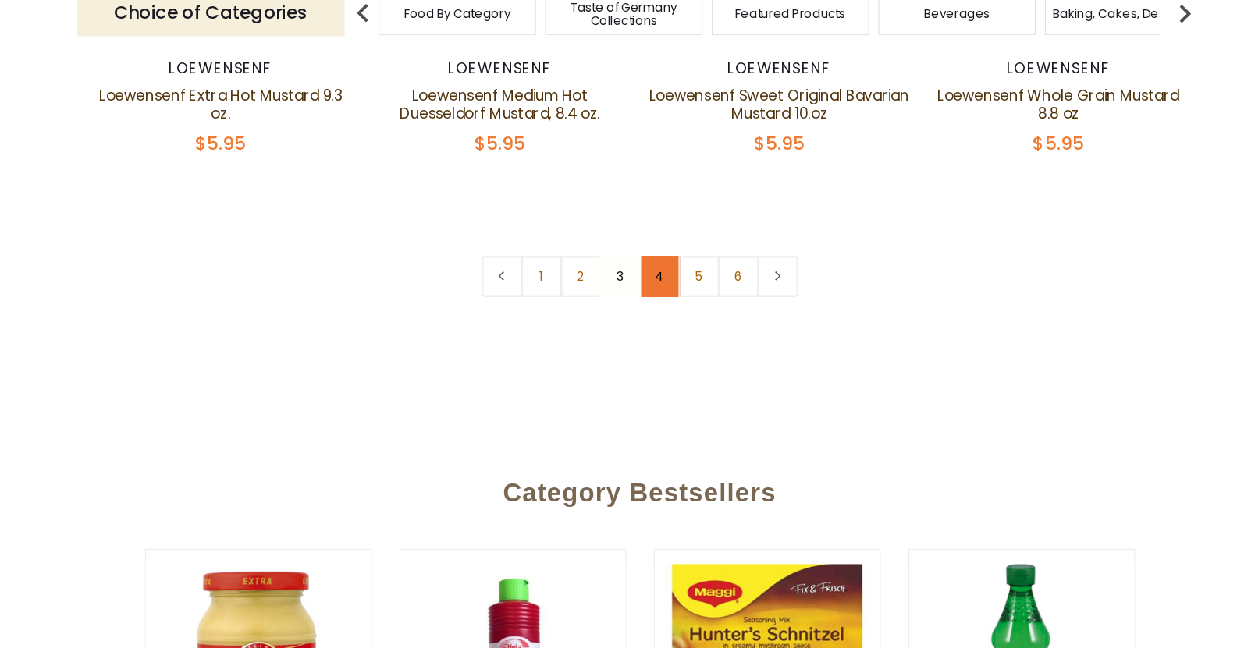
click at [630, 349] on link "4" at bounding box center [635, 331] width 35 height 35
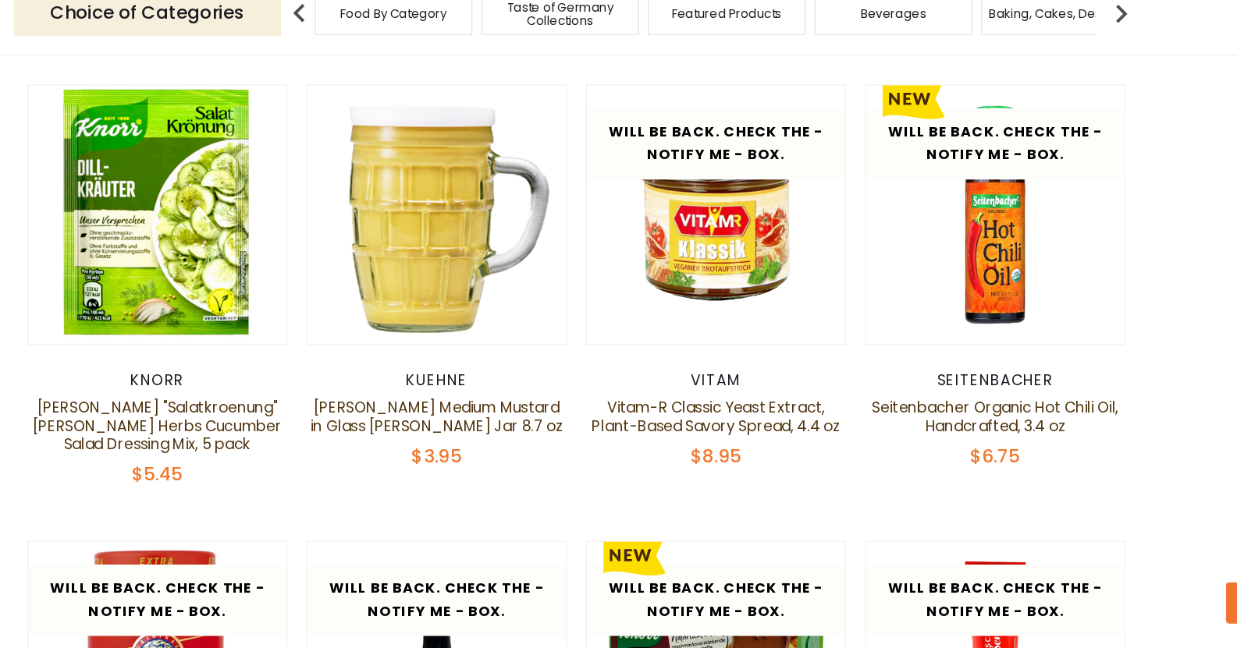
scroll to position [1219, 0]
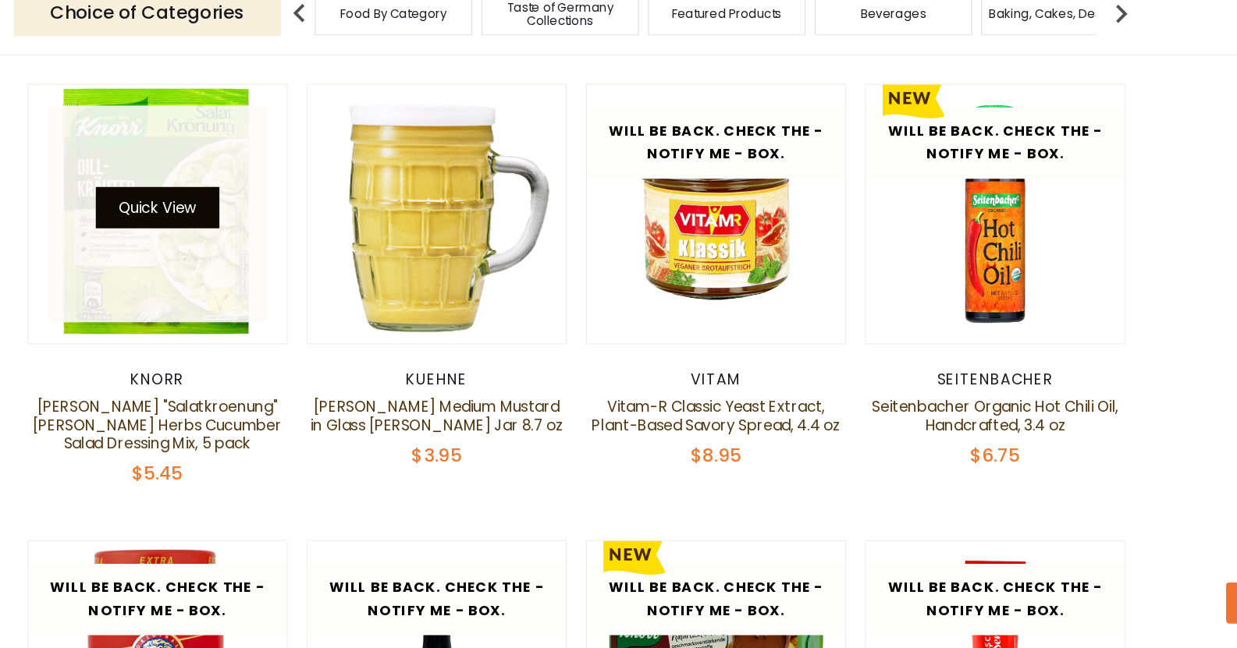
click at [278, 259] on button "Quick View" at bounding box center [260, 272] width 105 height 35
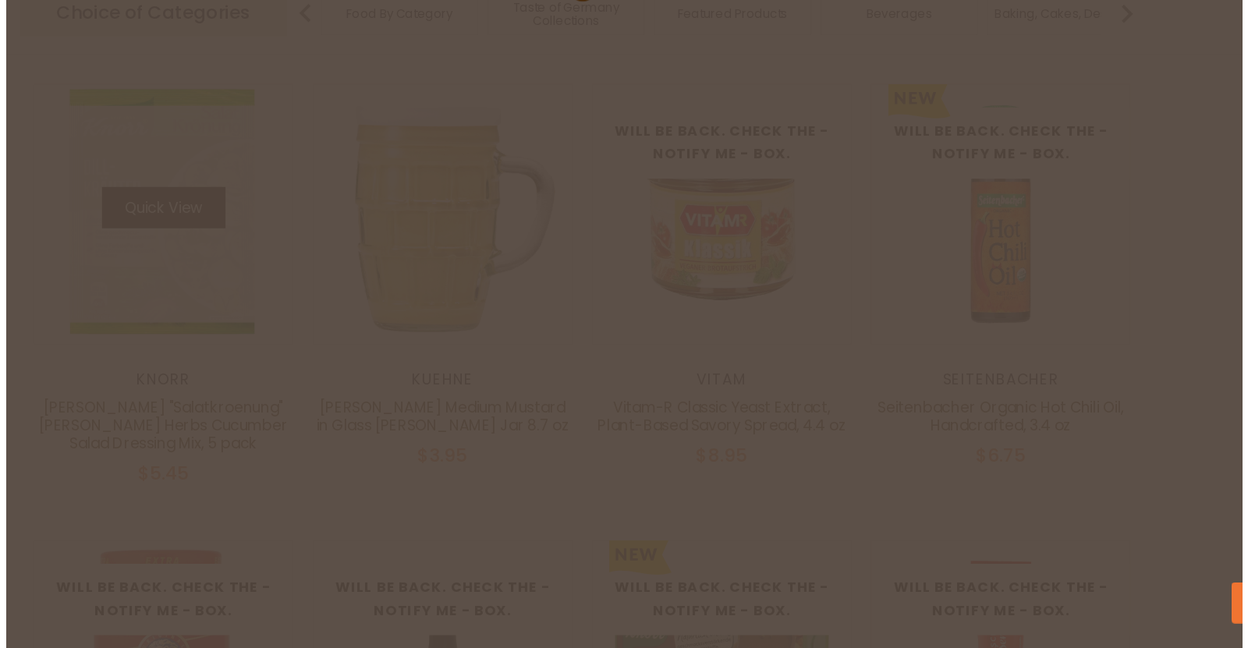
scroll to position [1223, 0]
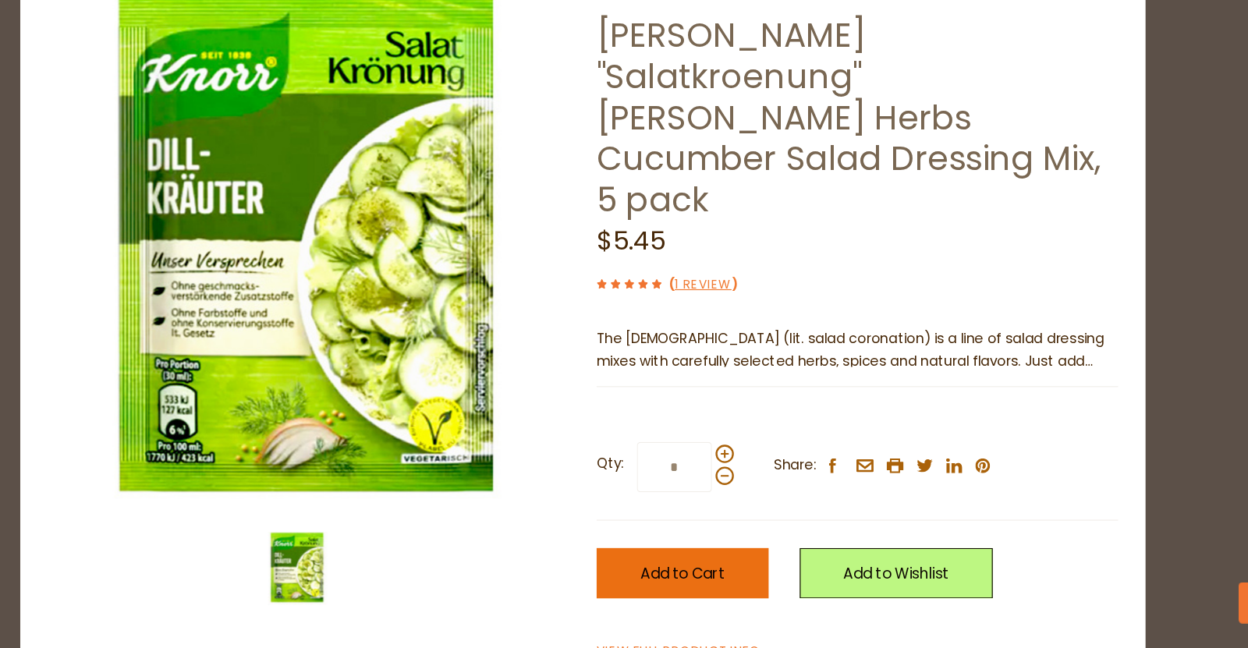
click at [697, 576] on span "Add to Cart" at bounding box center [709, 585] width 72 height 18
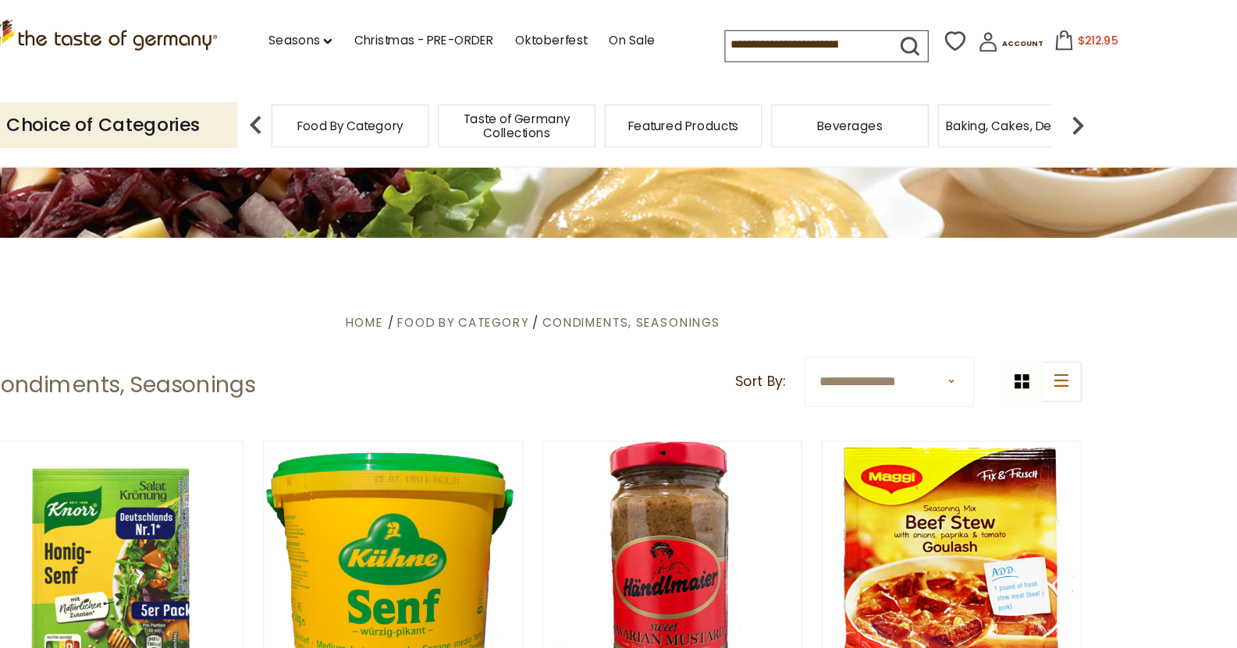
scroll to position [0, 0]
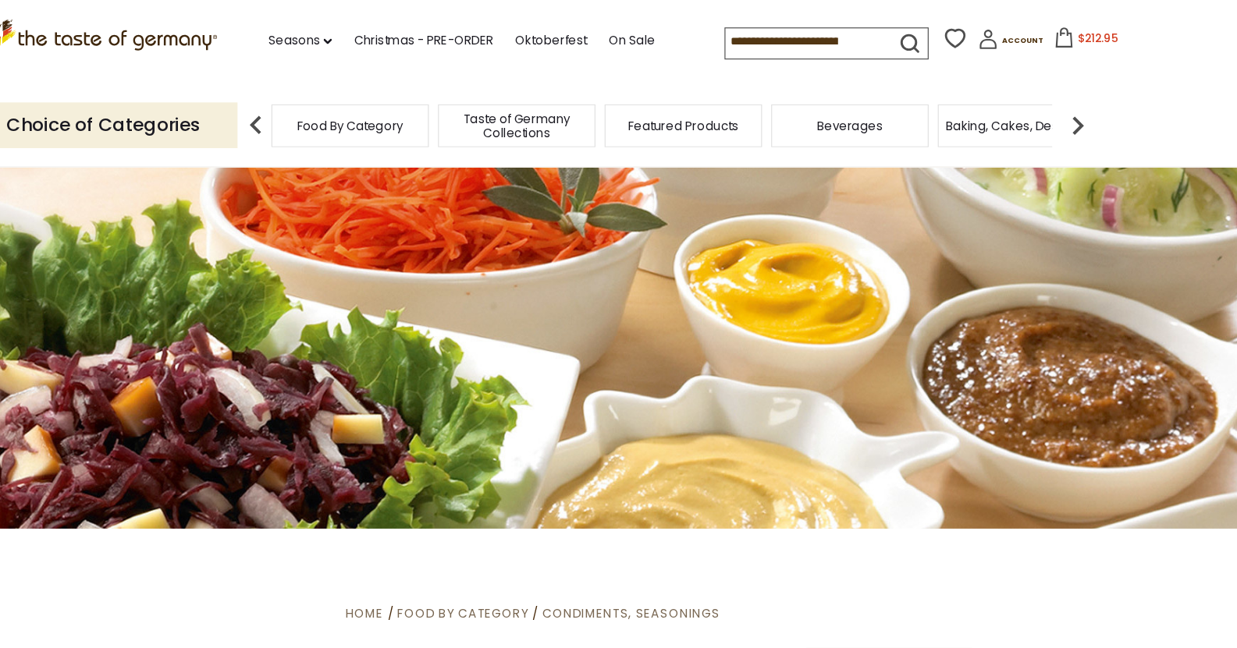
click at [697, 101] on img at bounding box center [1082, 106] width 31 height 31
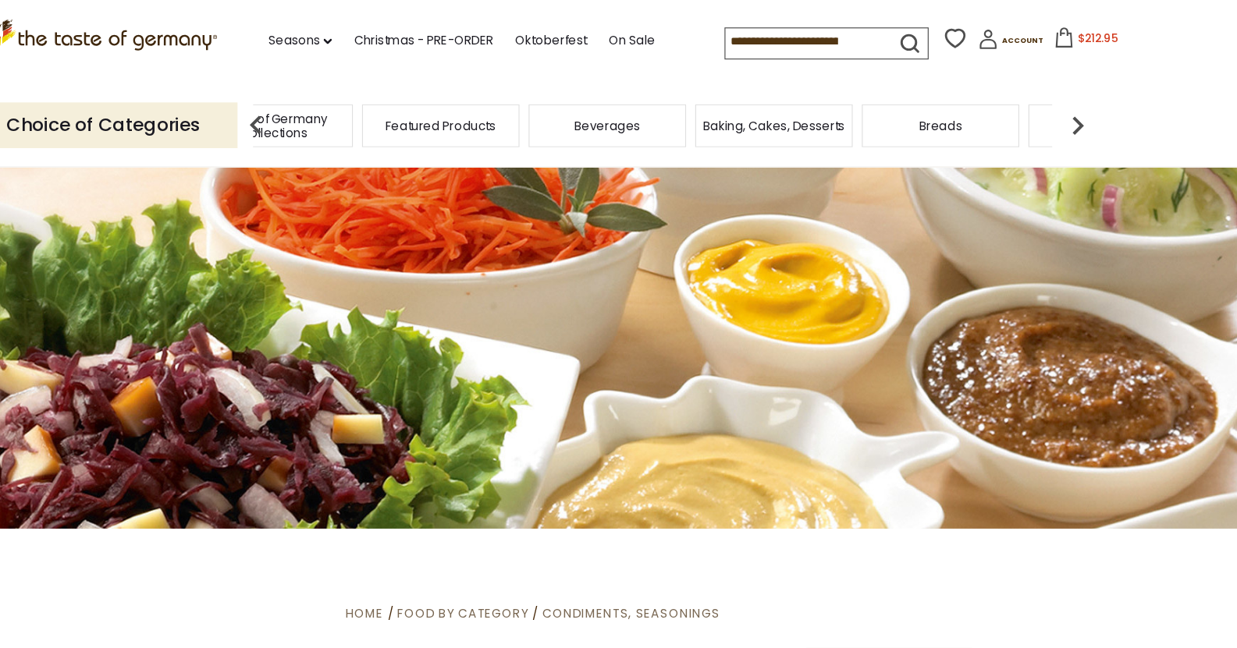
click at [697, 105] on img at bounding box center [1082, 106] width 31 height 31
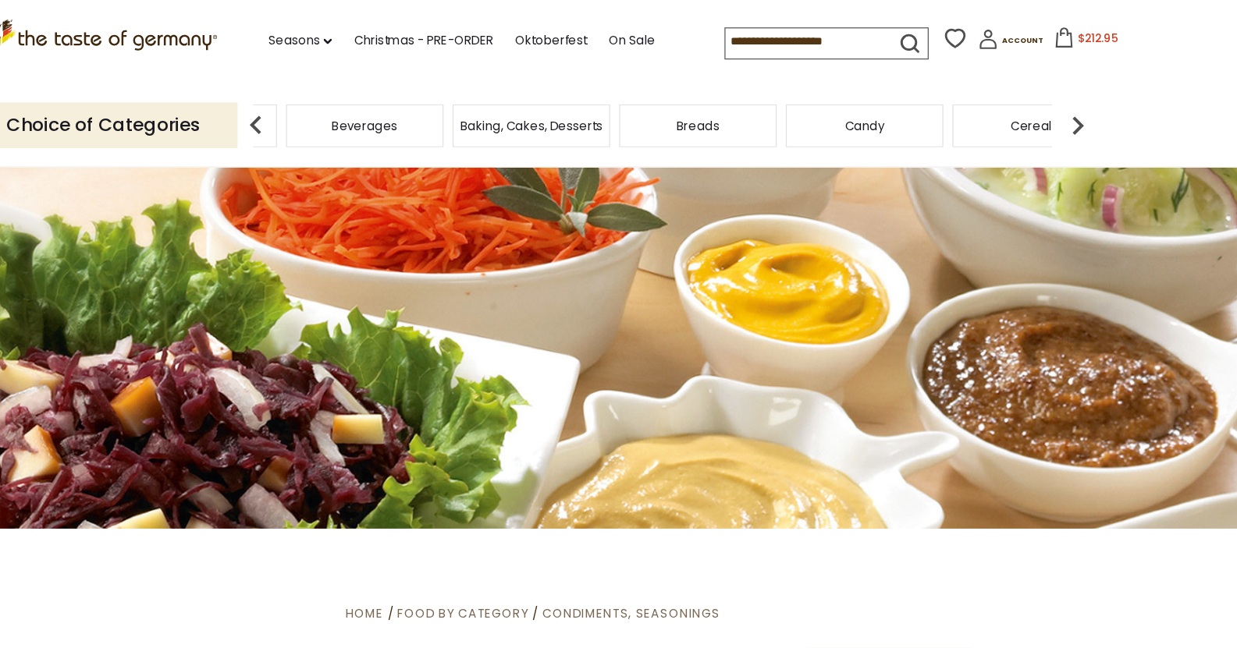
click at [697, 105] on img at bounding box center [1082, 106] width 31 height 31
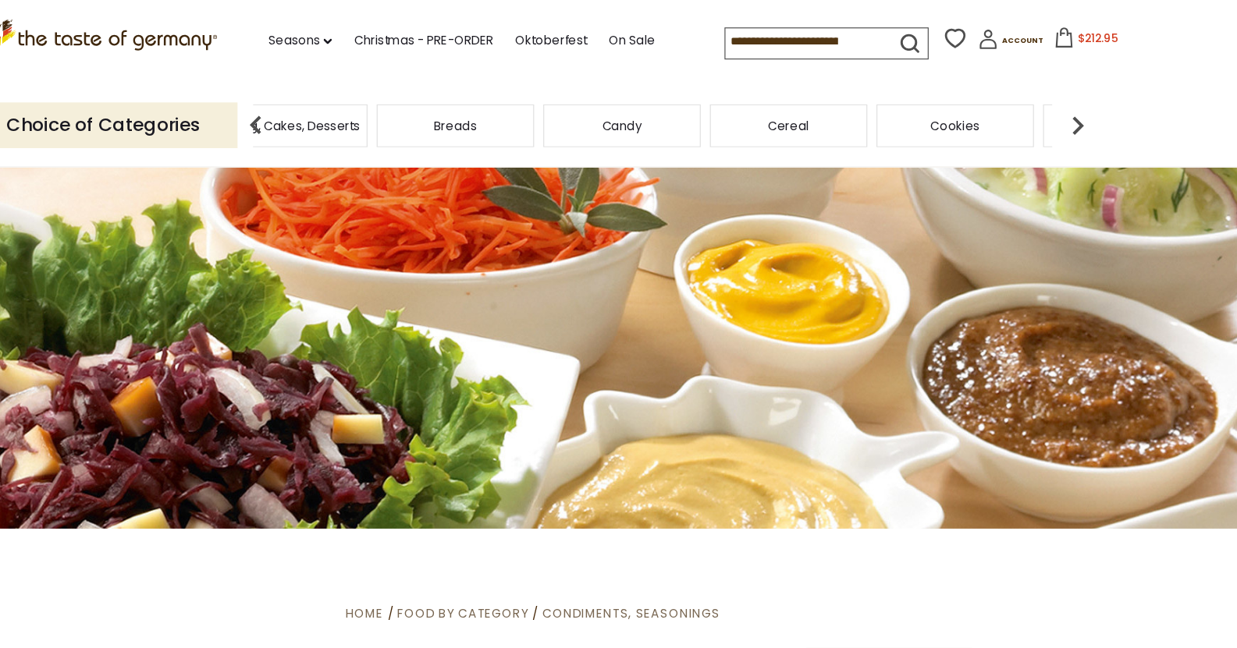
click at [697, 105] on img at bounding box center [1082, 106] width 31 height 31
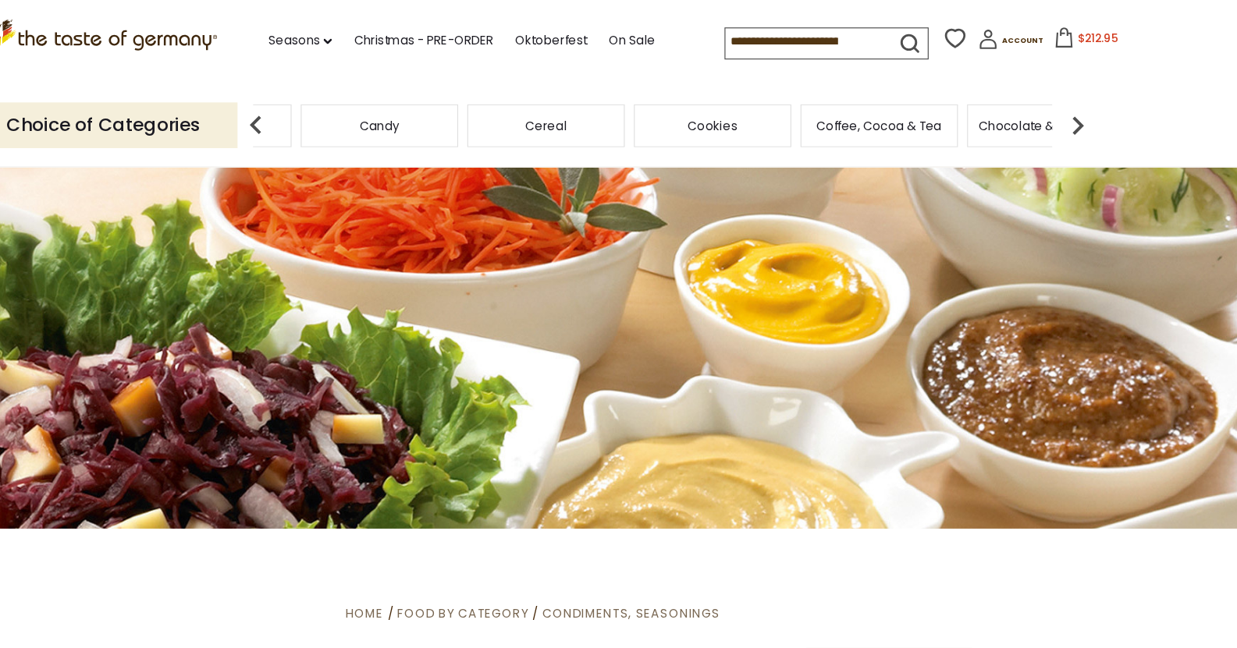
click at [697, 105] on img at bounding box center [1082, 106] width 31 height 31
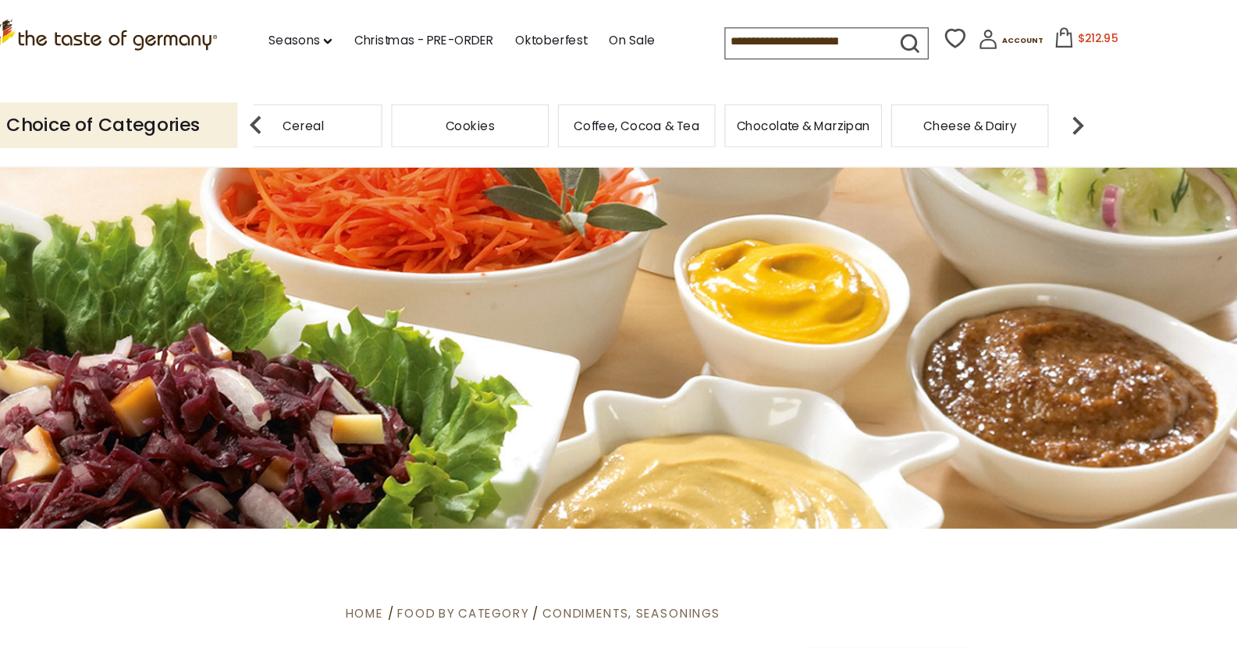
click at [697, 105] on img at bounding box center [1082, 106] width 31 height 31
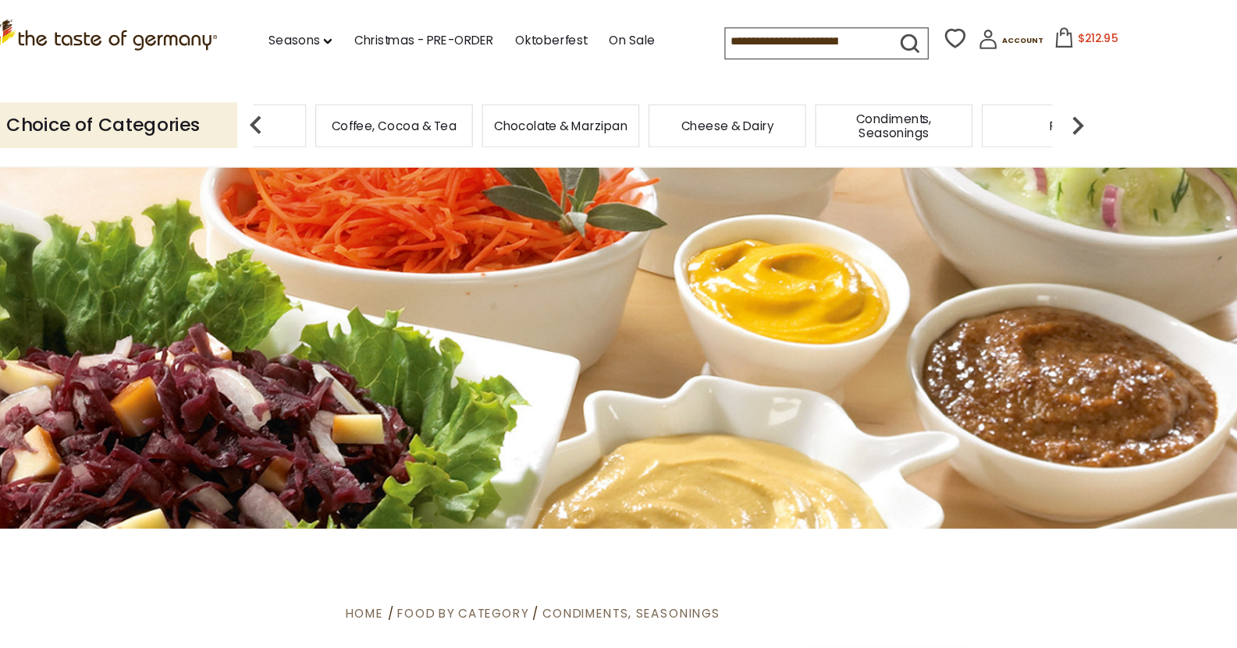
click at [697, 103] on img at bounding box center [1082, 106] width 31 height 31
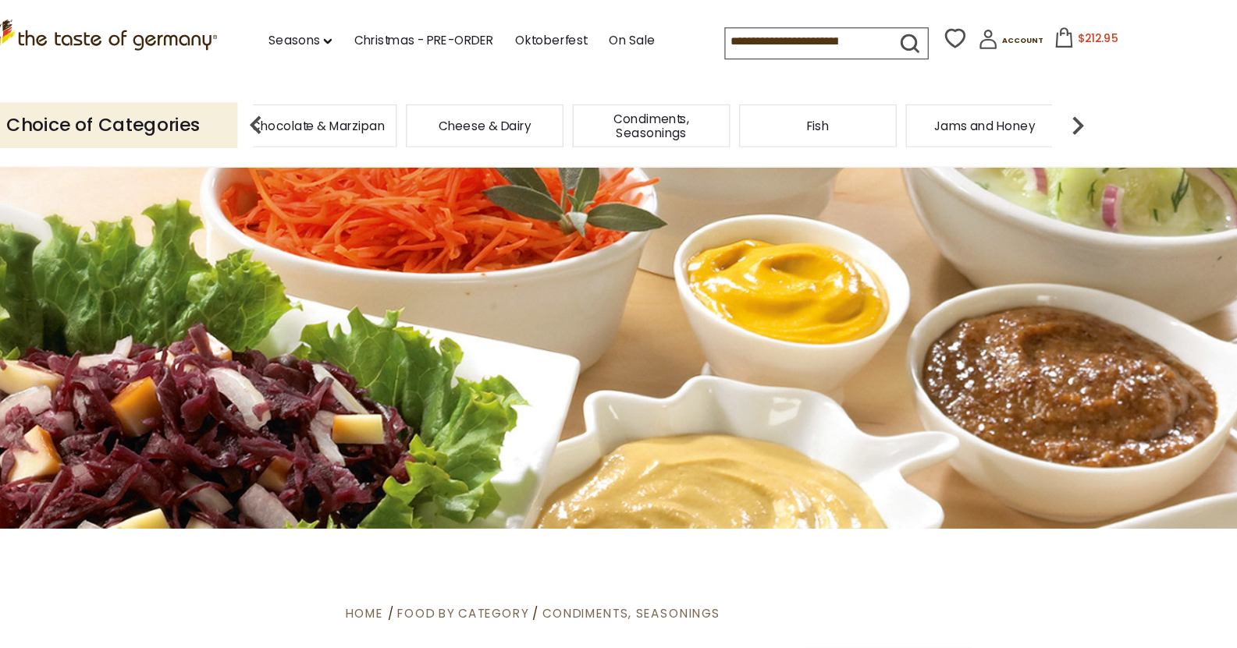
click at [697, 103] on img at bounding box center [1082, 106] width 31 height 31
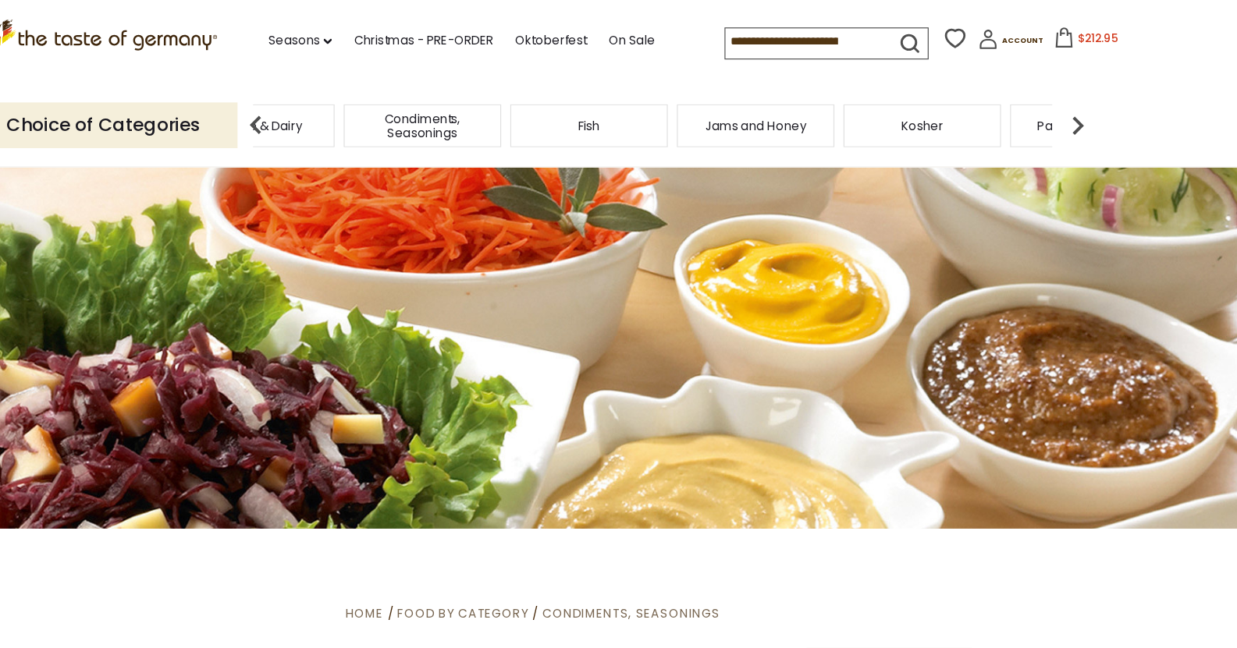
click at [670, 121] on div "Fish" at bounding box center [666, 107] width 134 height 37
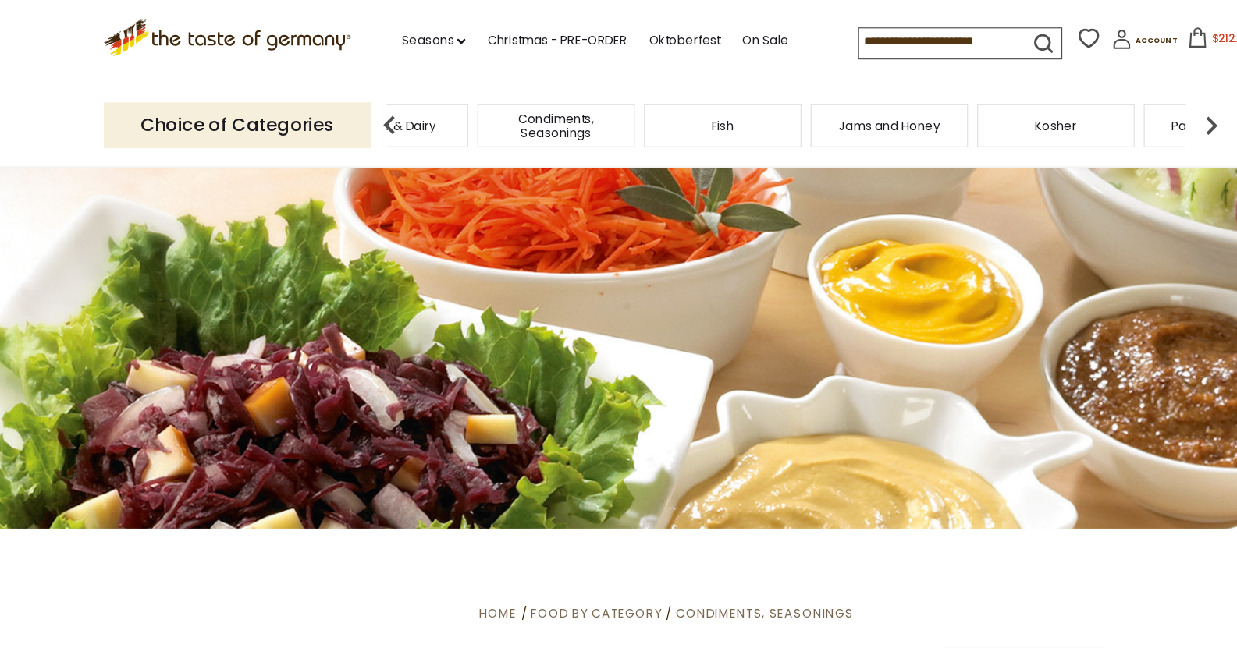
click at [663, 101] on span "Fish" at bounding box center [666, 107] width 19 height 12
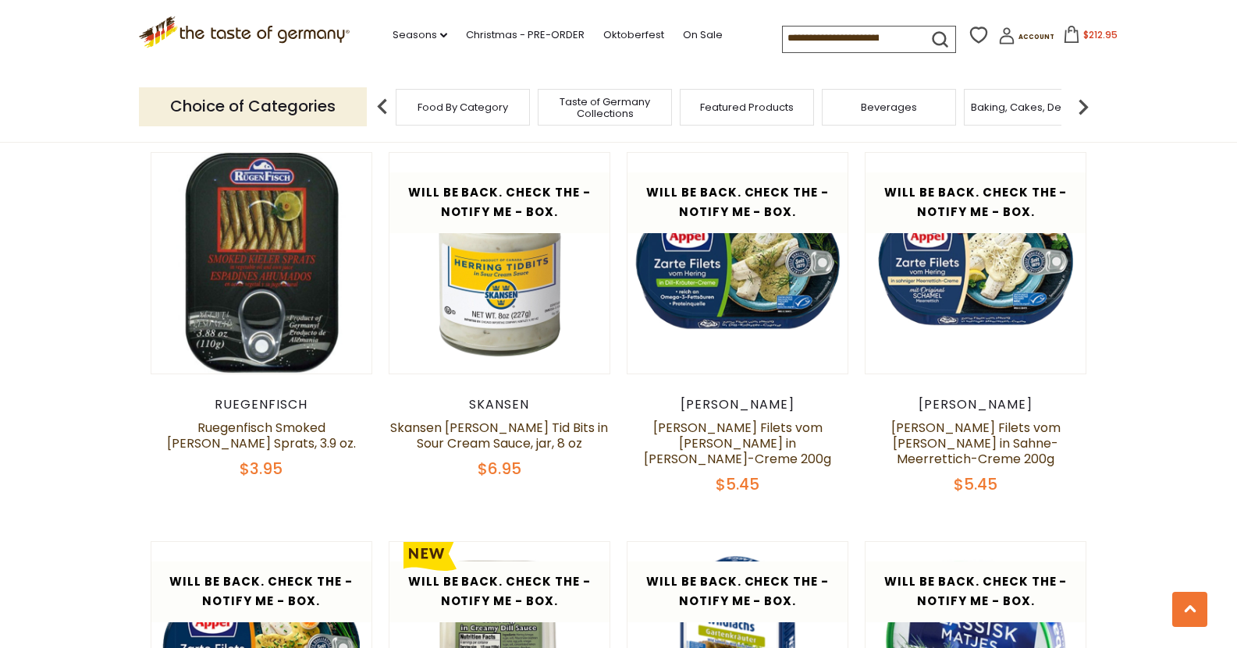
scroll to position [2912, 0]
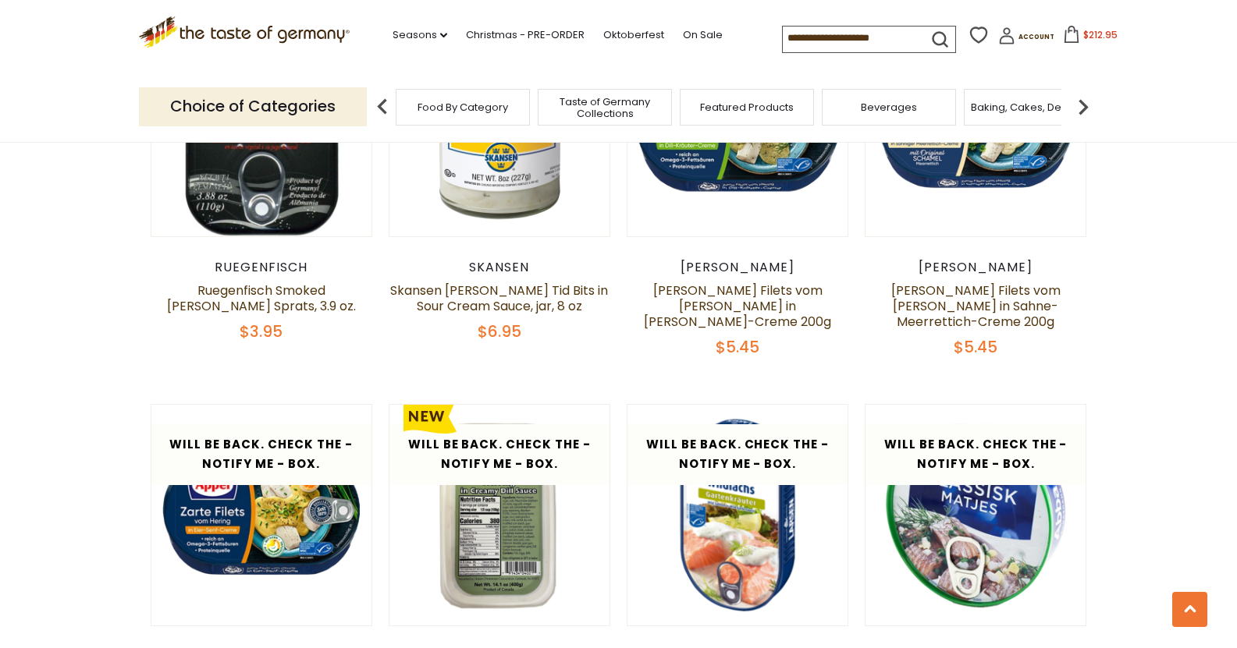
click at [1083, 38] on span "$212.95" at bounding box center [1100, 34] width 34 height 13
